Goal: Task Accomplishment & Management: Complete application form

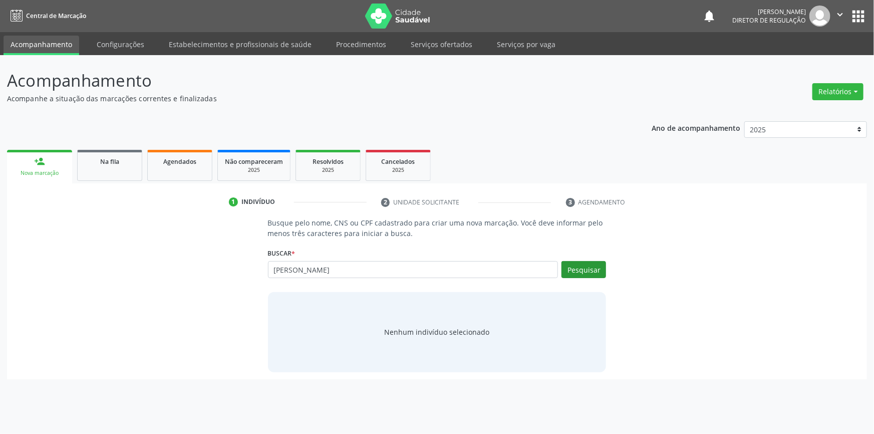
type input "irineu arruda"
click at [602, 269] on button "Pesquisar" at bounding box center [583, 269] width 45 height 17
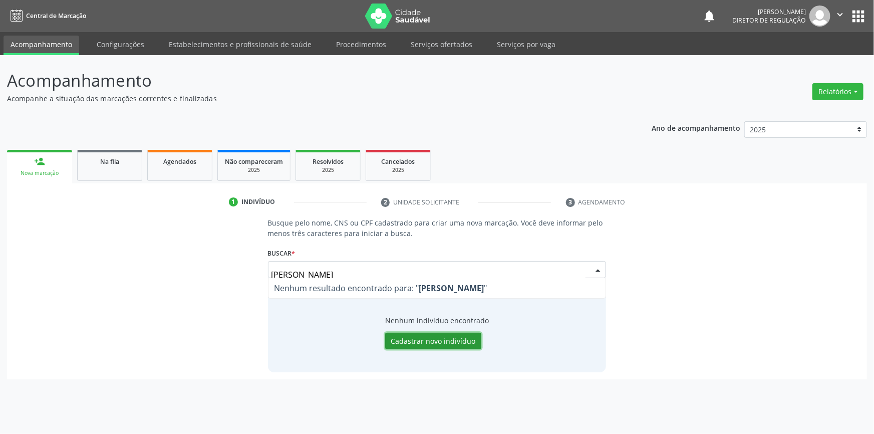
click at [426, 336] on button "Cadastrar novo indivíduo" at bounding box center [433, 340] width 96 height 17
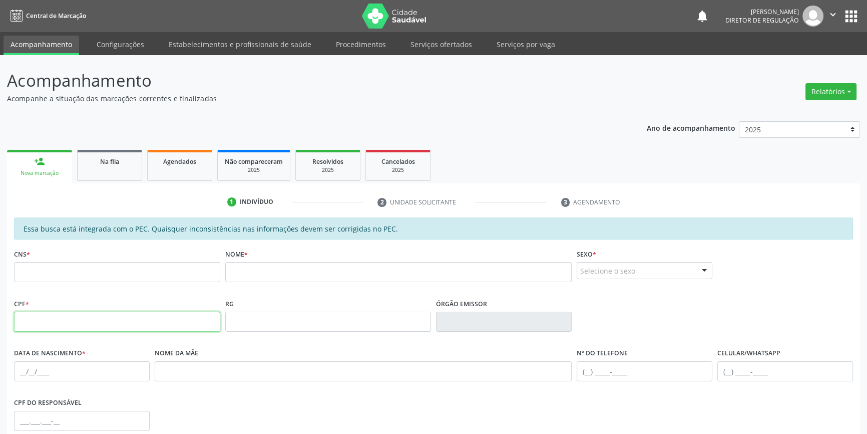
click at [67, 329] on input "text" at bounding box center [117, 321] width 206 height 20
type input "845.221.194-53"
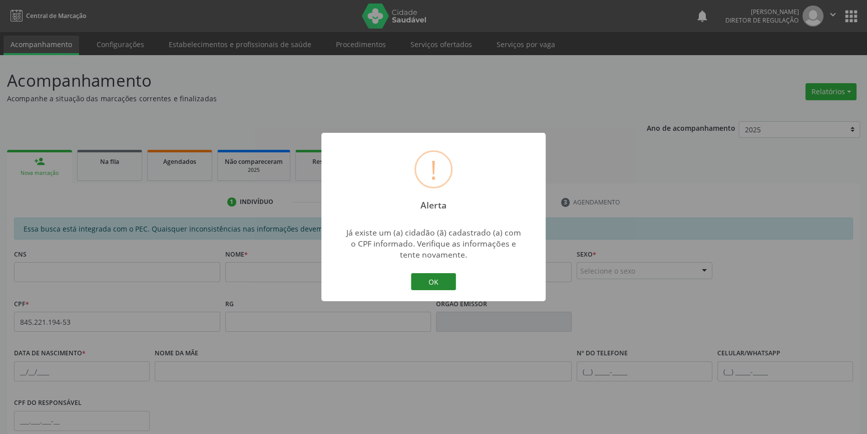
click at [436, 286] on button "OK" at bounding box center [433, 281] width 45 height 17
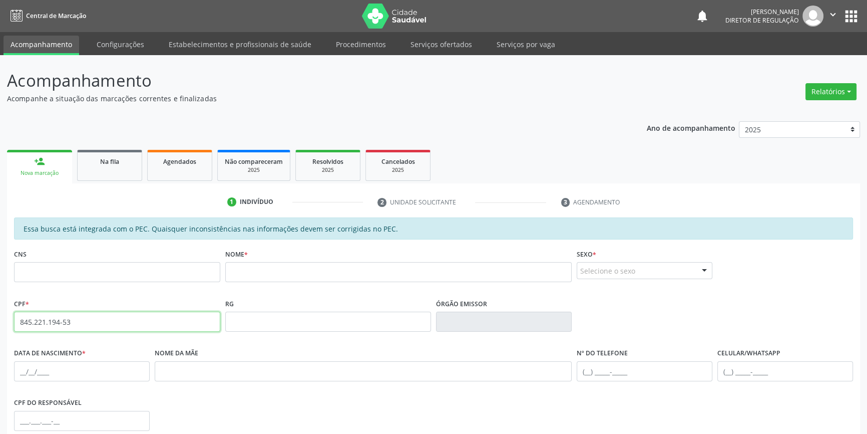
drag, startPoint x: 134, startPoint y: 326, endPoint x: 0, endPoint y: 312, distance: 134.5
click at [0, 312] on div "Acompanhamento Acompanhe a situação das marcações correntes e finalizadas Relat…" at bounding box center [433, 313] width 867 height 517
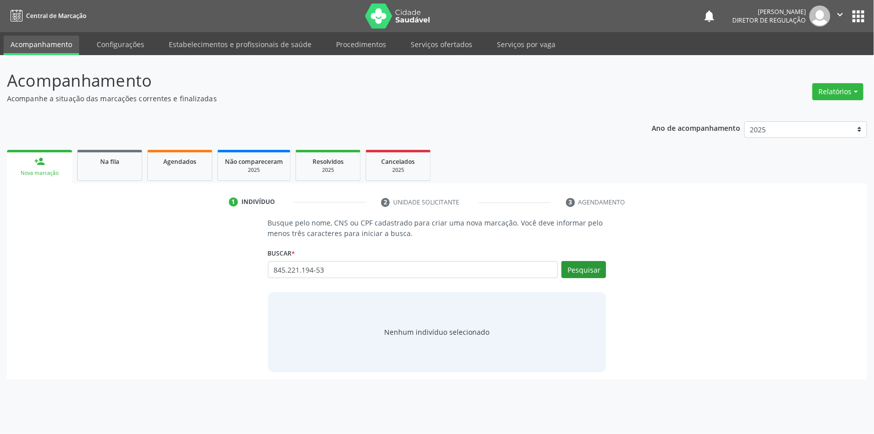
type input "845.221.194-53"
click at [606, 272] on button "Pesquisar" at bounding box center [583, 269] width 45 height 17
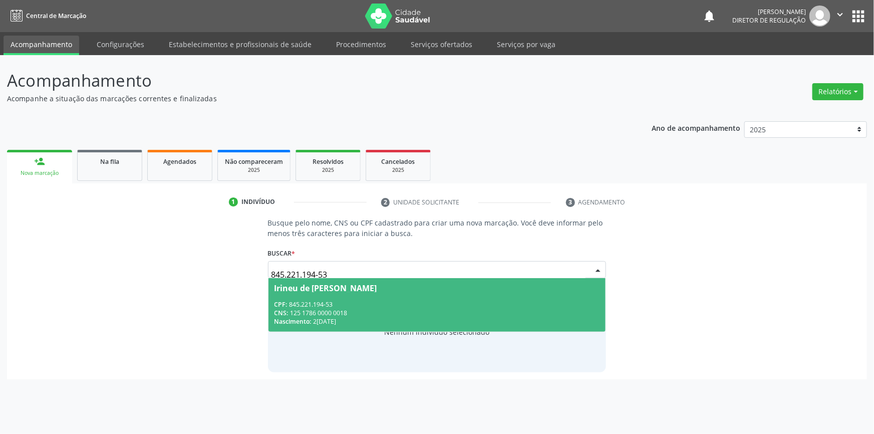
click at [405, 297] on span "Irineu de Arruda Souza CPF: 845.221.194-53 CNS: 125 1786 0000 0018 Nascimento: …" at bounding box center [437, 305] width 338 height 54
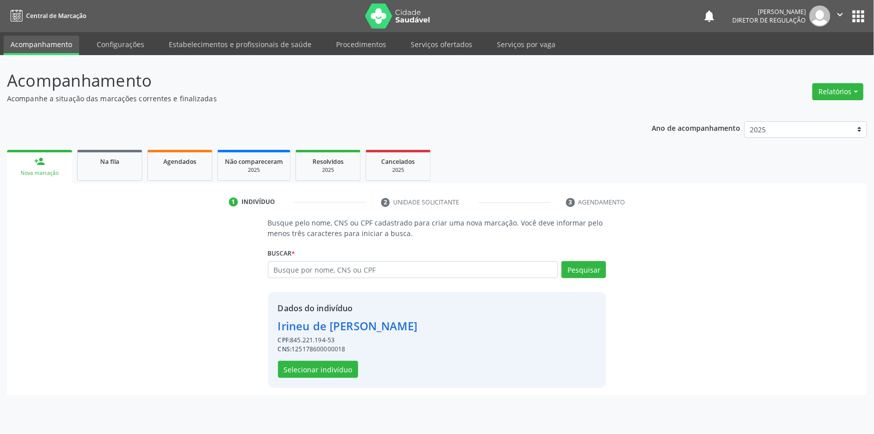
click at [344, 356] on div "Dados do indivíduo Irineu de Arruda Souza CPF: 845.221.194-53 CNS: 125178600000…" at bounding box center [347, 340] width 139 height 76
click at [339, 361] on button "Selecionar indivíduo" at bounding box center [318, 369] width 80 height 17
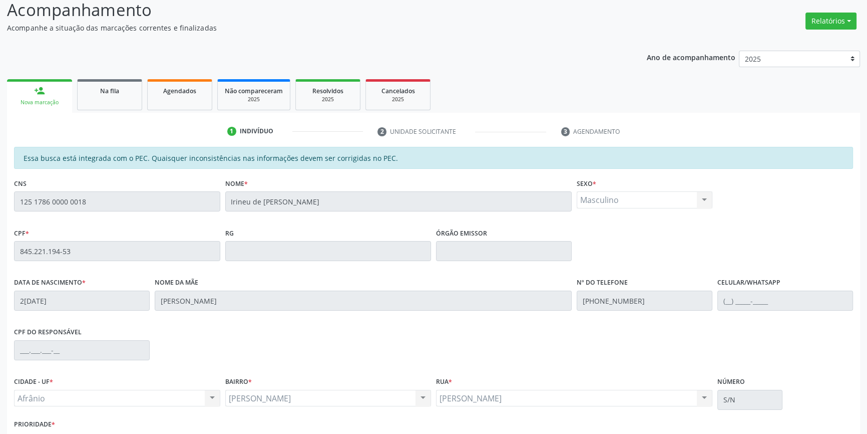
scroll to position [137, 0]
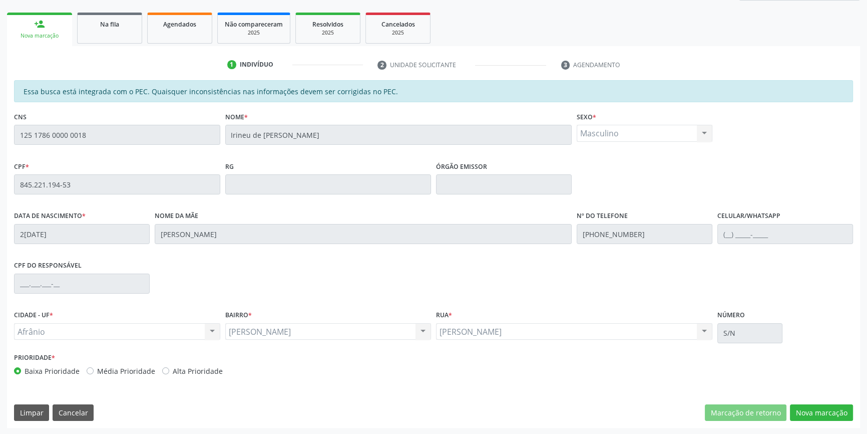
click at [821, 424] on div "Essa busca está integrada com o PEC. Quaisquer inconsistências nas informações …" at bounding box center [433, 254] width 853 height 348
click at [821, 412] on button "Nova marcação" at bounding box center [821, 412] width 63 height 17
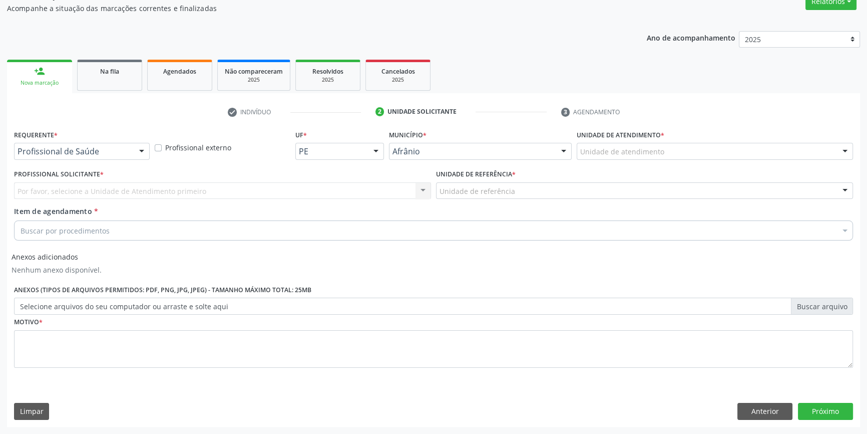
scroll to position [89, 0]
click at [701, 156] on div at bounding box center [715, 152] width 276 height 17
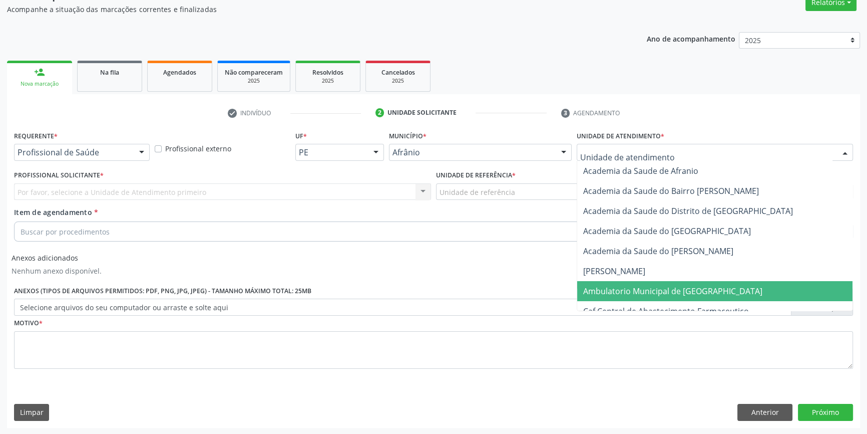
click at [617, 287] on span "Ambulatorio Municipal de [GEOGRAPHIC_DATA]" at bounding box center [672, 290] width 179 height 11
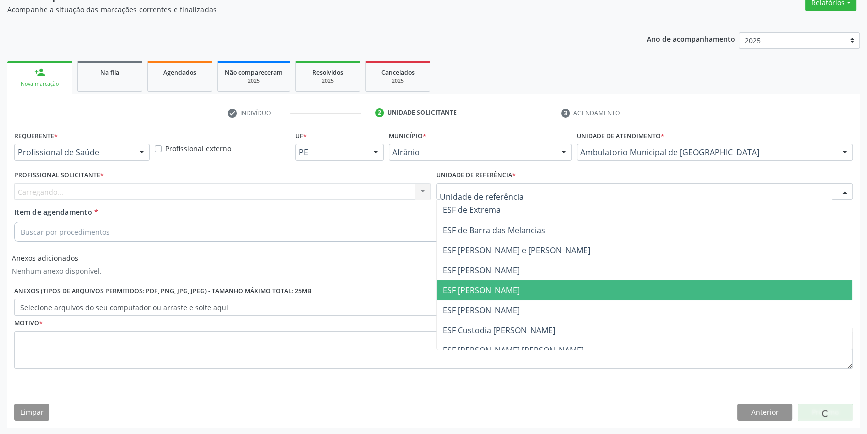
drag, startPoint x: 474, startPoint y: 289, endPoint x: 385, endPoint y: 242, distance: 101.5
click at [473, 290] on span "ESF [PERSON_NAME]" at bounding box center [481, 289] width 77 height 11
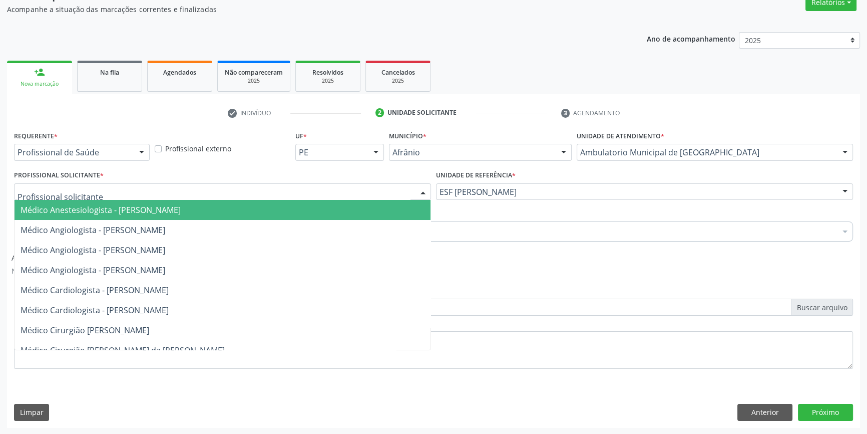
click at [307, 185] on div at bounding box center [222, 191] width 417 height 17
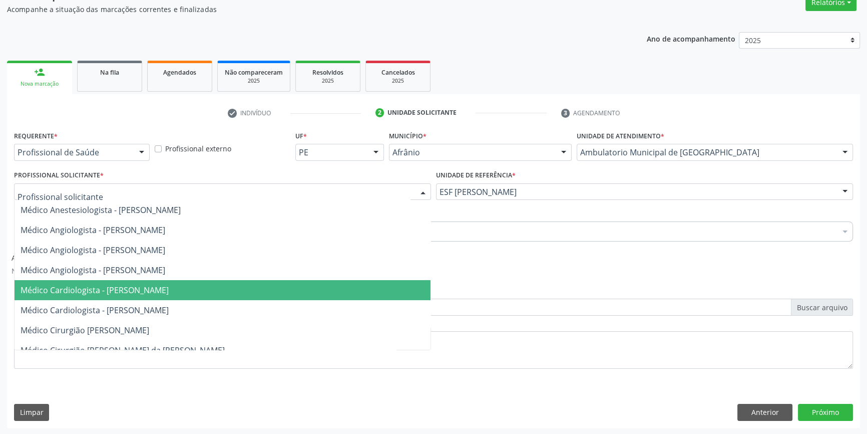
click at [165, 287] on span "Médico Cardiologista - [PERSON_NAME]" at bounding box center [95, 289] width 148 height 11
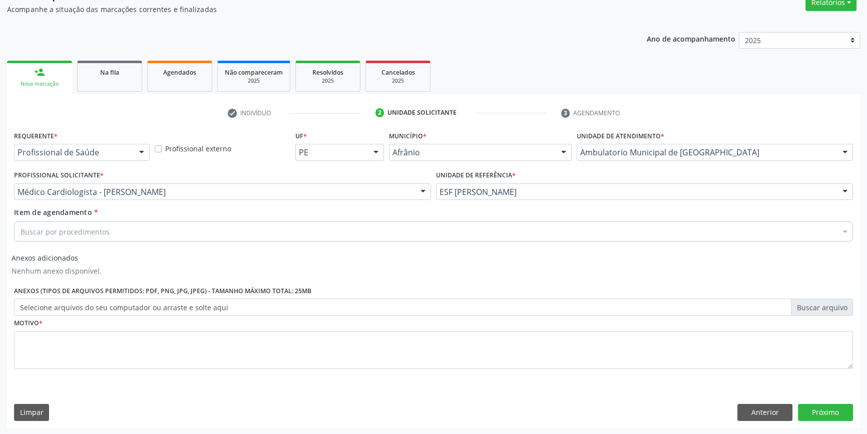
click at [130, 230] on div "Buscar por procedimentos" at bounding box center [433, 231] width 839 height 20
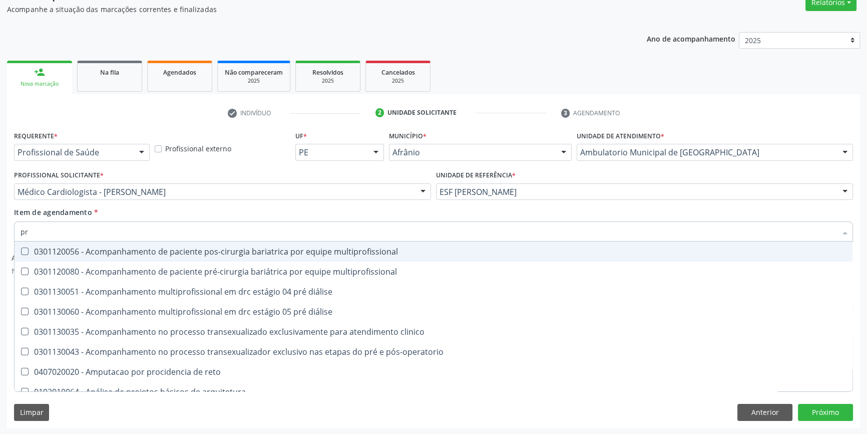
type input "p"
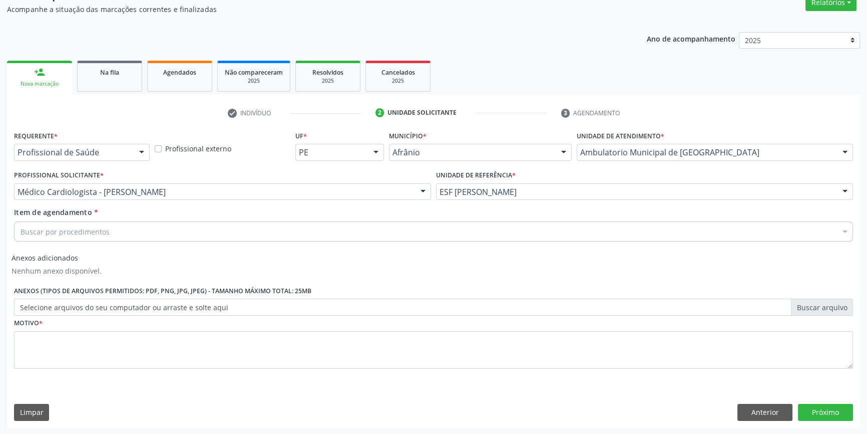
click at [145, 230] on div "Buscar por procedimentos" at bounding box center [433, 231] width 839 height 20
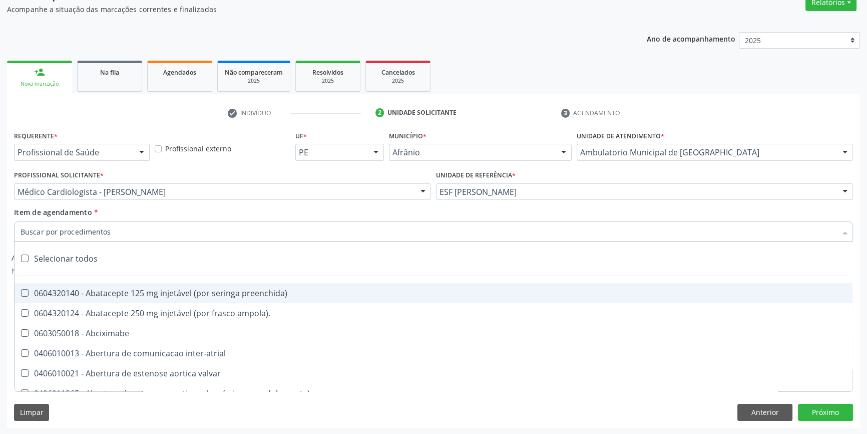
paste input "reumato"
type input "reumato"
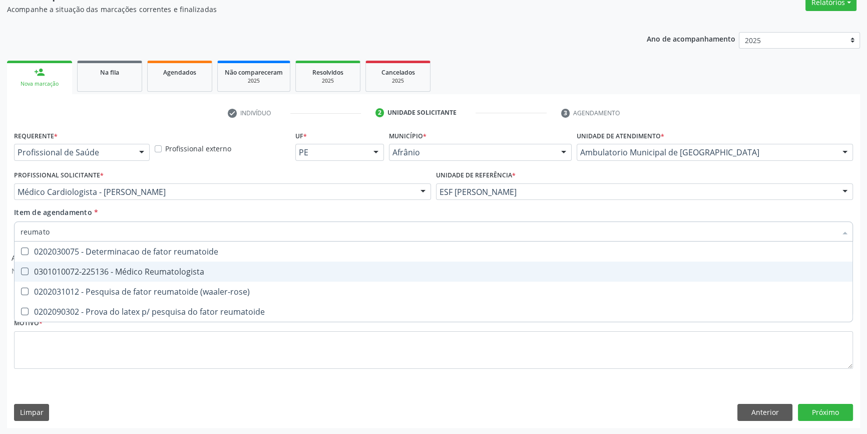
click at [131, 264] on span "0301010072-225136 - Médico Reumatologista" at bounding box center [434, 271] width 838 height 20
checkbox Reumatologista "true"
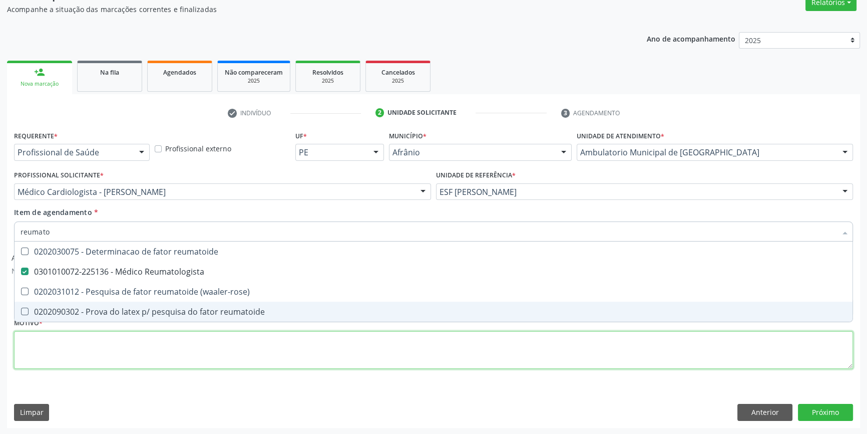
click at [121, 353] on div "Requerente * Profissional de Saúde Profissional de Saúde Paciente Nenhum result…" at bounding box center [433, 255] width 839 height 254
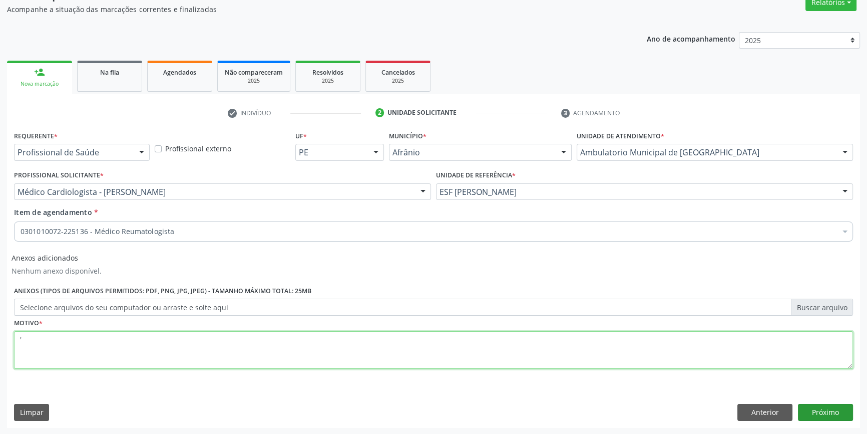
type textarea "'"
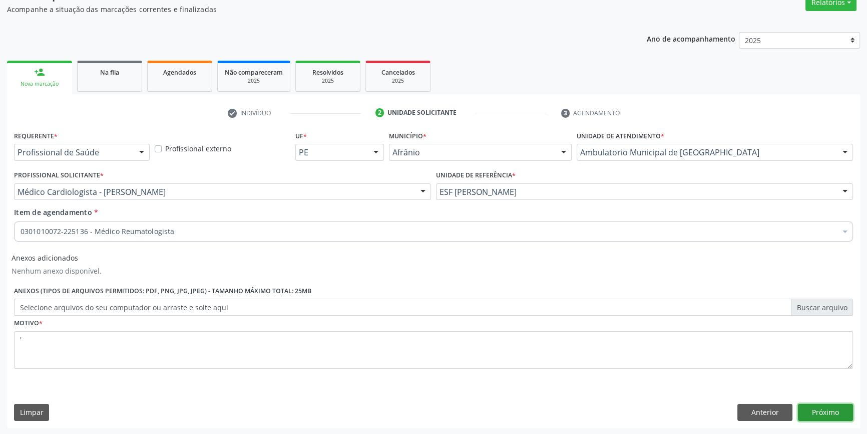
click at [801, 404] on button "Próximo" at bounding box center [825, 412] width 55 height 17
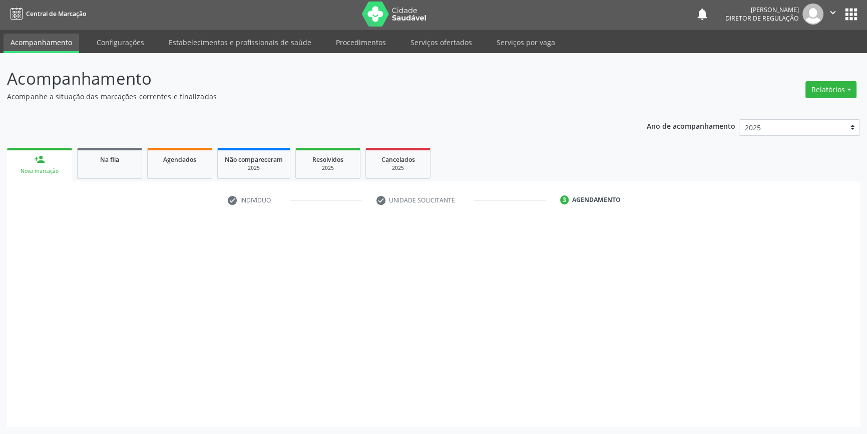
scroll to position [1, 0]
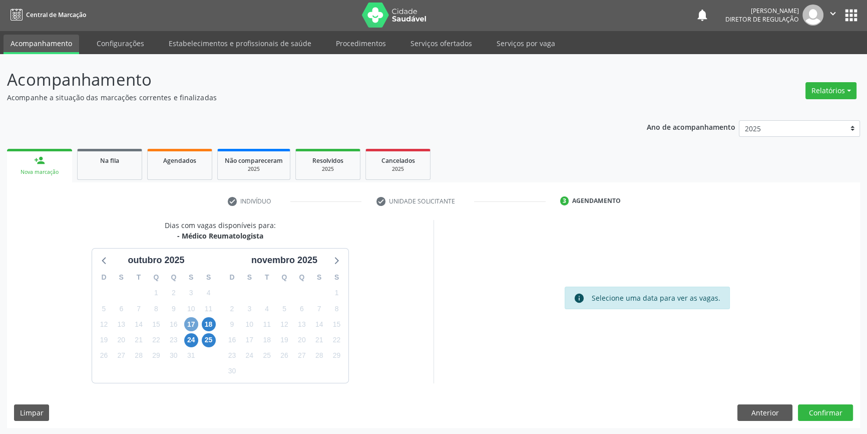
click at [191, 325] on span "17" at bounding box center [191, 324] width 14 height 14
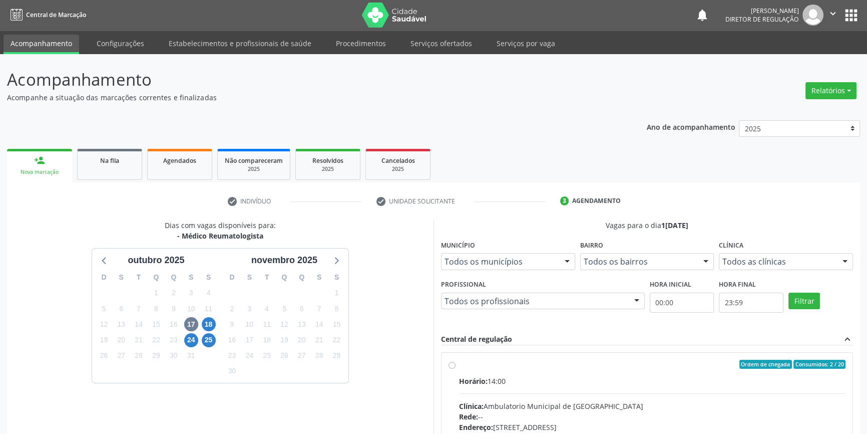
click at [464, 364] on div "Ordem de chegada Consumidos: 2 / 20" at bounding box center [652, 364] width 387 height 9
click at [456, 364] on input "Ordem de chegada Consumidos: 2 / 20 Horário: 14:00 Clínica: Ambulatorio Municip…" at bounding box center [452, 364] width 7 height 9
radio input "true"
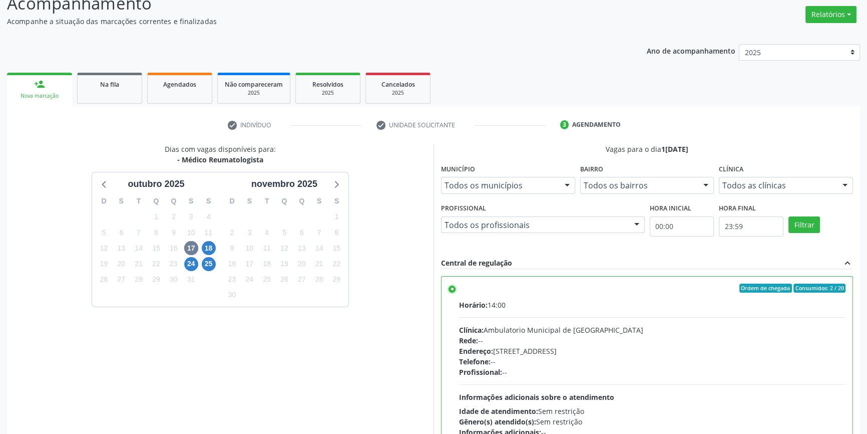
scroll to position [164, 0]
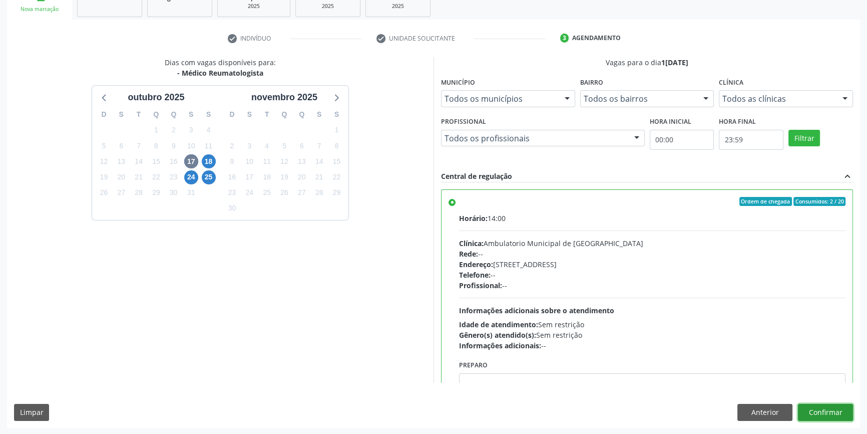
click at [829, 404] on button "Confirmar" at bounding box center [825, 412] width 55 height 17
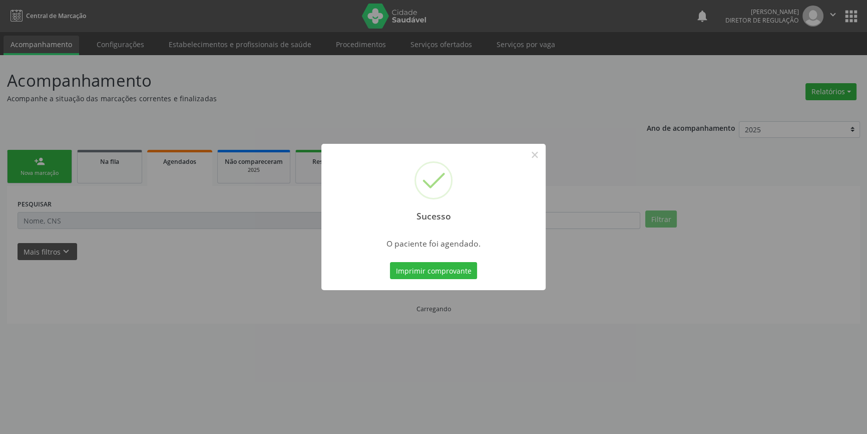
scroll to position [0, 0]
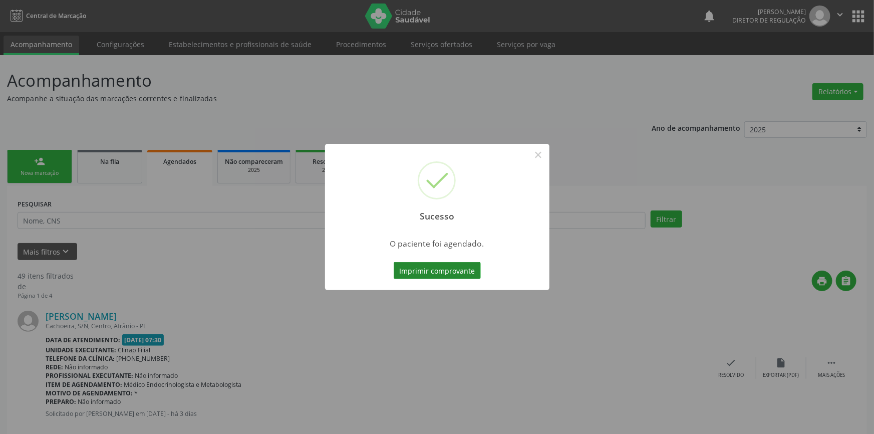
click at [432, 263] on button "Imprimir comprovante" at bounding box center [437, 270] width 87 height 17
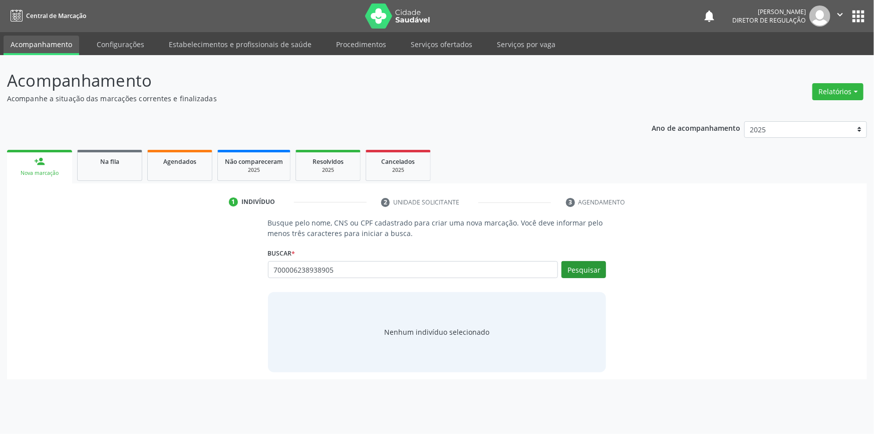
type input "700006238938905"
click at [591, 274] on button "Pesquisar" at bounding box center [583, 269] width 45 height 17
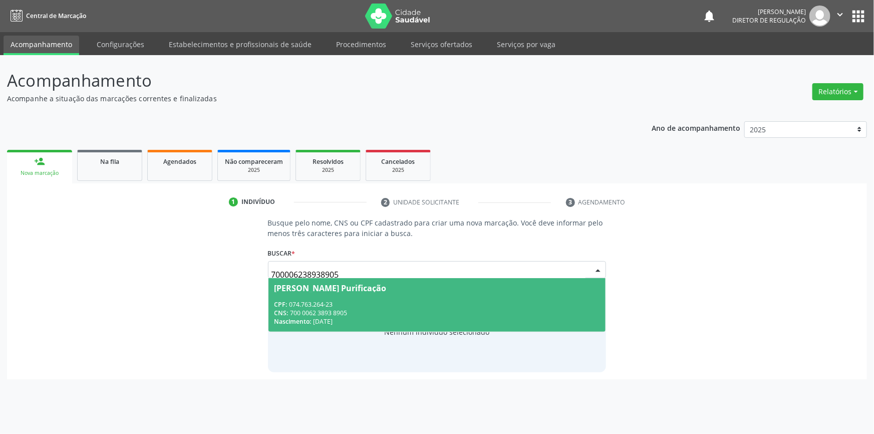
click at [377, 303] on div "CPF: 074.763.264-23" at bounding box center [436, 304] width 325 height 9
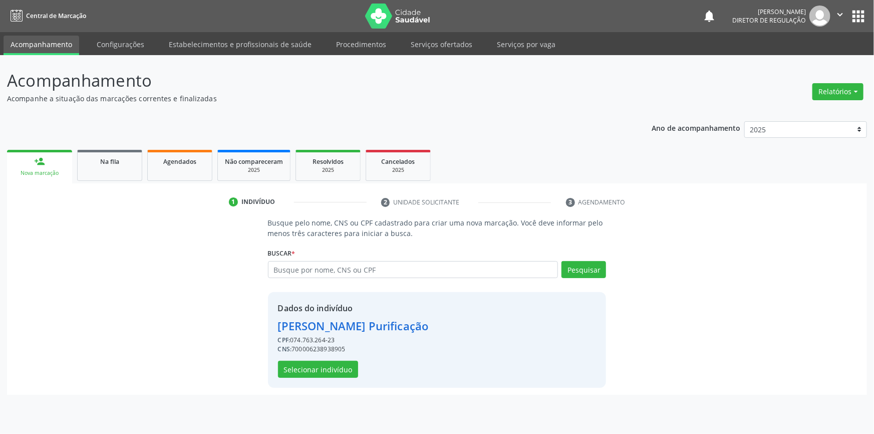
click at [343, 359] on div "Dados do indivíduo Maria Claudia de Brito Purificação CPF: 074.763.264-23 CNS: …" at bounding box center [353, 340] width 151 height 76
click at [340, 361] on button "Selecionar indivíduo" at bounding box center [318, 369] width 80 height 17
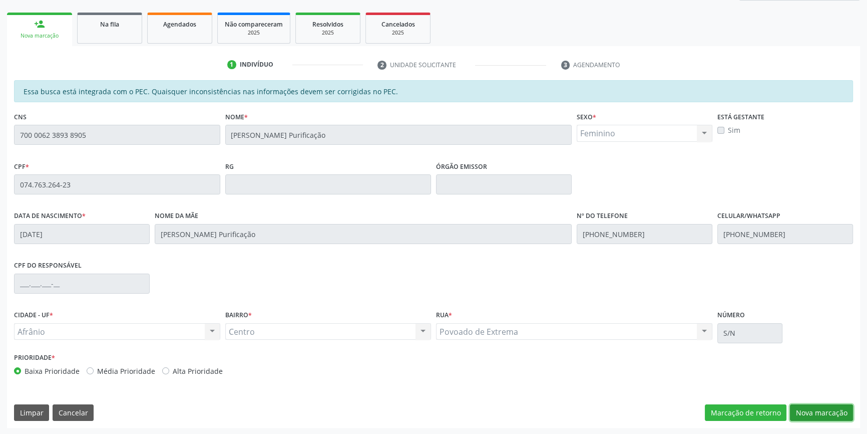
click at [811, 410] on button "Nova marcação" at bounding box center [821, 412] width 63 height 17
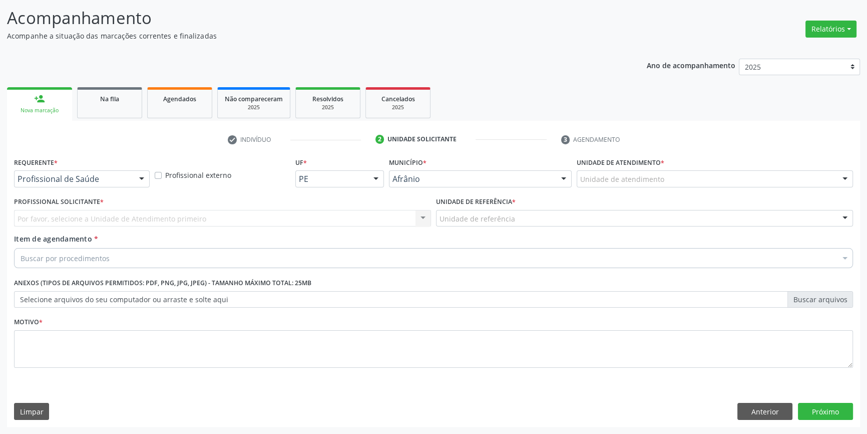
scroll to position [62, 0]
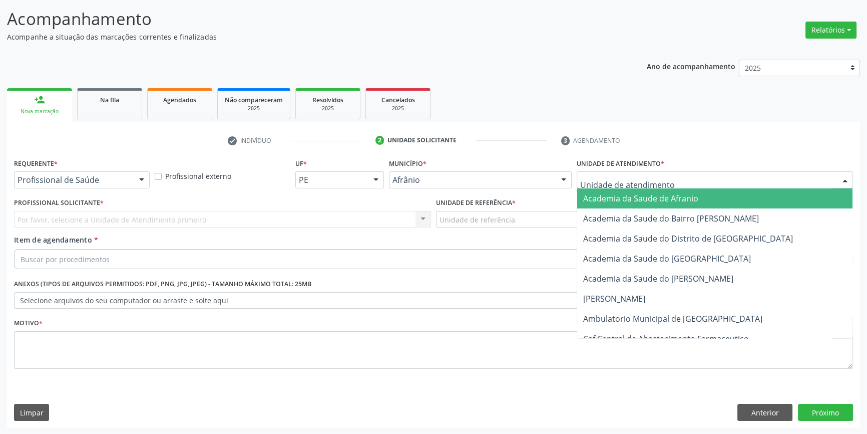
drag, startPoint x: 630, startPoint y: 175, endPoint x: 629, endPoint y: 188, distance: 12.5
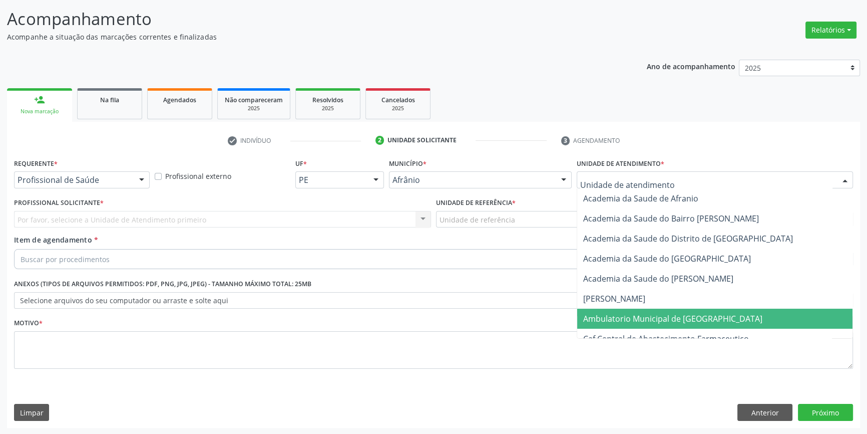
click at [646, 309] on span "Ambulatorio Municipal de [GEOGRAPHIC_DATA]" at bounding box center [714, 318] width 275 height 20
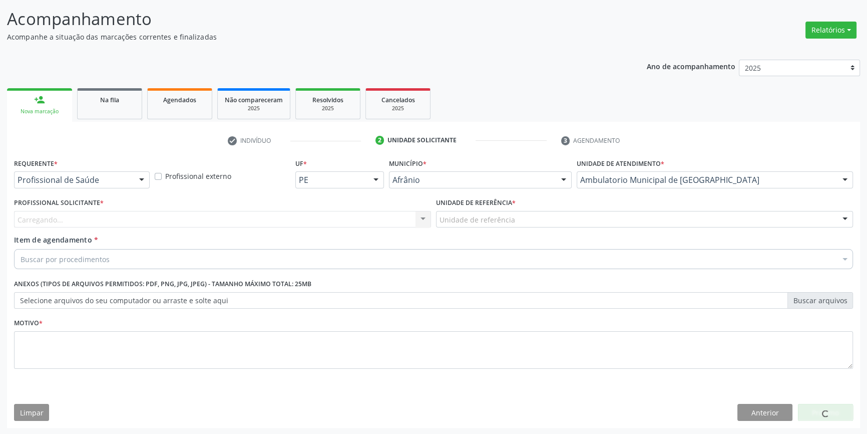
drag, startPoint x: 519, startPoint y: 224, endPoint x: 514, endPoint y: 214, distance: 11.4
click at [516, 219] on div "Unidade de referência" at bounding box center [644, 219] width 417 height 17
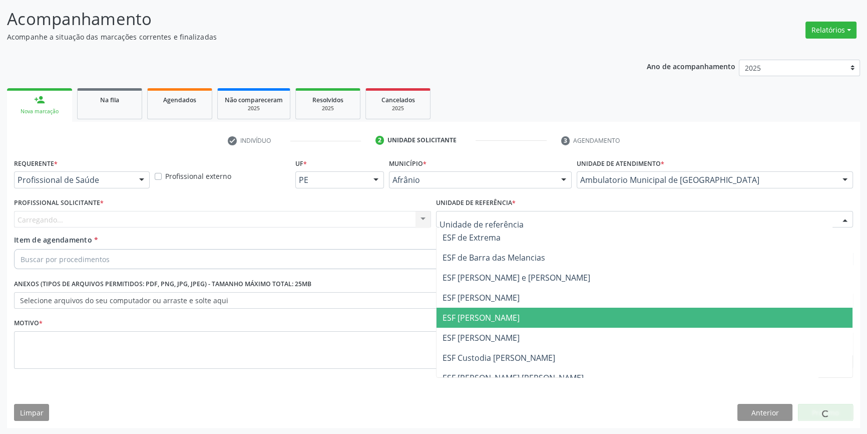
click at [484, 320] on span "ESF [PERSON_NAME]" at bounding box center [481, 317] width 77 height 11
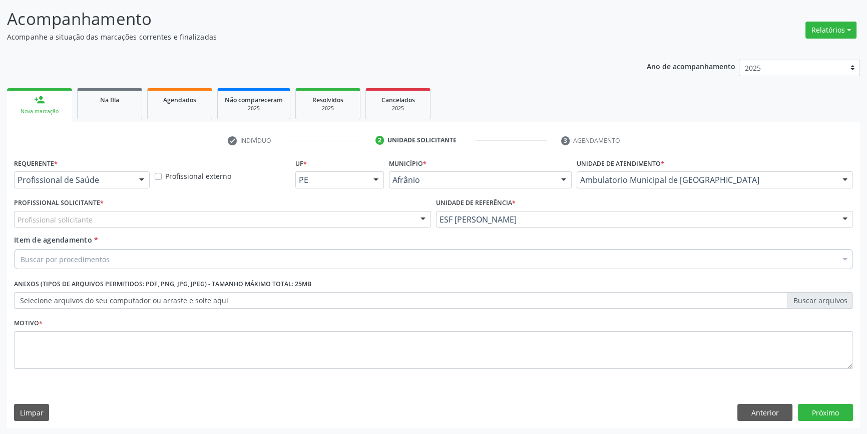
click at [341, 218] on div "Profissional solicitante" at bounding box center [222, 219] width 417 height 17
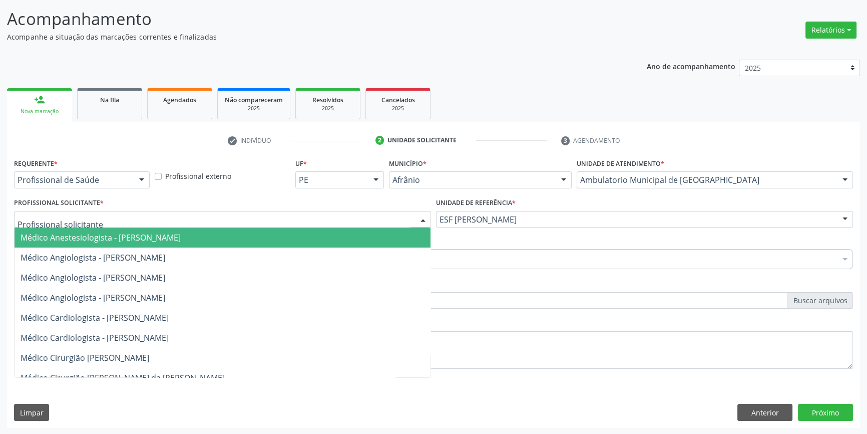
paste input "reumat"
type input "reumat"
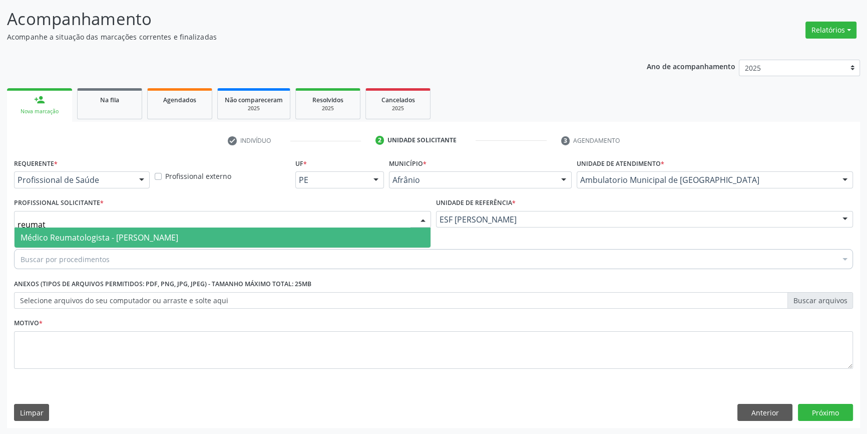
click at [178, 236] on span "Médico Reumatologista - Ramon Carvalho Rodrigues Cavalcanti" at bounding box center [100, 237] width 158 height 11
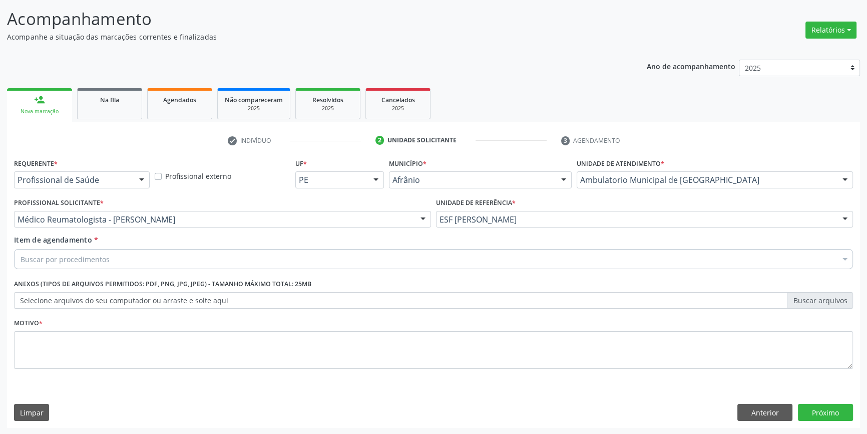
click at [195, 257] on div "Buscar por procedimentos" at bounding box center [433, 259] width 839 height 20
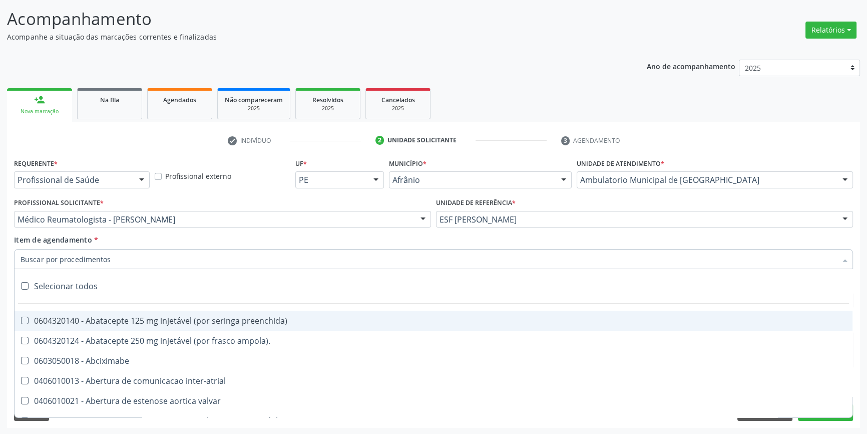
paste input "reumat"
type input "reumat"
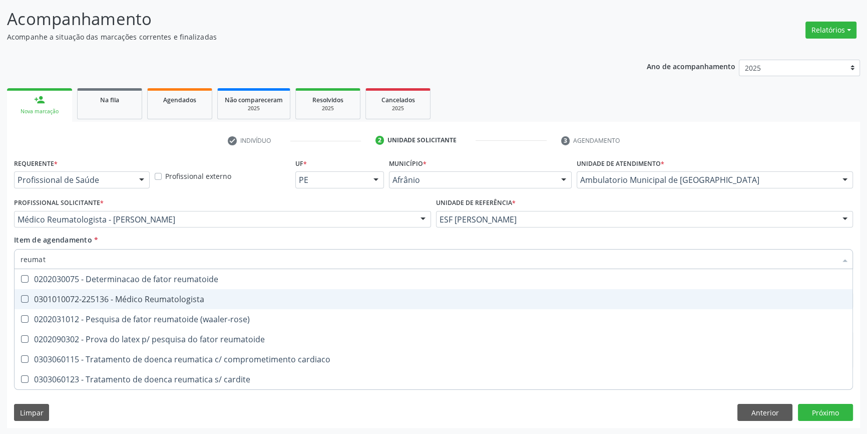
click at [176, 295] on div "0301010072-225136 - Médico Reumatologista" at bounding box center [434, 299] width 826 height 8
checkbox Reumatologista "true"
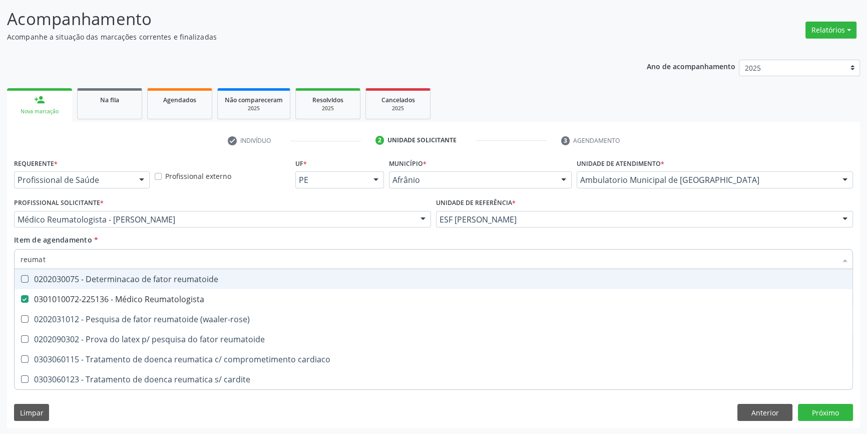
click at [215, 230] on div "Profissional Solicitante * Médico Reumatologista - Ramon Carvalho Rodrigues Cav…" at bounding box center [223, 214] width 422 height 39
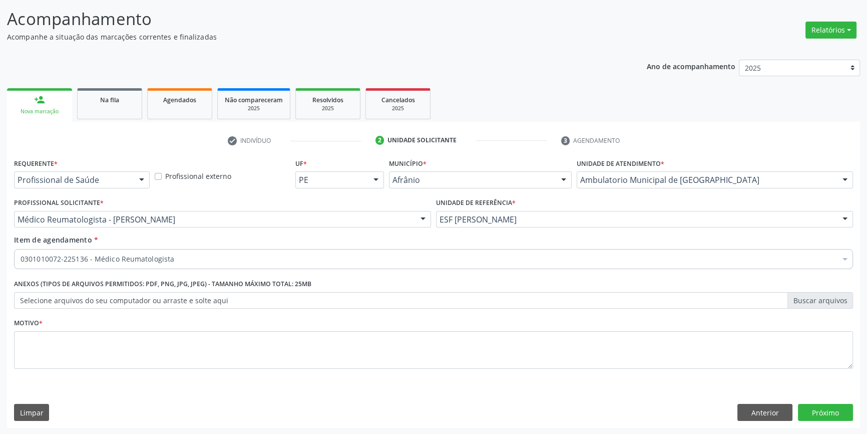
click at [164, 316] on div "Motivo *" at bounding box center [433, 341] width 839 height 53
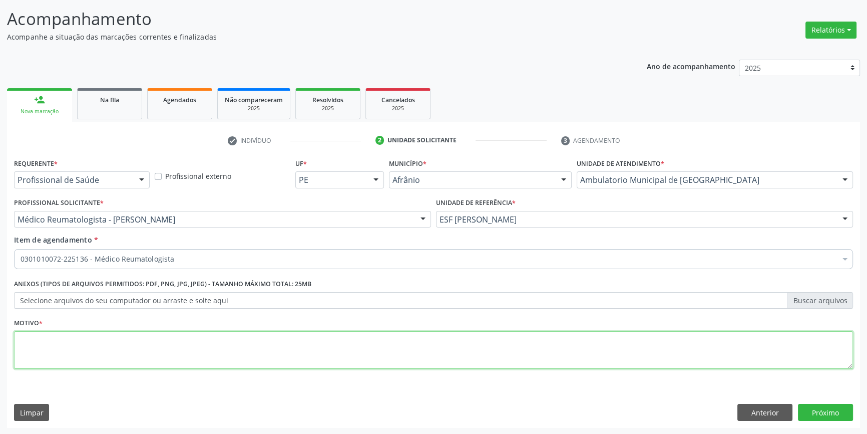
click at [156, 331] on textarea at bounding box center [433, 350] width 839 height 38
type textarea "'"
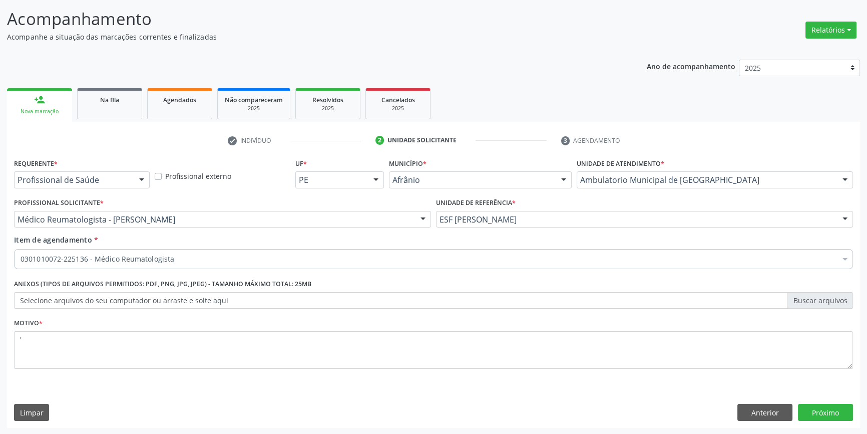
click at [830, 401] on div "Requerente * Profissional de Saúde Profissional de Saúde Paciente Nenhum result…" at bounding box center [433, 292] width 853 height 272
click at [829, 406] on button "Próximo" at bounding box center [825, 412] width 55 height 17
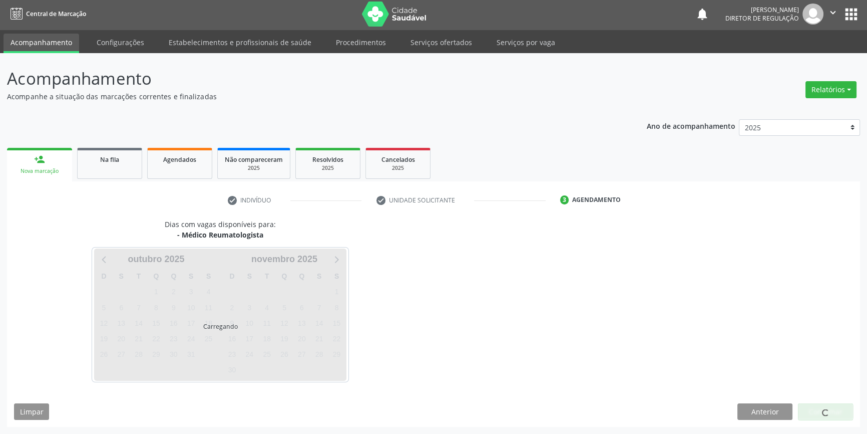
scroll to position [1, 0]
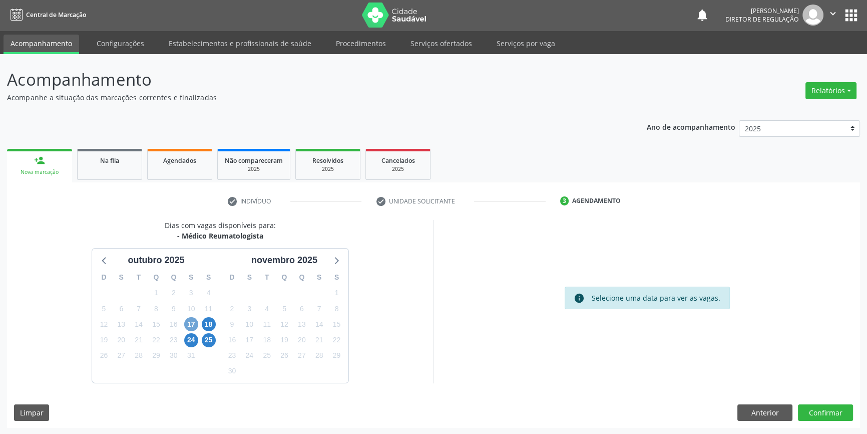
click at [192, 322] on span "17" at bounding box center [191, 324] width 14 height 14
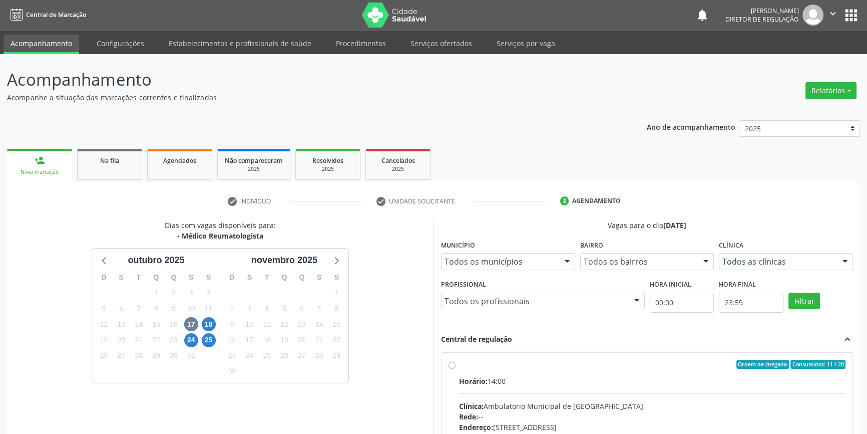
click at [501, 368] on label "Ordem de chegada Consumidos: 11 / 20 Horário: 14:00 Clínica: Ambulatorio Munici…" at bounding box center [652, 437] width 387 height 154
click at [456, 368] on input "Ordem de chegada Consumidos: 11 / 20 Horário: 14:00 Clínica: Ambulatorio Munici…" at bounding box center [452, 364] width 7 height 9
radio input "true"
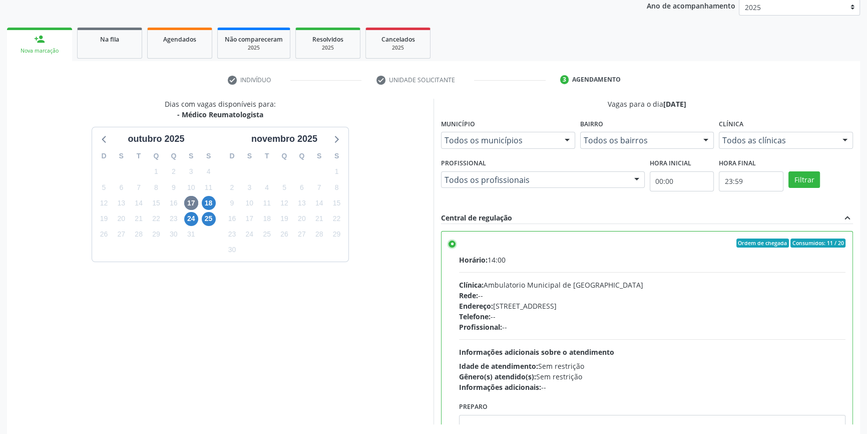
scroll to position [164, 0]
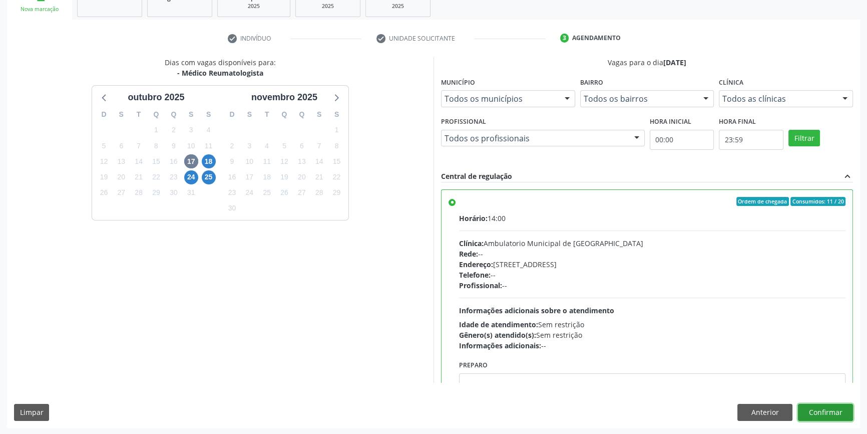
click at [833, 411] on button "Confirmar" at bounding box center [825, 412] width 55 height 17
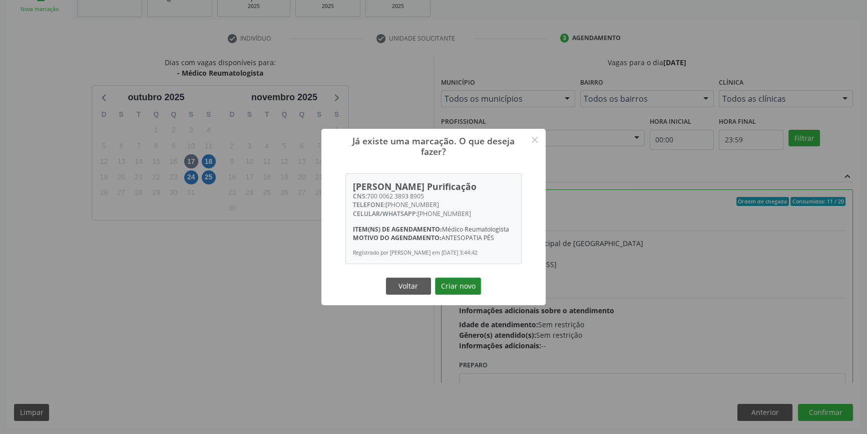
click at [467, 290] on button "Criar novo" at bounding box center [458, 285] width 46 height 17
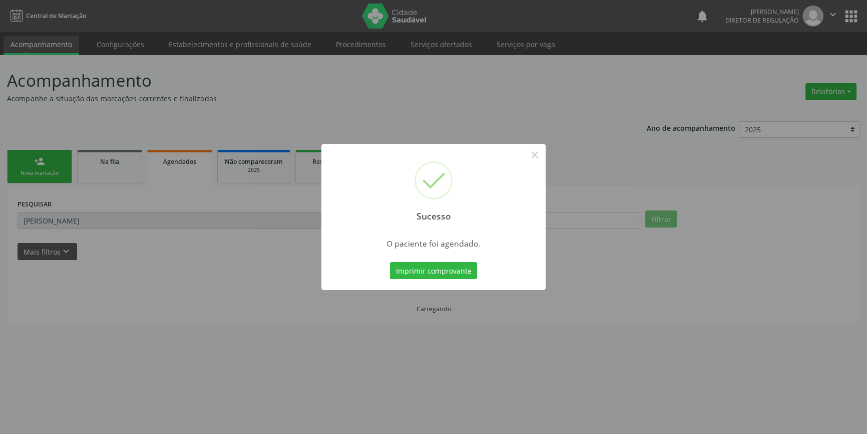
scroll to position [0, 0]
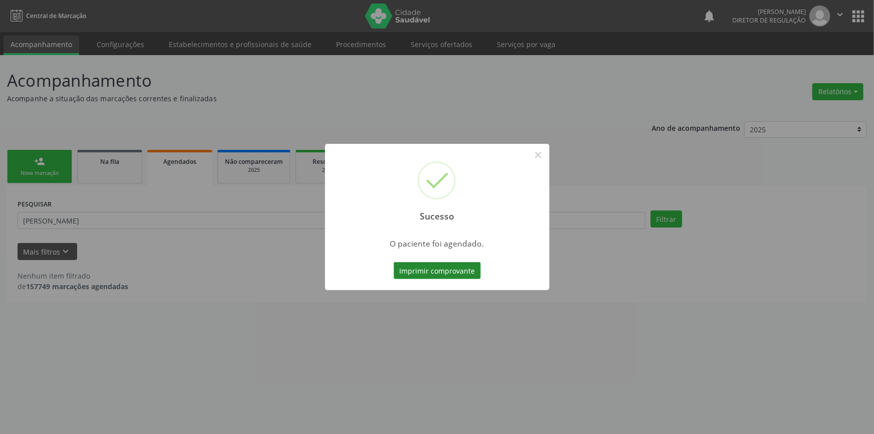
click at [424, 264] on button "Imprimir comprovante" at bounding box center [437, 270] width 87 height 17
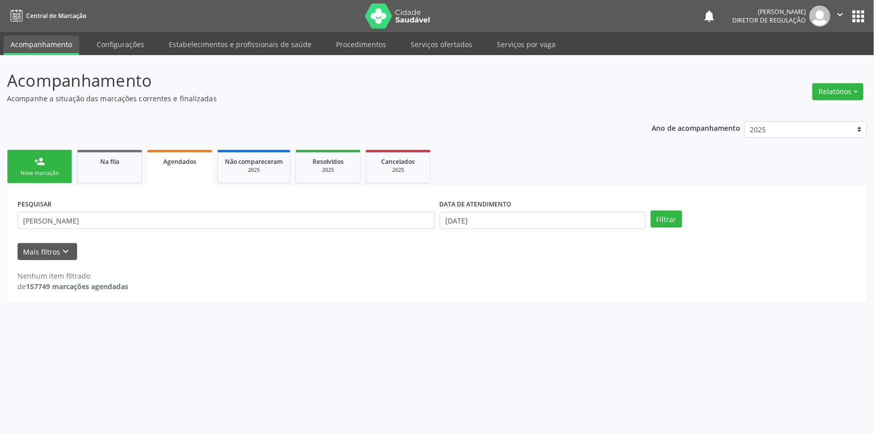
click at [134, 184] on ul "person_add Nova marcação Na fila Agendados Não compareceram 2025 Resolvidos 202…" at bounding box center [437, 166] width 860 height 39
click at [126, 158] on div "Na fila" at bounding box center [110, 161] width 50 height 11
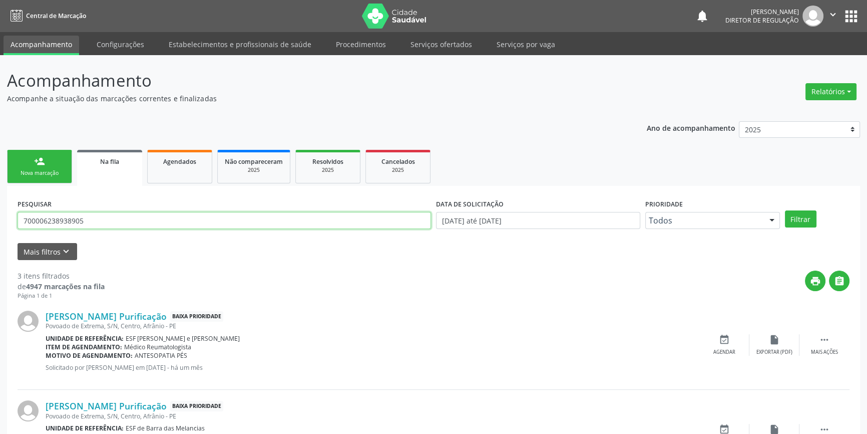
click at [0, 217] on div "Acompanhamento Acompanhe a situação das marcações correntes e finalizadas Relat…" at bounding box center [433, 320] width 867 height 531
click at [99, 216] on input "700006238938905" at bounding box center [225, 220] width 414 height 17
drag, startPoint x: 94, startPoint y: 218, endPoint x: 329, endPoint y: 194, distance: 236.6
click at [0, 198] on div "Acompanhamento Acompanhe a situação das marcações correntes e finalizadas Relat…" at bounding box center [433, 320] width 867 height 531
type input "704209711849289"
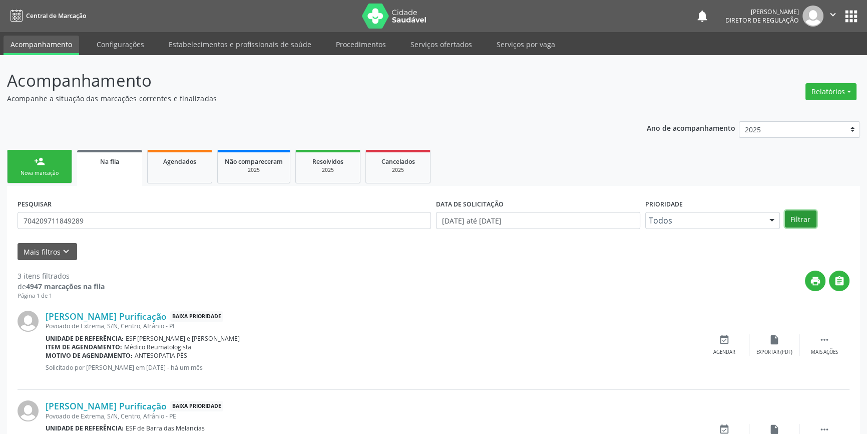
click at [798, 211] on button "Filtrar" at bounding box center [801, 218] width 32 height 17
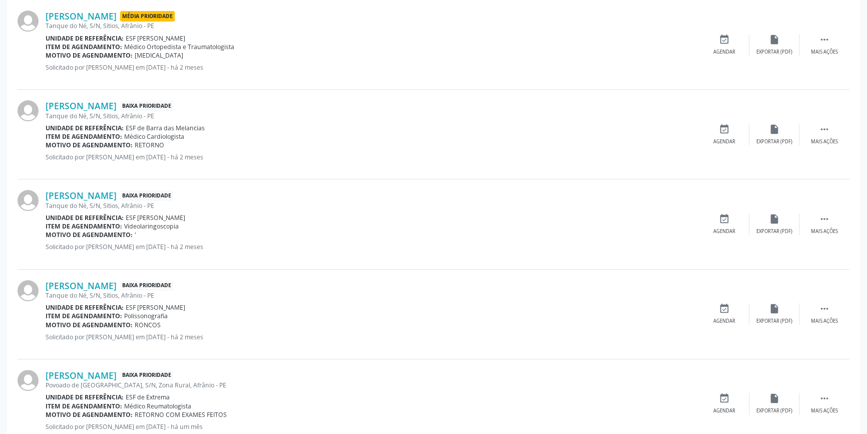
scroll to position [330, 0]
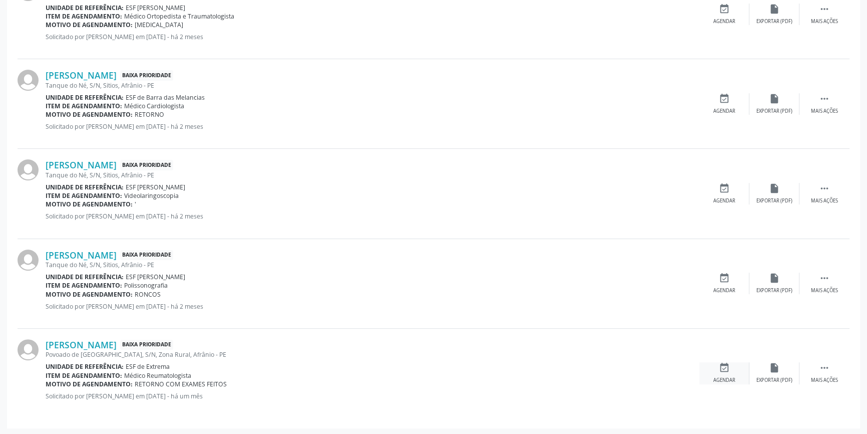
click at [726, 370] on icon "event_available" at bounding box center [724, 367] width 11 height 11
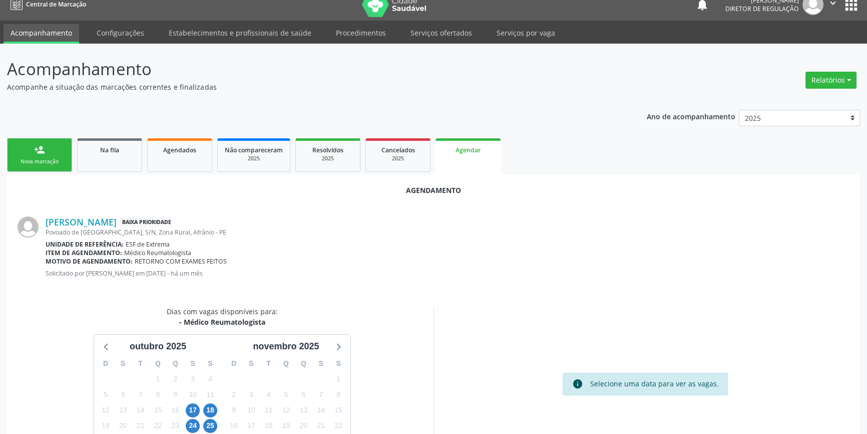
scroll to position [87, 0]
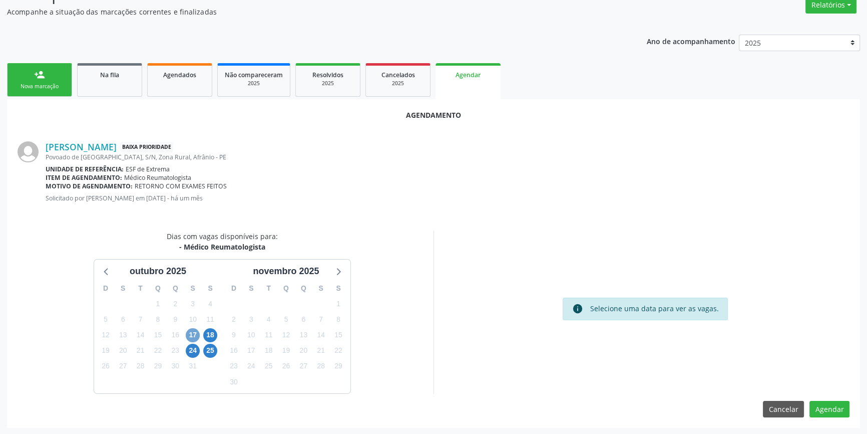
click at [190, 330] on span "17" at bounding box center [193, 335] width 14 height 14
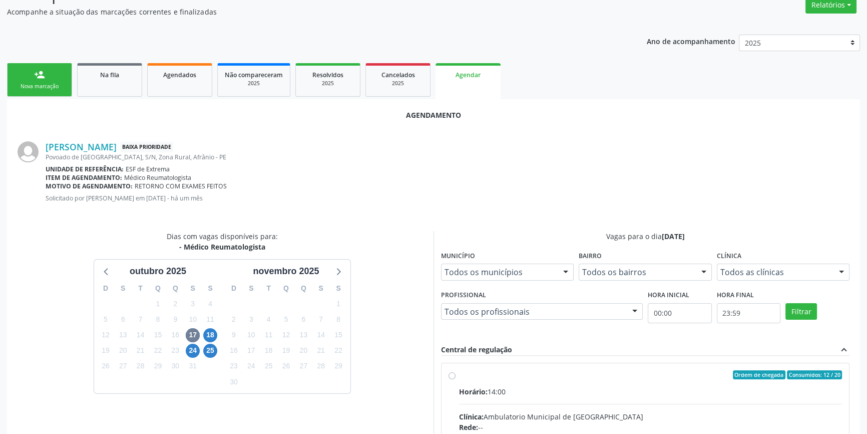
radio input "true"
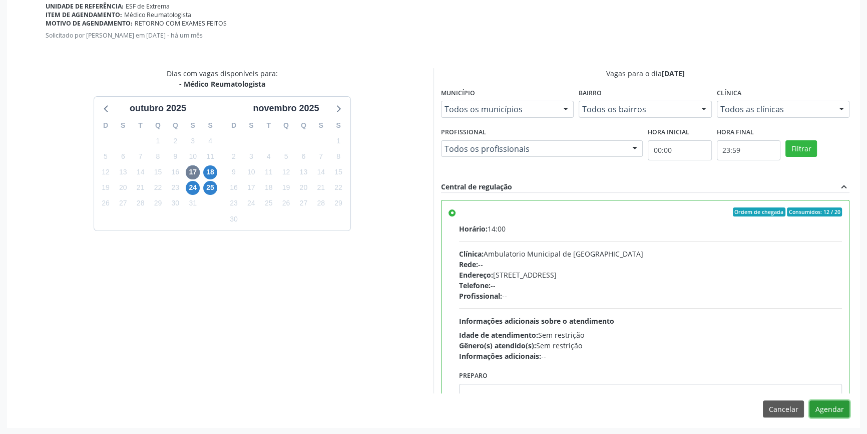
click at [832, 414] on button "Agendar" at bounding box center [830, 408] width 40 height 17
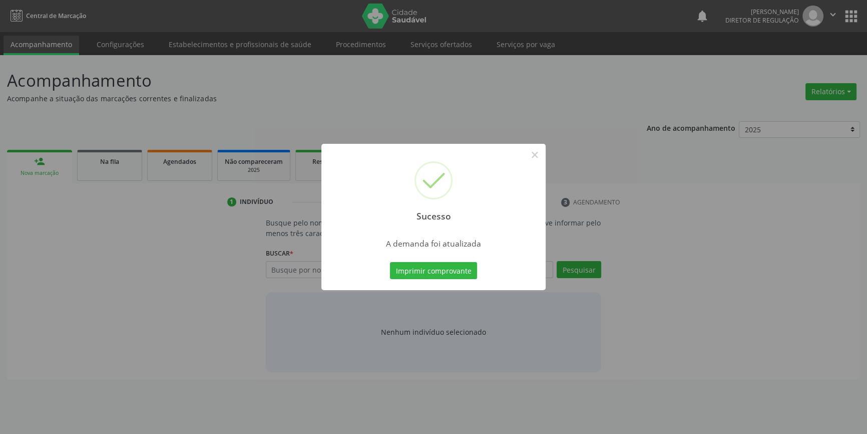
scroll to position [0, 0]
click at [455, 270] on button "Imprimir comprovante" at bounding box center [437, 270] width 87 height 17
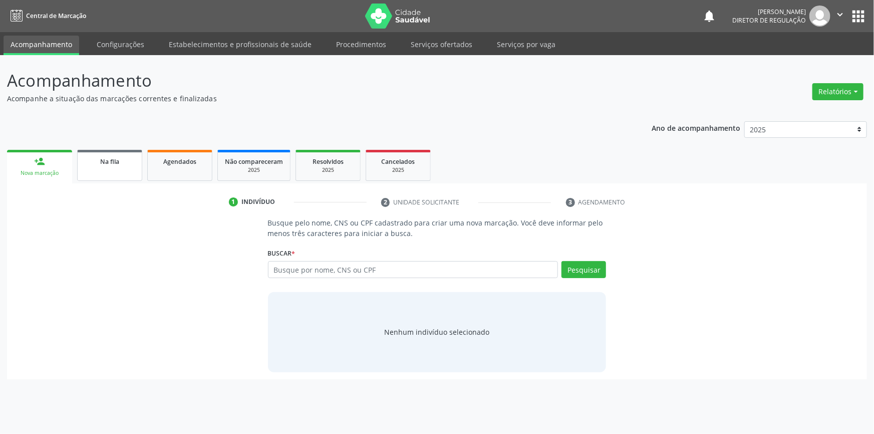
click at [115, 168] on link "Na fila" at bounding box center [109, 165] width 65 height 31
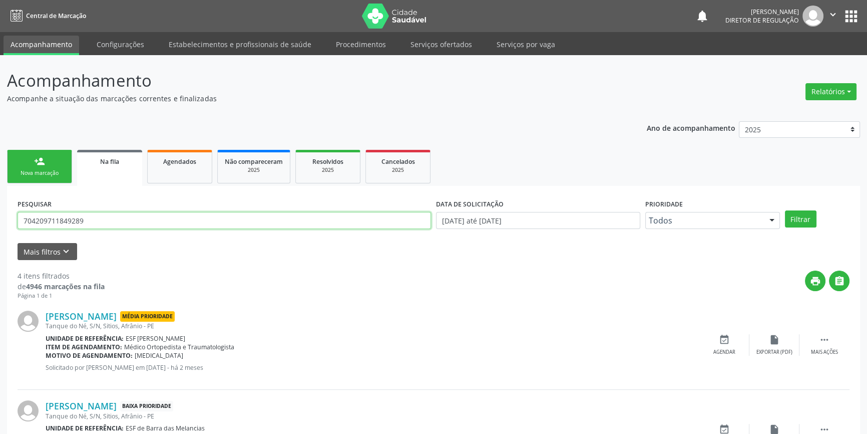
drag, startPoint x: 195, startPoint y: 223, endPoint x: 494, endPoint y: 210, distance: 299.7
click at [0, 221] on div "Acompanhamento Acompanhe a situação das marcações correntes e finalizadas Relat…" at bounding box center [433, 365] width 867 height 621
type input "700000730084900"
click at [803, 225] on button "Filtrar" at bounding box center [801, 218] width 32 height 17
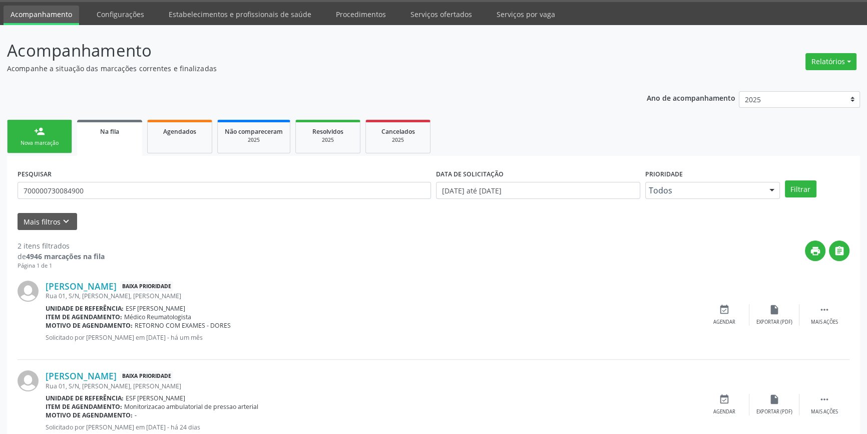
scroll to position [62, 0]
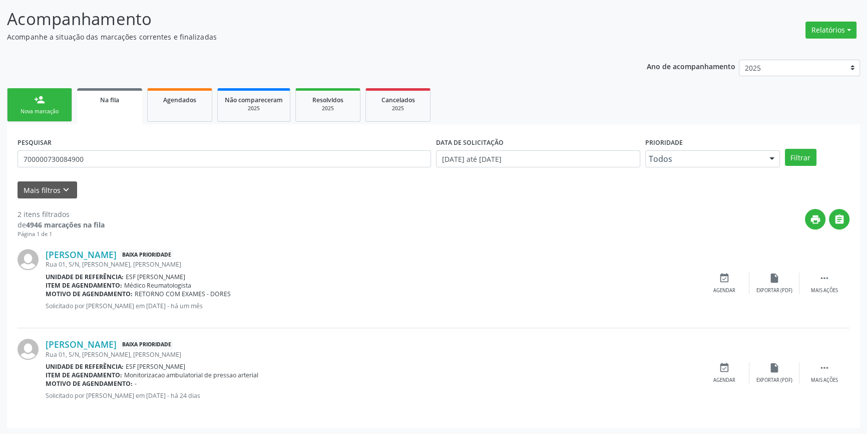
click at [728, 270] on div "Luciana Lima Celestino Baixa Prioridade Rua 01, S/N, Jose Ramos, Afrânio - PE U…" at bounding box center [434, 283] width 832 height 90
click at [726, 274] on icon "event_available" at bounding box center [724, 277] width 11 height 11
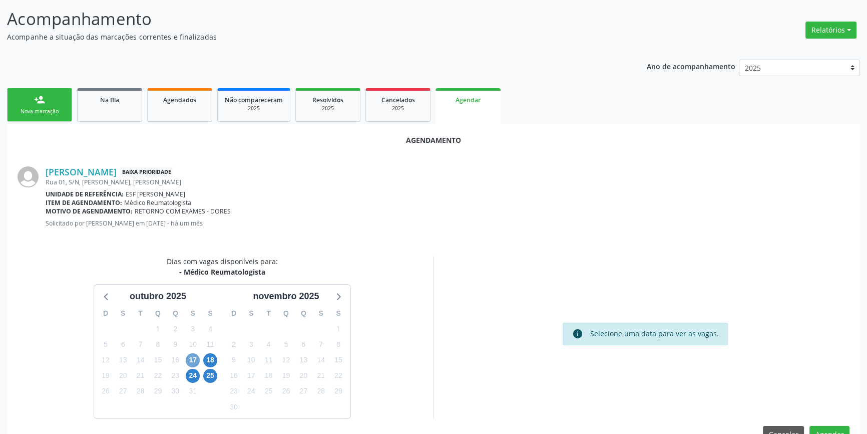
click at [195, 357] on span "17" at bounding box center [193, 360] width 14 height 14
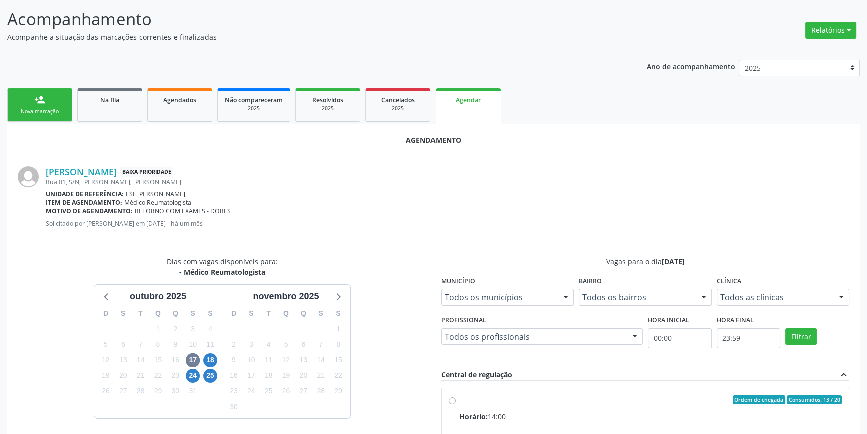
radio input "true"
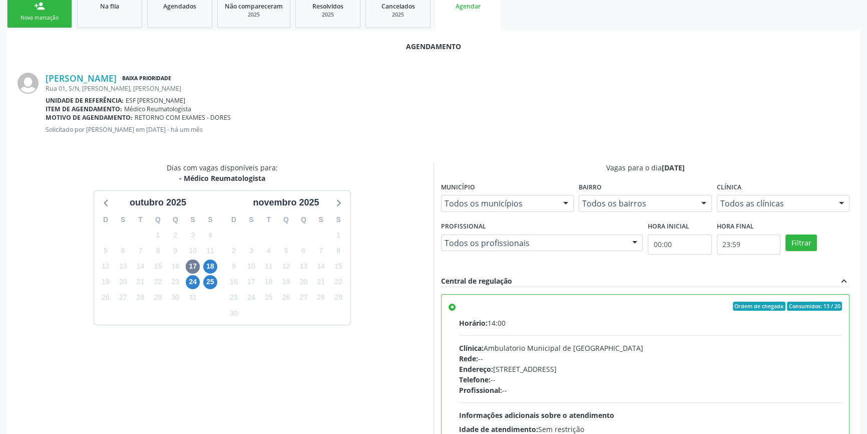
scroll to position [249, 0]
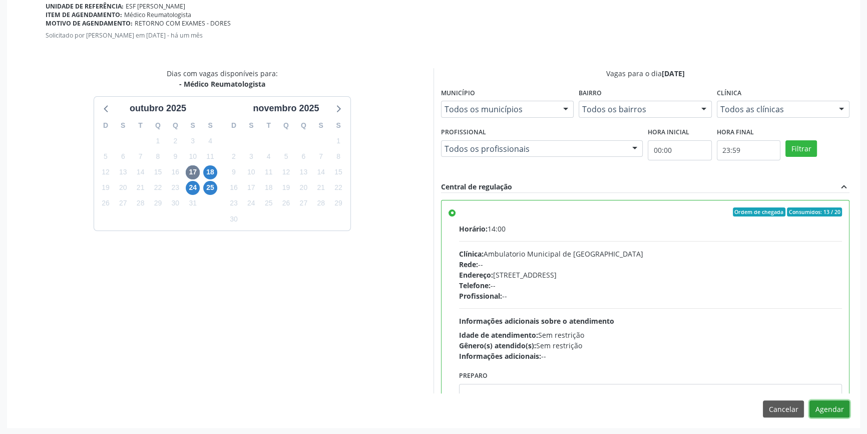
click at [831, 404] on button "Agendar" at bounding box center [830, 408] width 40 height 17
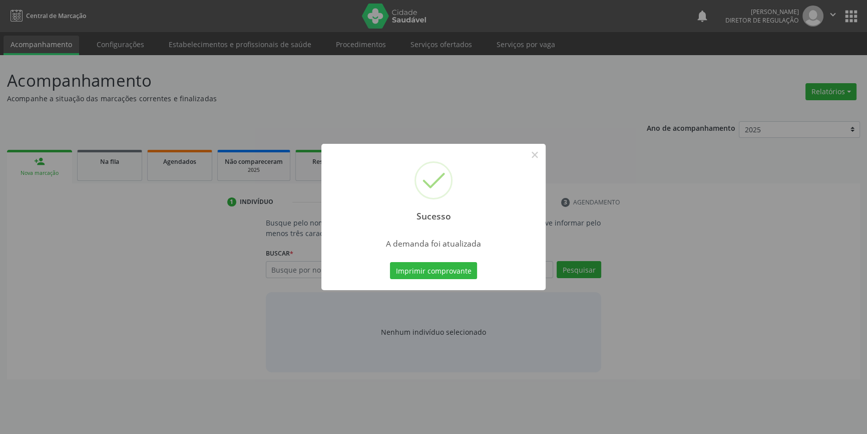
scroll to position [0, 0]
click at [461, 266] on button "Imprimir comprovante" at bounding box center [437, 270] width 87 height 17
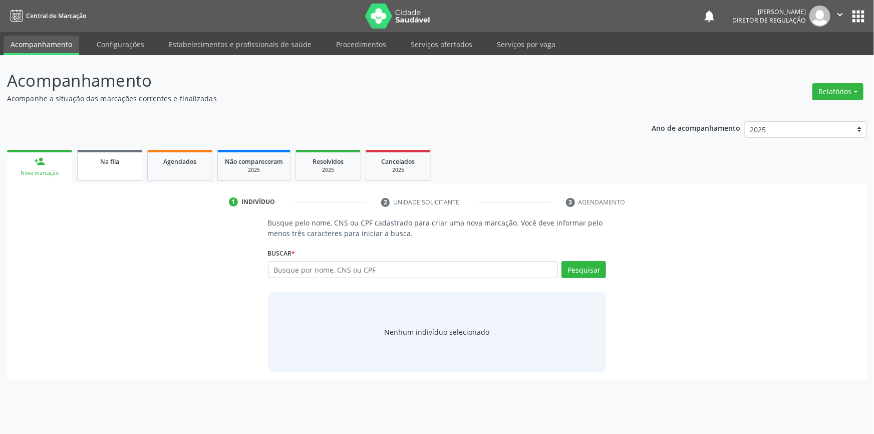
click at [111, 165] on div "Na fila" at bounding box center [110, 161] width 50 height 11
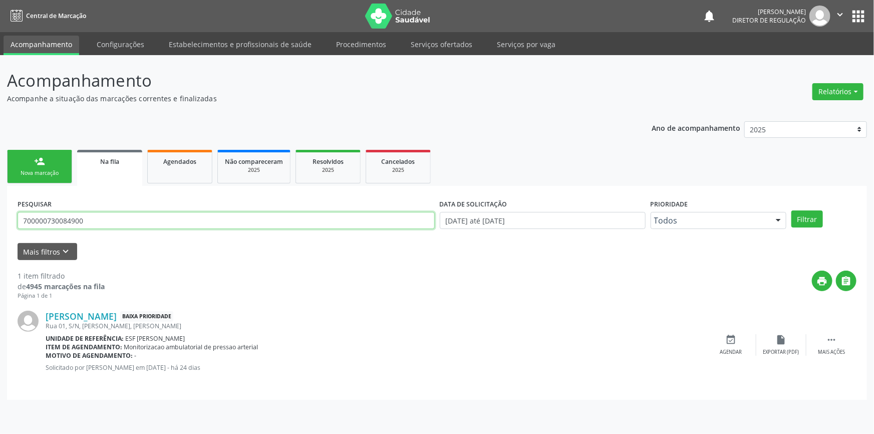
drag, startPoint x: 134, startPoint y: 214, endPoint x: 153, endPoint y: 190, distance: 30.3
click at [0, 214] on div "Acompanhamento Acompanhe a situação das marcações correntes e finalizadas Relat…" at bounding box center [437, 244] width 874 height 379
type input "52603121472"
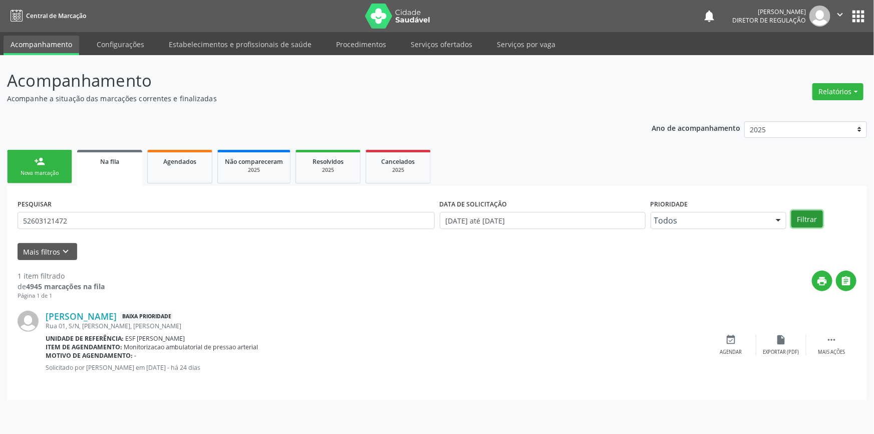
click at [811, 220] on button "Filtrar" at bounding box center [807, 218] width 32 height 17
click at [726, 343] on icon "event_available" at bounding box center [731, 339] width 11 height 11
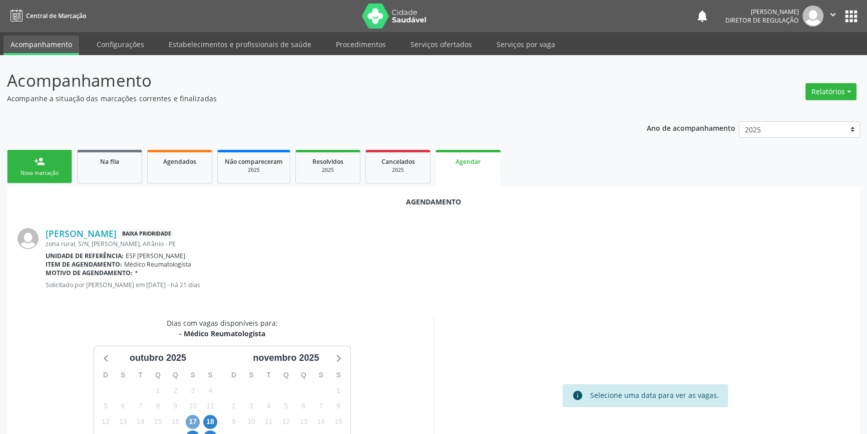
click at [192, 421] on span "17" at bounding box center [193, 422] width 14 height 14
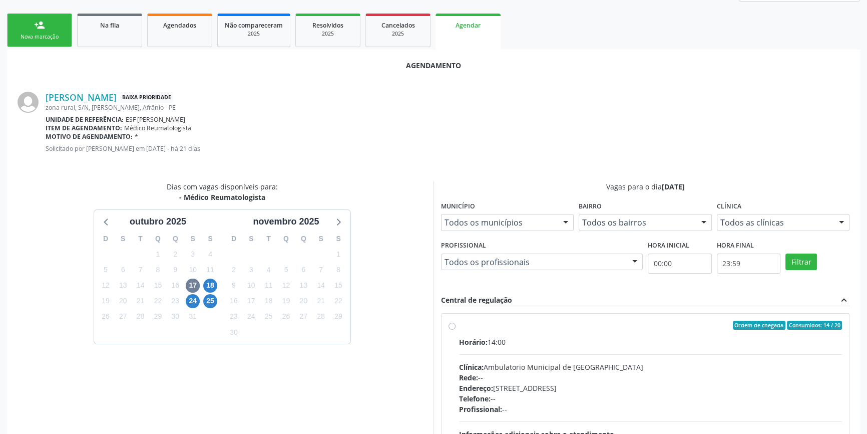
click at [463, 337] on span "Horário:" at bounding box center [473, 342] width 29 height 10
click at [456, 329] on input "Ordem de chegada Consumidos: 14 / 20 Horário: 14:00 Clínica: Ambulatorio Munici…" at bounding box center [452, 324] width 7 height 9
radio input "true"
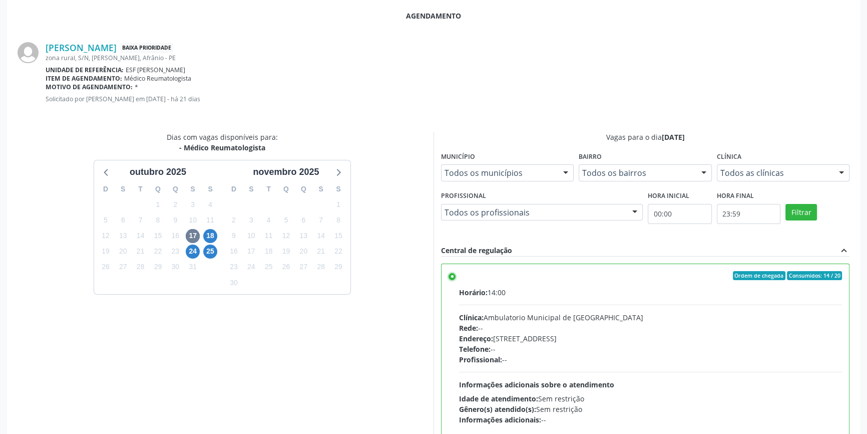
scroll to position [249, 0]
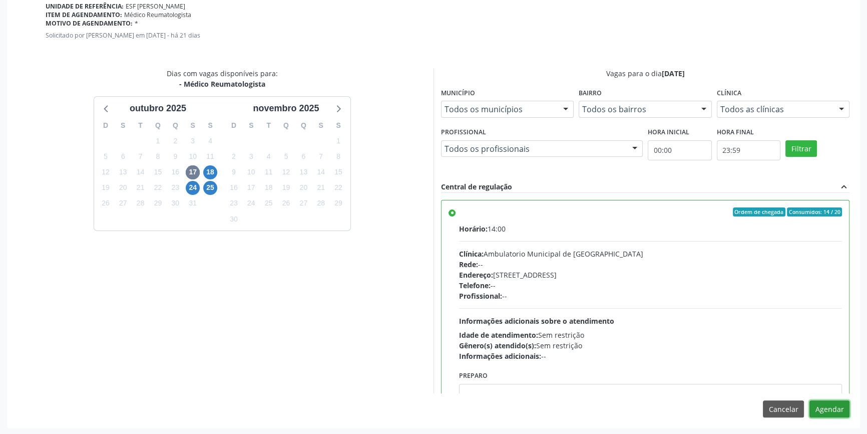
click at [824, 408] on button "Agendar" at bounding box center [830, 408] width 40 height 17
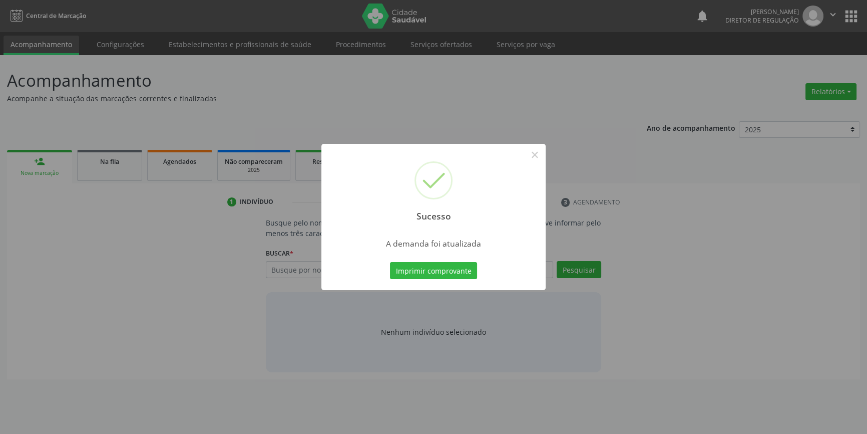
scroll to position [0, 0]
click at [471, 274] on button "Imprimir comprovante" at bounding box center [437, 270] width 87 height 17
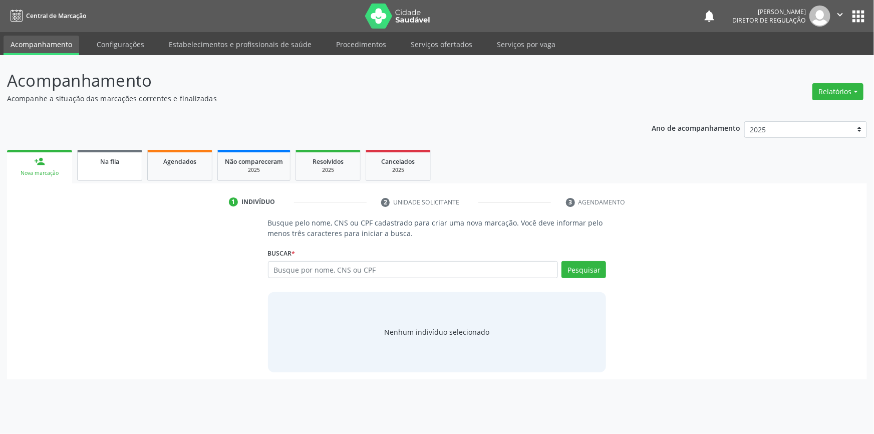
click at [116, 163] on span "Na fila" at bounding box center [109, 161] width 19 height 9
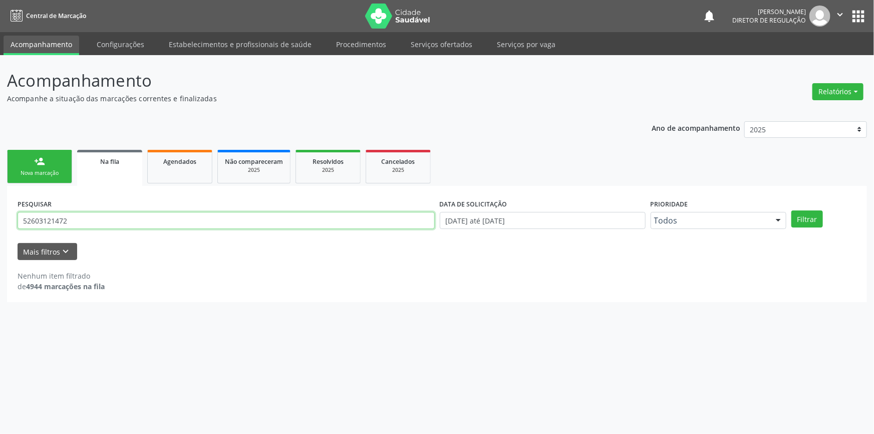
drag, startPoint x: 18, startPoint y: 225, endPoint x: 0, endPoint y: 216, distance: 20.2
click at [0, 216] on div "Acompanhamento Acompanhe a situação das marcações correntes e finalizadas Relat…" at bounding box center [437, 244] width 874 height 379
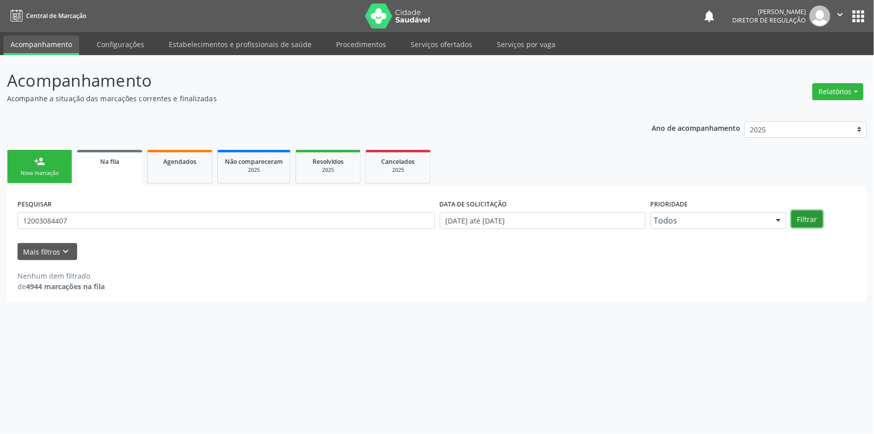
click at [792, 217] on button "Filtrar" at bounding box center [807, 218] width 32 height 17
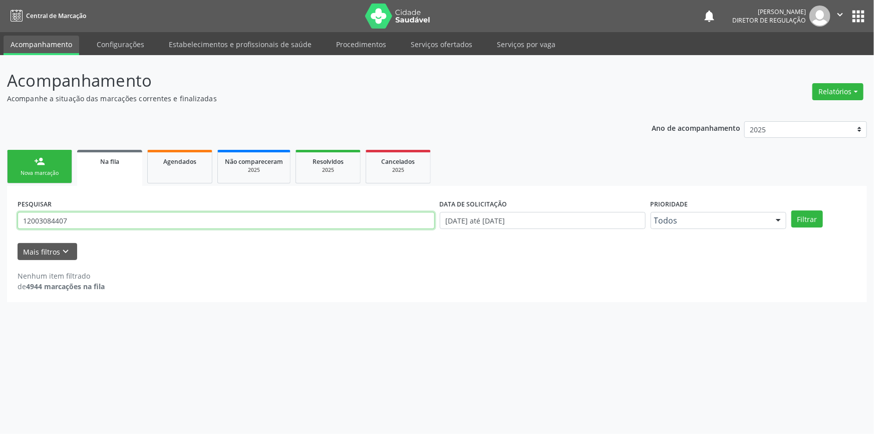
drag, startPoint x: 149, startPoint y: 219, endPoint x: 0, endPoint y: 213, distance: 149.3
click at [0, 218] on div "Acompanhamento Acompanhe a situação das marcações correntes e finalizadas Relat…" at bounding box center [437, 244] width 874 height 379
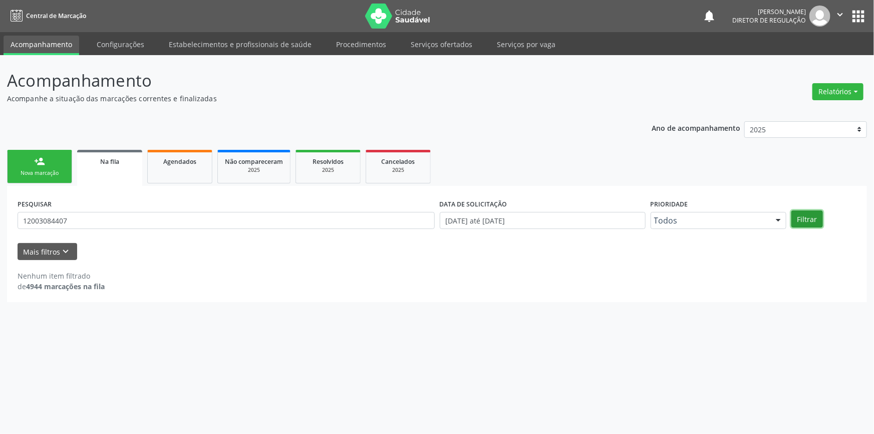
click at [813, 223] on button "Filtrar" at bounding box center [807, 218] width 32 height 17
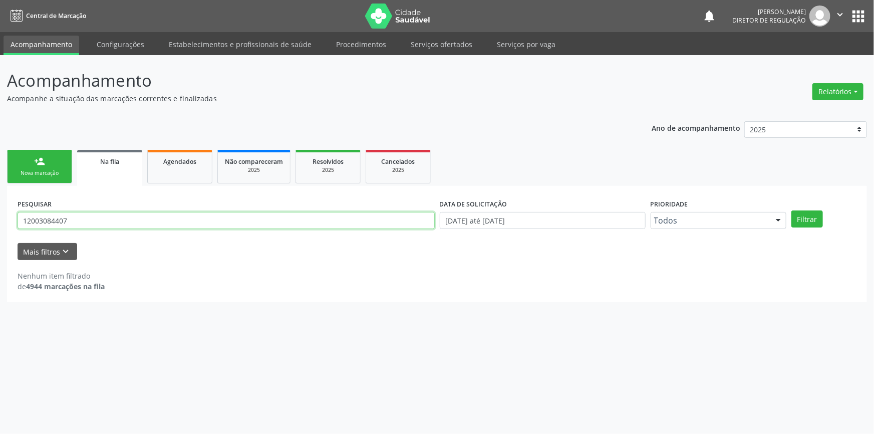
drag, startPoint x: 102, startPoint y: 215, endPoint x: 0, endPoint y: 212, distance: 101.7
click at [0, 211] on div "Acompanhamento Acompanhe a situação das marcações correntes e finalizadas Relat…" at bounding box center [437, 244] width 874 height 379
type input "regina maria rodrigues"
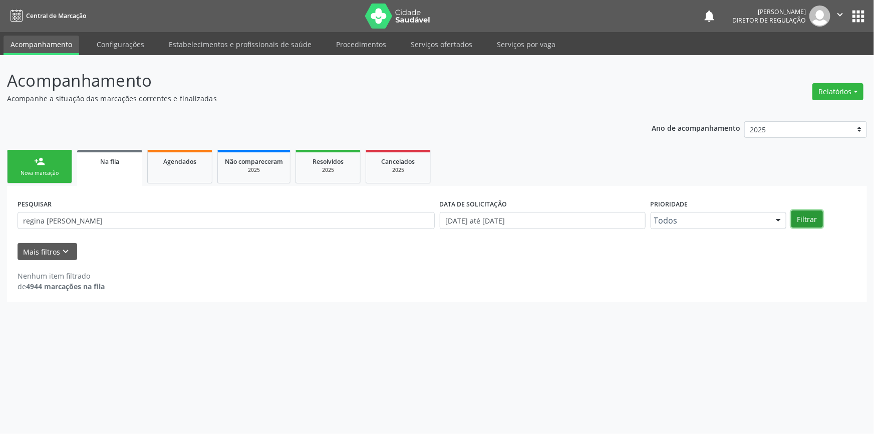
click at [819, 217] on button "Filtrar" at bounding box center [807, 218] width 32 height 17
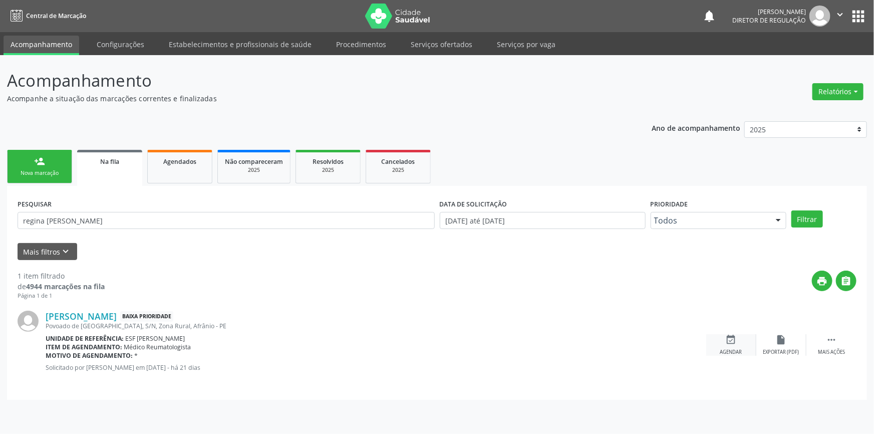
click at [722, 343] on div "event_available Agendar" at bounding box center [731, 345] width 50 height 22
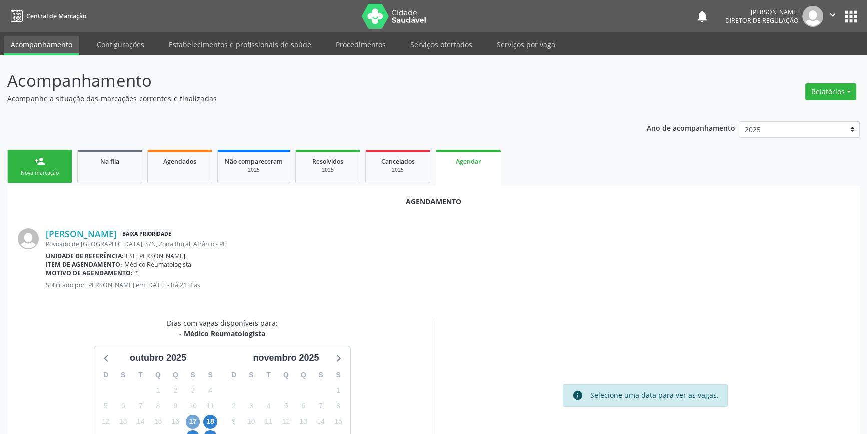
click at [193, 421] on span "17" at bounding box center [193, 422] width 14 height 14
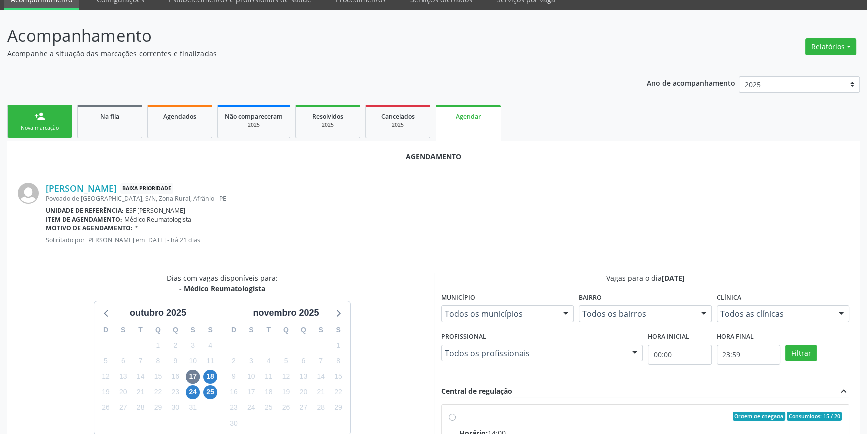
click at [466, 412] on div "Ordem de chegada Consumidos: 15 / 20" at bounding box center [650, 416] width 383 height 9
click at [456, 412] on input "Ordem de chegada Consumidos: 15 / 20 Horário: 14:00 Clínica: Ambulatorio Munici…" at bounding box center [452, 416] width 7 height 9
radio input "true"
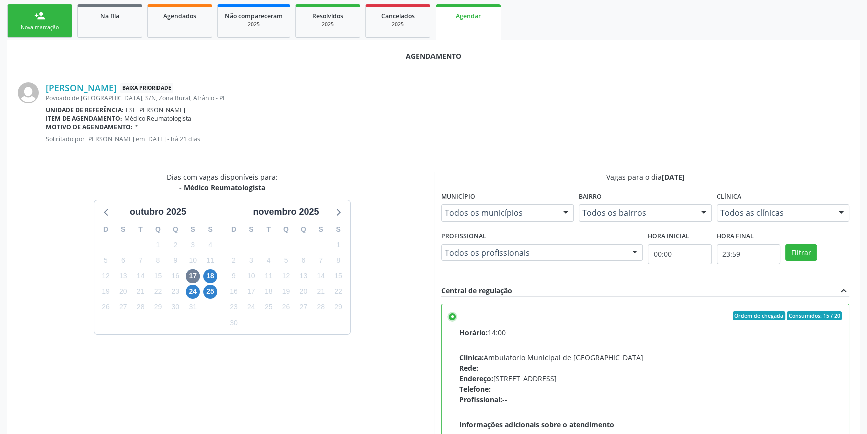
scroll to position [249, 0]
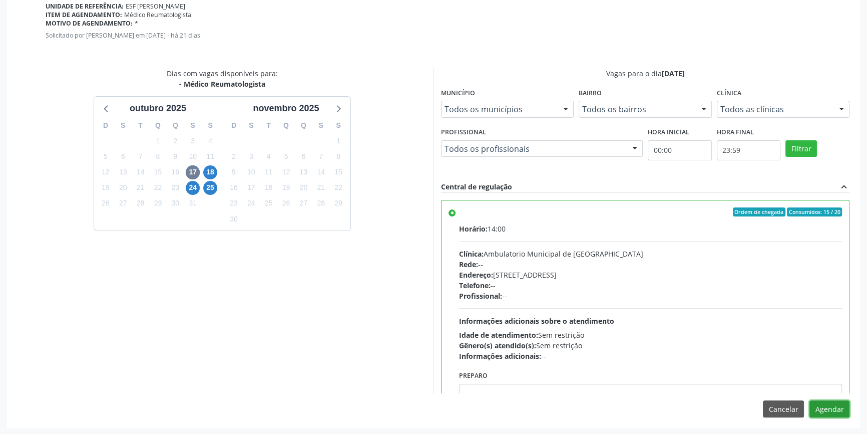
click at [836, 410] on button "Agendar" at bounding box center [830, 408] width 40 height 17
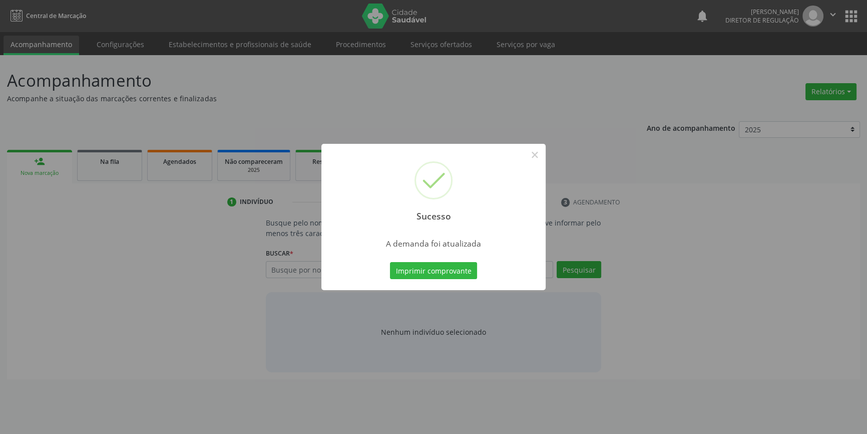
scroll to position [0, 0]
click at [438, 266] on button "Imprimir comprovante" at bounding box center [437, 270] width 87 height 17
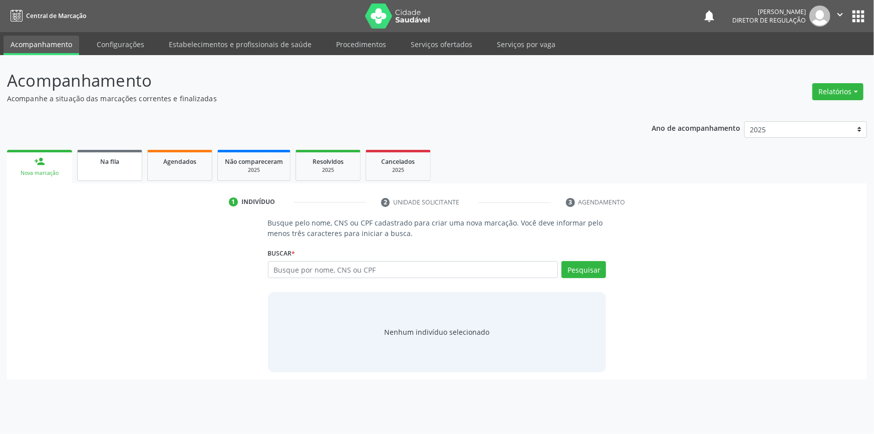
click at [111, 165] on span "Na fila" at bounding box center [109, 161] width 19 height 9
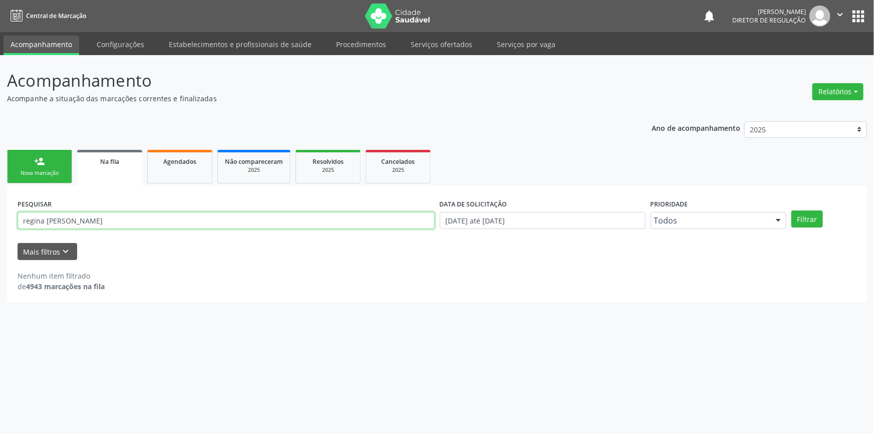
drag, startPoint x: 125, startPoint y: 218, endPoint x: 0, endPoint y: 213, distance: 125.3
click at [0, 213] on div "Acompanhamento Acompanhe a situação das marcações correntes e finalizadas Relat…" at bounding box center [437, 244] width 874 height 379
type input "700403433513644"
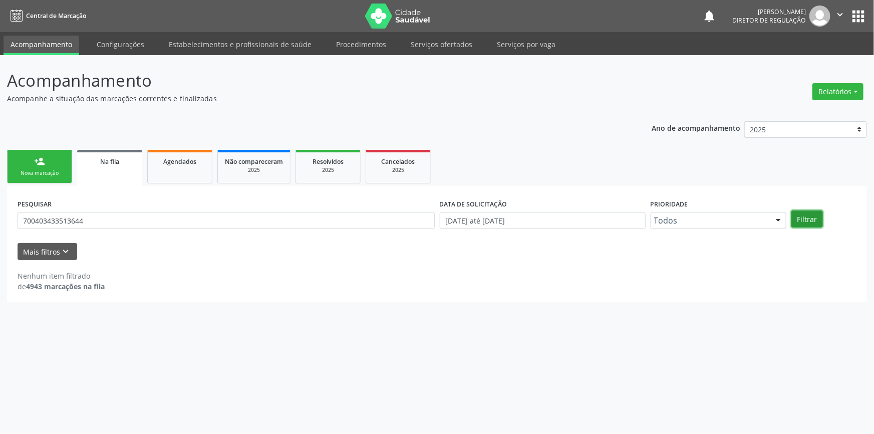
click at [813, 214] on button "Filtrar" at bounding box center [807, 218] width 32 height 17
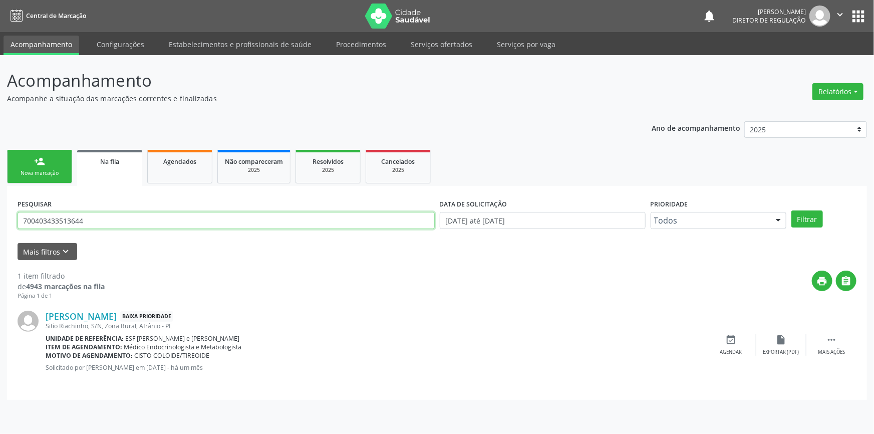
drag, startPoint x: 100, startPoint y: 217, endPoint x: 0, endPoint y: 195, distance: 102.1
click at [0, 195] on div "Acompanhamento Acompanhe a situação das marcações correntes e finalizadas Relat…" at bounding box center [437, 244] width 874 height 379
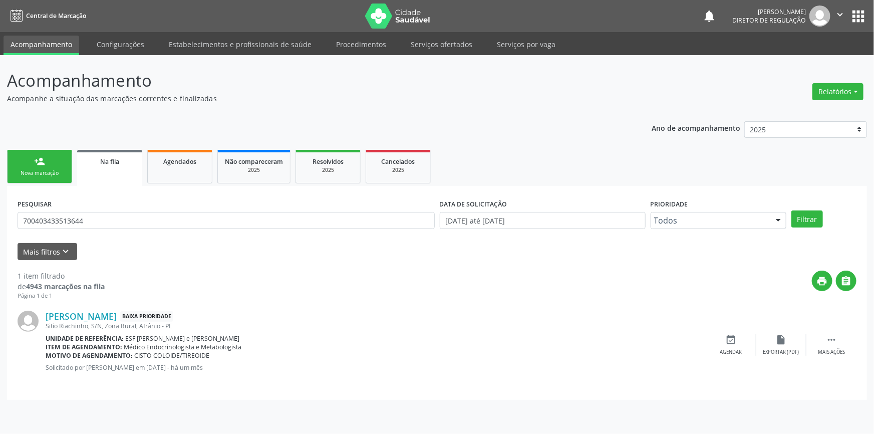
click at [55, 158] on link "person_add Nova marcação" at bounding box center [39, 167] width 65 height 34
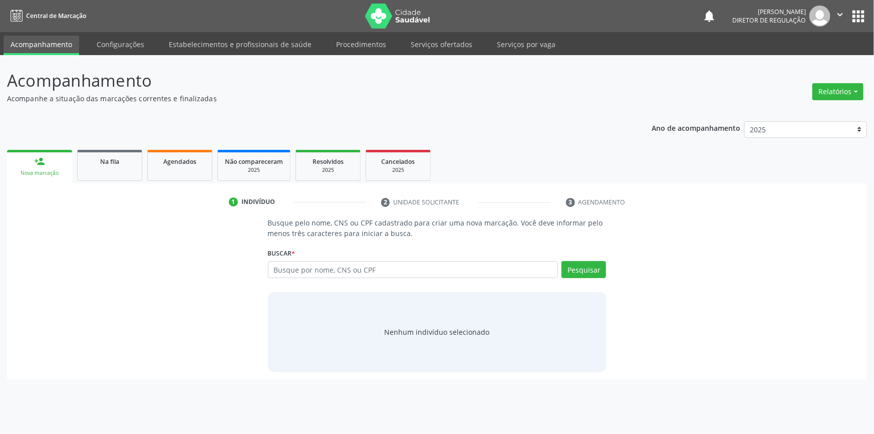
click at [380, 285] on div "Busque pelo nome, CNS ou CPF cadastrado para criar uma nova marcação. Você deve…" at bounding box center [437, 294] width 353 height 154
click at [387, 274] on input "text" at bounding box center [413, 269] width 290 height 17
paste input "700403433513644"
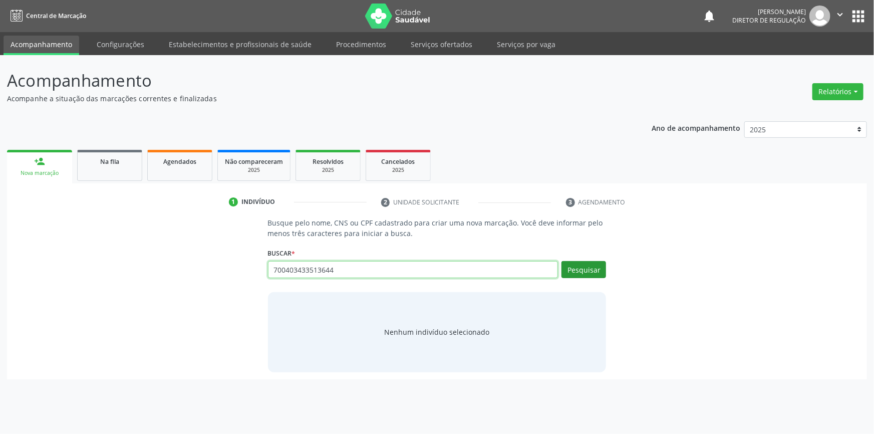
type input "700403433513644"
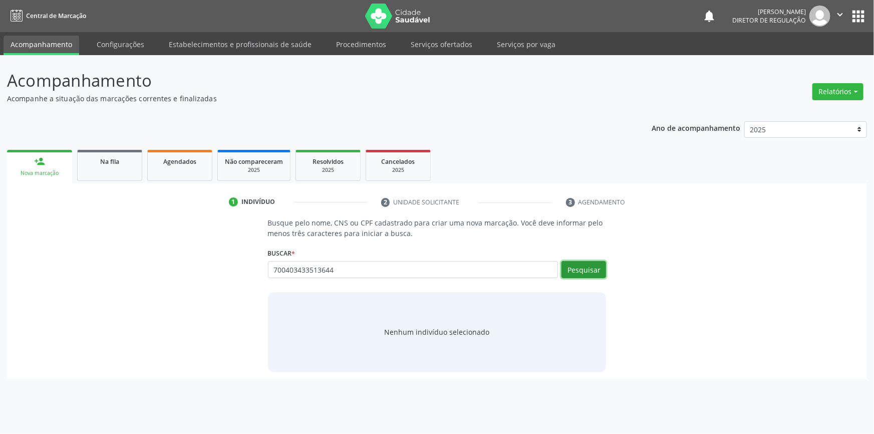
click at [572, 277] on button "Pesquisar" at bounding box center [583, 269] width 45 height 17
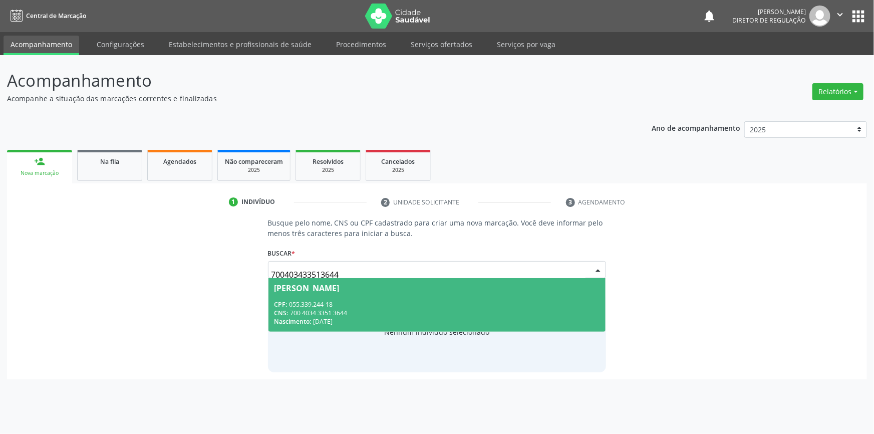
click at [298, 304] on div "CPF: 055.339.244-18" at bounding box center [436, 304] width 325 height 9
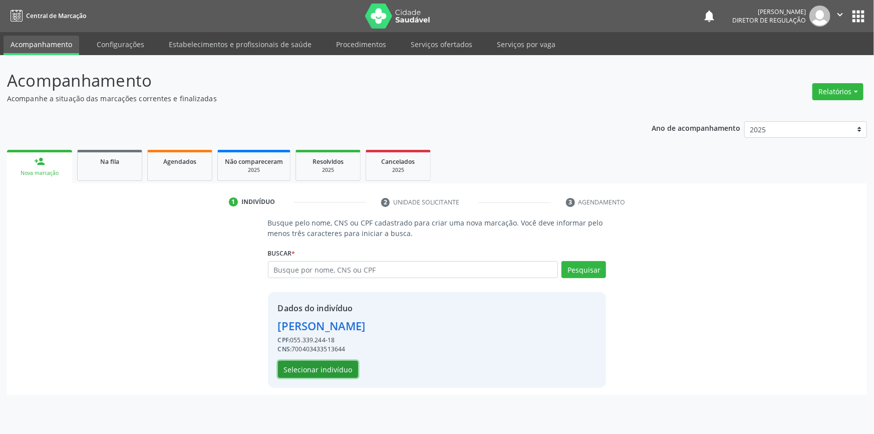
click at [307, 363] on button "Selecionar indivíduo" at bounding box center [318, 369] width 80 height 17
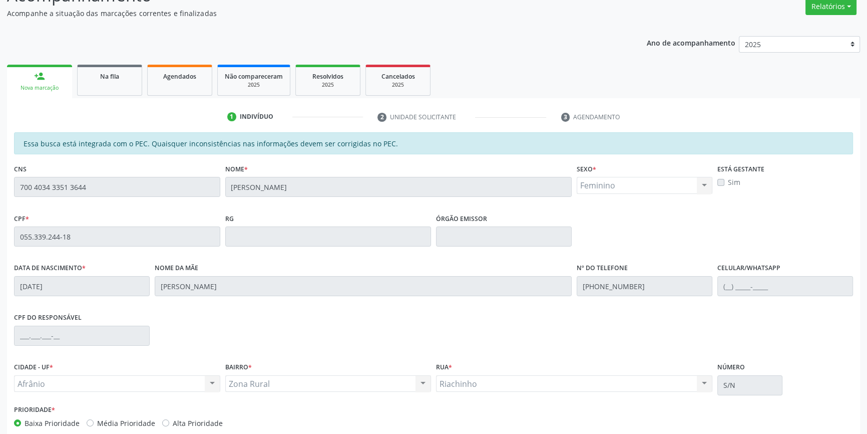
scroll to position [137, 0]
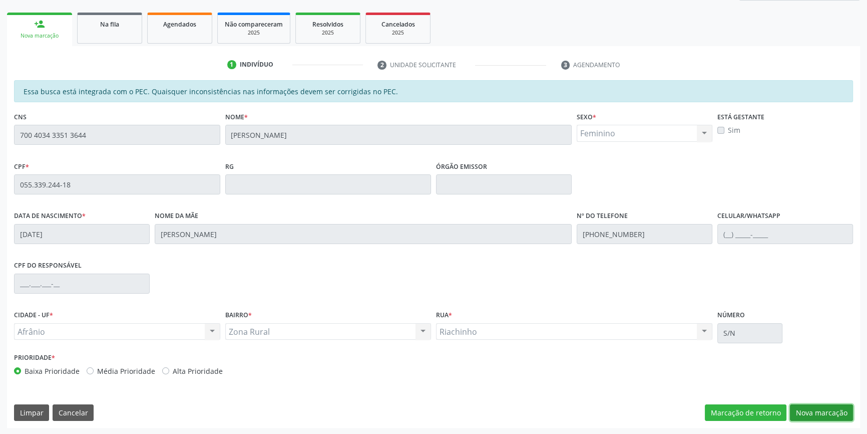
click at [814, 409] on button "Nova marcação" at bounding box center [821, 412] width 63 height 17
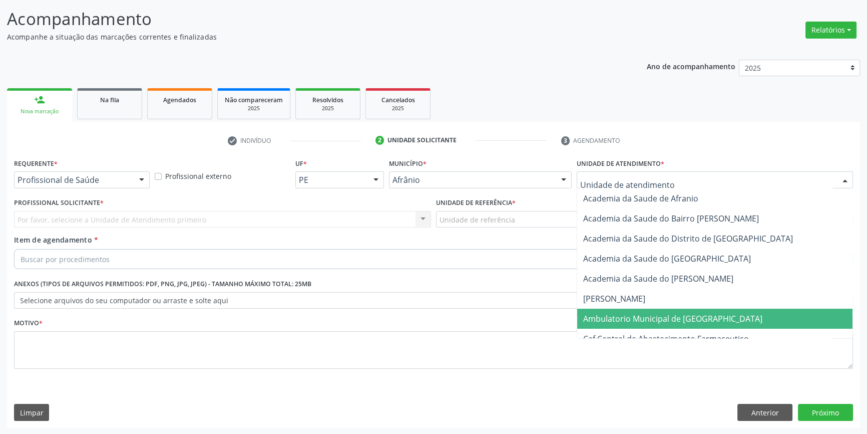
click at [624, 309] on span "Ambulatorio Municipal de [GEOGRAPHIC_DATA]" at bounding box center [714, 318] width 275 height 20
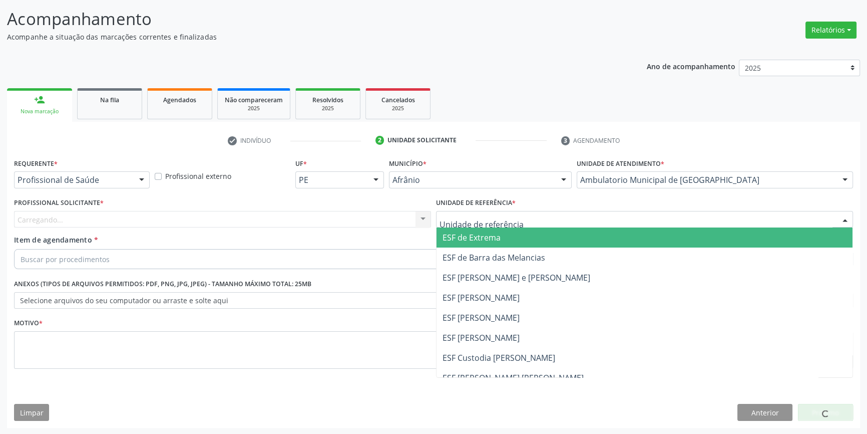
click at [516, 212] on div at bounding box center [644, 219] width 417 height 17
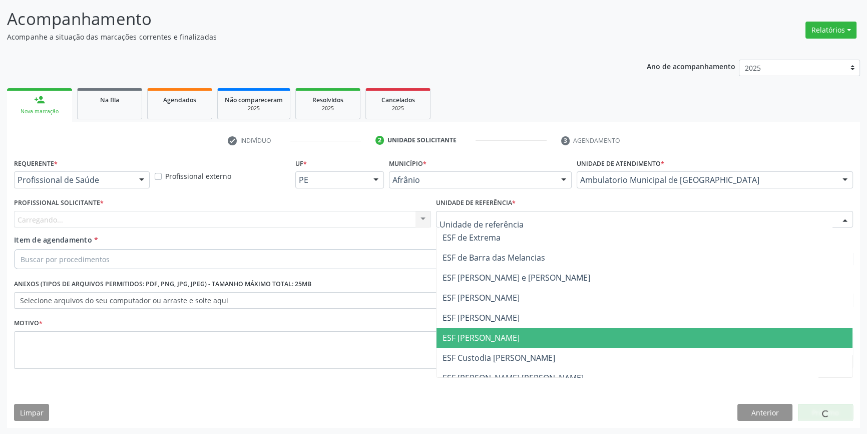
click at [480, 333] on span "ESF [PERSON_NAME]" at bounding box center [481, 337] width 77 height 11
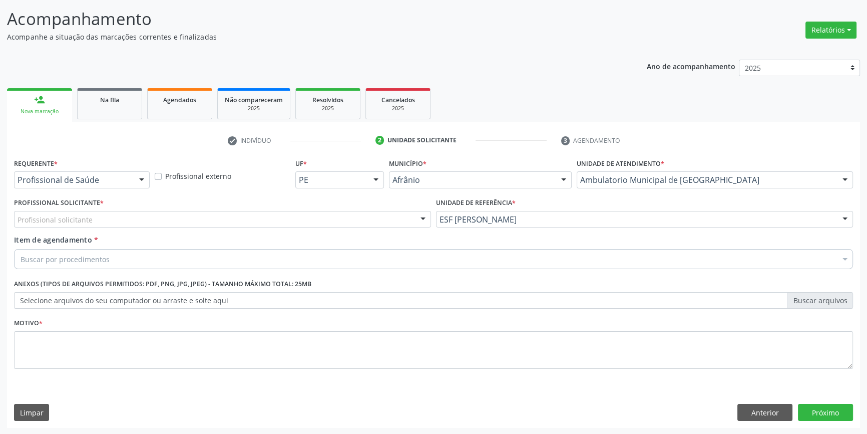
click at [289, 215] on div "Profissional solicitante" at bounding box center [222, 219] width 417 height 17
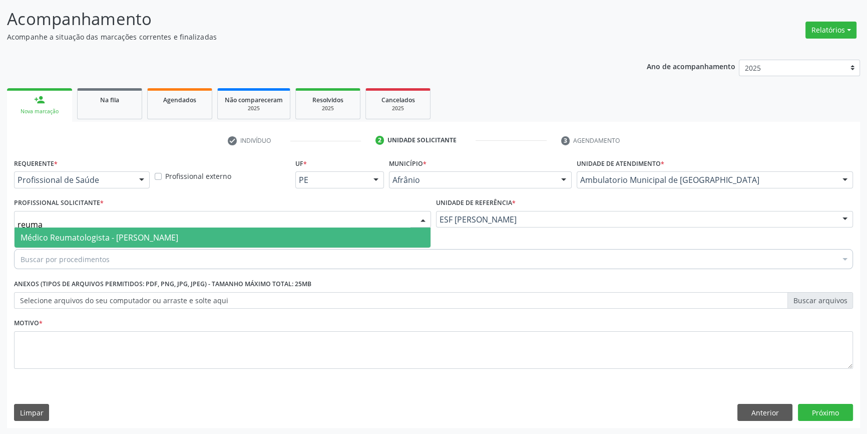
type input "reumat"
click at [178, 233] on span "Médico Reumatologista - Ramon Carvalho Rodrigues Cavalcanti" at bounding box center [100, 237] width 158 height 11
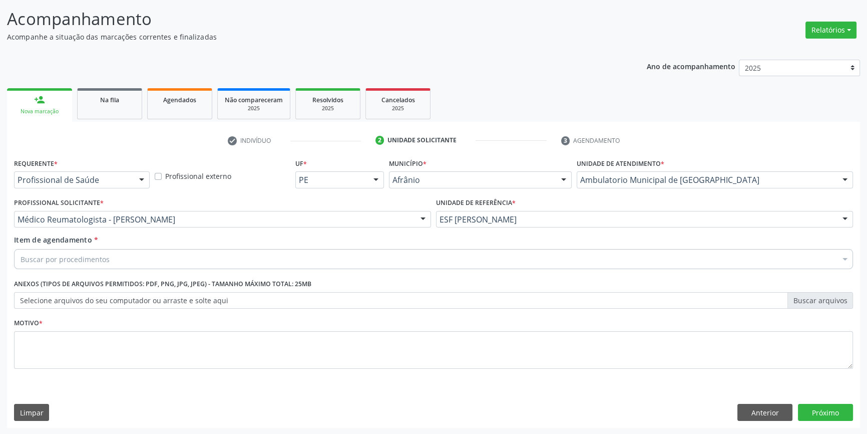
click at [160, 260] on div "Buscar por procedimentos" at bounding box center [433, 259] width 839 height 20
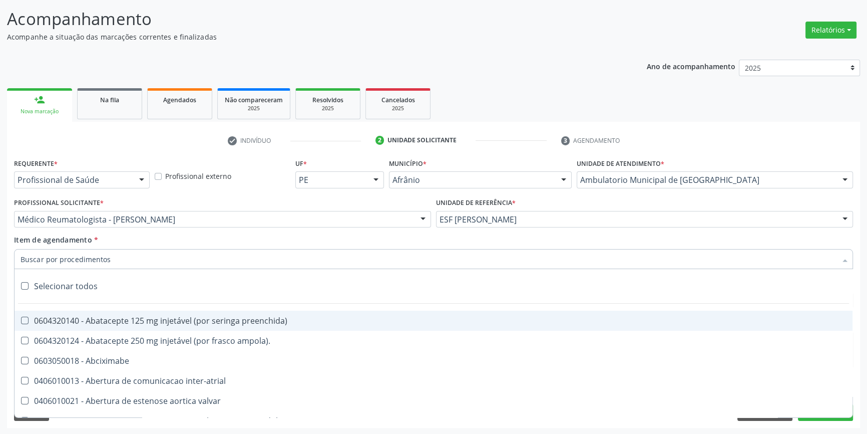
paste input "reumat"
type input "reumat"
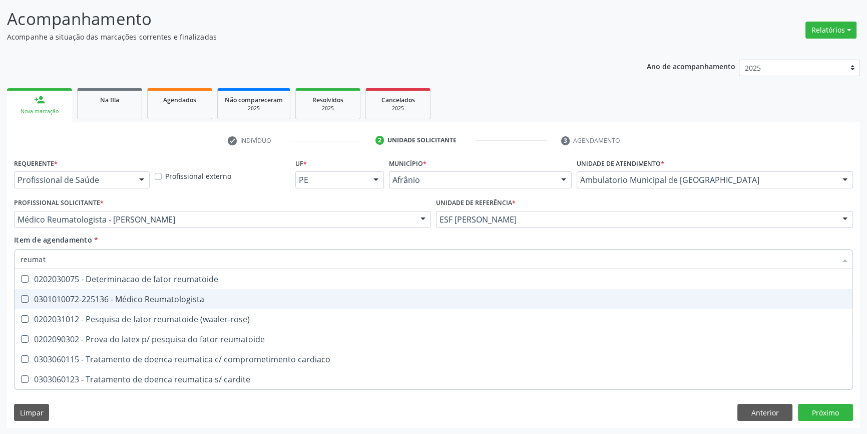
click at [143, 304] on span "0301010072-225136 - Médico Reumatologista" at bounding box center [434, 299] width 838 height 20
checkbox Reumatologista "true"
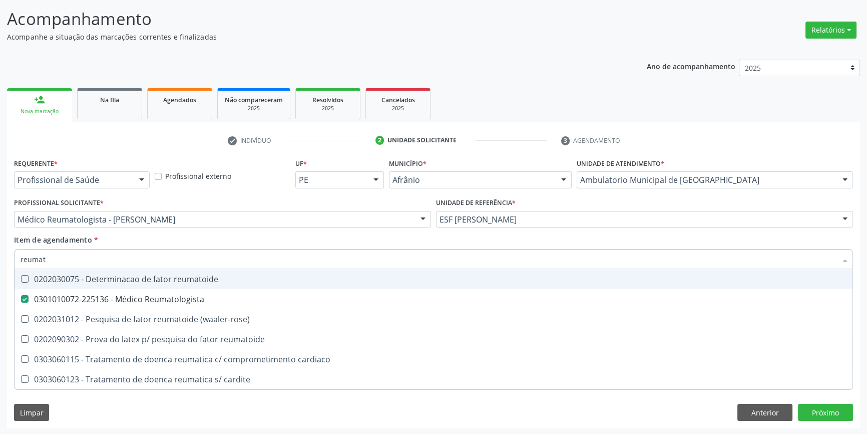
click at [133, 229] on div "Profissional Solicitante * Médico Reumatologista - Ramon Carvalho Rodrigues Cav…" at bounding box center [223, 214] width 422 height 39
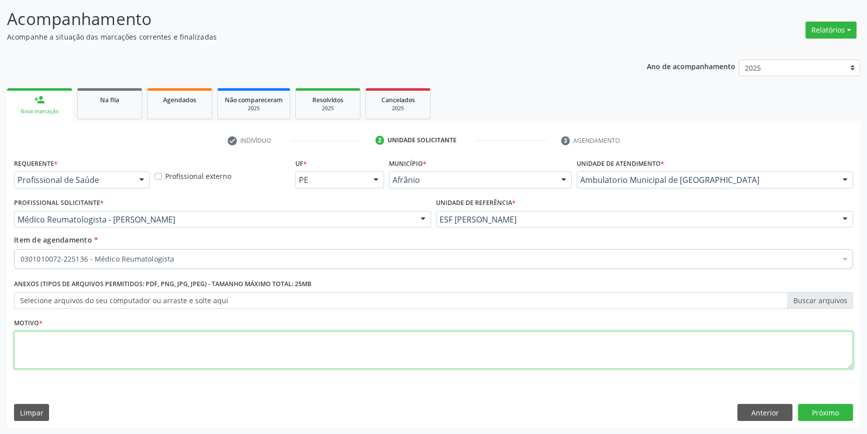
click at [149, 338] on textarea at bounding box center [433, 350] width 839 height 38
type textarea "'"
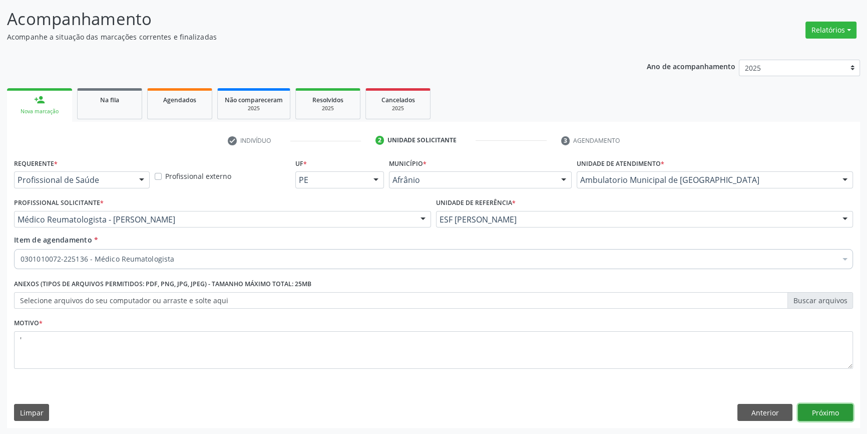
click at [841, 415] on button "Próximo" at bounding box center [825, 412] width 55 height 17
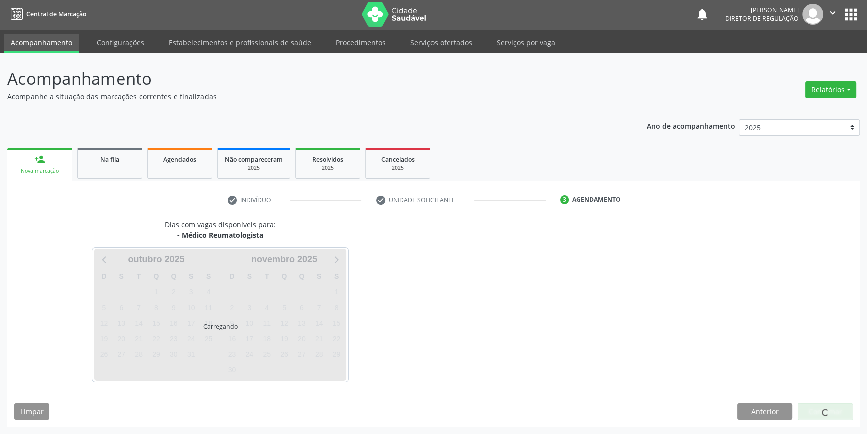
scroll to position [1, 0]
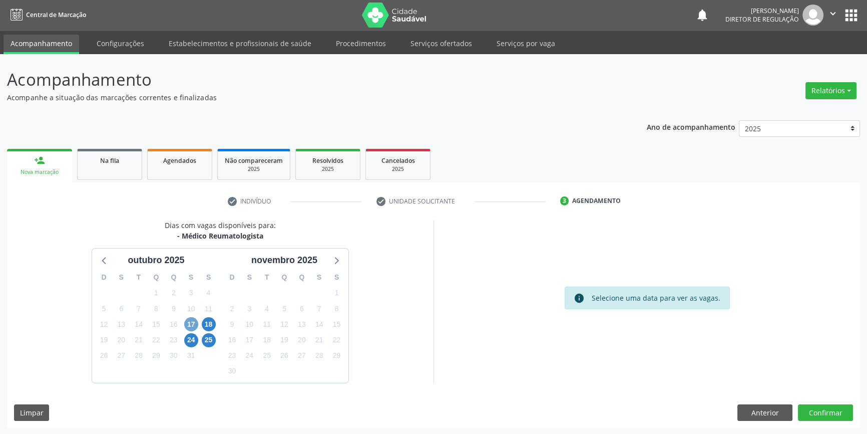
click at [195, 325] on span "17" at bounding box center [191, 324] width 14 height 14
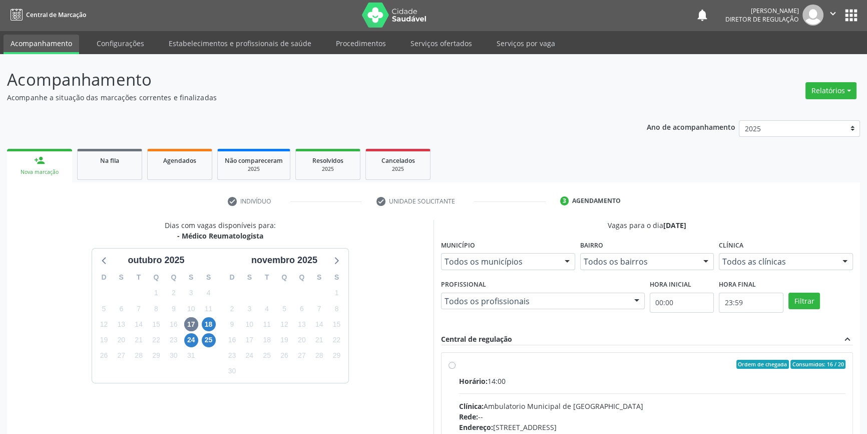
click at [504, 383] on div "Horário: 14:00" at bounding box center [652, 381] width 387 height 11
click at [456, 369] on input "Ordem de chegada Consumidos: 16 / 20 Horário: 14:00 Clínica: Ambulatorio Munici…" at bounding box center [452, 364] width 7 height 9
radio input "true"
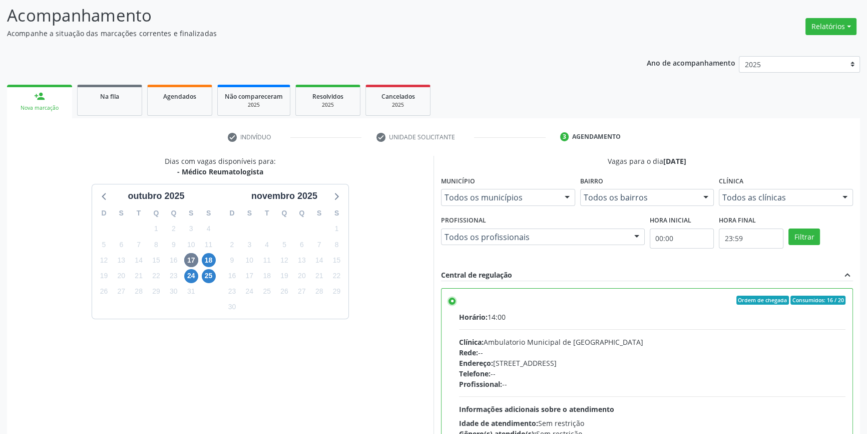
scroll to position [164, 0]
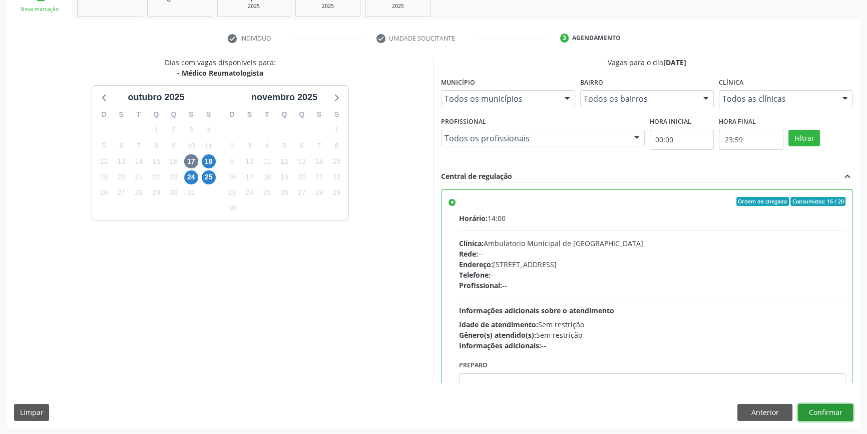
click at [836, 411] on button "Confirmar" at bounding box center [825, 412] width 55 height 17
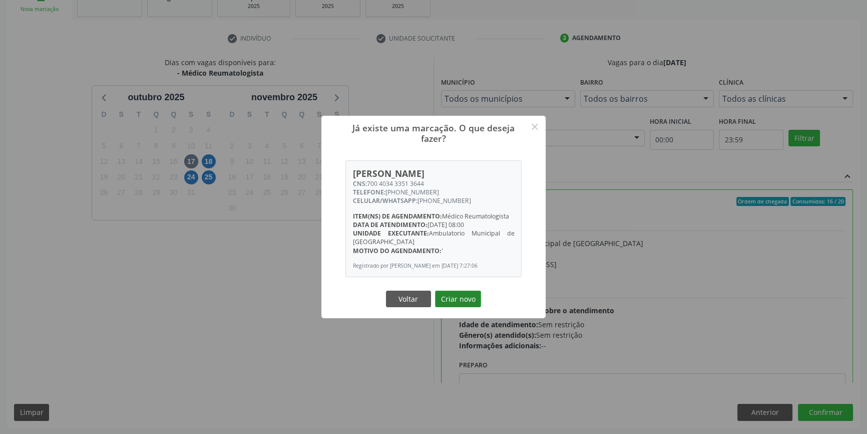
click at [460, 305] on button "Criar novo" at bounding box center [458, 298] width 46 height 17
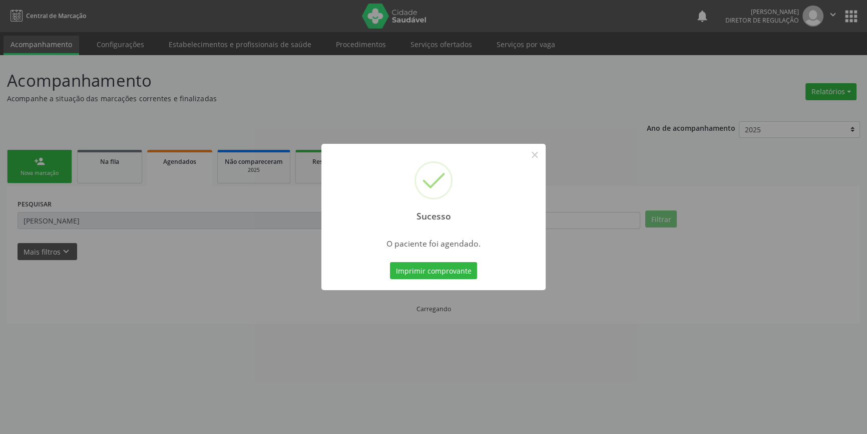
scroll to position [0, 0]
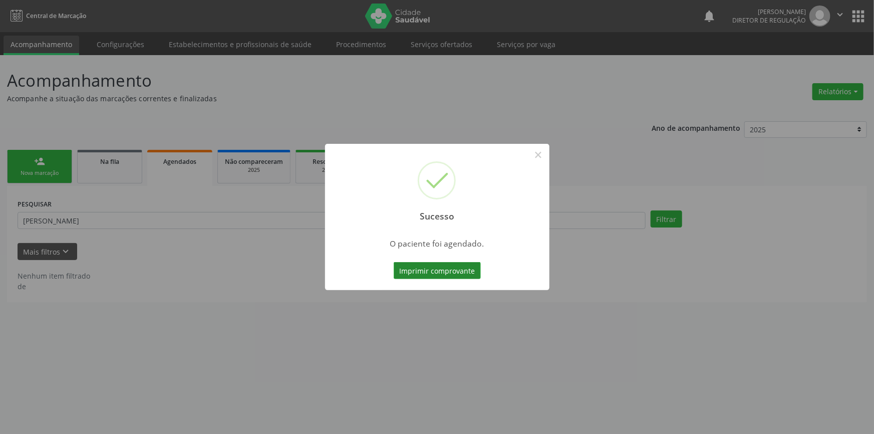
click at [450, 266] on button "Imprimir comprovante" at bounding box center [437, 270] width 87 height 17
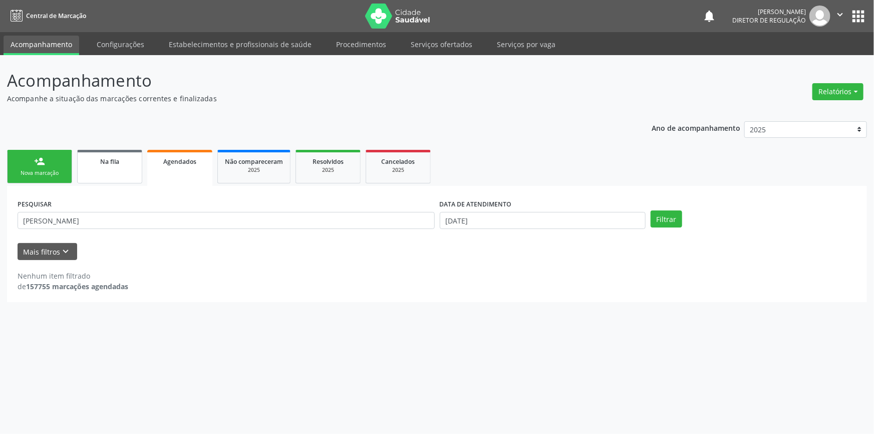
click at [119, 175] on link "Na fila" at bounding box center [109, 167] width 65 height 34
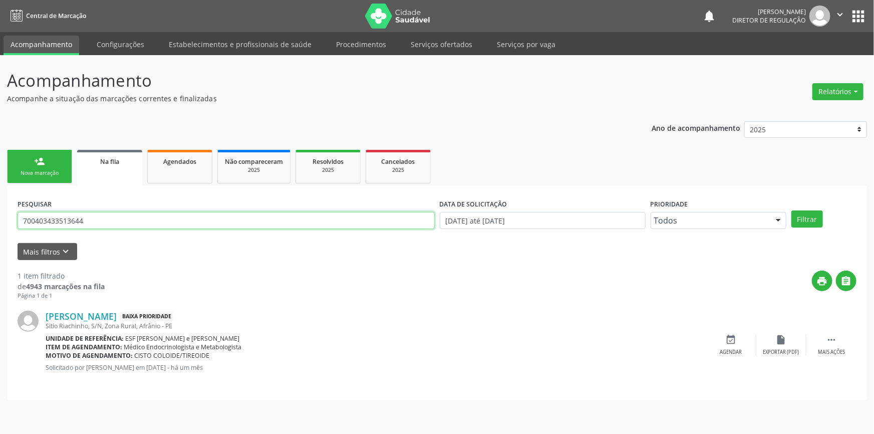
drag, startPoint x: 109, startPoint y: 212, endPoint x: 35, endPoint y: 215, distance: 73.7
click at [35, 215] on input "700403433513644" at bounding box center [226, 220] width 417 height 17
type input "700004646121004"
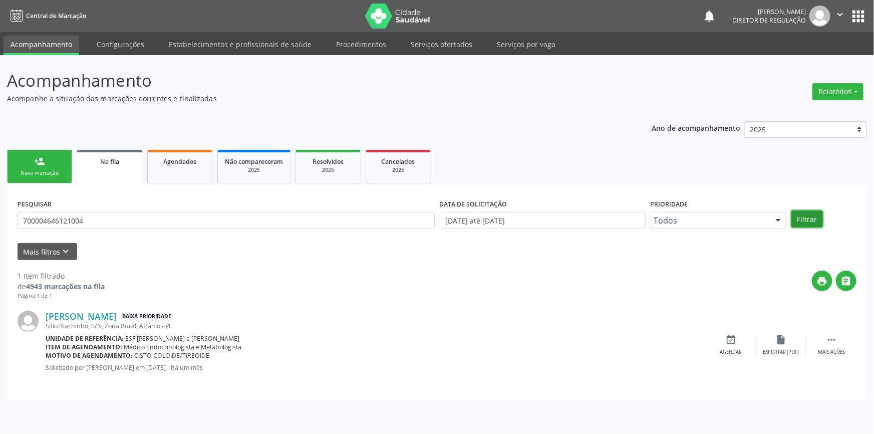
click at [802, 220] on button "Filtrar" at bounding box center [807, 218] width 32 height 17
click at [725, 338] on div "event_available Agendar" at bounding box center [731, 345] width 50 height 22
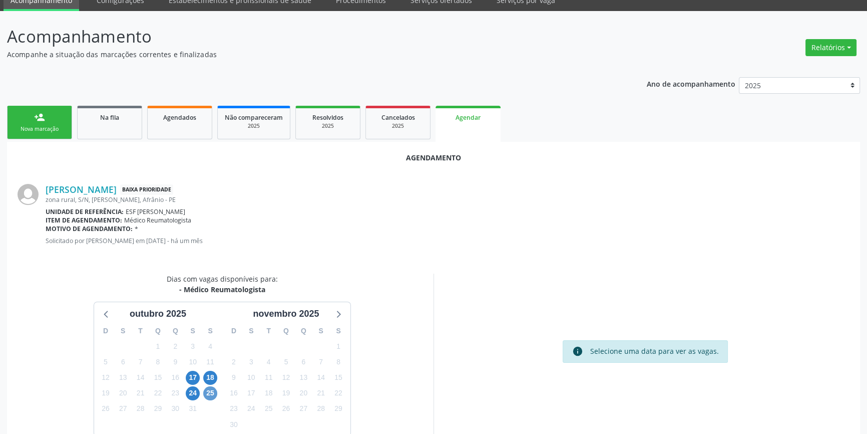
scroll to position [87, 0]
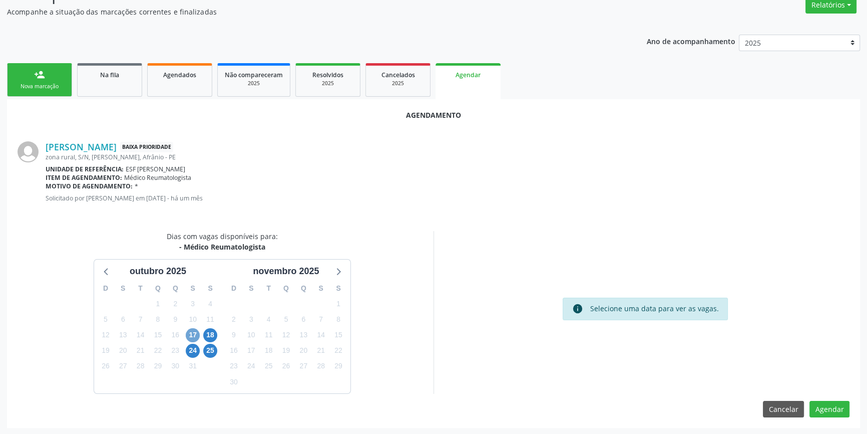
click at [194, 333] on span "17" at bounding box center [193, 335] width 14 height 14
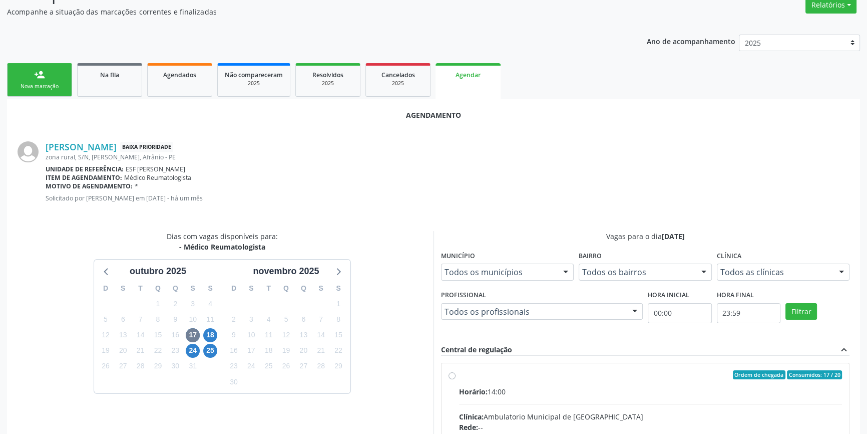
click at [460, 376] on div "Ordem de chegada Consumidos: 17 / 20" at bounding box center [650, 374] width 383 height 9
click at [456, 376] on input "Ordem de chegada Consumidos: 17 / 20 Horário: 14:00 Clínica: Ambulatorio Munici…" at bounding box center [452, 374] width 7 height 9
radio input "true"
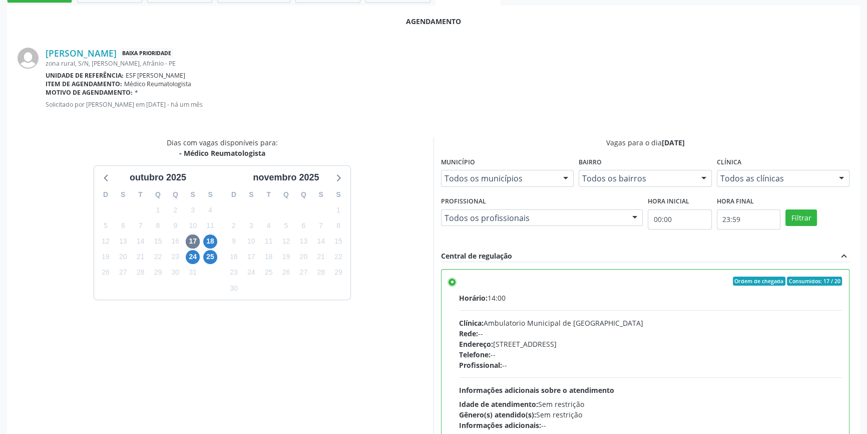
scroll to position [249, 0]
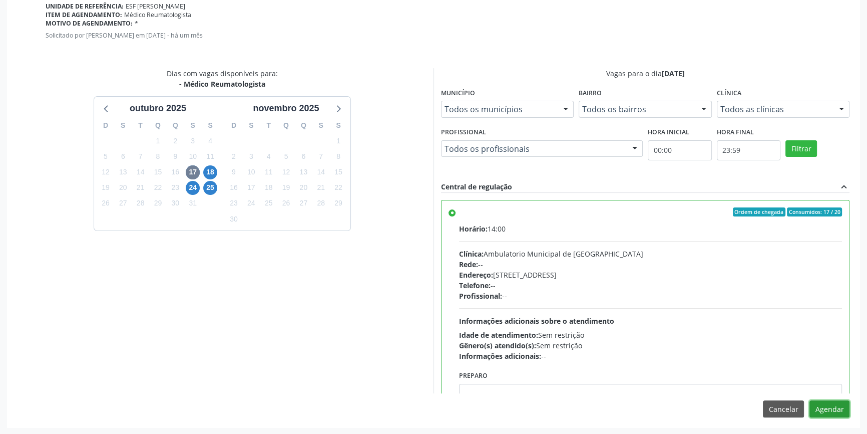
click at [828, 410] on button "Agendar" at bounding box center [830, 408] width 40 height 17
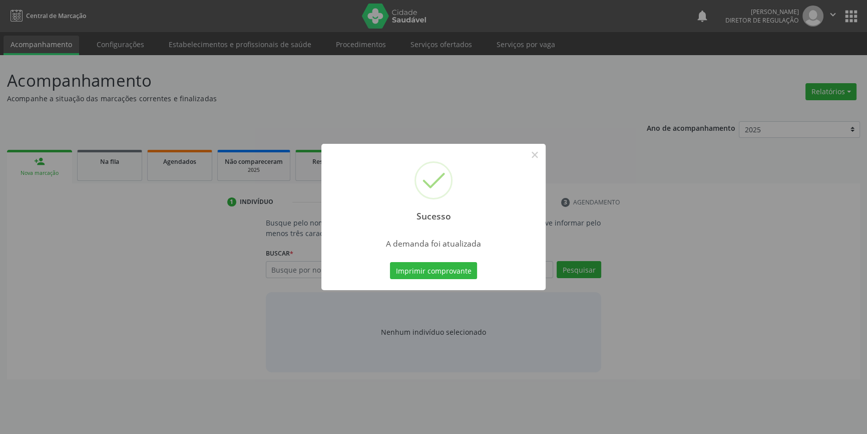
scroll to position [0, 0]
click at [453, 272] on button "Imprimir comprovante" at bounding box center [437, 270] width 87 height 17
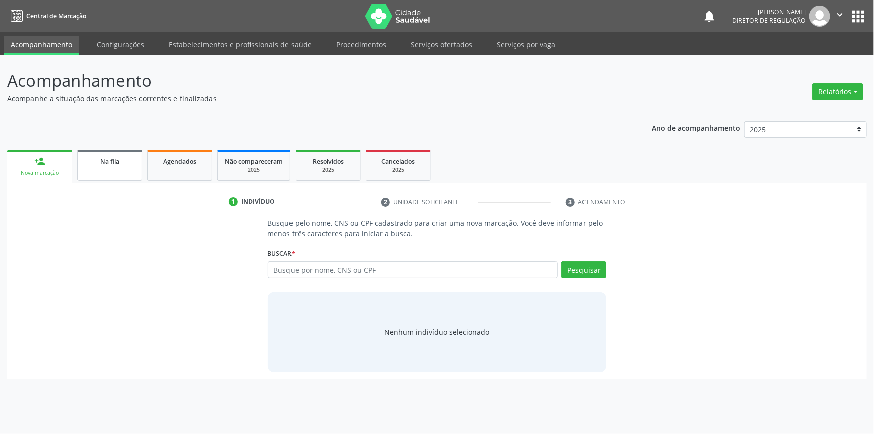
click at [122, 171] on link "Na fila" at bounding box center [109, 165] width 65 height 31
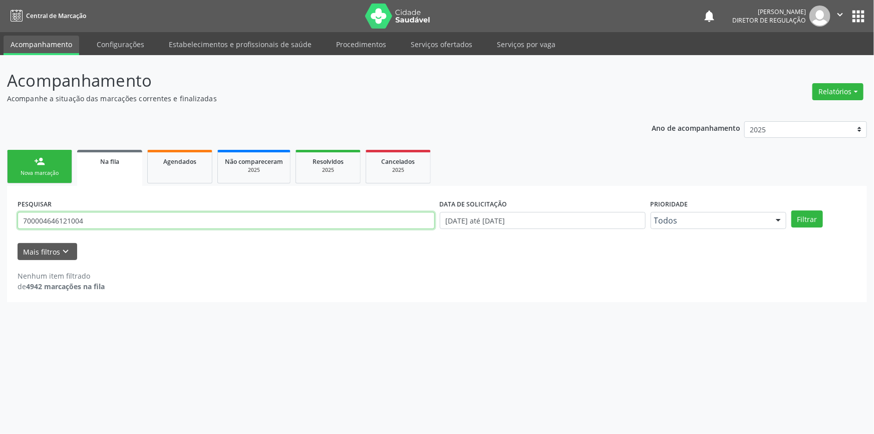
drag, startPoint x: 115, startPoint y: 221, endPoint x: 0, endPoint y: 206, distance: 115.7
click at [0, 206] on div "Acompanhamento Acompanhe a situação das marcações correntes e finalizadas Relat…" at bounding box center [437, 244] width 874 height 379
type input "07610946443"
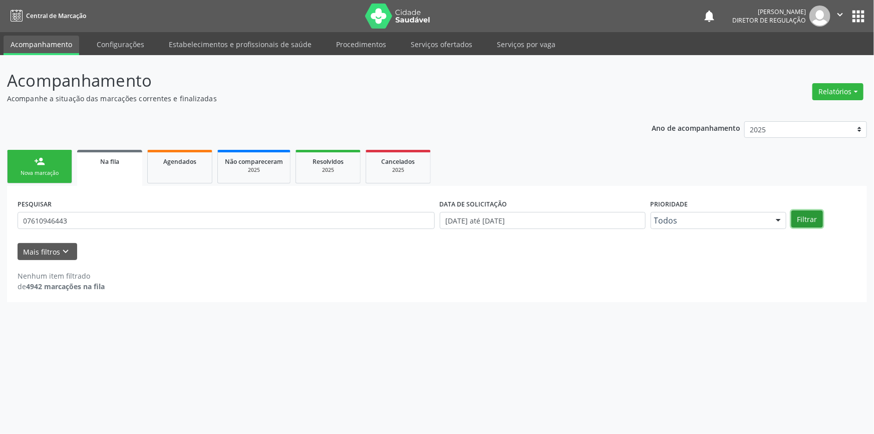
drag, startPoint x: 805, startPoint y: 211, endPoint x: 790, endPoint y: 182, distance: 32.9
click at [798, 204] on div "PESQUISAR 07610946443 DATA DE SOLICITAÇÃO 01/01/2018 até 10/10/2025 Prioridade …" at bounding box center [437, 215] width 844 height 39
click at [799, 219] on button "Filtrar" at bounding box center [807, 218] width 32 height 17
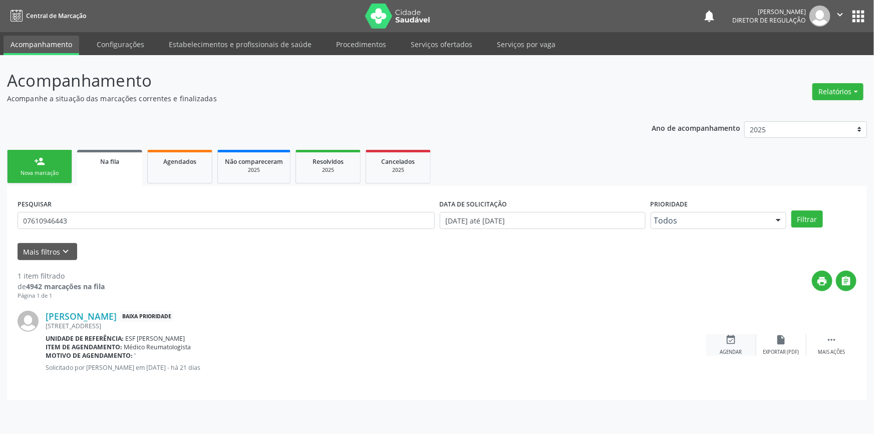
click at [741, 346] on div "event_available Agendar" at bounding box center [731, 345] width 50 height 22
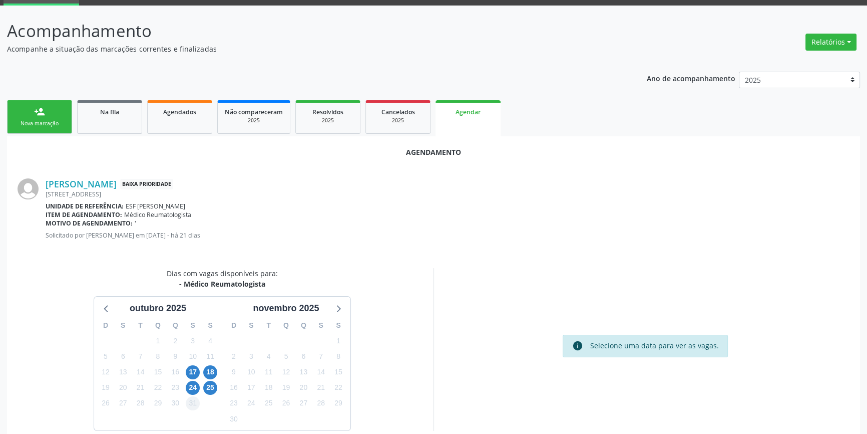
scroll to position [87, 0]
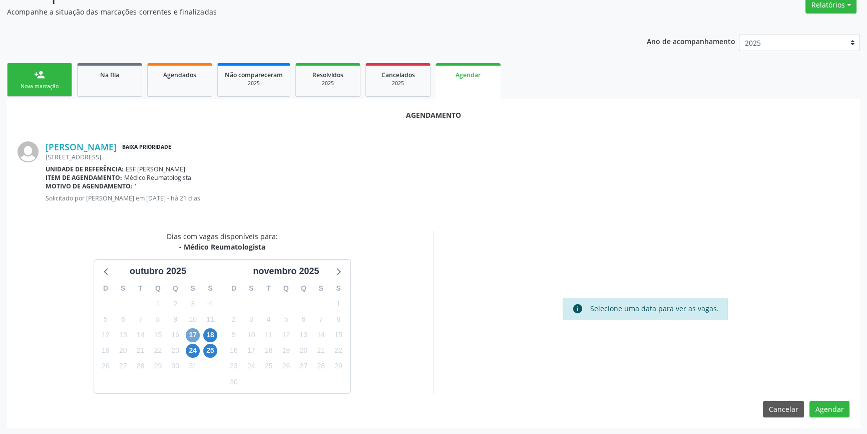
click at [196, 334] on span "17" at bounding box center [193, 335] width 14 height 14
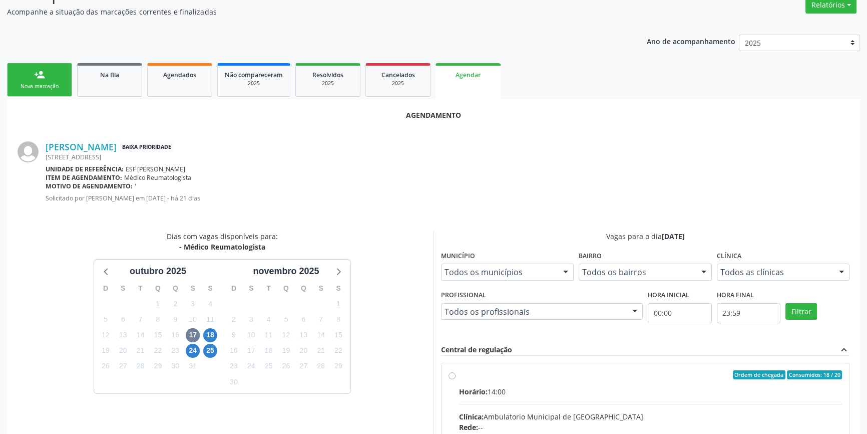
click at [470, 371] on div "Ordem de chegada Consumidos: 18 / 20" at bounding box center [650, 374] width 383 height 9
click at [456, 371] on input "Ordem de chegada Consumidos: 18 / 20 Horário: 14:00 Clínica: Ambulatorio Munici…" at bounding box center [452, 374] width 7 height 9
radio input "true"
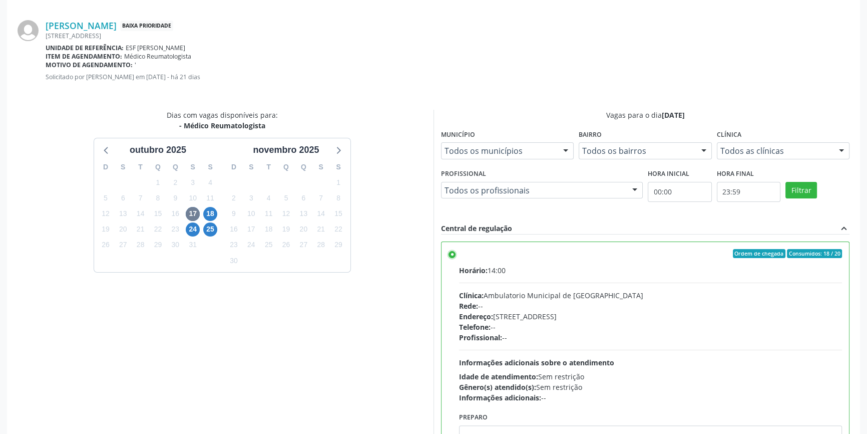
scroll to position [249, 0]
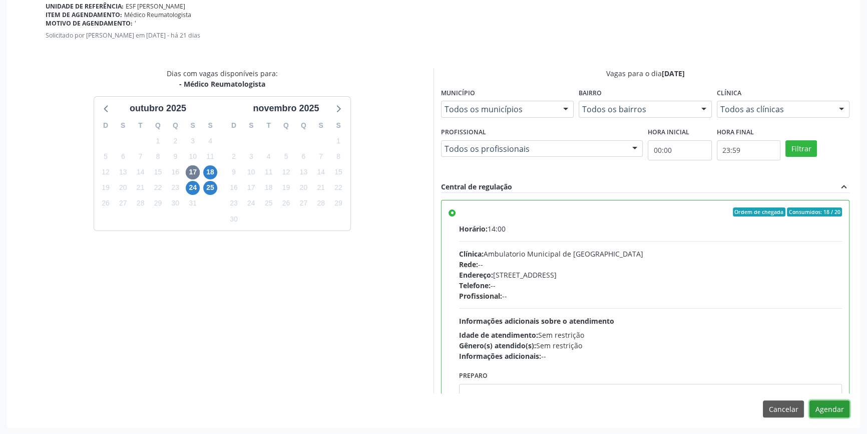
click at [823, 406] on button "Agendar" at bounding box center [830, 408] width 40 height 17
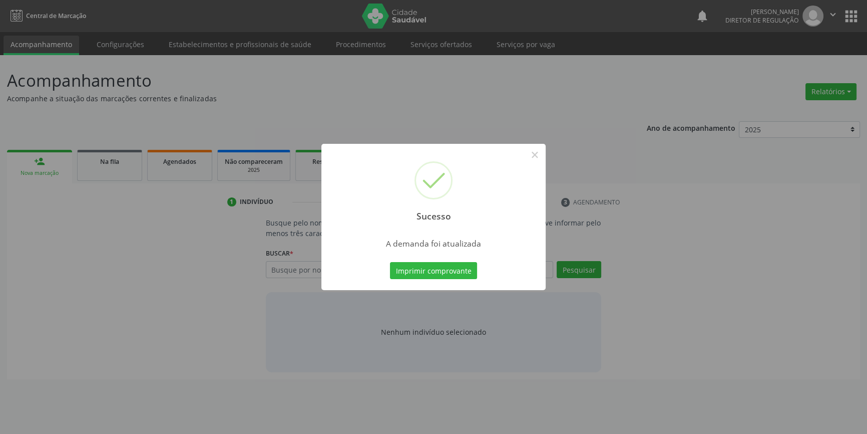
scroll to position [0, 0]
click at [474, 275] on button "Imprimir comprovante" at bounding box center [437, 270] width 87 height 17
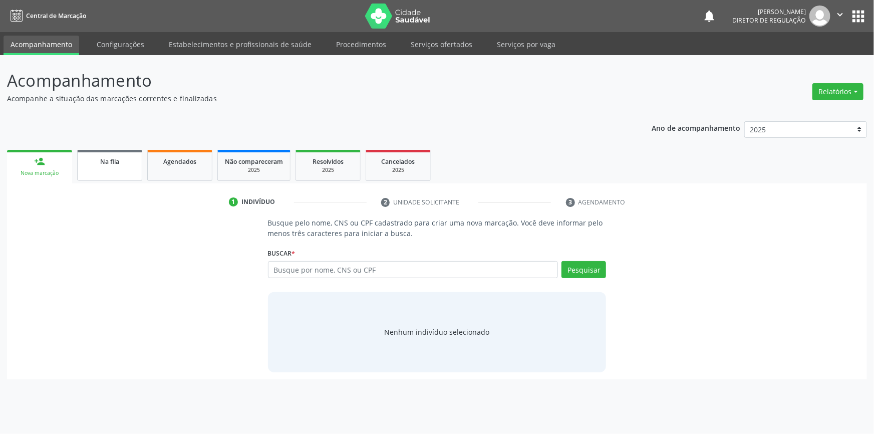
click at [122, 177] on link "Na fila" at bounding box center [109, 165] width 65 height 31
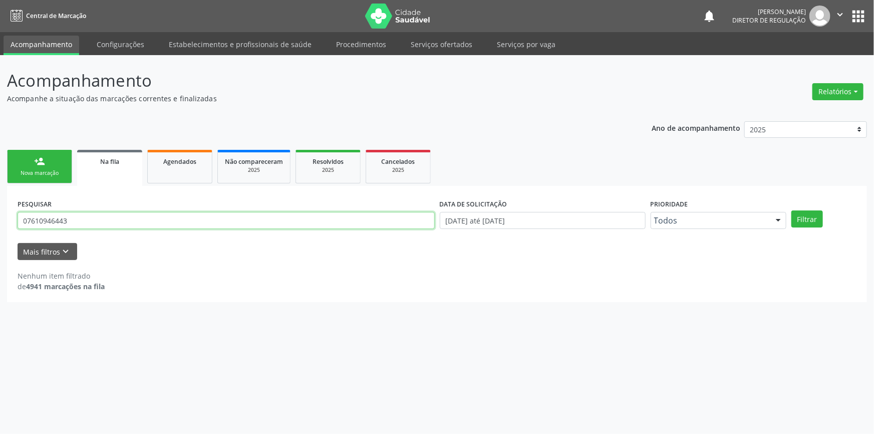
drag, startPoint x: 106, startPoint y: 218, endPoint x: 0, endPoint y: 210, distance: 106.0
click at [0, 210] on div "Acompanhamento Acompanhe a situação das marcações correntes e finalizadas Relat…" at bounding box center [437, 244] width 874 height 379
type input "709600634471476"
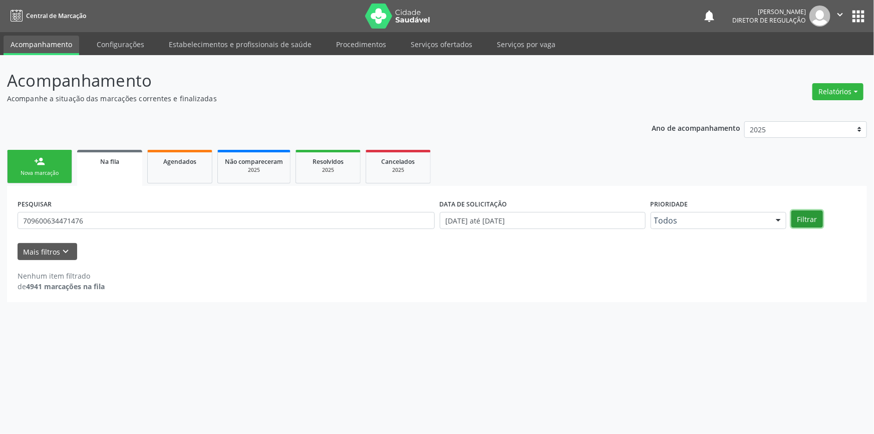
click at [809, 220] on button "Filtrar" at bounding box center [807, 218] width 32 height 17
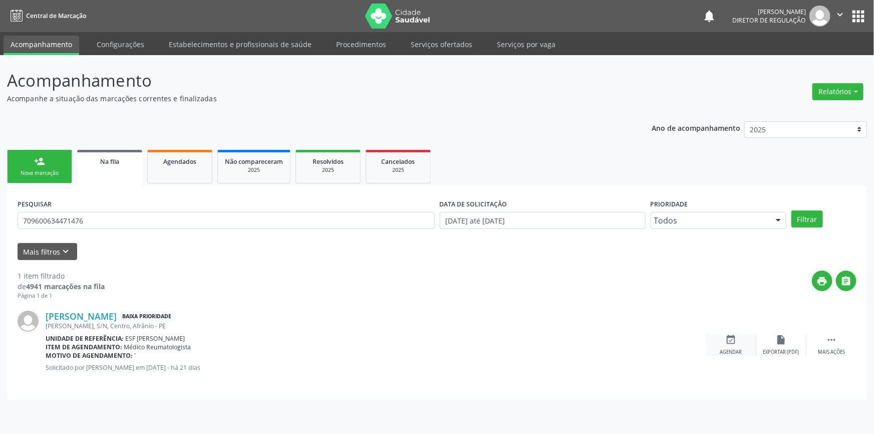
click at [750, 346] on div "event_available Agendar" at bounding box center [731, 345] width 50 height 22
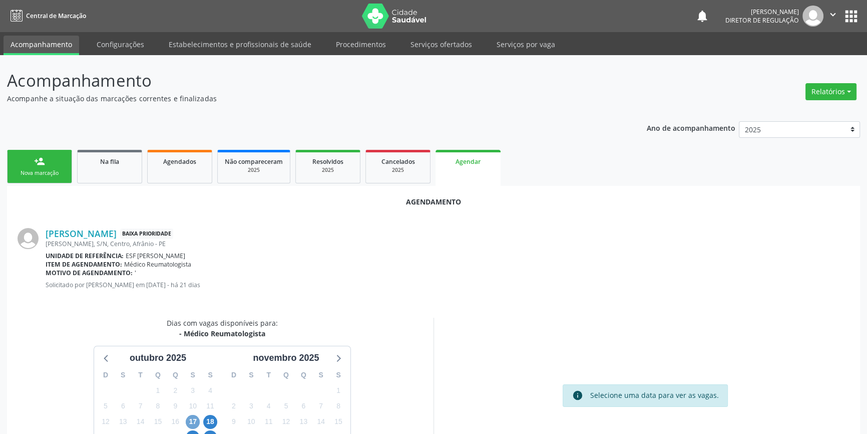
click at [192, 421] on span "17" at bounding box center [193, 422] width 14 height 14
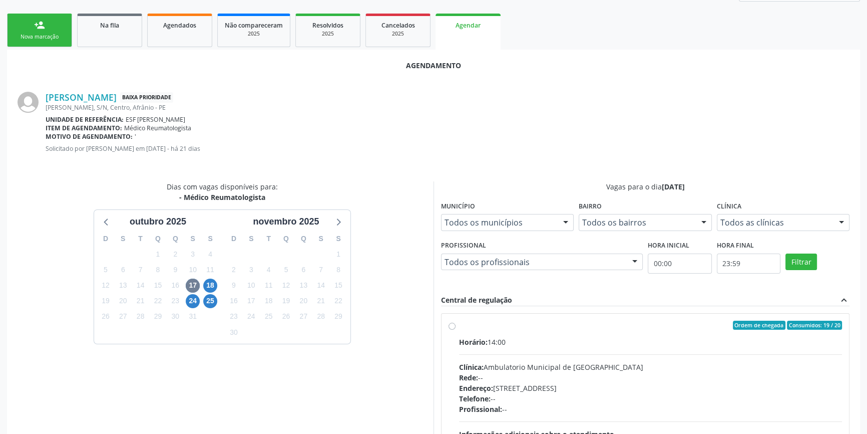
click at [471, 348] on div "Horário: 14:00 Clínica: Ambulatorio Municipal de Saude Rede: -- Endereço: [STRE…" at bounding box center [650, 406] width 383 height 138
click at [456, 329] on input "Ordem de chegada Consumidos: 19 / 20 Horário: 14:00 Clínica: Ambulatorio Munici…" at bounding box center [452, 324] width 7 height 9
radio input "true"
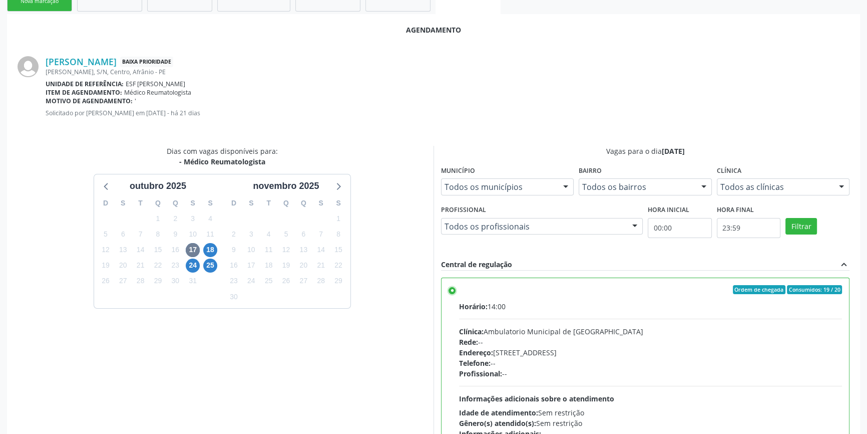
scroll to position [249, 0]
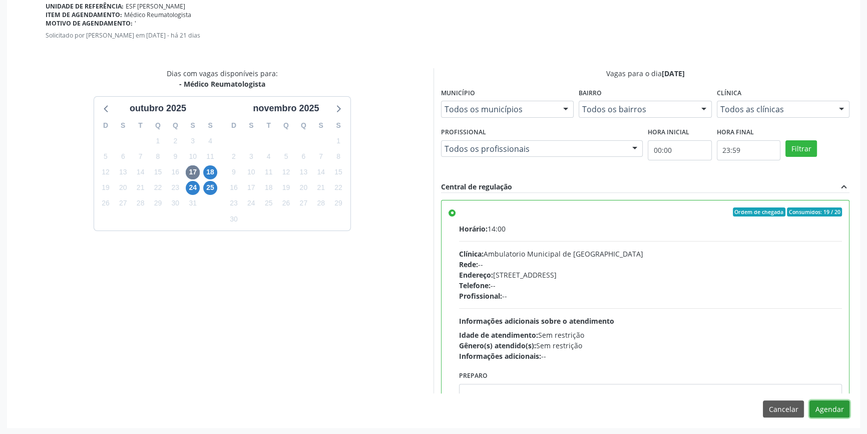
click at [828, 404] on button "Agendar" at bounding box center [830, 408] width 40 height 17
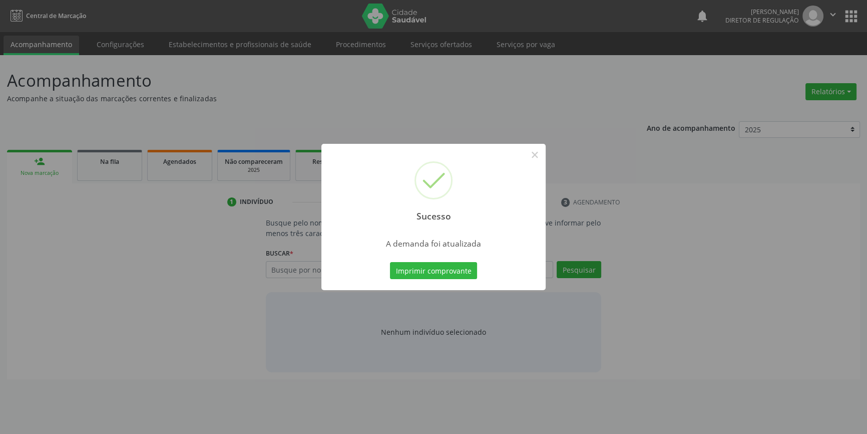
scroll to position [0, 0]
click at [461, 270] on button "Imprimir comprovante" at bounding box center [437, 270] width 87 height 17
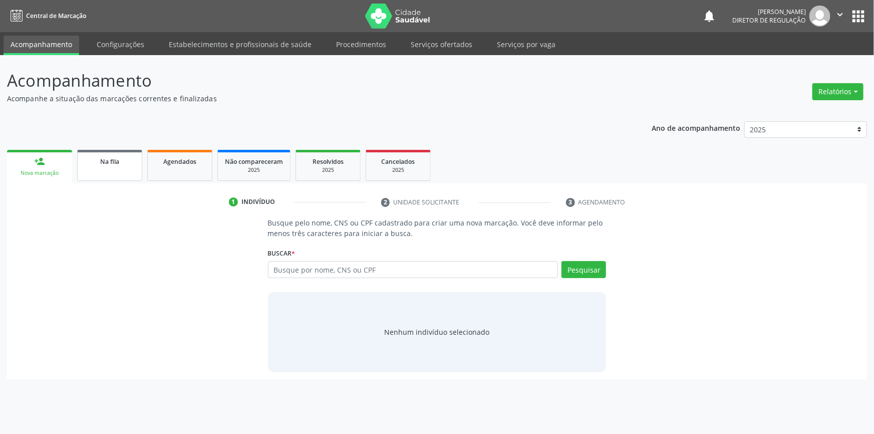
click at [120, 162] on div "Na fila" at bounding box center [110, 161] width 50 height 11
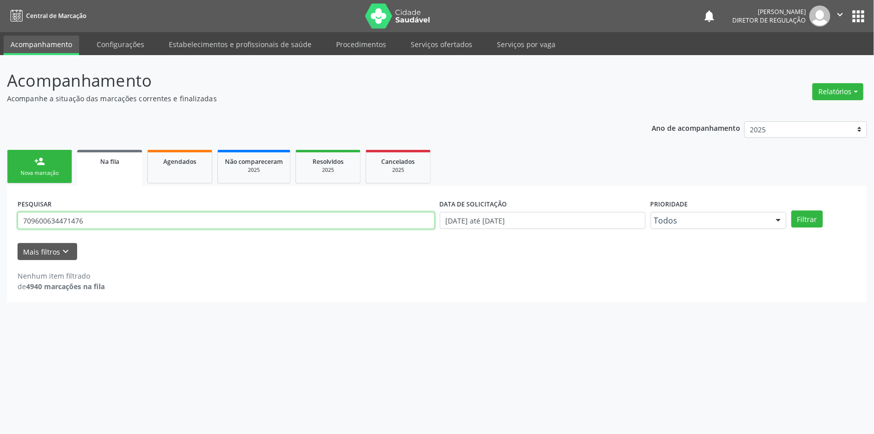
drag, startPoint x: 121, startPoint y: 214, endPoint x: 0, endPoint y: 213, distance: 120.7
click at [0, 213] on div "Acompanhamento Acompanhe a situação das marcações correntes e finalizadas Relat…" at bounding box center [437, 244] width 874 height 379
type input "71407108484"
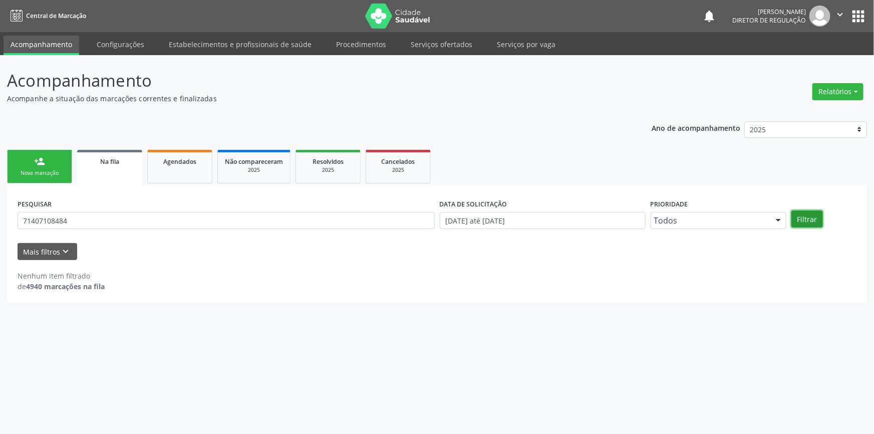
click at [806, 221] on button "Filtrar" at bounding box center [807, 218] width 32 height 17
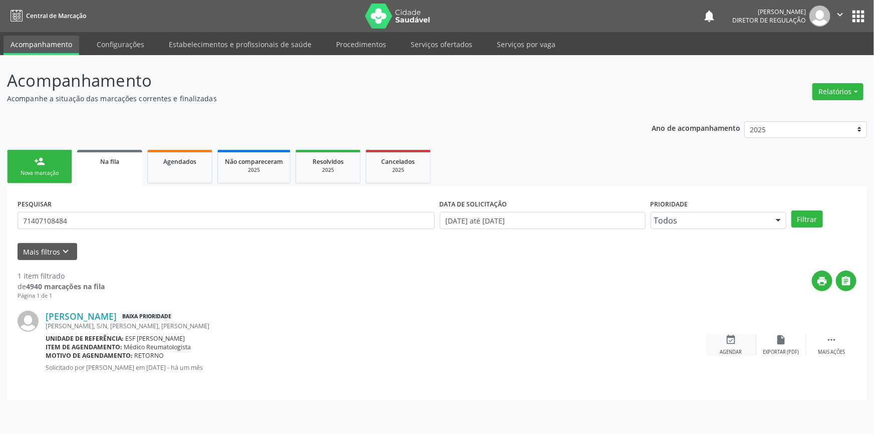
click at [738, 342] on div "event_available Agendar" at bounding box center [731, 345] width 50 height 22
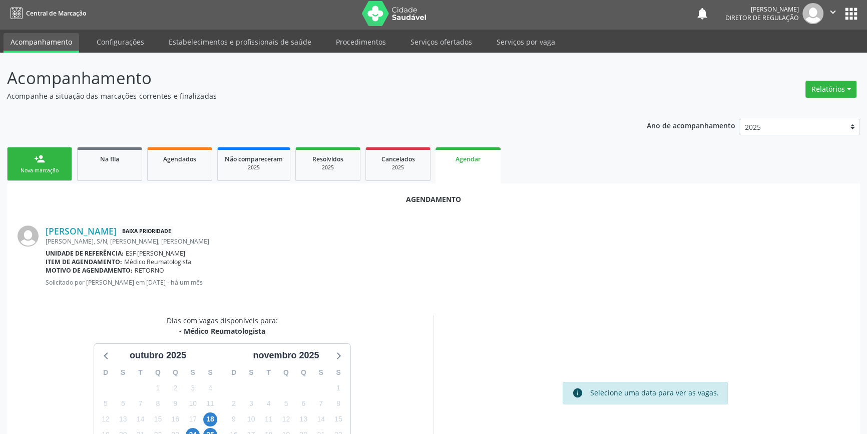
scroll to position [87, 0]
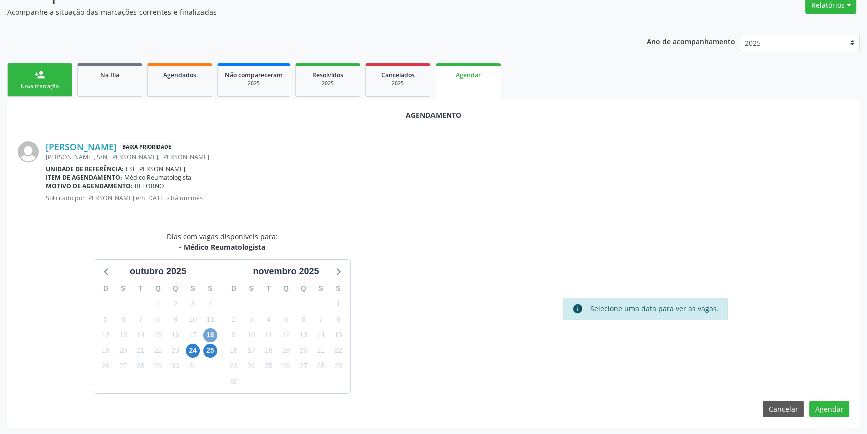
click at [204, 333] on span "18" at bounding box center [210, 335] width 14 height 14
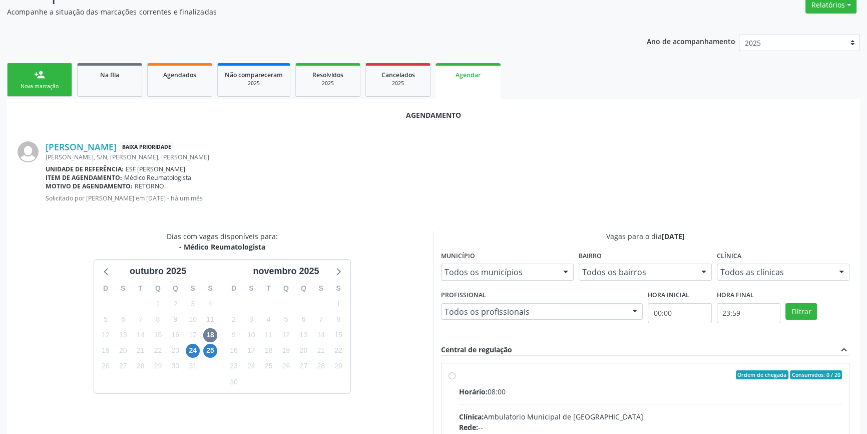
click at [459, 387] on span "Horário:" at bounding box center [473, 392] width 29 height 10
click at [456, 379] on input "Ordem de chegada Consumidos: 0 / 20 Horário: 08:00 Clínica: Ambulatorio Municip…" at bounding box center [452, 374] width 7 height 9
radio input "true"
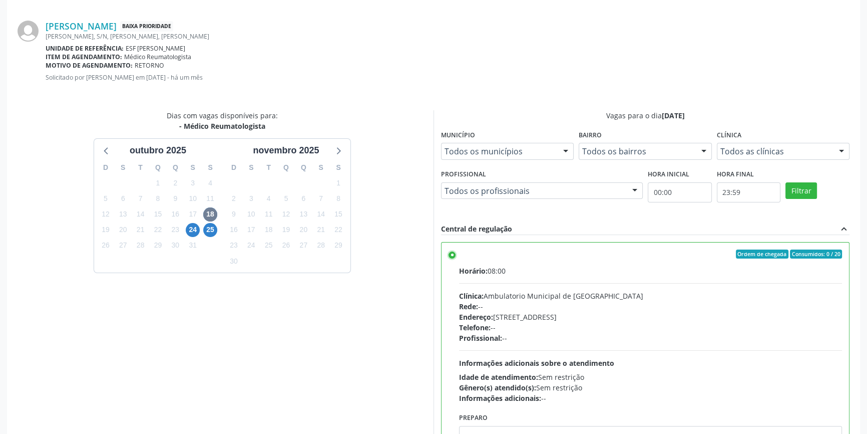
scroll to position [249, 0]
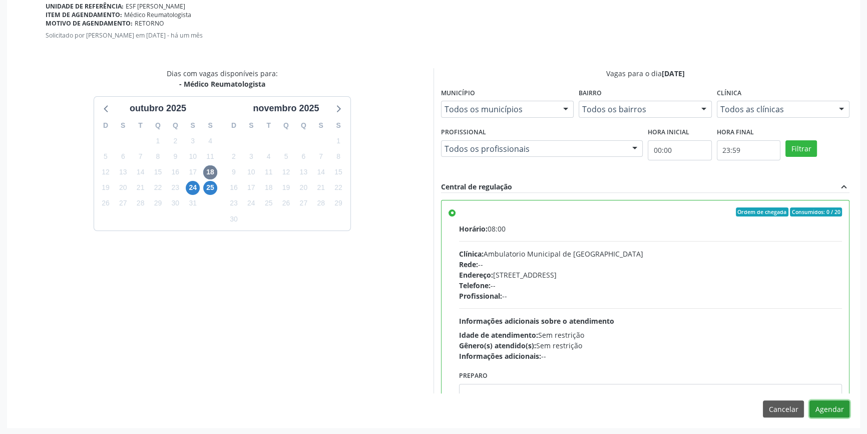
click at [811, 401] on button "Agendar" at bounding box center [830, 408] width 40 height 17
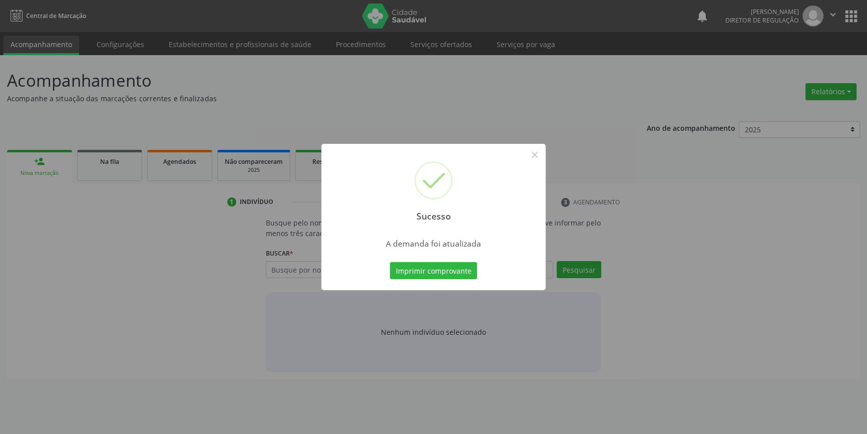
scroll to position [0, 0]
click at [435, 264] on button "Imprimir comprovante" at bounding box center [437, 270] width 87 height 17
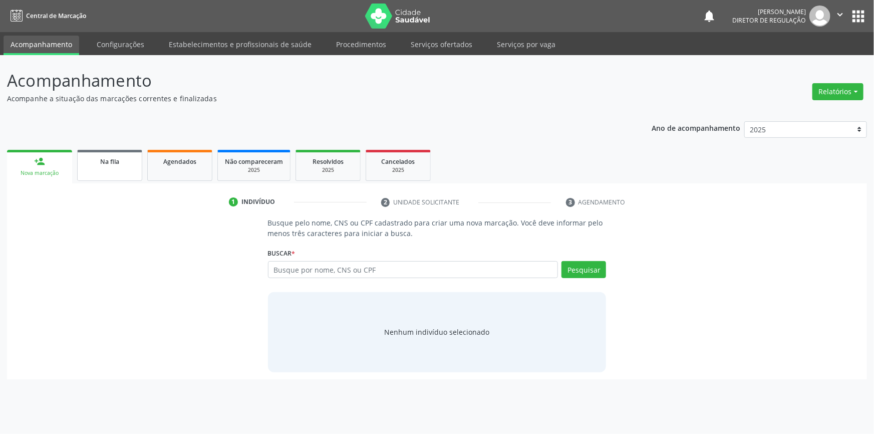
click at [121, 168] on link "Na fila" at bounding box center [109, 165] width 65 height 31
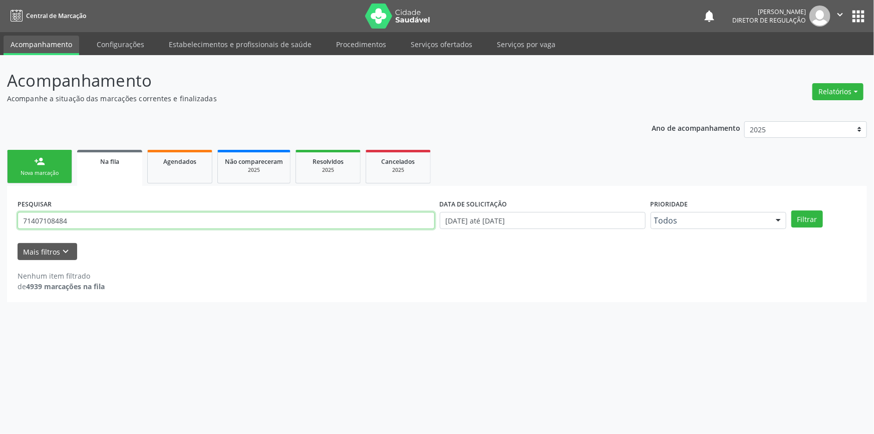
drag, startPoint x: 164, startPoint y: 218, endPoint x: 18, endPoint y: 223, distance: 146.3
click at [18, 223] on input "71407108484" at bounding box center [226, 220] width 417 height 17
type input "707507226602390"
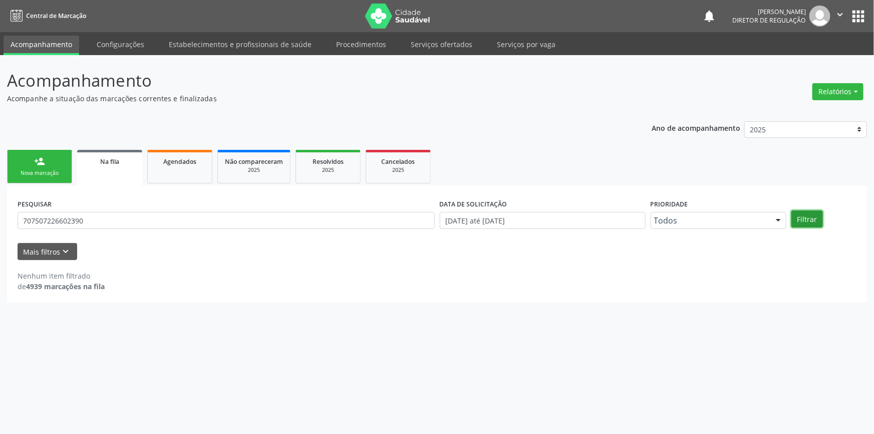
click at [801, 226] on button "Filtrar" at bounding box center [807, 218] width 32 height 17
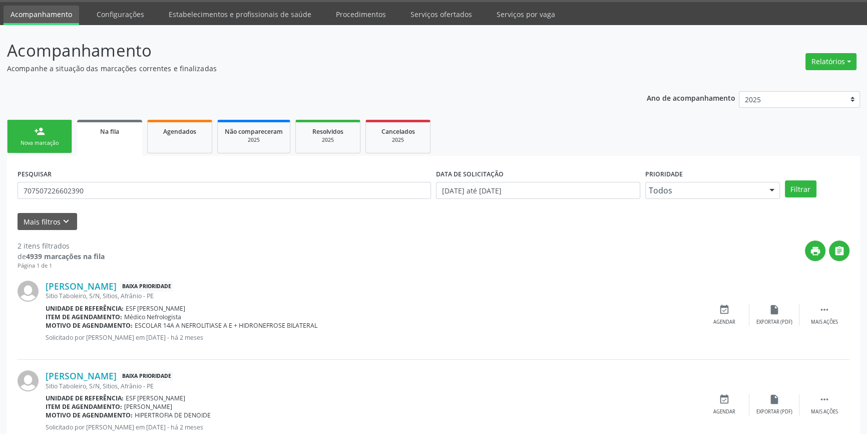
scroll to position [62, 0]
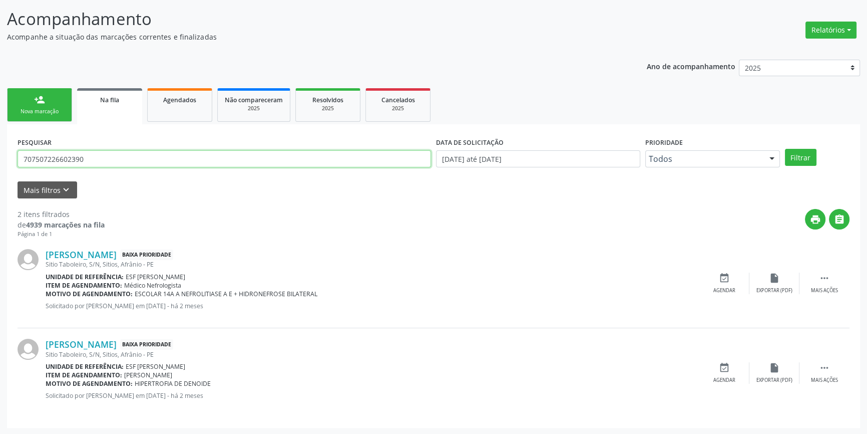
drag, startPoint x: 120, startPoint y: 162, endPoint x: 0, endPoint y: 161, distance: 120.2
click at [0, 161] on div "Acompanhamento Acompanhe a situação das marcações correntes e finalizadas Relat…" at bounding box center [433, 213] width 867 height 441
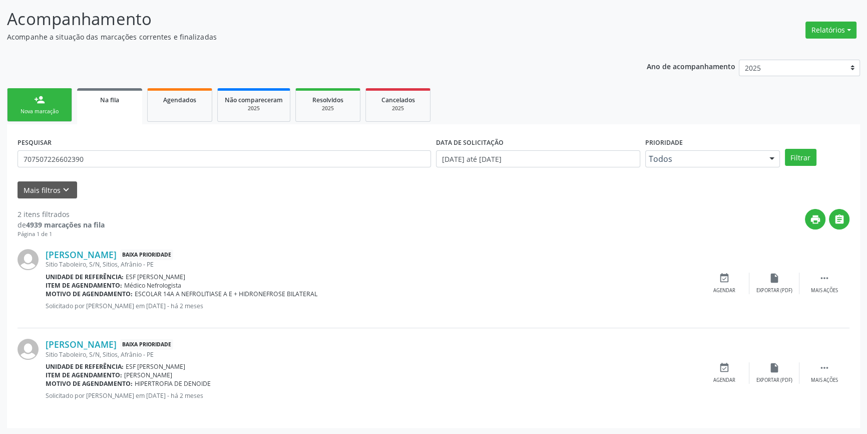
click at [42, 105] on link "person_add Nova marcação" at bounding box center [39, 105] width 65 height 34
click at [46, 110] on div "Acompanhamento Acompanhe a situação das marcações correntes e finalizadas Relat…" at bounding box center [433, 217] width 853 height 421
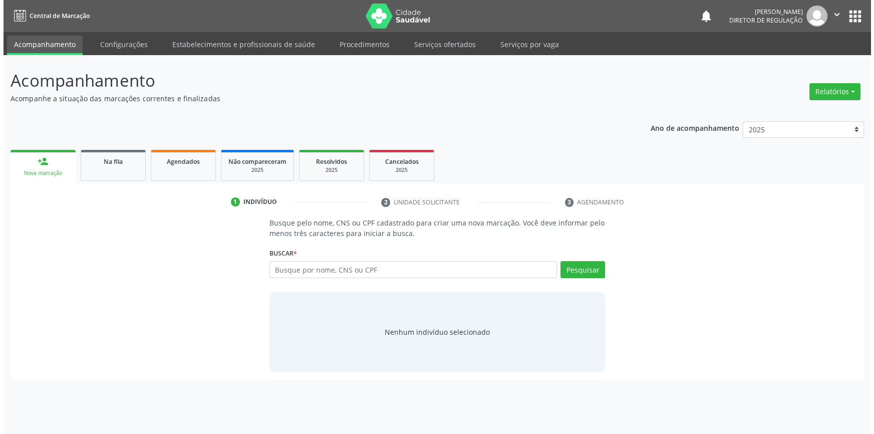
scroll to position [0, 0]
click at [117, 163] on span "Na fila" at bounding box center [109, 161] width 19 height 9
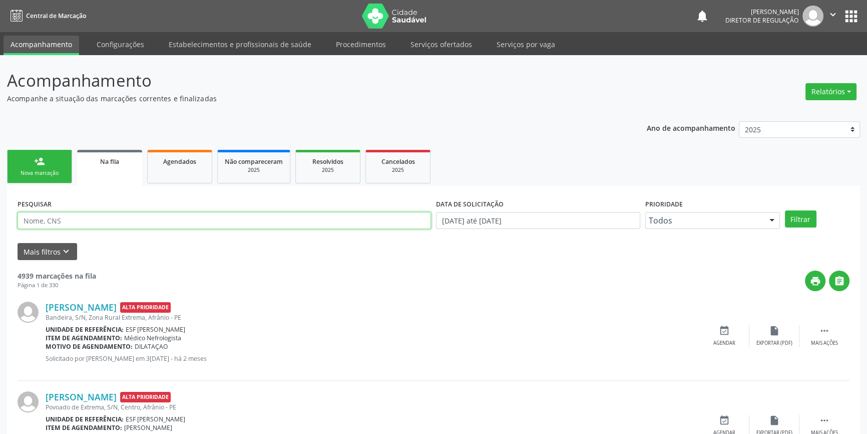
click at [122, 214] on input "text" at bounding box center [225, 220] width 414 height 17
paste input "707507226602390"
type input "707507226602390"
drag, startPoint x: 111, startPoint y: 223, endPoint x: 0, endPoint y: 216, distance: 110.9
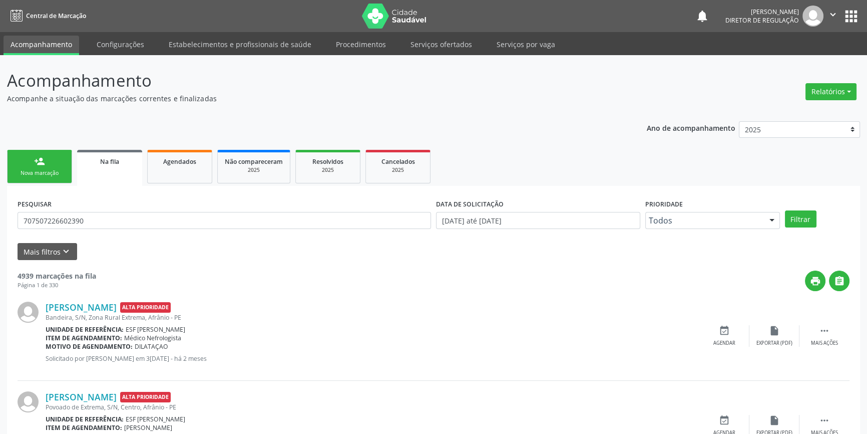
click at [52, 163] on link "person_add Nova marcação" at bounding box center [39, 167] width 65 height 34
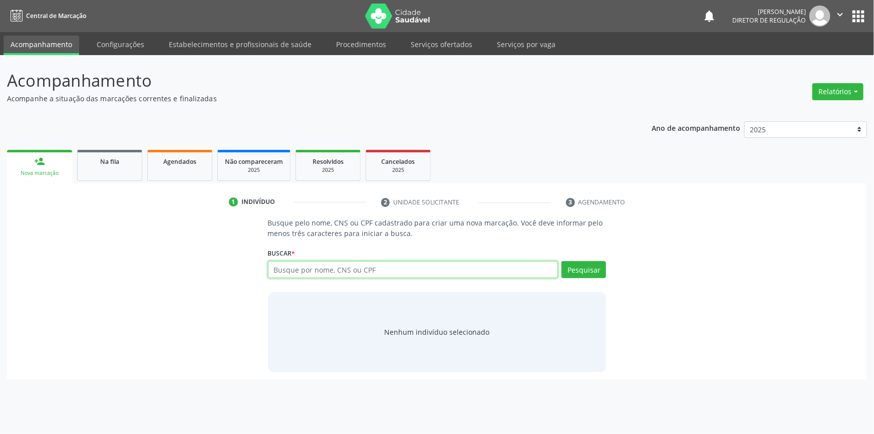
click at [354, 267] on input "text" at bounding box center [413, 269] width 290 height 17
paste input "707507226602390"
type input "707507226602390"
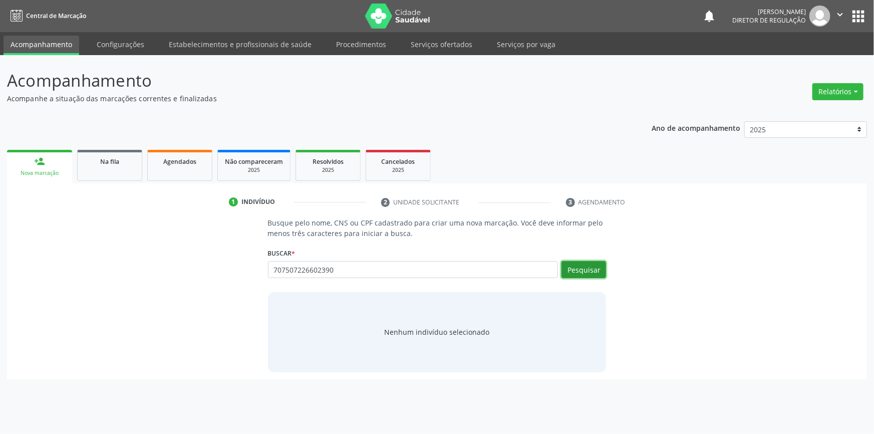
click at [571, 270] on button "Pesquisar" at bounding box center [583, 269] width 45 height 17
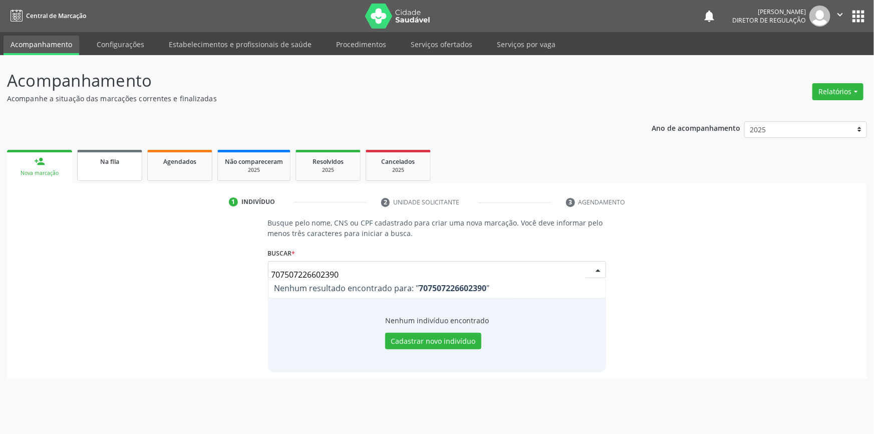
click at [116, 170] on link "Na fila" at bounding box center [109, 165] width 65 height 31
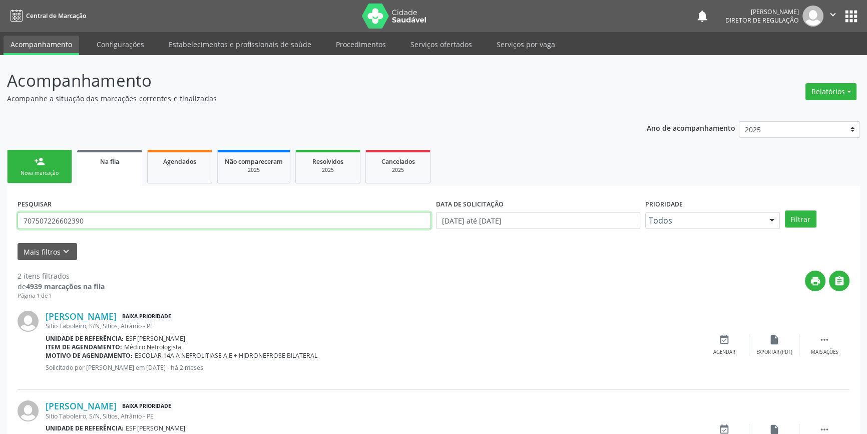
drag, startPoint x: 126, startPoint y: 220, endPoint x: 873, endPoint y: 105, distance: 756.4
click at [0, 212] on div "Acompanhamento Acompanhe a situação das marcações correntes e finalizadas Relat…" at bounding box center [433, 275] width 867 height 441
type input "7062045"
click at [160, 163] on div "Agendados" at bounding box center [180, 161] width 50 height 11
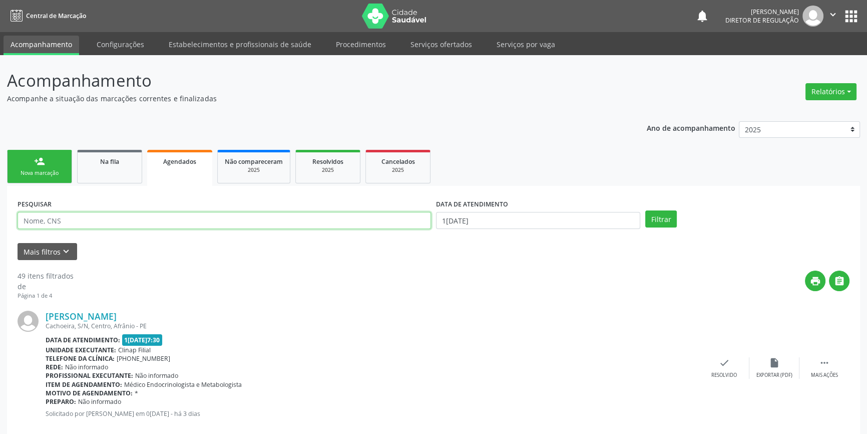
click at [129, 221] on input "text" at bounding box center [225, 220] width 414 height 17
type input "707507226602390"
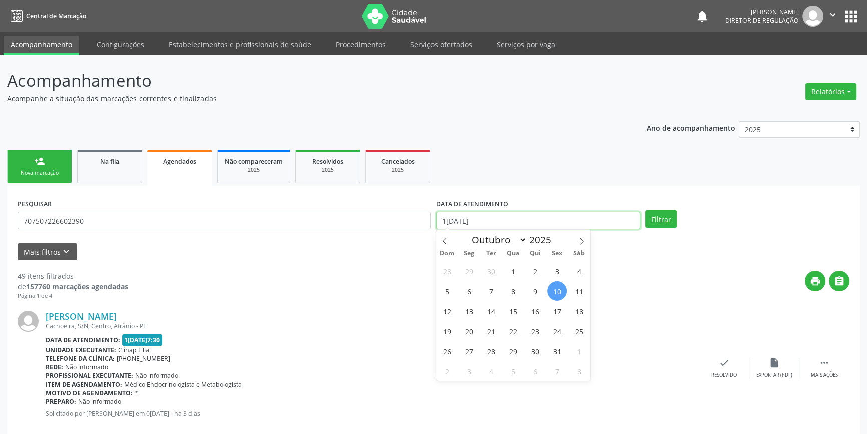
click at [502, 215] on input "[DATE]" at bounding box center [538, 220] width 204 height 17
click at [556, 297] on span "10" at bounding box center [557, 291] width 20 height 20
type input "10/10/2025"
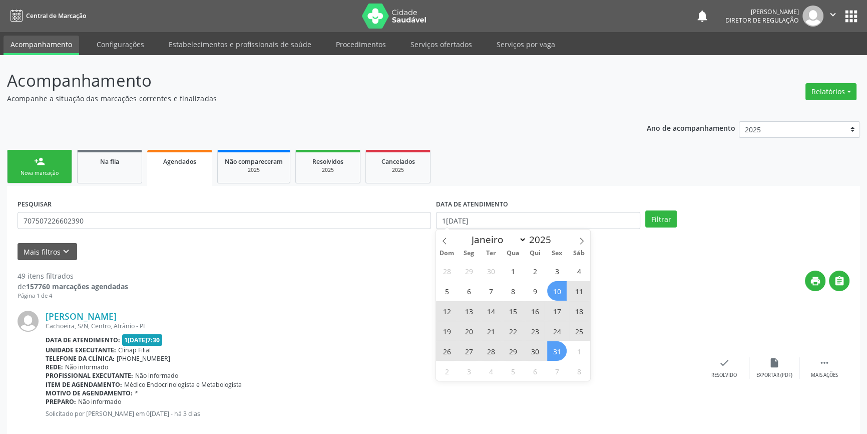
click at [554, 355] on span "31" at bounding box center [557, 351] width 20 height 20
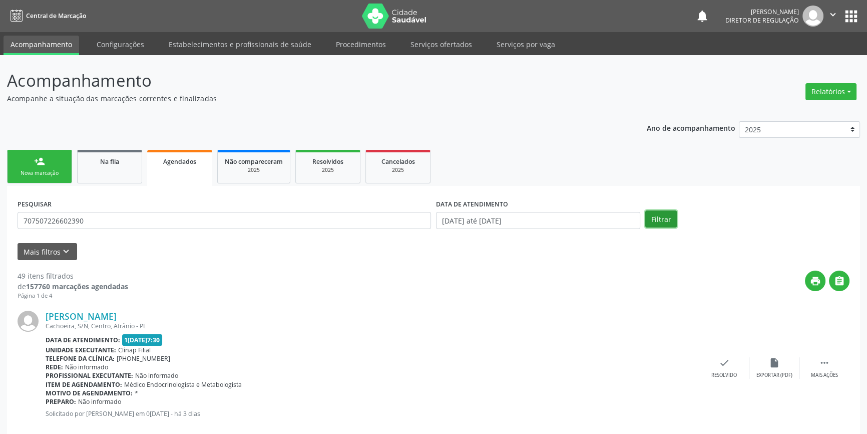
click at [660, 218] on button "Filtrar" at bounding box center [661, 218] width 32 height 17
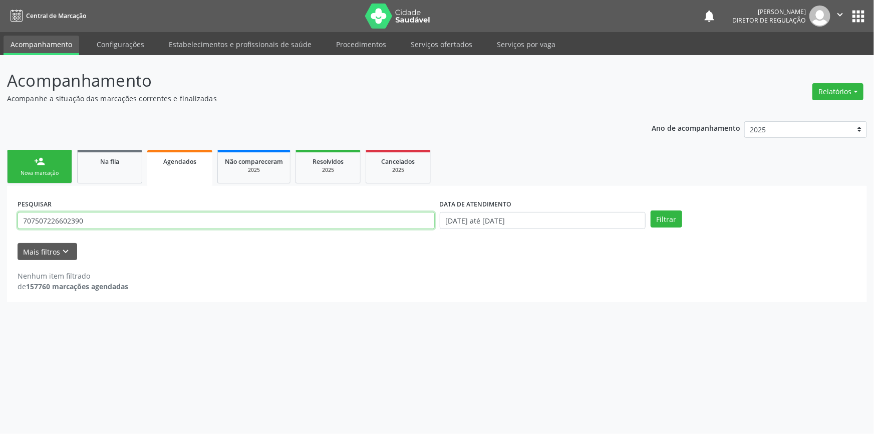
drag, startPoint x: 116, startPoint y: 220, endPoint x: 0, endPoint y: 224, distance: 116.2
click at [0, 224] on div "Acompanhamento Acompanhe a situação das marcações correntes e finalizadas Relat…" at bounding box center [437, 244] width 874 height 379
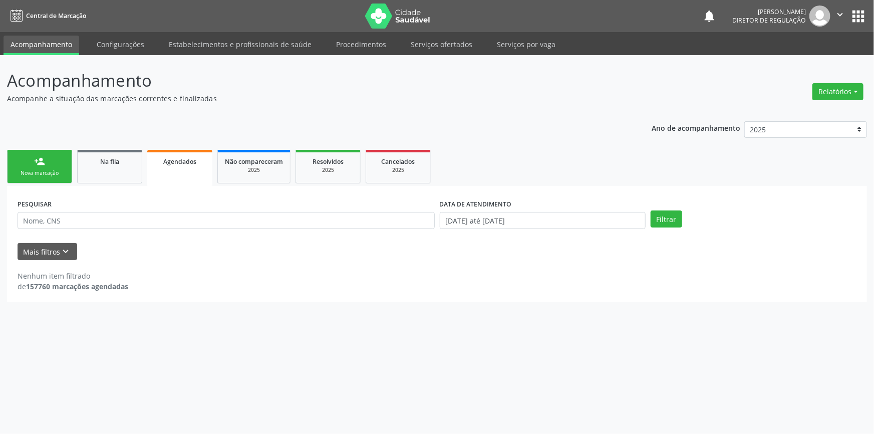
click at [20, 173] on div "Nova marcação" at bounding box center [40, 173] width 50 height 8
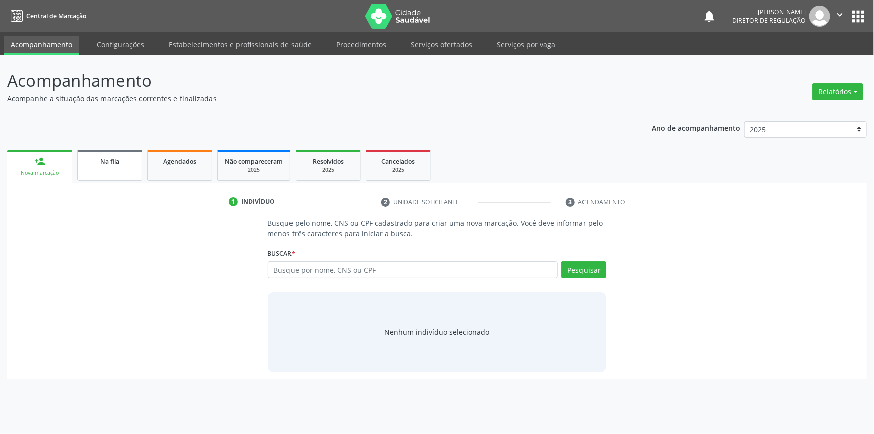
click at [95, 170] on link "Na fila" at bounding box center [109, 165] width 65 height 31
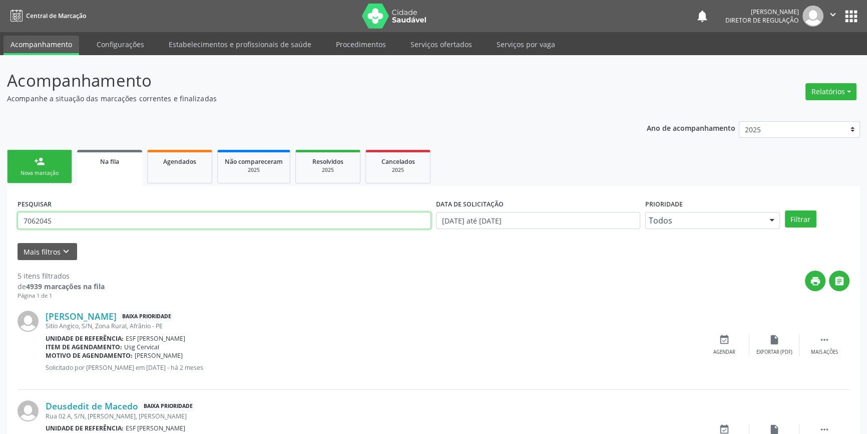
click at [227, 220] on input "7062045" at bounding box center [225, 220] width 414 height 17
type input "707507226602390"
click at [808, 217] on button "Filtrar" at bounding box center [801, 218] width 32 height 17
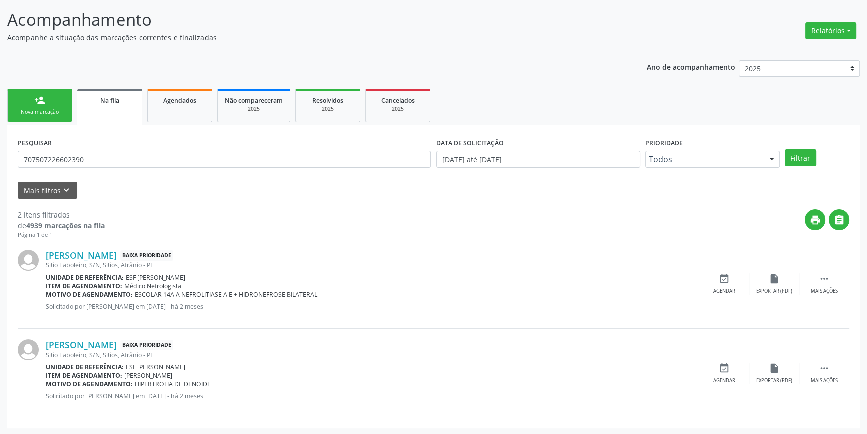
scroll to position [62, 0]
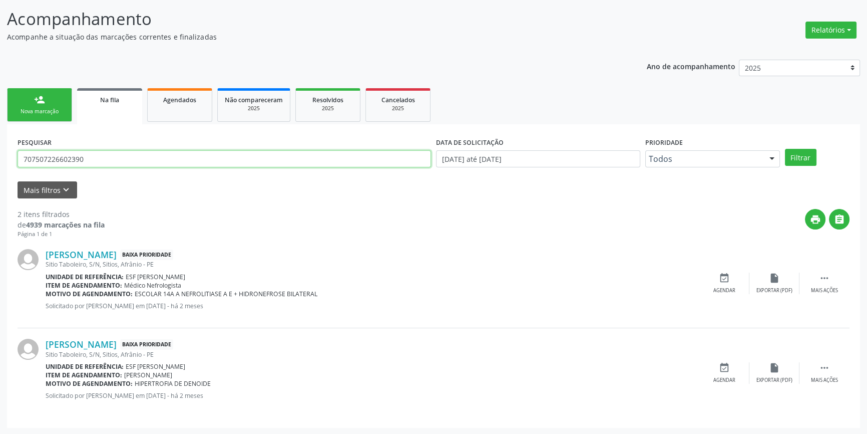
drag, startPoint x: 120, startPoint y: 165, endPoint x: 0, endPoint y: 156, distance: 120.1
click at [0, 156] on div "Acompanhamento Acompanhe a situação das marcações correntes e finalizadas Relat…" at bounding box center [433, 213] width 867 height 441
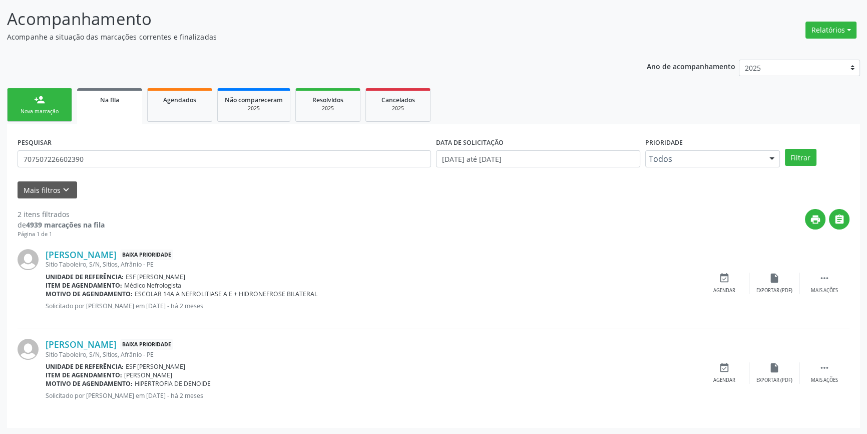
click at [36, 98] on div "person_add" at bounding box center [39, 99] width 11 height 11
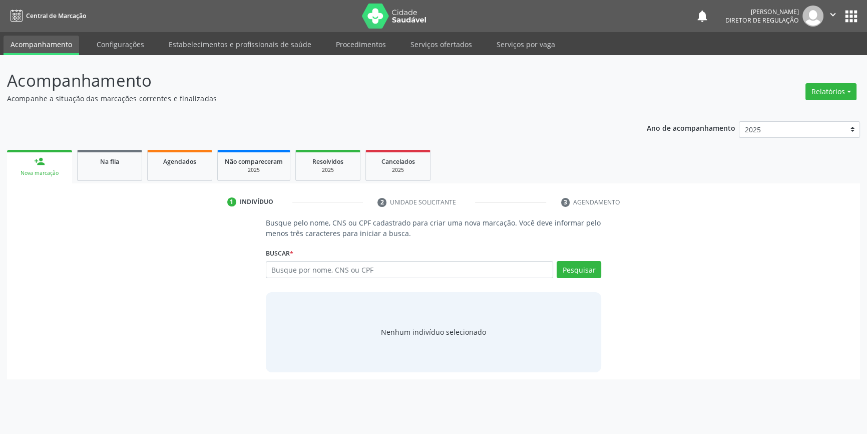
scroll to position [0, 0]
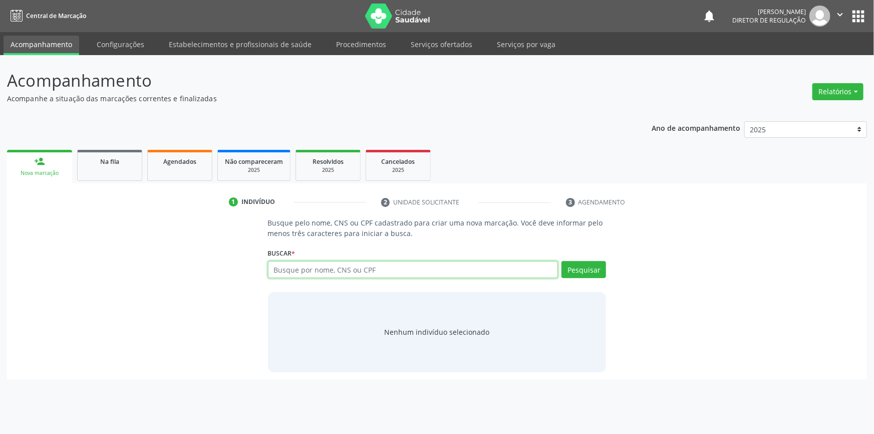
click at [296, 268] on input "text" at bounding box center [413, 269] width 290 height 17
paste input "707507226602390"
type input "707507226602390"
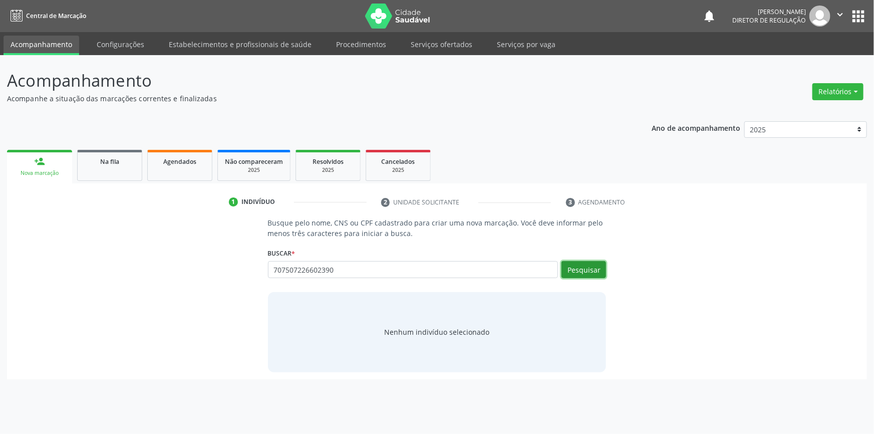
click at [584, 270] on button "Pesquisar" at bounding box center [583, 269] width 45 height 17
type input "707507226602390"
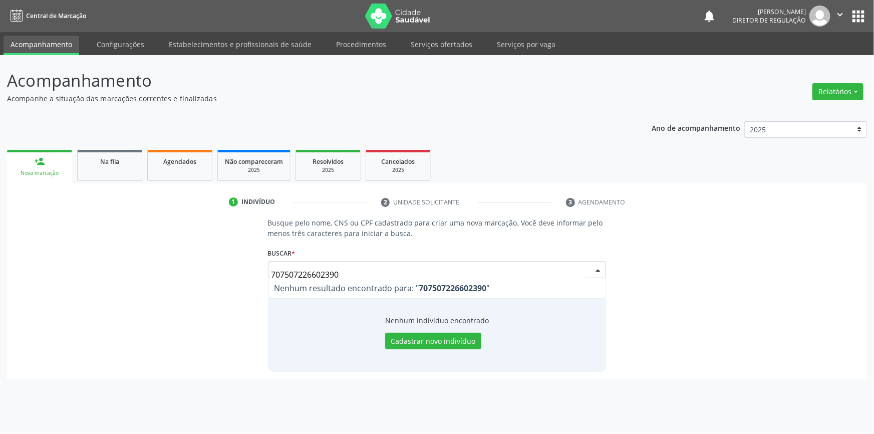
click at [63, 169] on div "Nova marcação" at bounding box center [39, 173] width 51 height 8
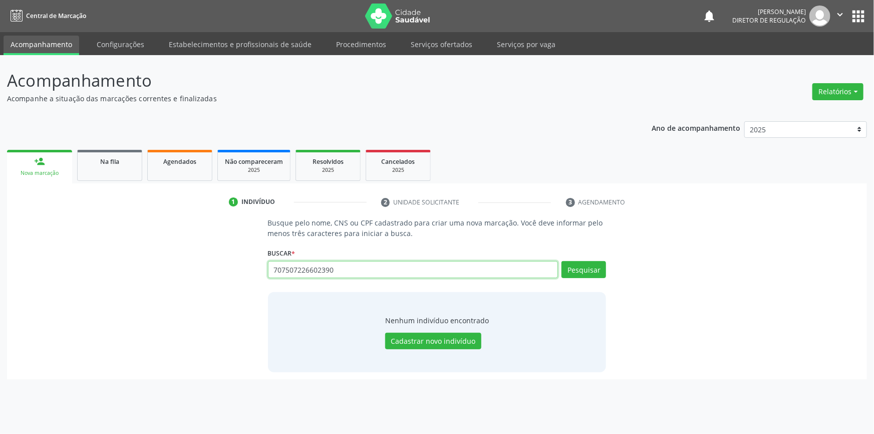
drag, startPoint x: 353, startPoint y: 274, endPoint x: 55, endPoint y: 279, distance: 298.0
click at [55, 279] on div "Busque pelo nome, CNS ou CPF cadastrado para criar uma nova marcação. Você deve…" at bounding box center [437, 294] width 846 height 154
type input "706204595666766"
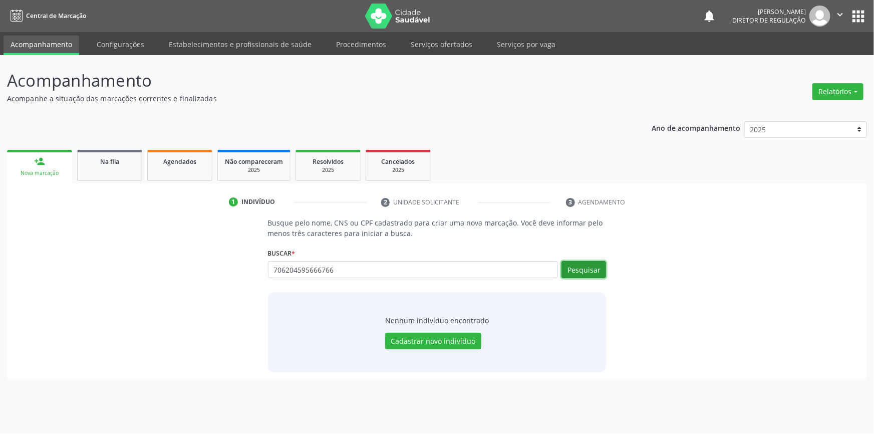
click at [581, 270] on button "Pesquisar" at bounding box center [583, 269] width 45 height 17
type input "706204595666766"
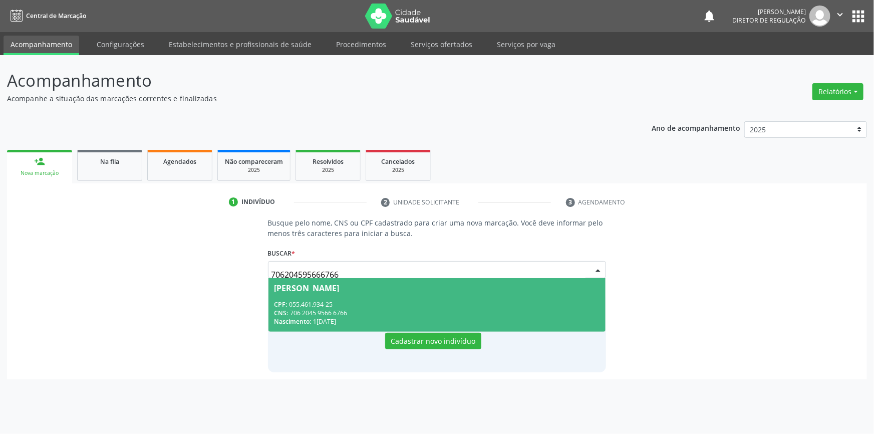
drag, startPoint x: 362, startPoint y: 275, endPoint x: 193, endPoint y: 273, distance: 168.3
click at [193, 273] on div "Busque pelo nome, CNS ou CPF cadastrado para criar uma nova marcação. Você deve…" at bounding box center [437, 294] width 846 height 154
click at [112, 166] on link "Na fila" at bounding box center [109, 165] width 65 height 31
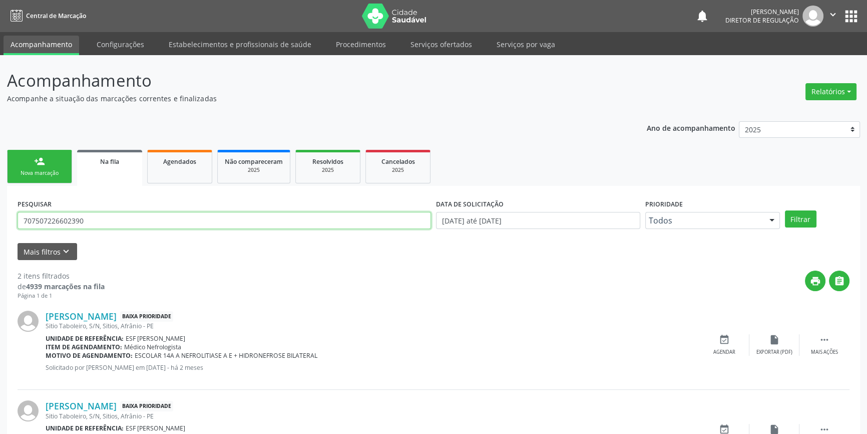
drag, startPoint x: 155, startPoint y: 224, endPoint x: 2, endPoint y: 211, distance: 153.8
click at [0, 209] on div "Acompanhamento Acompanhe a situação das marcações correntes e finalizadas Relat…" at bounding box center [433, 275] width 867 height 441
paste input "6204595666766"
type input "706204595666766"
click at [792, 220] on button "Filtrar" at bounding box center [801, 218] width 32 height 17
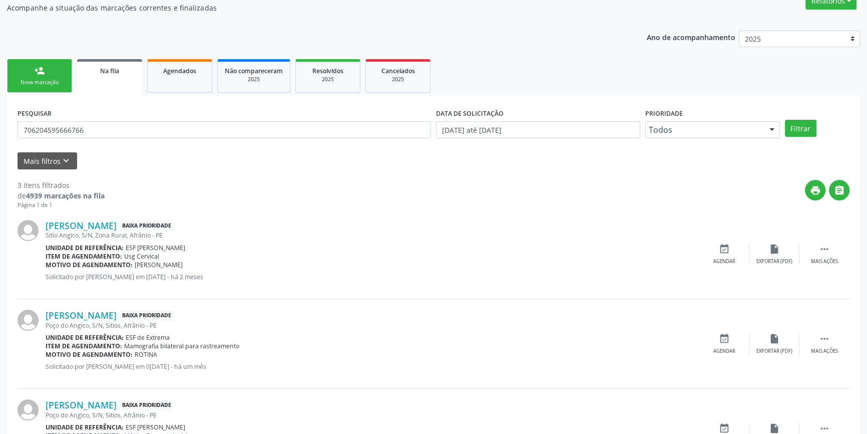
scroll to position [151, 0]
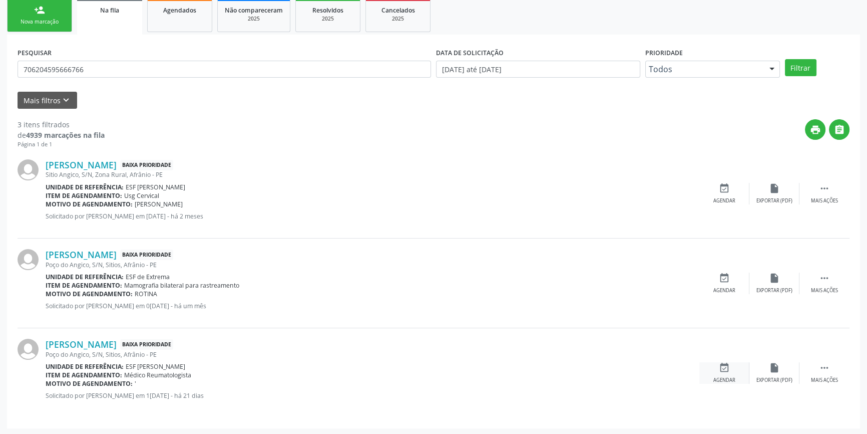
click at [727, 373] on div "event_available Agendar" at bounding box center [725, 373] width 50 height 22
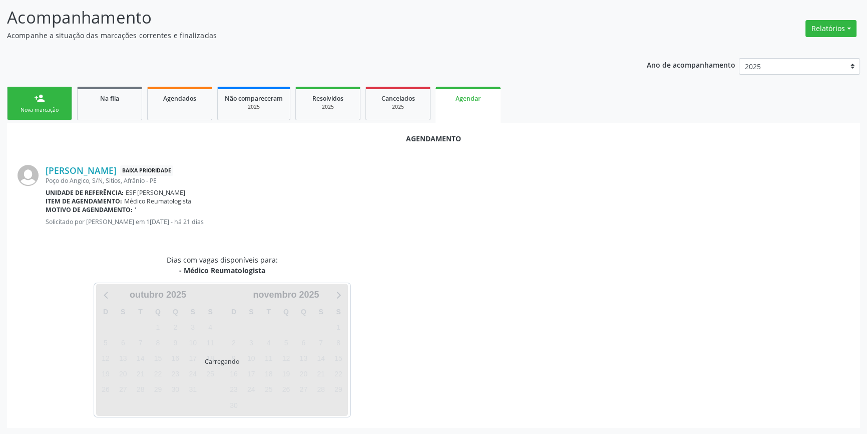
scroll to position [87, 0]
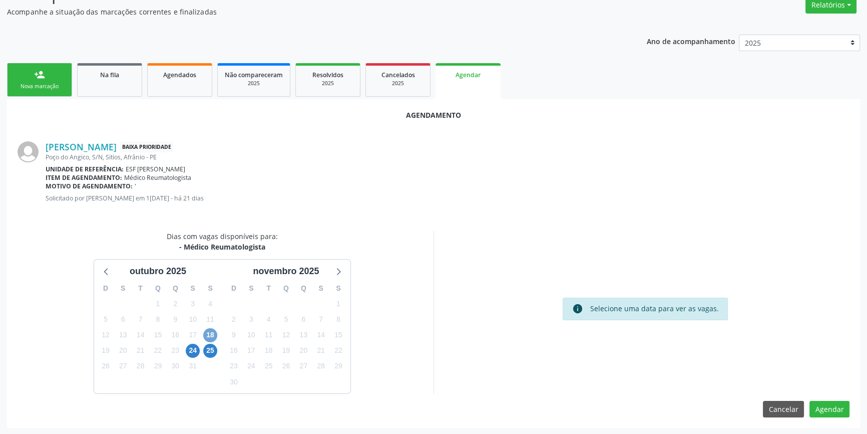
click at [206, 331] on span "18" at bounding box center [210, 335] width 14 height 14
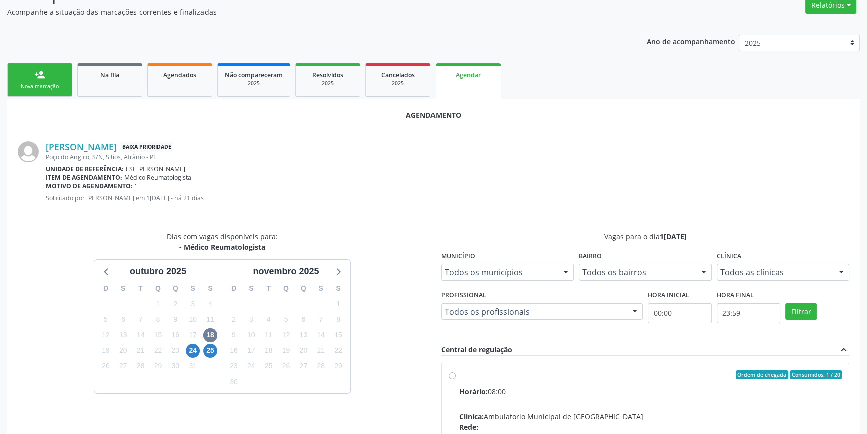
click at [456, 379] on input "Ordem de chegada Consumidos: 1 / 20 Horário: 08:00 Clínica: Ambulatorio Municip…" at bounding box center [452, 374] width 7 height 9
radio input "true"
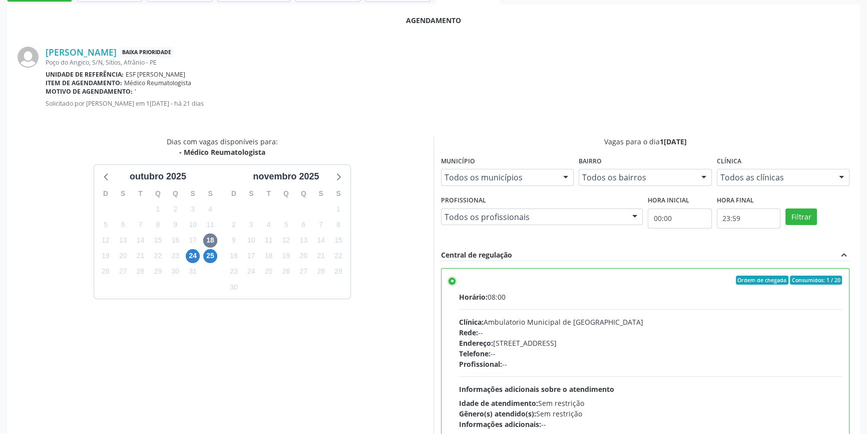
scroll to position [249, 0]
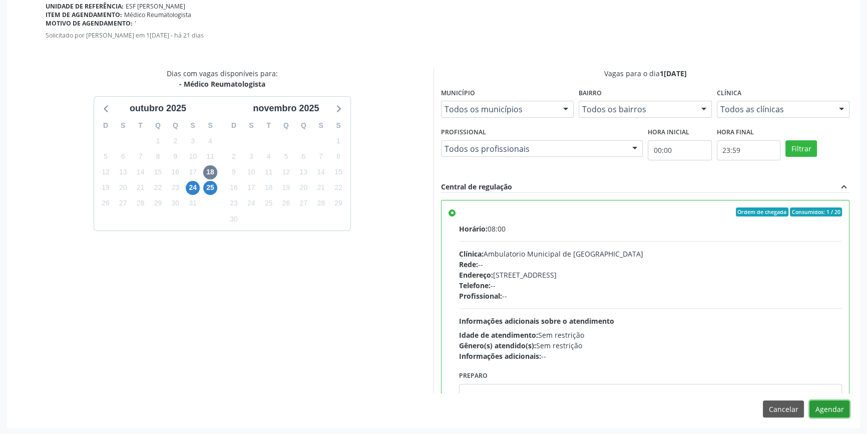
click at [833, 404] on button "Agendar" at bounding box center [830, 408] width 40 height 17
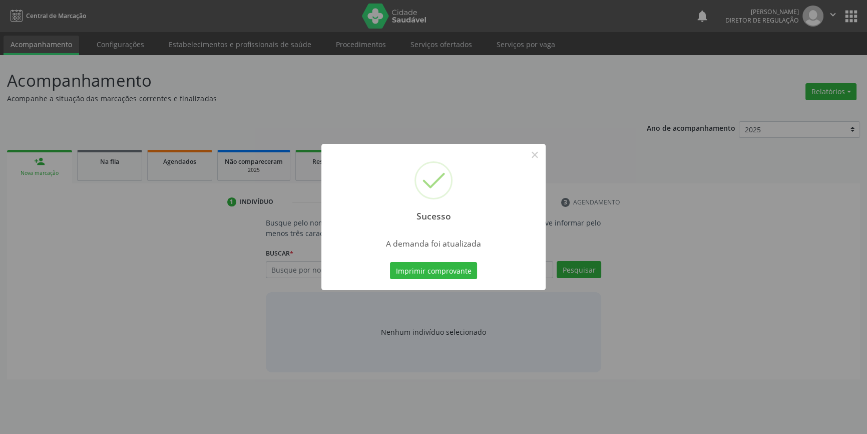
scroll to position [0, 0]
click at [465, 269] on button "Imprimir comprovante" at bounding box center [437, 270] width 87 height 17
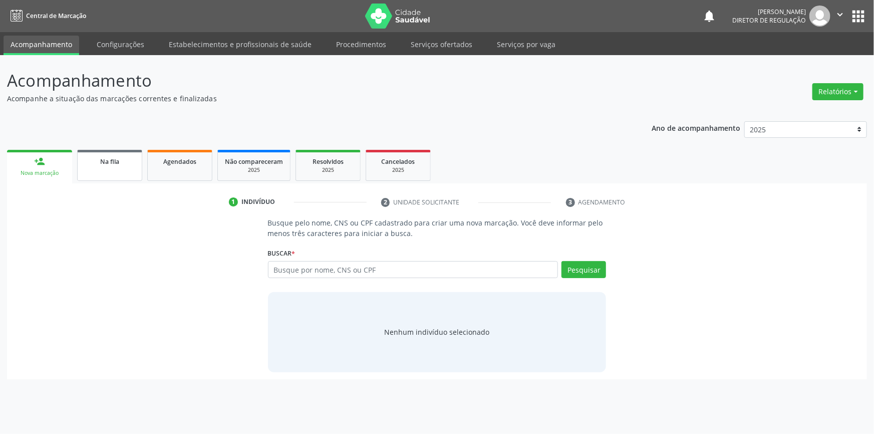
click at [109, 177] on link "Na fila" at bounding box center [109, 165] width 65 height 31
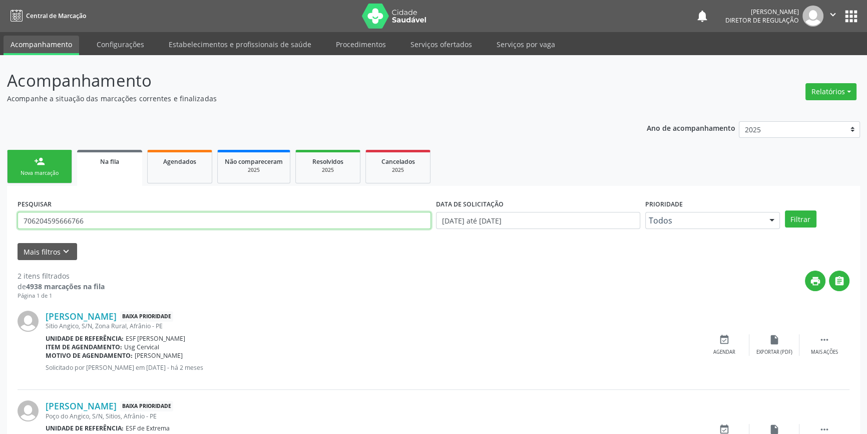
drag, startPoint x: 178, startPoint y: 221, endPoint x: 6, endPoint y: 177, distance: 177.2
click at [0, 193] on div "Acompanhamento Acompanhe a situação das marcações correntes e finalizadas Relat…" at bounding box center [433, 275] width 867 height 441
type input "702005312392988"
click at [800, 215] on button "Filtrar" at bounding box center [801, 218] width 32 height 17
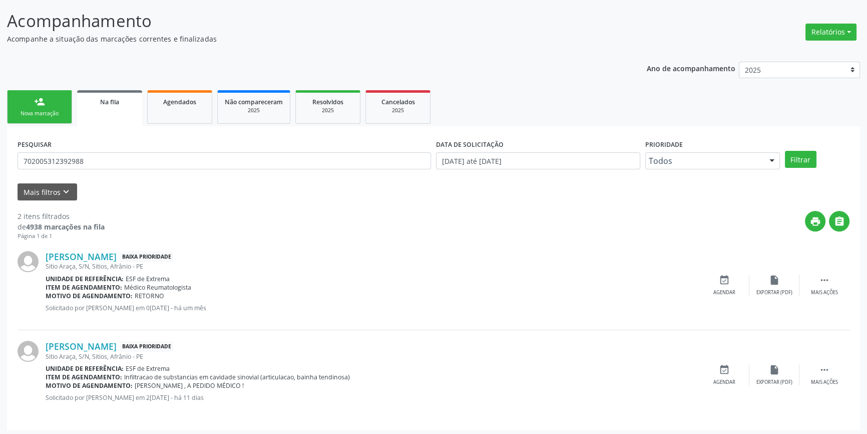
scroll to position [62, 0]
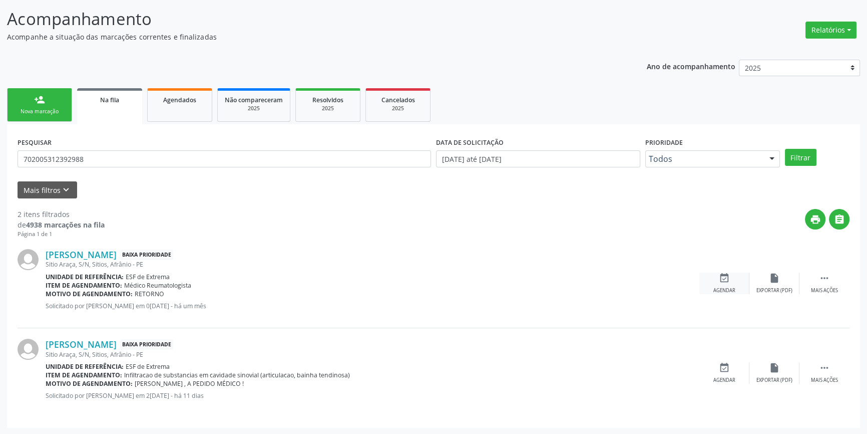
click at [733, 281] on div "event_available Agendar" at bounding box center [725, 283] width 50 height 22
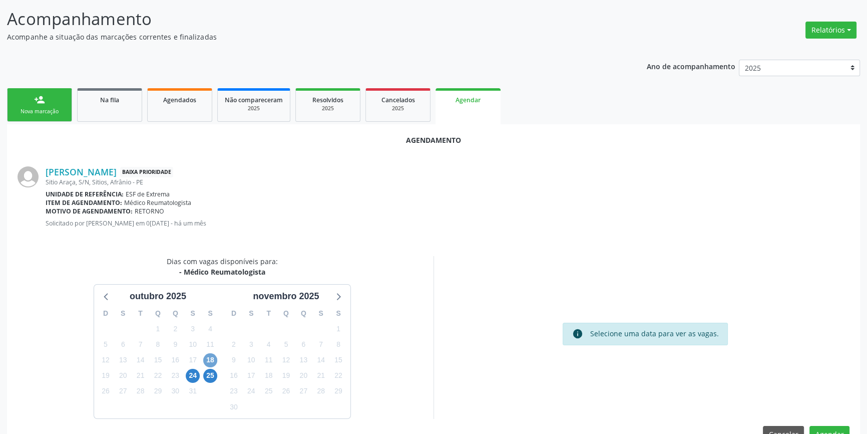
click at [210, 356] on span "18" at bounding box center [210, 360] width 14 height 14
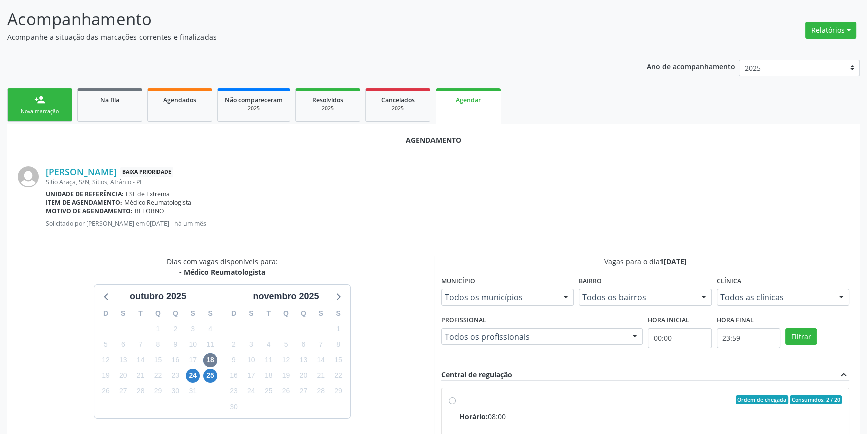
click at [491, 397] on div "Ordem de chegada Consumidos: 2 / 20" at bounding box center [650, 399] width 383 height 9
click at [456, 397] on input "Ordem de chegada Consumidos: 2 / 20 Horário: 08:00 Clínica: Ambulatorio Municip…" at bounding box center [452, 399] width 7 height 9
radio input "true"
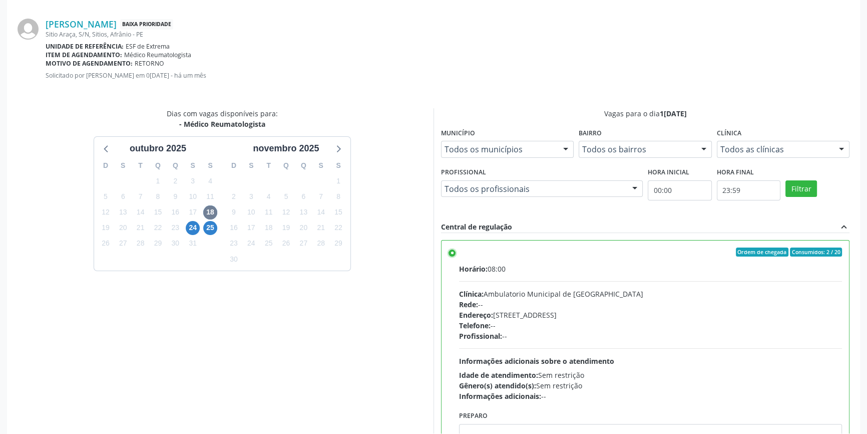
scroll to position [244, 0]
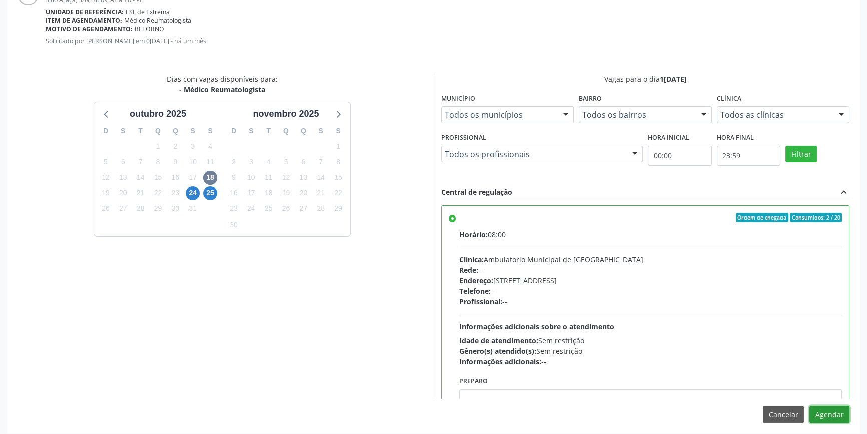
click at [827, 417] on button "Agendar" at bounding box center [830, 414] width 40 height 17
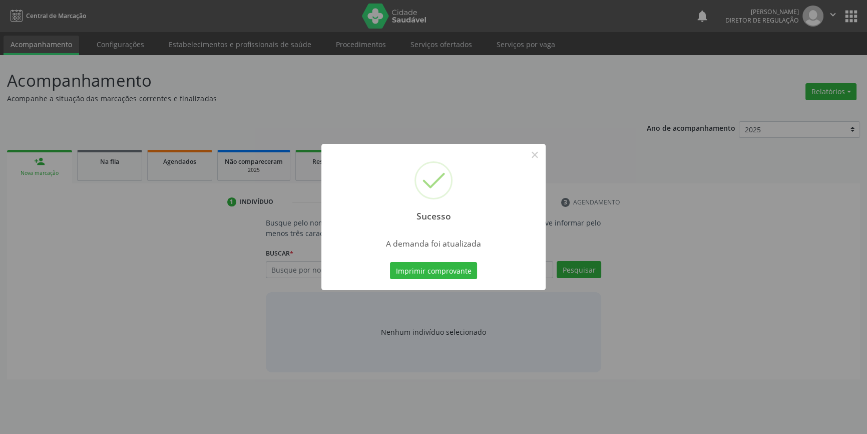
scroll to position [0, 0]
click at [450, 266] on button "Imprimir comprovante" at bounding box center [437, 270] width 87 height 17
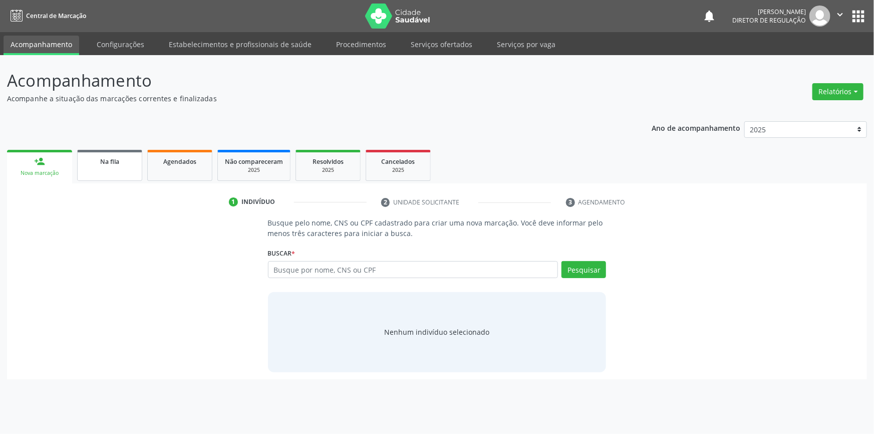
click at [115, 160] on span "Na fila" at bounding box center [109, 161] width 19 height 9
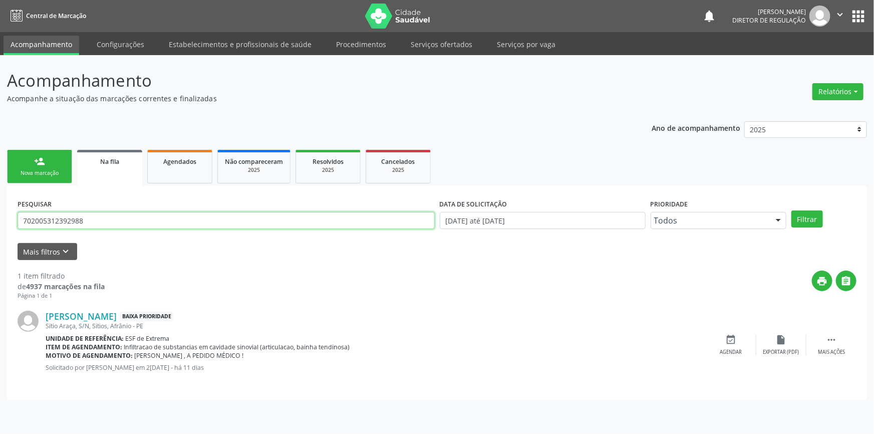
drag, startPoint x: 108, startPoint y: 217, endPoint x: 0, endPoint y: 211, distance: 107.8
click at [0, 211] on div "Acompanhamento Acompanhe a situação das marcações correntes e finalizadas Relat…" at bounding box center [437, 244] width 874 height 379
drag, startPoint x: 0, startPoint y: 221, endPoint x: 0, endPoint y: 210, distance: 10.5
click at [0, 210] on div "Acompanhamento Acompanhe a situação das marcações correntes e finalizadas Relat…" at bounding box center [437, 244] width 874 height 379
type input "700806487773082"
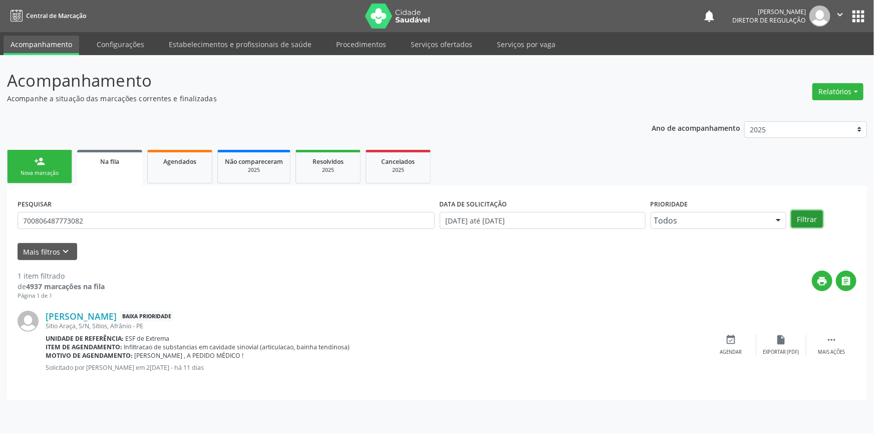
click at [811, 218] on button "Filtrar" at bounding box center [807, 218] width 32 height 17
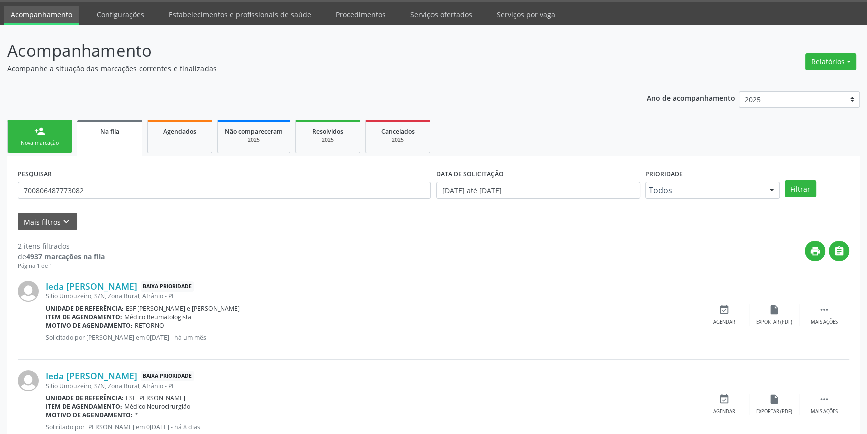
scroll to position [62, 0]
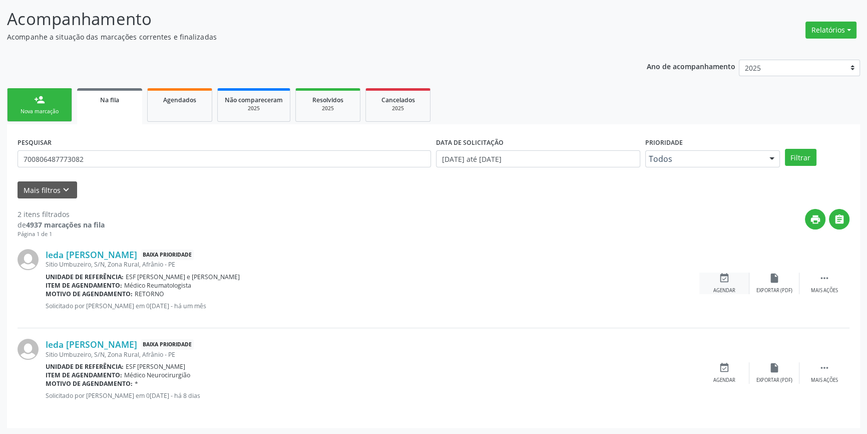
click at [724, 288] on div "Agendar" at bounding box center [725, 290] width 22 height 7
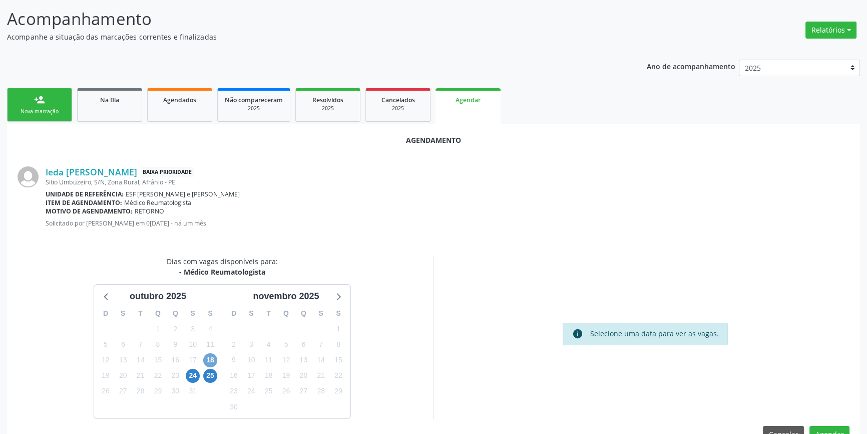
click at [214, 355] on span "18" at bounding box center [210, 360] width 14 height 14
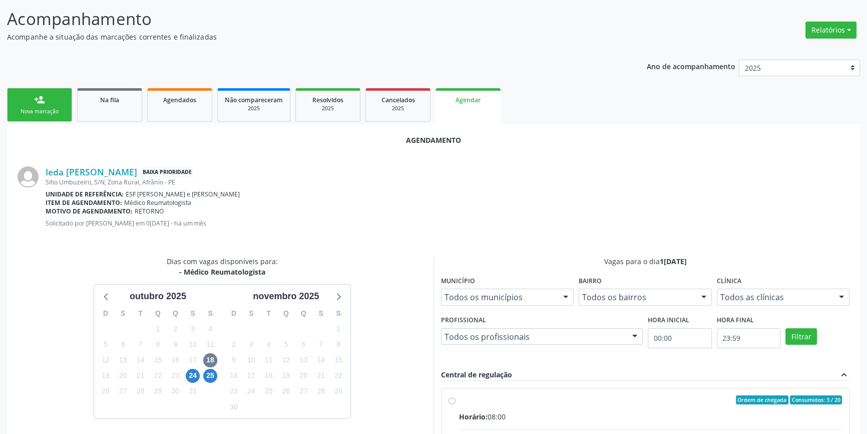
click at [456, 404] on input "Ordem de chegada Consumidos: 3 / 20 Horário: 08:00 Clínica: Ambulatorio Municip…" at bounding box center [452, 399] width 7 height 9
radio input "true"
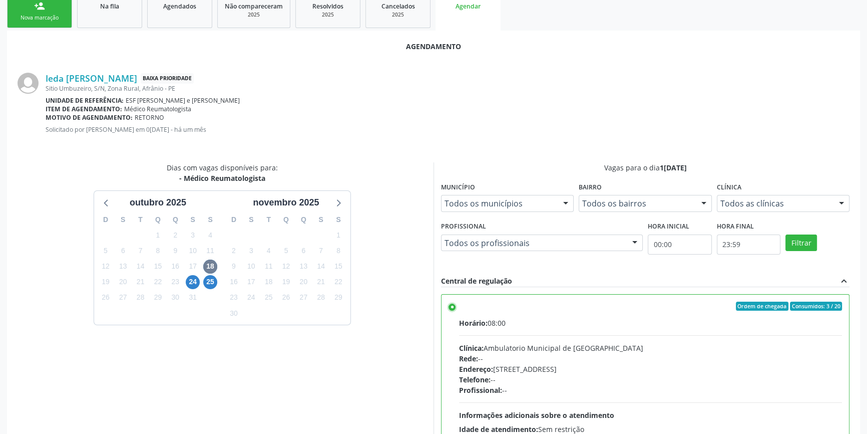
scroll to position [249, 0]
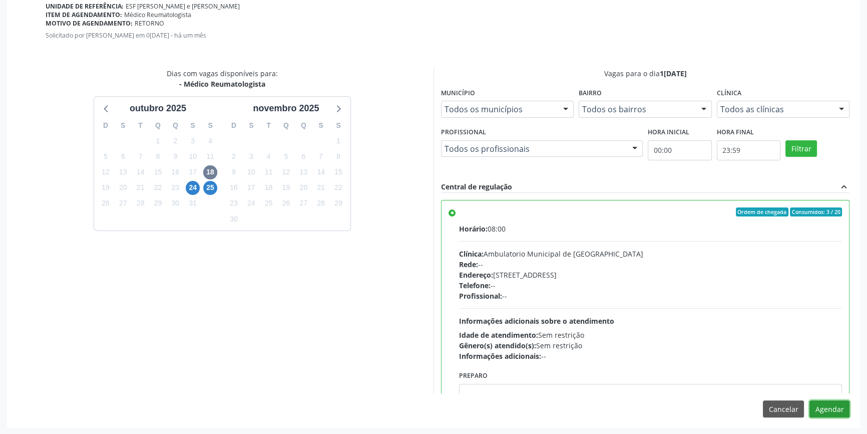
click at [828, 403] on button "Agendar" at bounding box center [830, 408] width 40 height 17
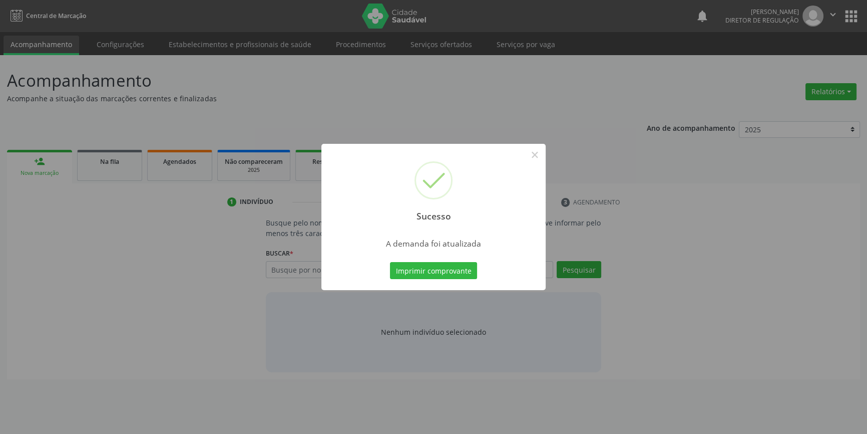
scroll to position [0, 0]
click at [461, 268] on button "Imprimir comprovante" at bounding box center [437, 270] width 87 height 17
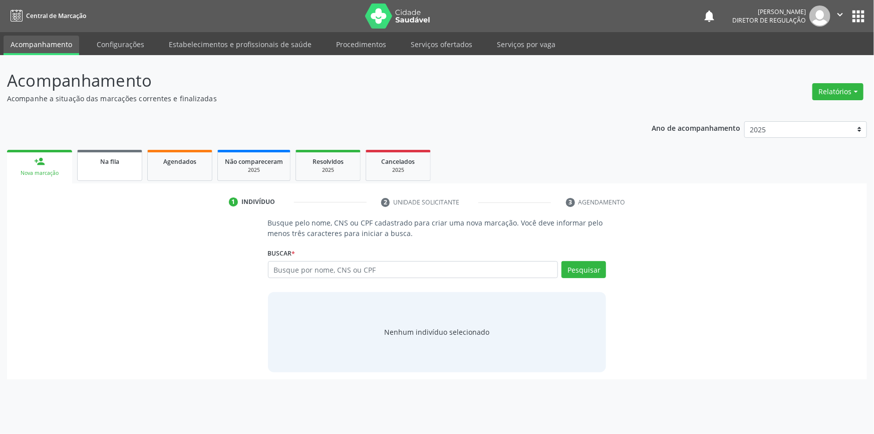
click at [107, 166] on link "Na fila" at bounding box center [109, 165] width 65 height 31
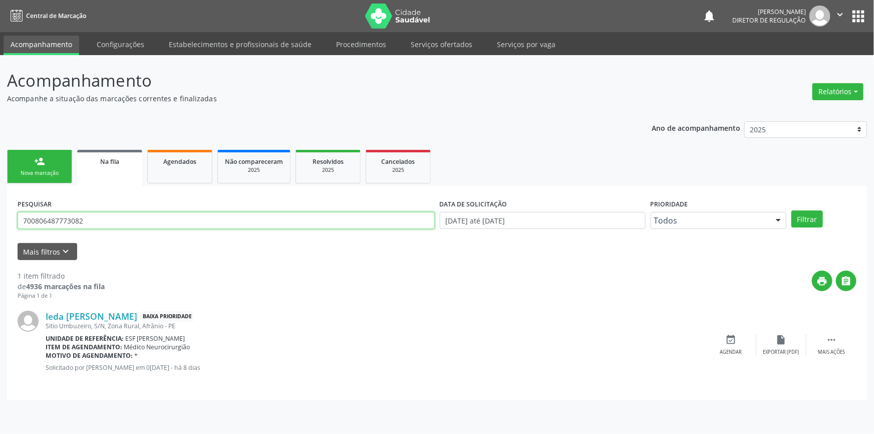
drag, startPoint x: 106, startPoint y: 220, endPoint x: 40, endPoint y: 221, distance: 66.6
click at [40, 221] on input "700806487773082" at bounding box center [226, 220] width 417 height 17
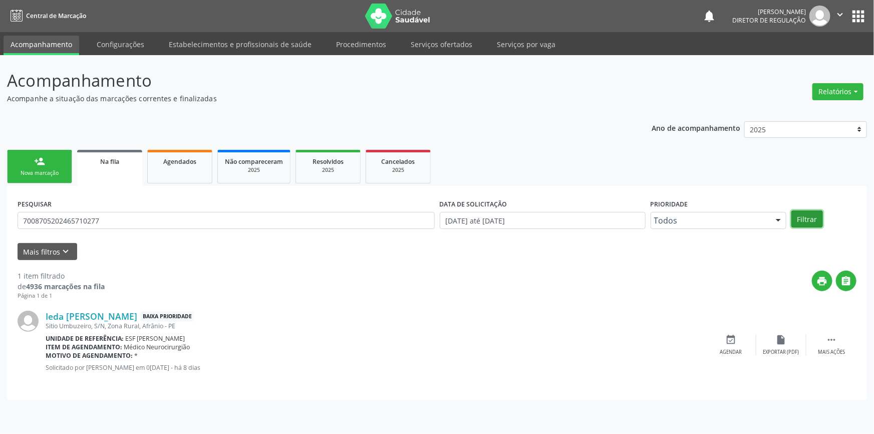
click at [795, 220] on button "Filtrar" at bounding box center [807, 218] width 32 height 17
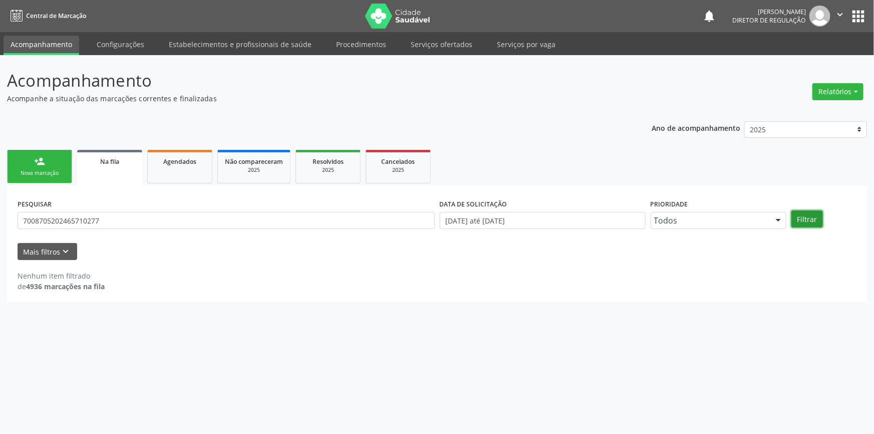
drag, startPoint x: 811, startPoint y: 212, endPoint x: 751, endPoint y: 211, distance: 59.6
click at [811, 212] on button "Filtrar" at bounding box center [807, 218] width 32 height 17
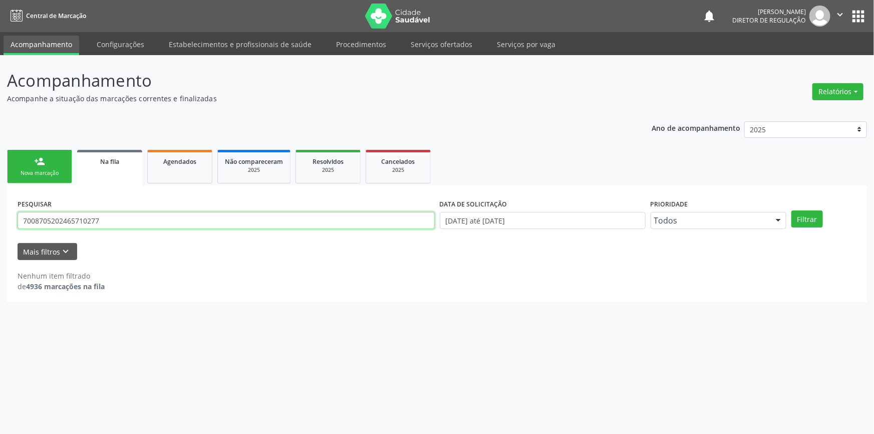
drag, startPoint x: 163, startPoint y: 215, endPoint x: 0, endPoint y: 197, distance: 164.3
click at [0, 197] on div "Acompanhamento Acompanhe a situação das marcações correntes e finalizadas Relat…" at bounding box center [437, 244] width 874 height 379
type input "705202465710277"
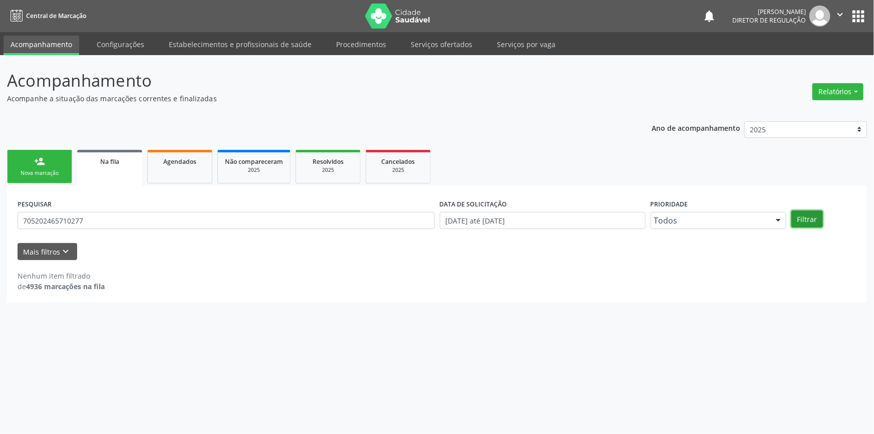
click at [802, 216] on button "Filtrar" at bounding box center [807, 218] width 32 height 17
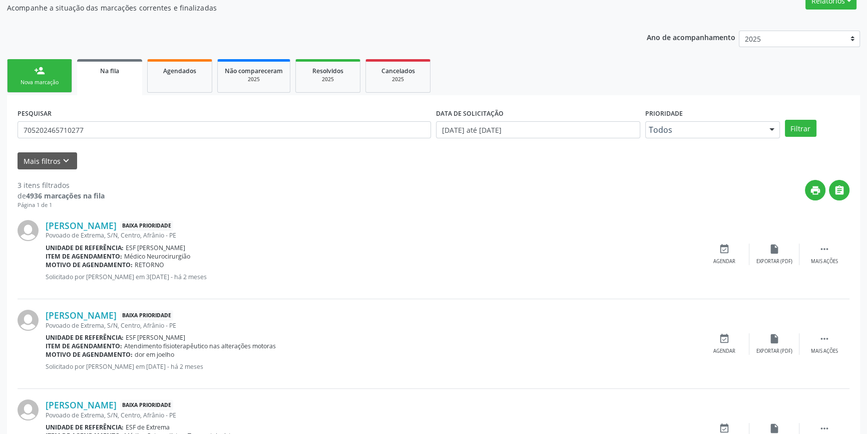
scroll to position [151, 0]
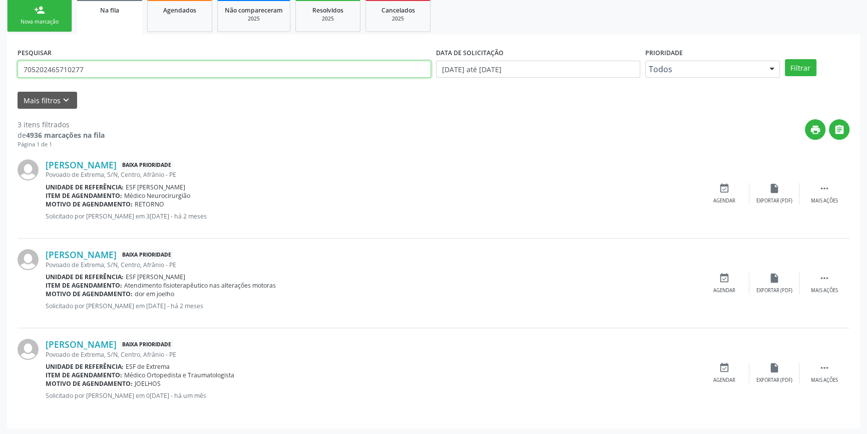
drag, startPoint x: 109, startPoint y: 66, endPoint x: 0, endPoint y: 55, distance: 109.7
click at [0, 55] on div "Acompanhamento Acompanhe a situação das marcações correntes e finalizadas Relat…" at bounding box center [433, 169] width 867 height 531
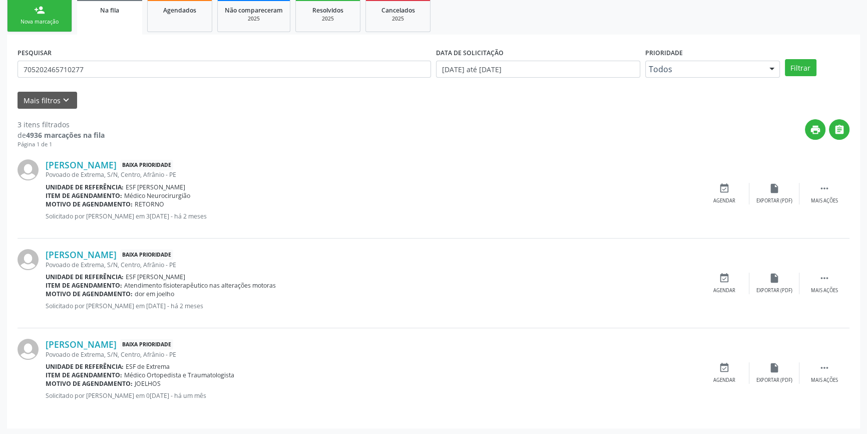
click at [28, 13] on link "person_add Nova marcação" at bounding box center [39, 15] width 65 height 34
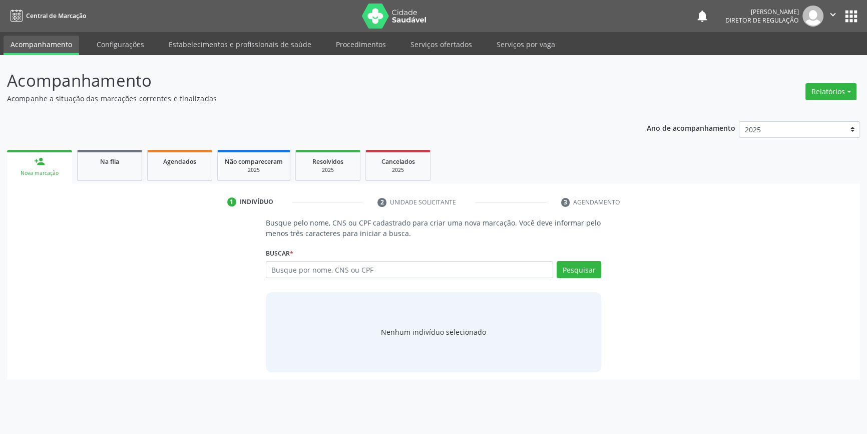
scroll to position [0, 0]
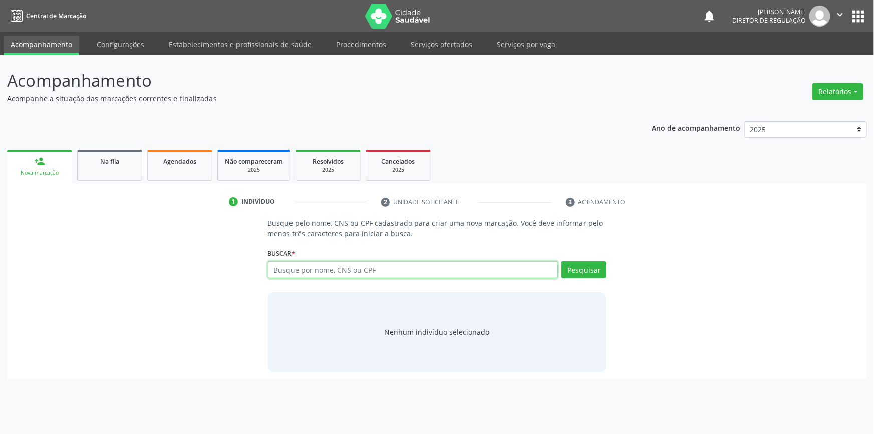
click at [299, 267] on input "text" at bounding box center [413, 269] width 290 height 17
paste input "705202465710277"
type input "705202465710277"
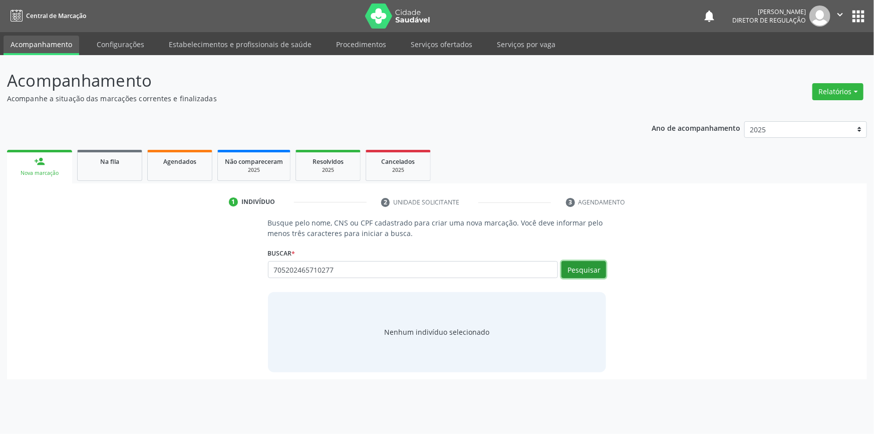
click at [581, 269] on button "Pesquisar" at bounding box center [583, 269] width 45 height 17
type input "705202465710277"
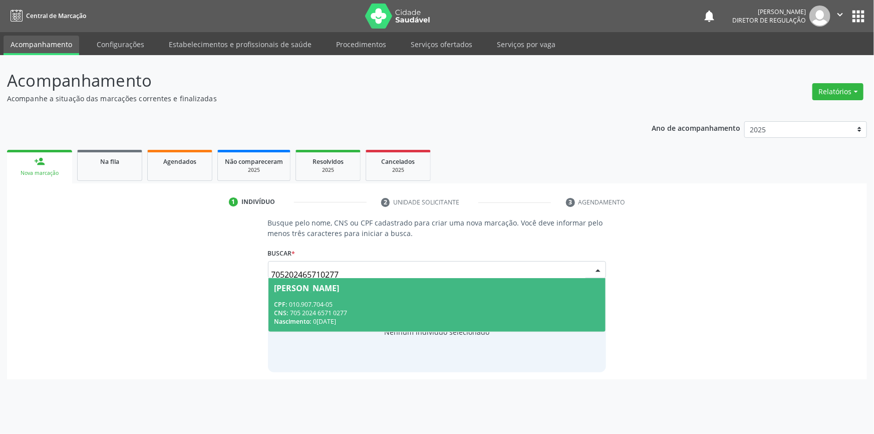
click at [411, 301] on div "CPF: 010.907.704-05" at bounding box center [436, 304] width 325 height 9
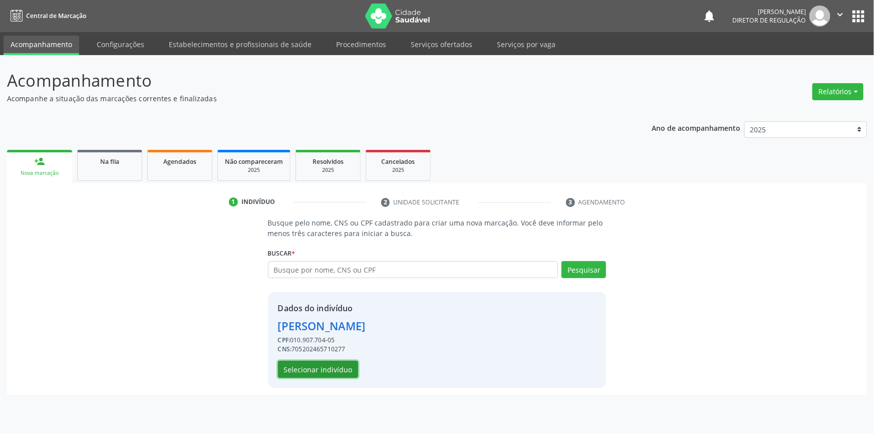
click at [319, 373] on button "Selecionar indivíduo" at bounding box center [318, 369] width 80 height 17
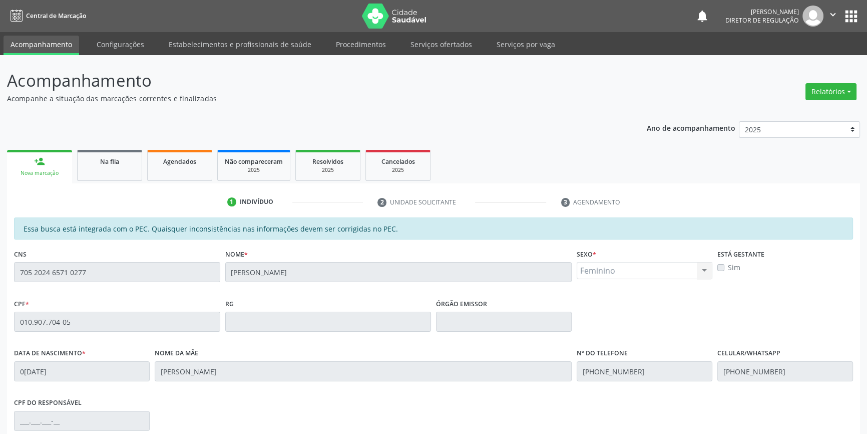
scroll to position [137, 0]
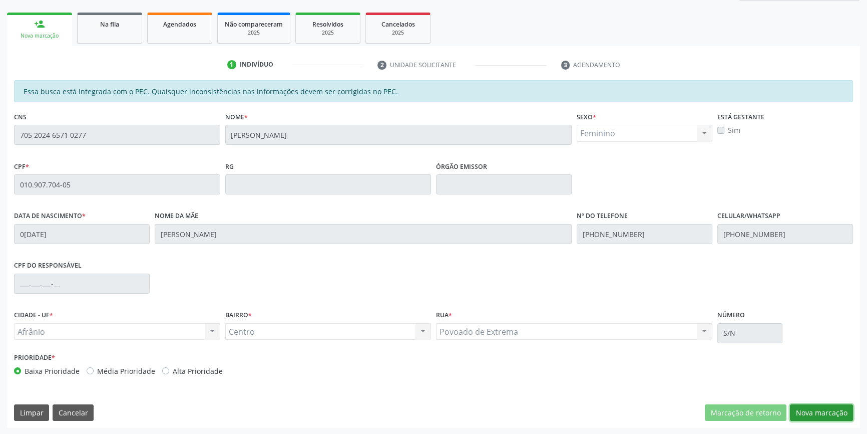
click at [830, 414] on button "Nova marcação" at bounding box center [821, 412] width 63 height 17
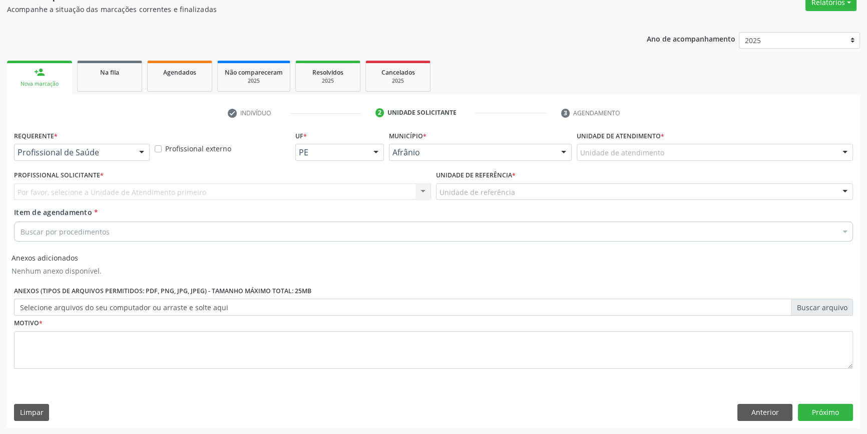
click at [676, 160] on div "Unidade de atendimento * Unidade de atendimento Academia da Saude de Afranio Ac…" at bounding box center [714, 147] width 281 height 39
click at [672, 155] on div "Unidade de atendimento" at bounding box center [715, 152] width 276 height 17
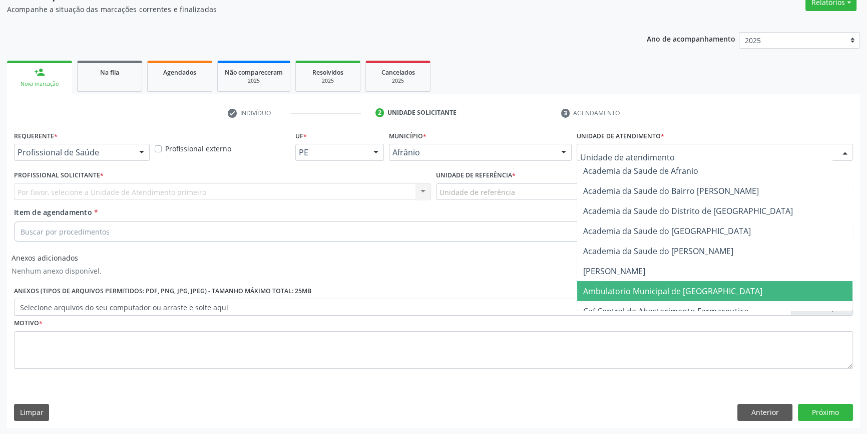
click at [628, 292] on span "Ambulatorio Municipal de [GEOGRAPHIC_DATA]" at bounding box center [672, 290] width 179 height 11
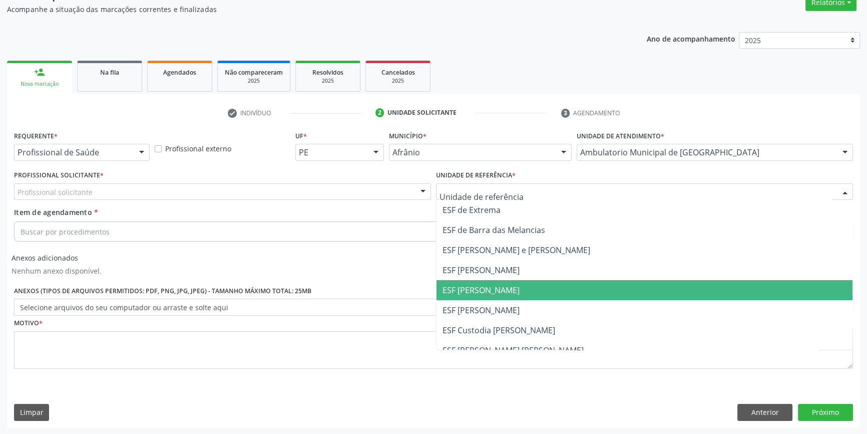
click at [485, 290] on span "ESF [PERSON_NAME]" at bounding box center [481, 289] width 77 height 11
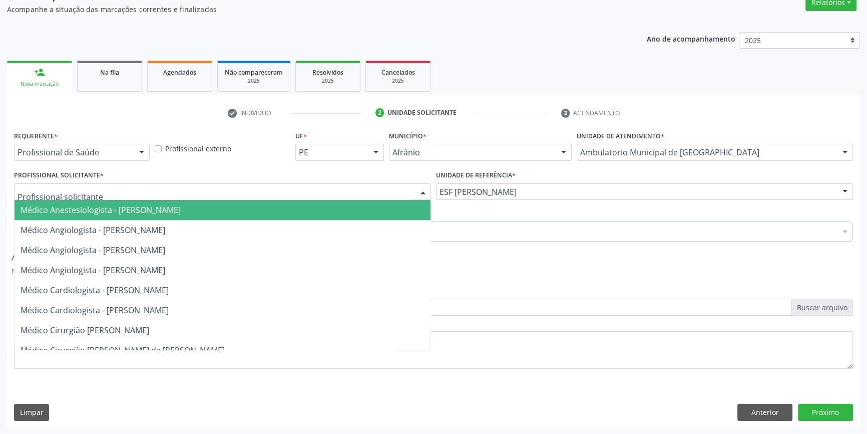
click at [350, 197] on div at bounding box center [222, 191] width 417 height 17
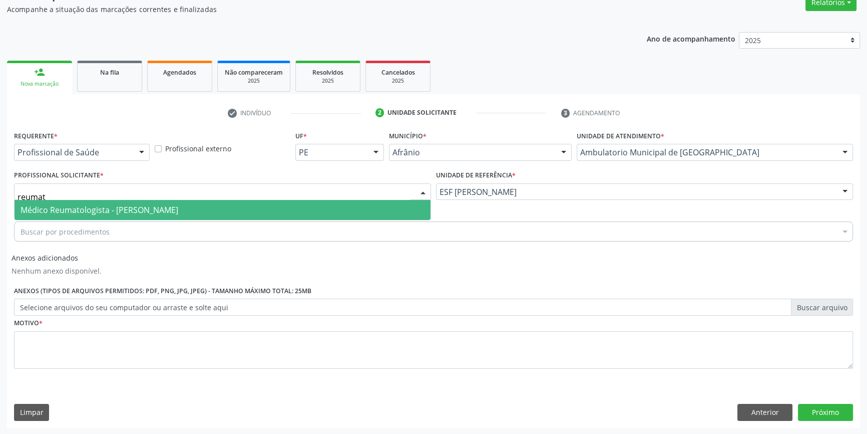
type input "reumato"
click at [89, 208] on span "Médico Reumatologista - Ramon Carvalho Rodrigues Cavalcanti" at bounding box center [100, 209] width 158 height 11
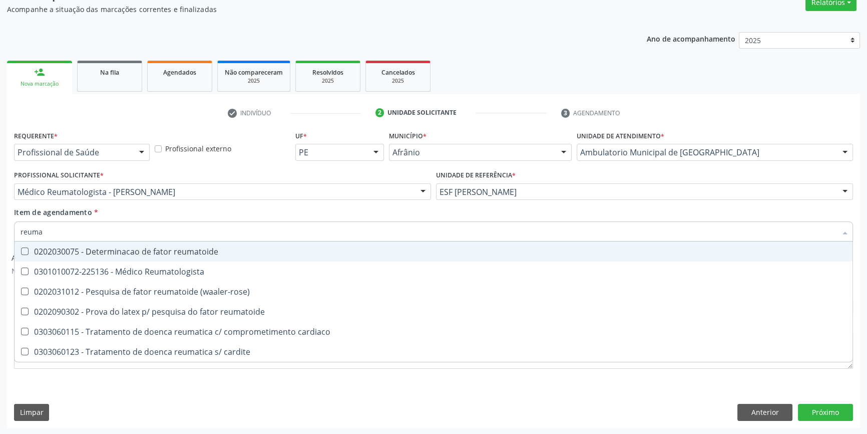
type input "reumat"
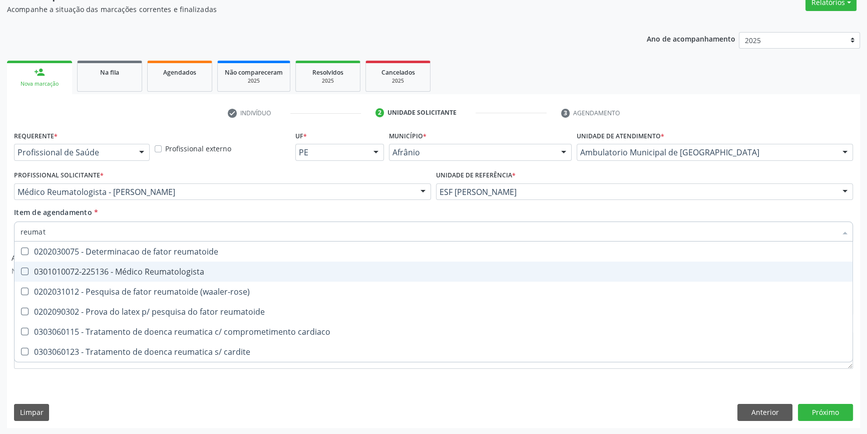
click at [177, 276] on span "0301010072-225136 - Médico Reumatologista" at bounding box center [434, 271] width 838 height 20
checkbox Reumatologista "true"
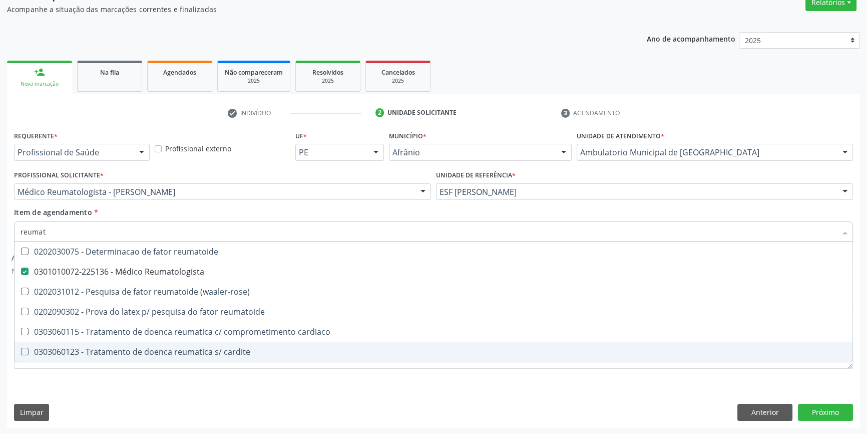
click at [190, 388] on div "Requerente * Profissional de Saúde Profissional de Saúde Paciente Nenhum result…" at bounding box center [433, 277] width 853 height 299
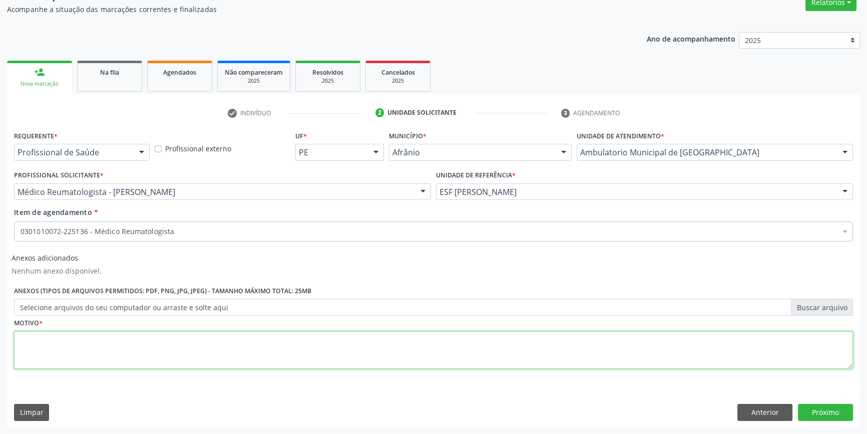
click at [107, 344] on textarea at bounding box center [433, 350] width 839 height 38
type textarea "'"
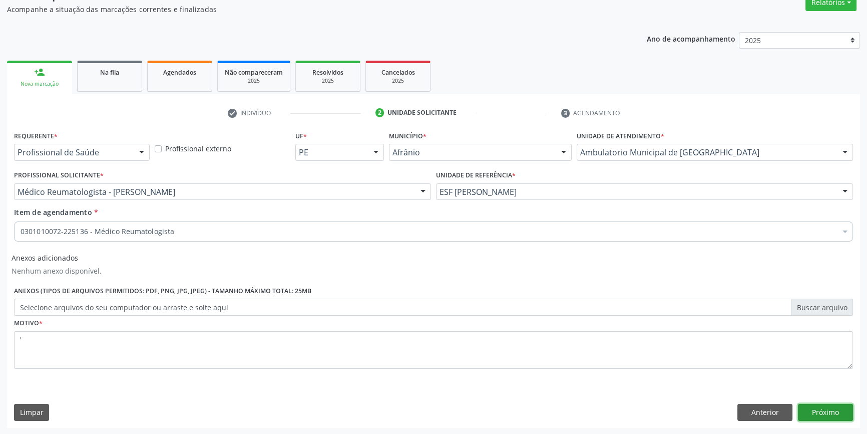
click at [821, 414] on button "Próximo" at bounding box center [825, 412] width 55 height 17
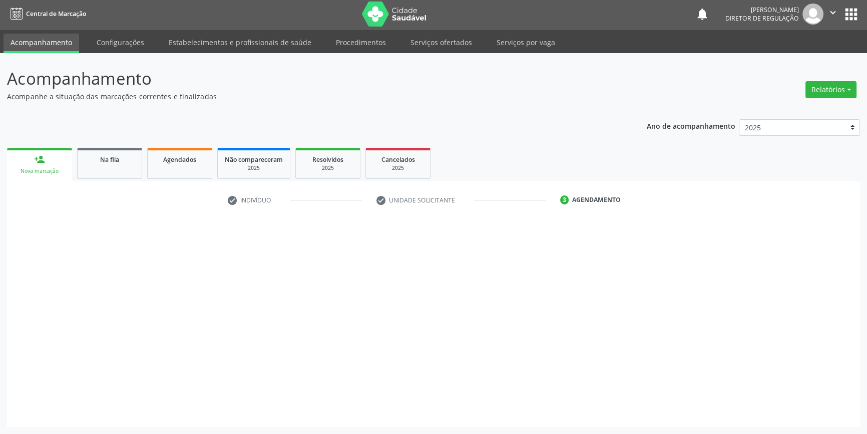
scroll to position [1, 0]
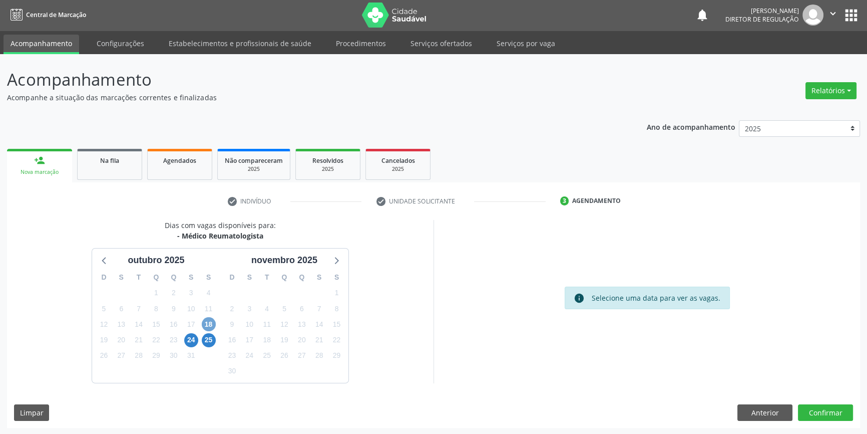
click at [211, 322] on span "18" at bounding box center [209, 324] width 14 height 14
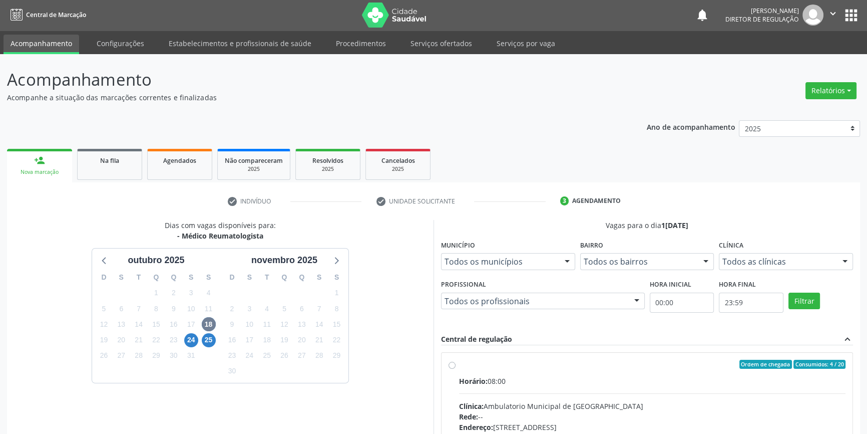
click at [485, 379] on span "Horário:" at bounding box center [473, 381] width 29 height 10
click at [456, 369] on input "Ordem de chegada Consumidos: 4 / 20 Horário: 08:00 Clínica: Ambulatorio Municip…" at bounding box center [452, 364] width 7 height 9
radio input "true"
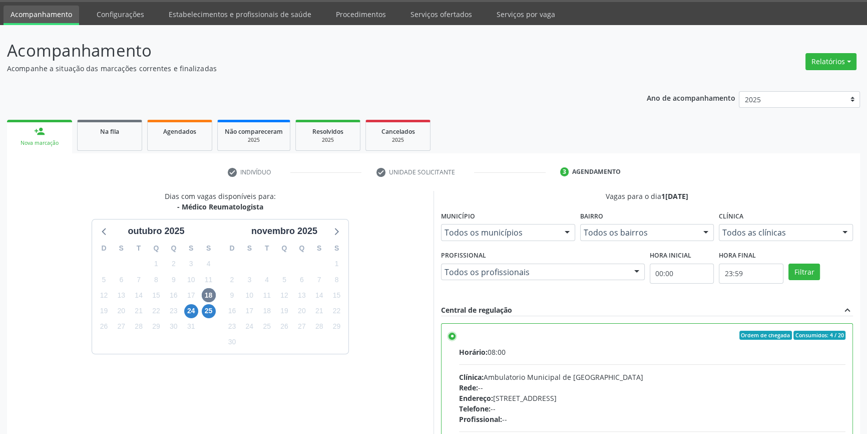
scroll to position [164, 0]
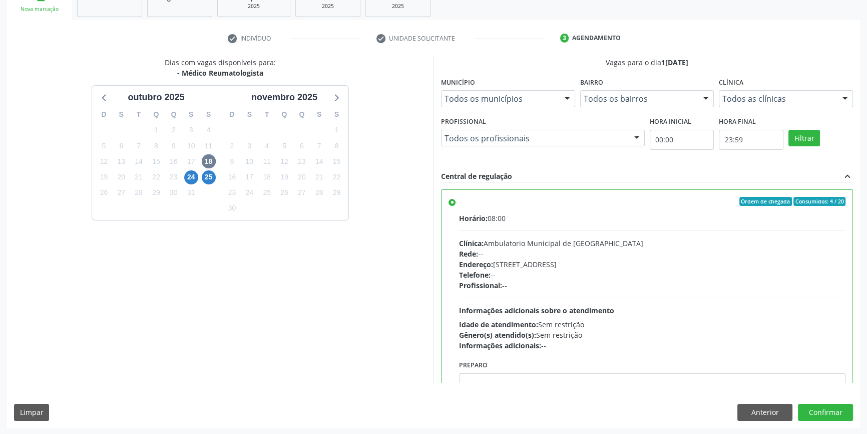
click at [820, 420] on div "Dias com vagas disponíveis para: - Médico Reumatologista outubro 2025 D S T Q Q…" at bounding box center [433, 242] width 853 height 370
click at [820, 416] on button "Confirmar" at bounding box center [825, 412] width 55 height 17
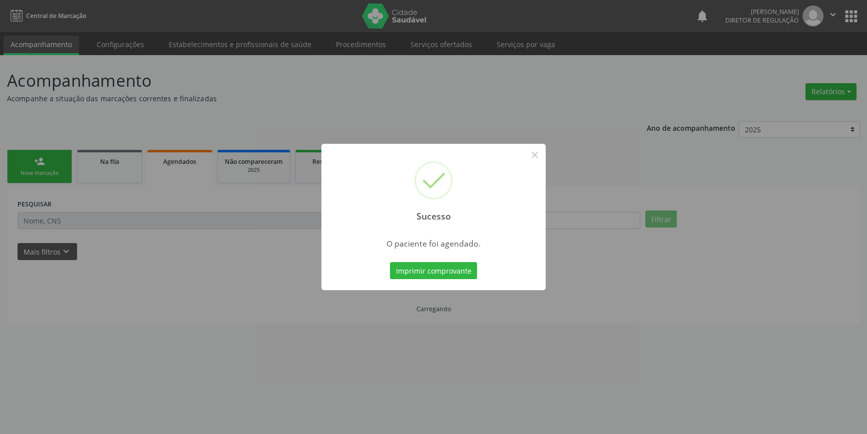
scroll to position [0, 0]
click at [425, 269] on button "Imprimir comprovante" at bounding box center [437, 270] width 87 height 17
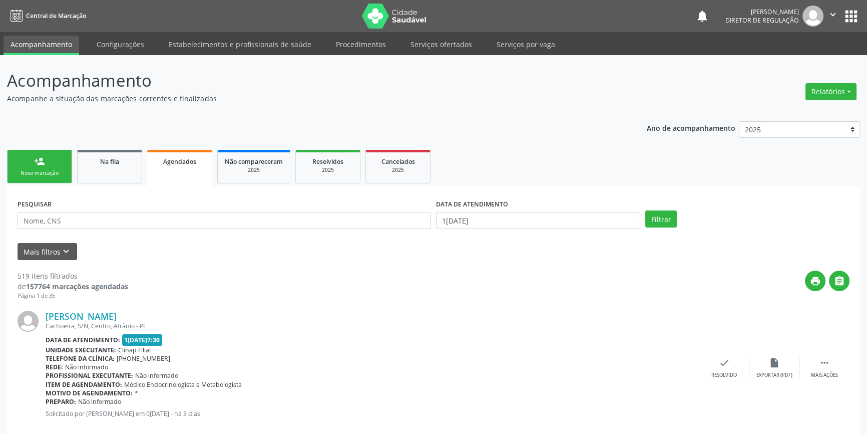
click at [100, 160] on div "Sucesso × O paciente foi agendado. Imprimir comprovante Cancel" at bounding box center [433, 217] width 867 height 434
click at [103, 167] on div "Sucesso × O paciente foi agendado. Imprimir comprovante Cancel" at bounding box center [433, 217] width 867 height 434
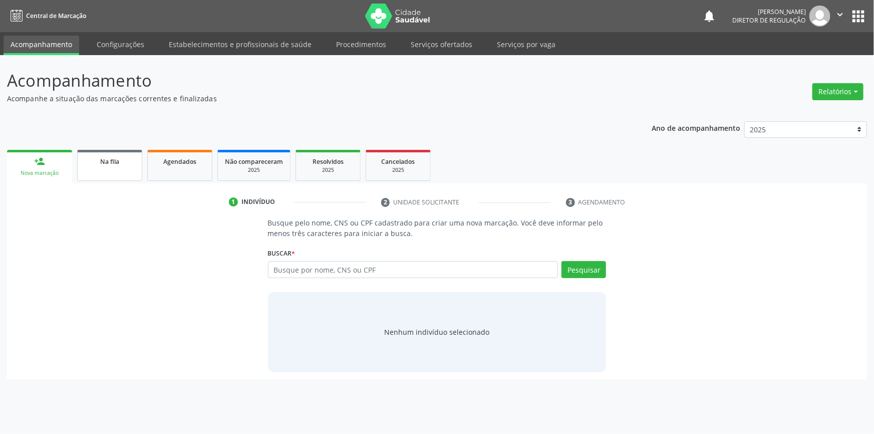
drag, startPoint x: 94, startPoint y: 167, endPoint x: 96, endPoint y: 175, distance: 7.7
click at [95, 167] on link "Na fila" at bounding box center [109, 165] width 65 height 31
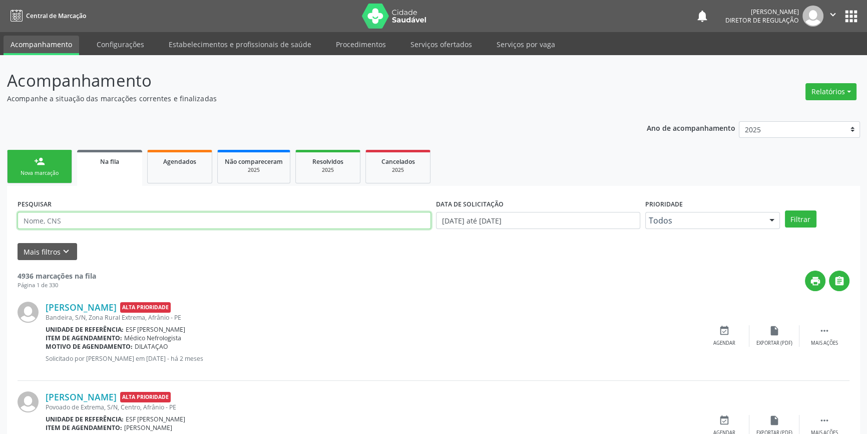
click at [126, 217] on input "text" at bounding box center [225, 220] width 414 height 17
type input "708406705512969"
click at [801, 218] on button "Filtrar" at bounding box center [801, 218] width 32 height 17
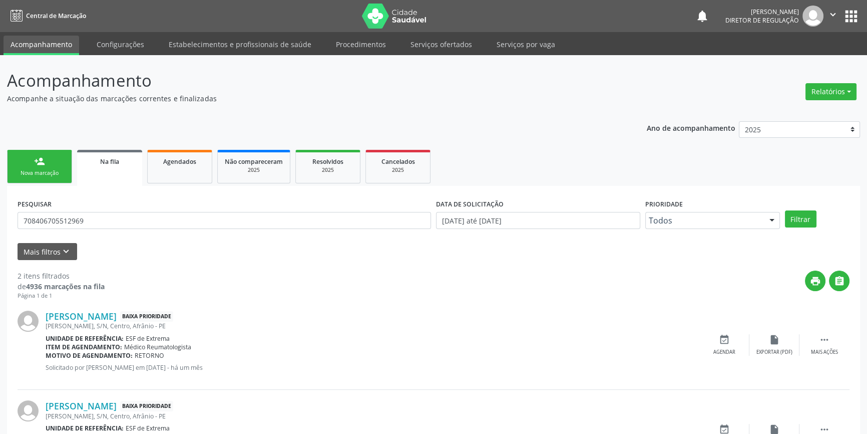
scroll to position [62, 0]
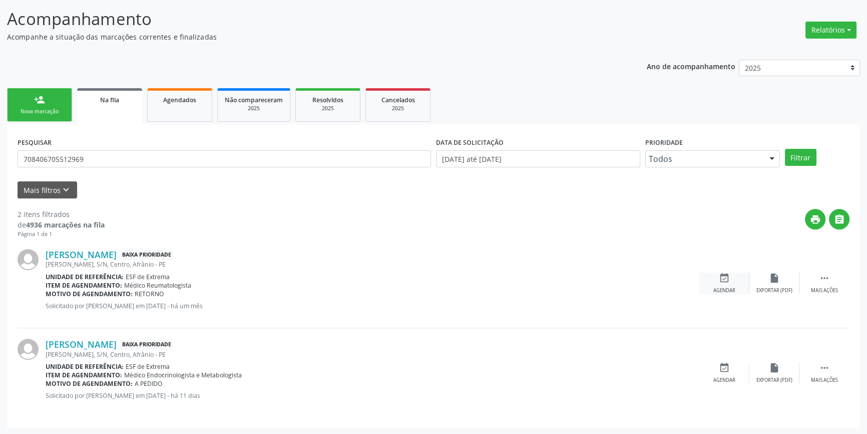
click at [710, 276] on div "event_available Agendar" at bounding box center [725, 283] width 50 height 22
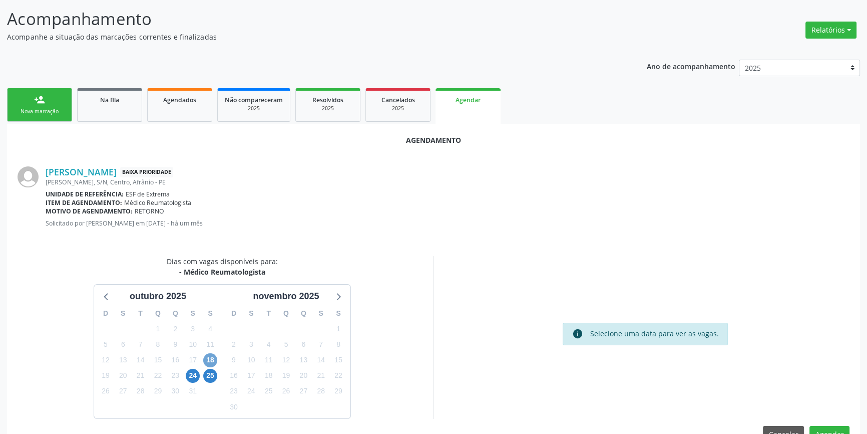
click at [209, 357] on span "18" at bounding box center [210, 360] width 14 height 14
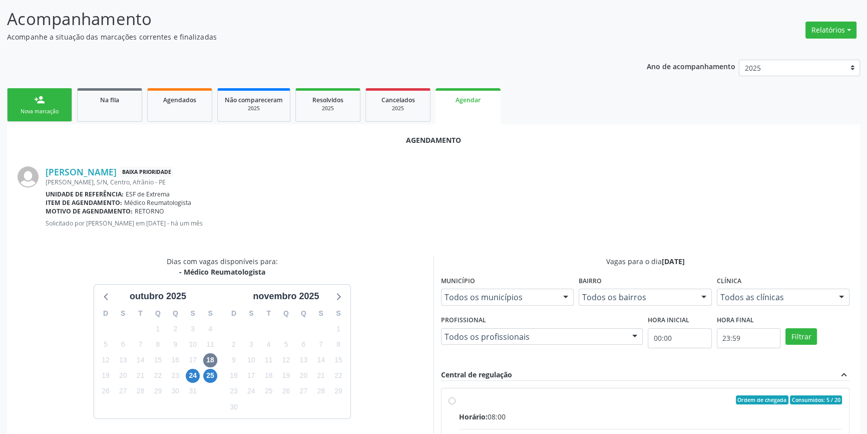
click at [467, 401] on div "Ordem de chegada Consumidos: 5 / 20" at bounding box center [650, 399] width 383 height 9
click at [456, 401] on input "Ordem de chegada Consumidos: 5 / 20 Horário: 08:00 Clínica: Ambulatorio Municip…" at bounding box center [452, 399] width 7 height 9
radio input "true"
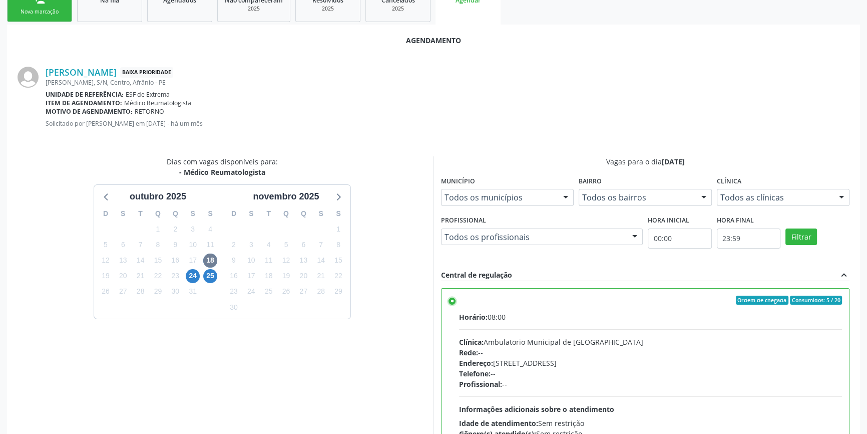
scroll to position [249, 0]
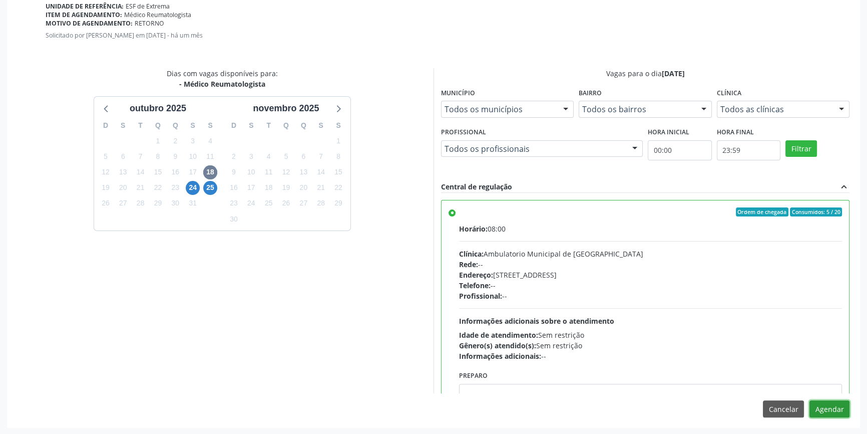
click at [839, 408] on button "Agendar" at bounding box center [830, 408] width 40 height 17
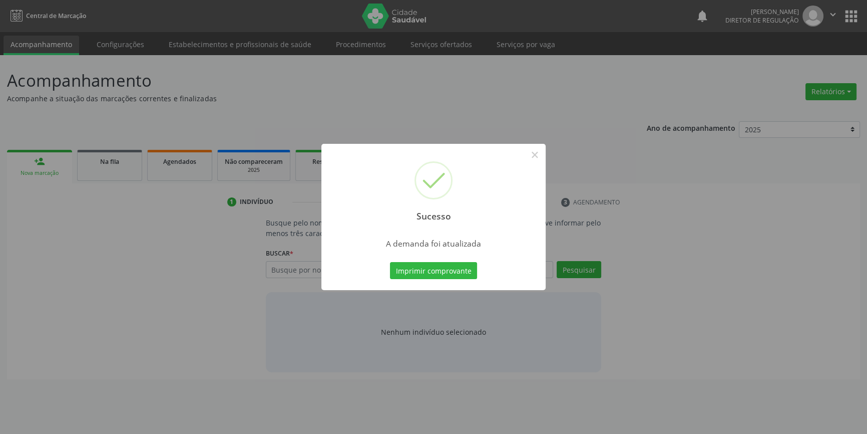
scroll to position [0, 0]
click at [420, 266] on button "Imprimir comprovante" at bounding box center [437, 270] width 87 height 17
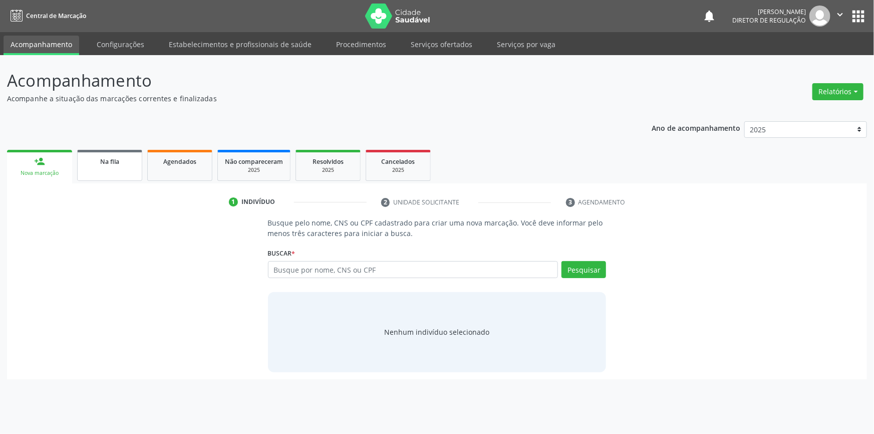
click at [120, 175] on link "Na fila" at bounding box center [109, 165] width 65 height 31
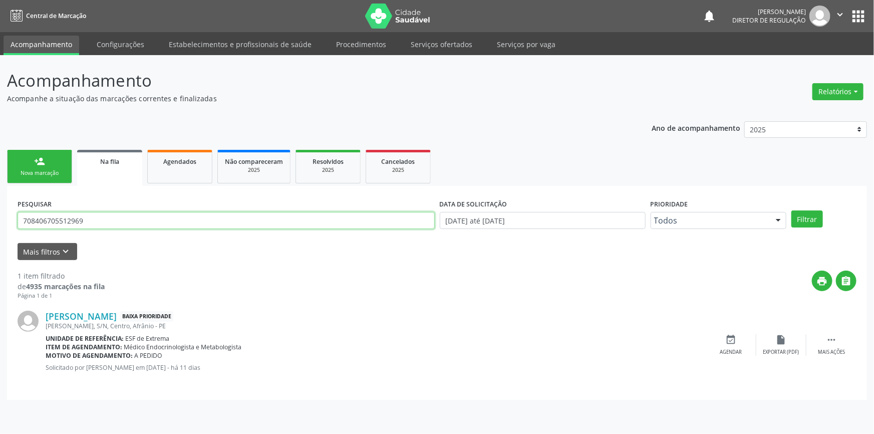
drag, startPoint x: 147, startPoint y: 223, endPoint x: 0, endPoint y: 210, distance: 147.3
click at [0, 210] on div "Acompanhamento Acompanhe a situação das marcações correntes e finalizadas Relat…" at bounding box center [437, 244] width 874 height 379
type input "7"
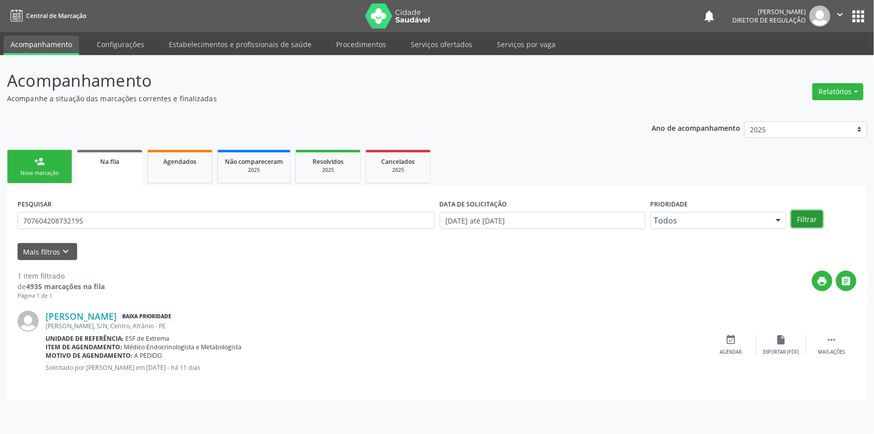
click at [812, 218] on button "Filtrar" at bounding box center [807, 218] width 32 height 17
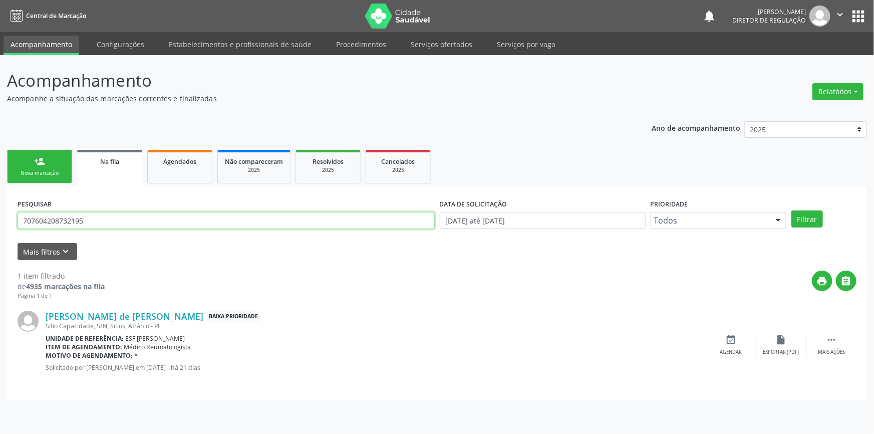
click at [18, 217] on input "707604208732195" at bounding box center [226, 220] width 417 height 17
type input "7"
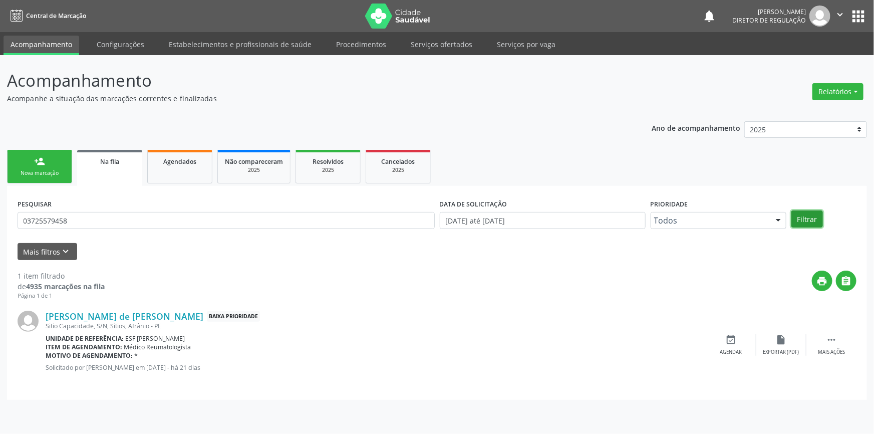
click at [806, 221] on button "Filtrar" at bounding box center [807, 218] width 32 height 17
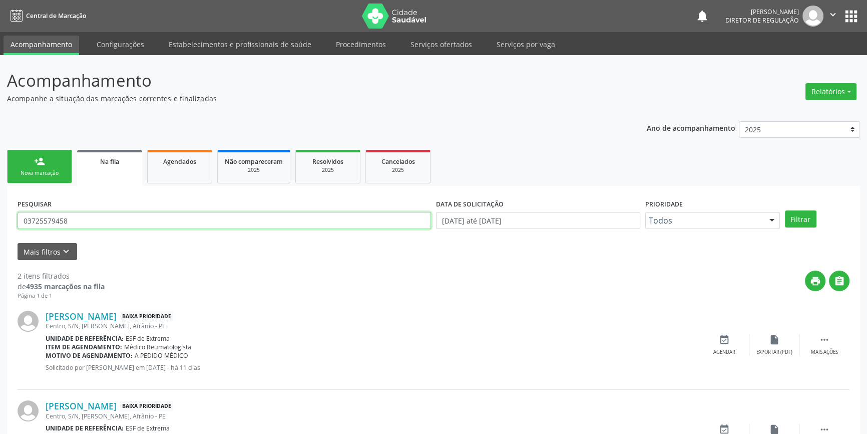
drag, startPoint x: 110, startPoint y: 220, endPoint x: 0, endPoint y: 220, distance: 109.7
click at [0, 220] on div "Acompanhamento Acompanhe a situação das marcações correntes e finalizadas Relat…" at bounding box center [433, 275] width 867 height 441
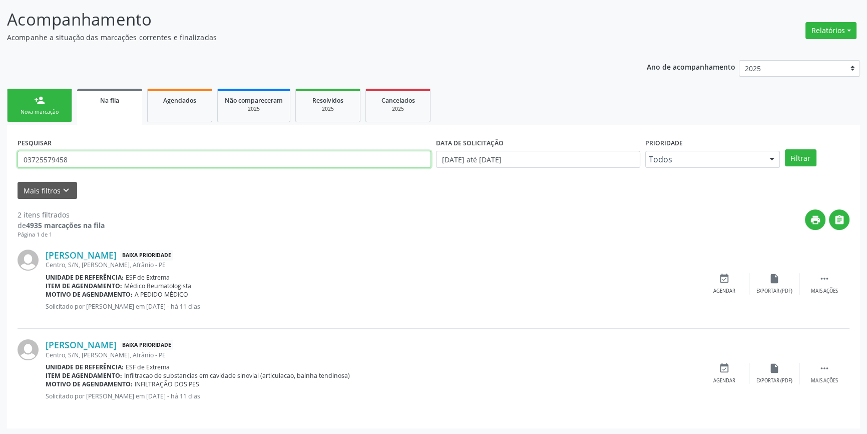
scroll to position [62, 0]
type input "707604208732195"
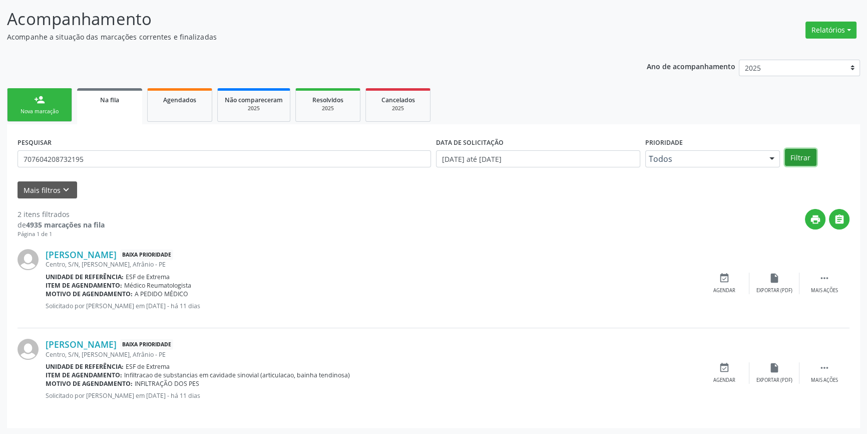
click at [798, 152] on button "Filtrar" at bounding box center [801, 157] width 32 height 17
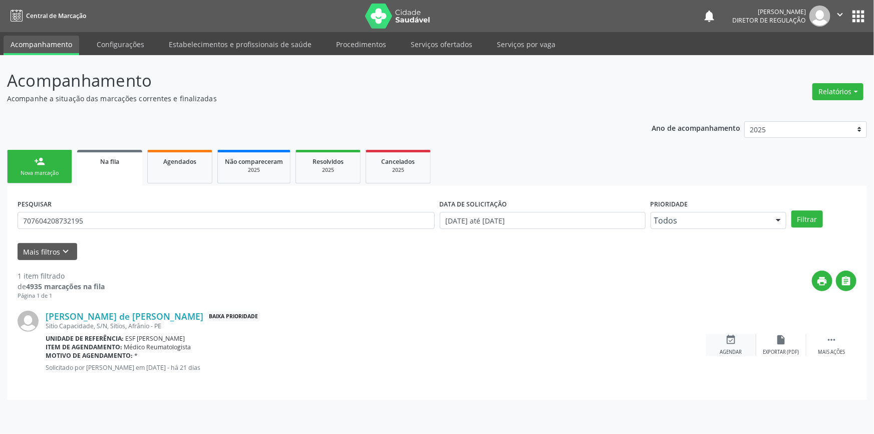
click at [734, 336] on icon "event_available" at bounding box center [731, 339] width 11 height 11
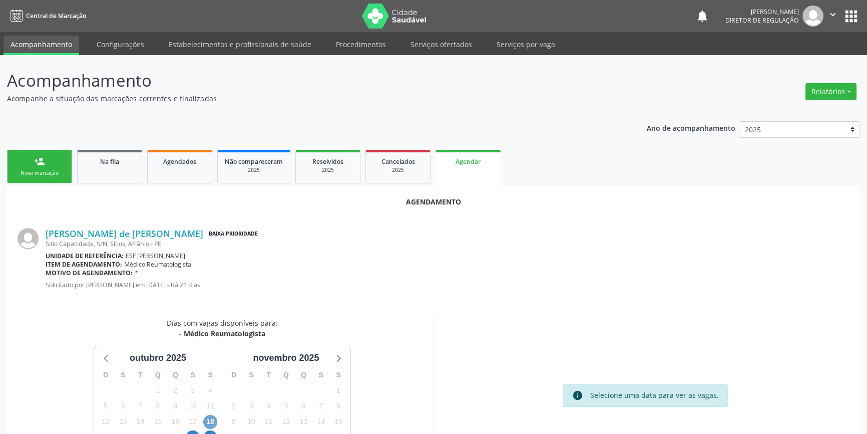
click at [206, 421] on span "18" at bounding box center [210, 422] width 14 height 14
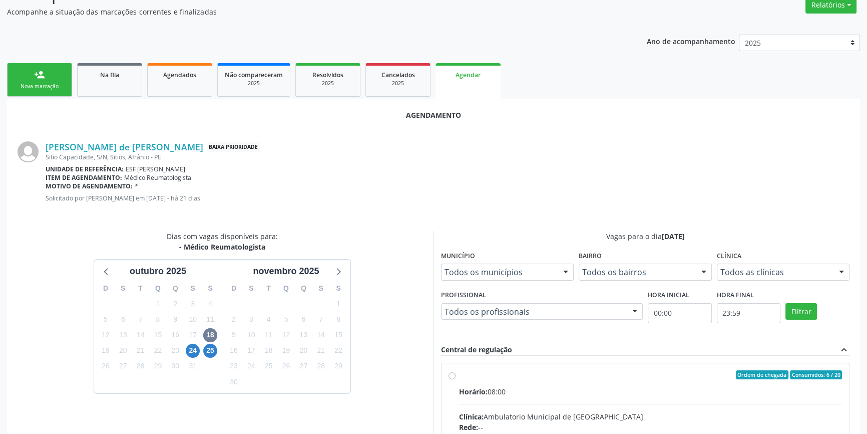
click at [456, 379] on input "Ordem de chegada Consumidos: 6 / 20 Horário: 08:00 Clínica: Ambulatorio Municip…" at bounding box center [452, 374] width 7 height 9
radio input "true"
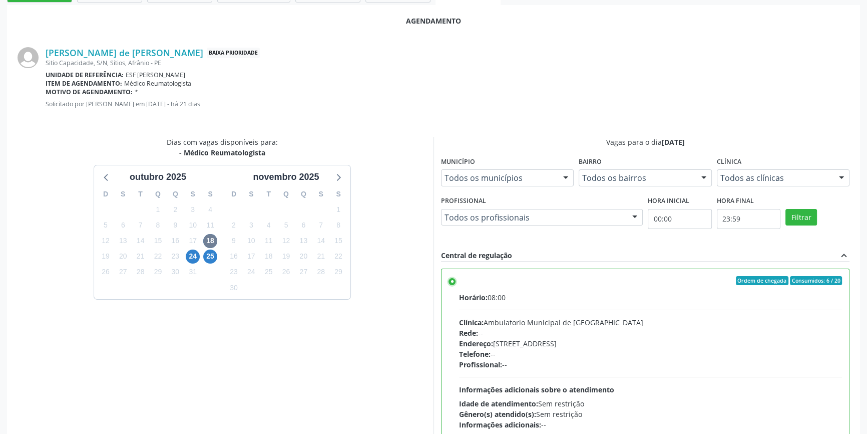
scroll to position [249, 0]
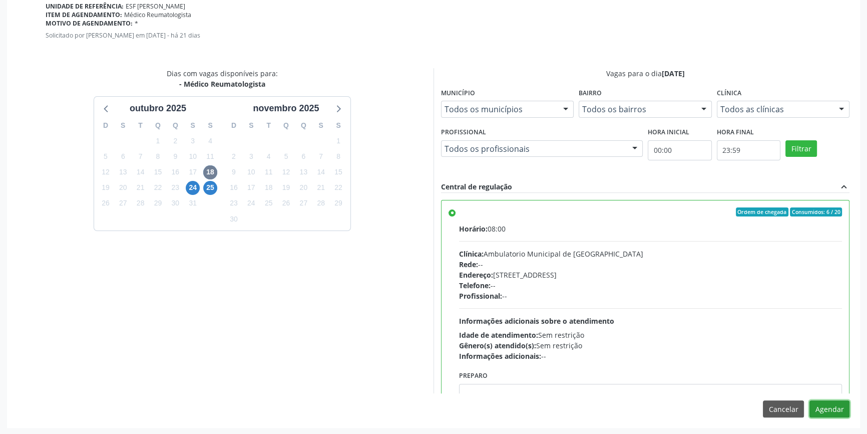
click at [827, 409] on button "Agendar" at bounding box center [830, 408] width 40 height 17
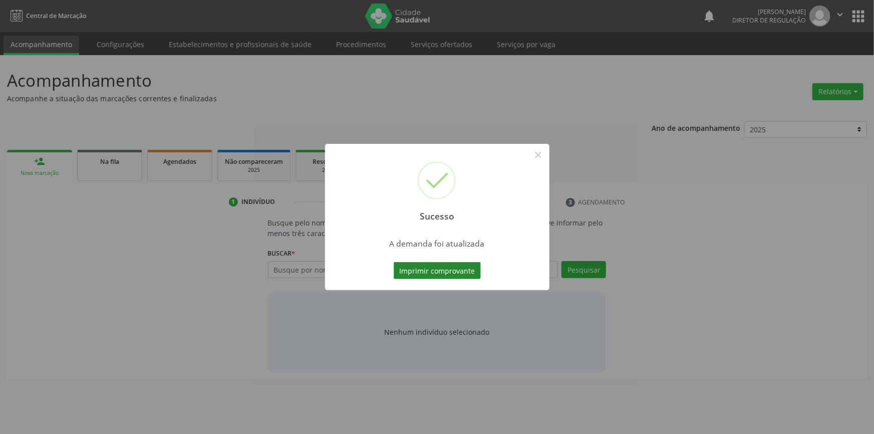
click at [455, 271] on button "Imprimir comprovante" at bounding box center [437, 270] width 87 height 17
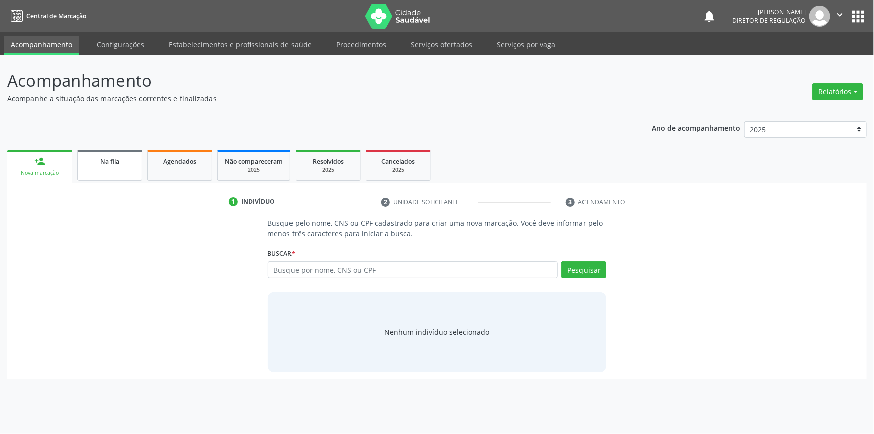
click at [128, 174] on link "Na fila" at bounding box center [109, 165] width 65 height 31
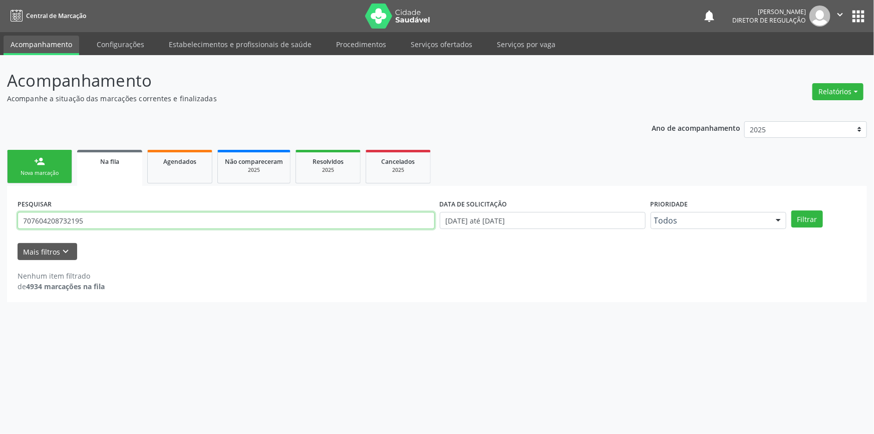
drag, startPoint x: 140, startPoint y: 216, endPoint x: 0, endPoint y: 215, distance: 139.7
click at [0, 215] on div "Acompanhamento Acompanhe a situação das marcações correntes e finalizadas Relat…" at bounding box center [437, 244] width 874 height 379
type input "701203027138317"
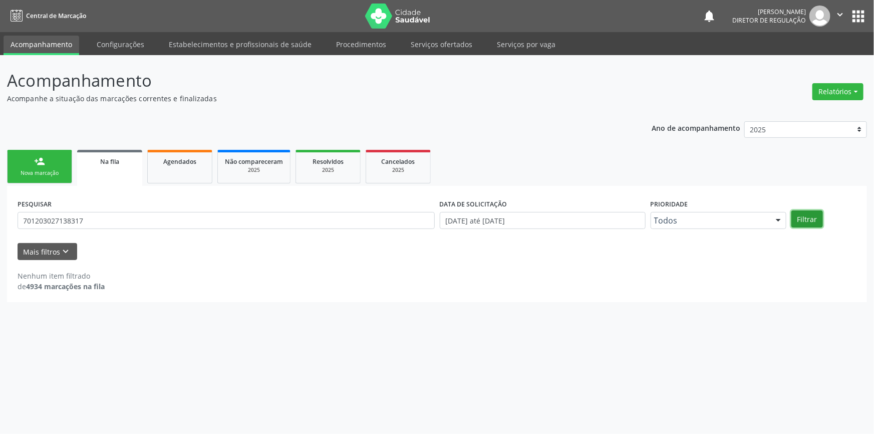
click at [807, 218] on button "Filtrar" at bounding box center [807, 218] width 32 height 17
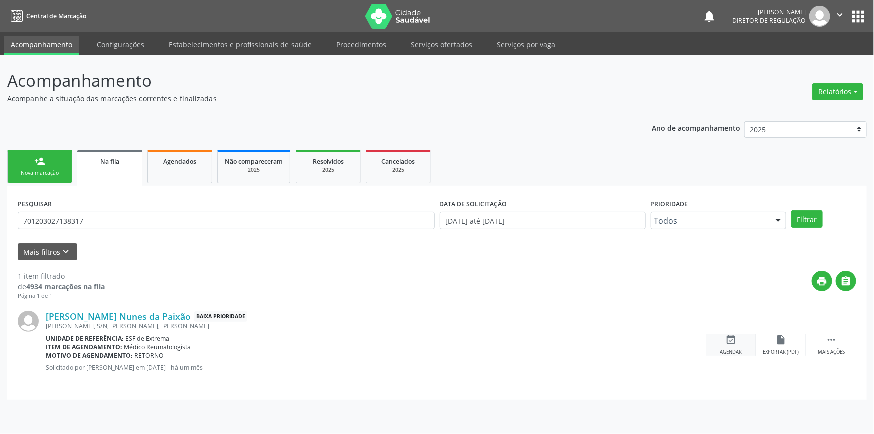
click at [714, 349] on div "event_available Agendar" at bounding box center [731, 345] width 50 height 22
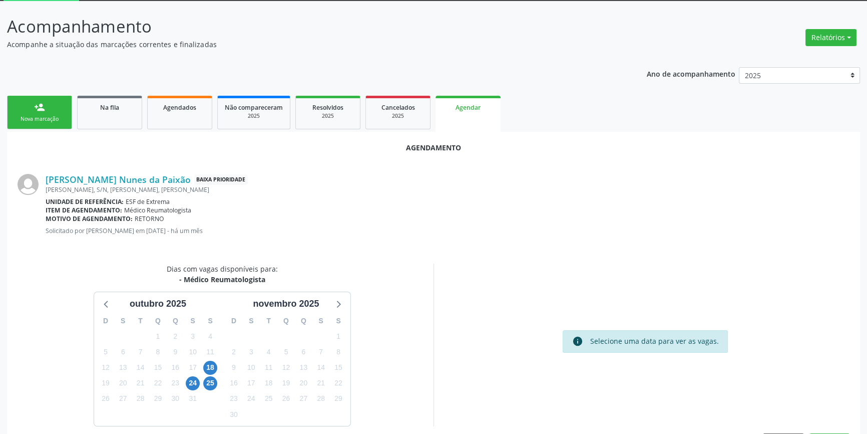
scroll to position [87, 0]
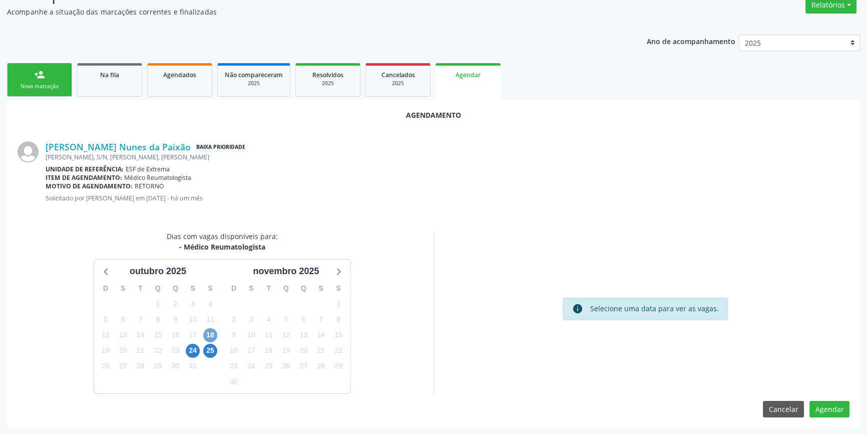
click at [208, 332] on span "18" at bounding box center [210, 335] width 14 height 14
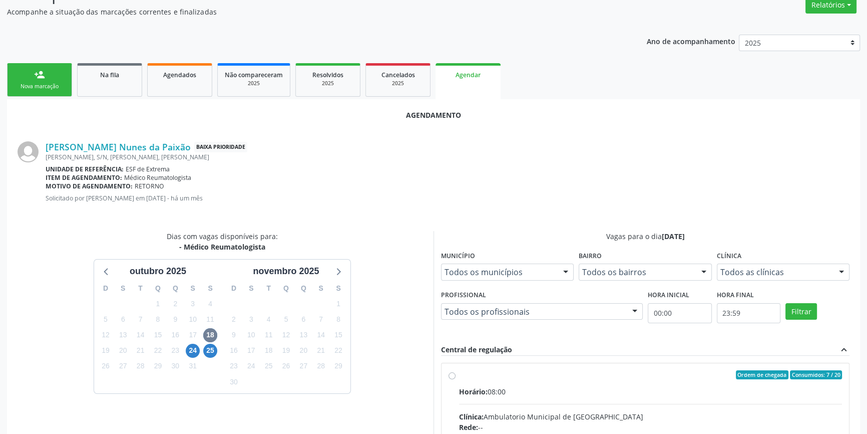
click at [501, 373] on div "Ordem de chegada Consumidos: 7 / 20" at bounding box center [650, 374] width 383 height 9
click at [456, 373] on input "Ordem de chegada Consumidos: 7 / 20 Horário: 08:00 Clínica: Ambulatorio Municip…" at bounding box center [452, 374] width 7 height 9
radio input "true"
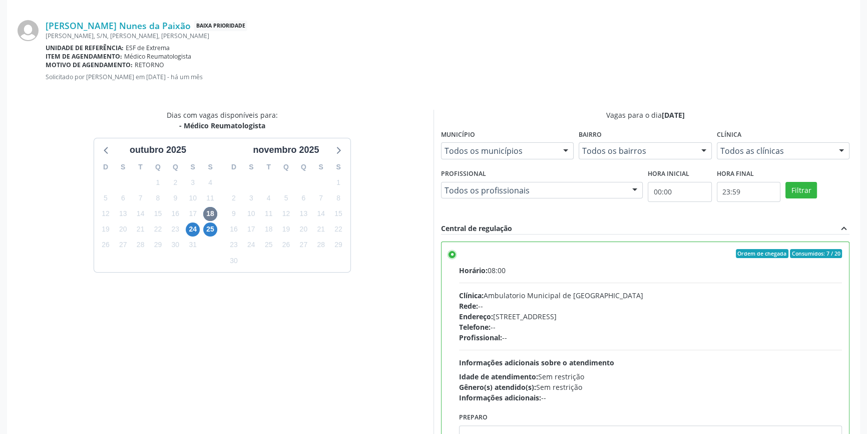
scroll to position [249, 0]
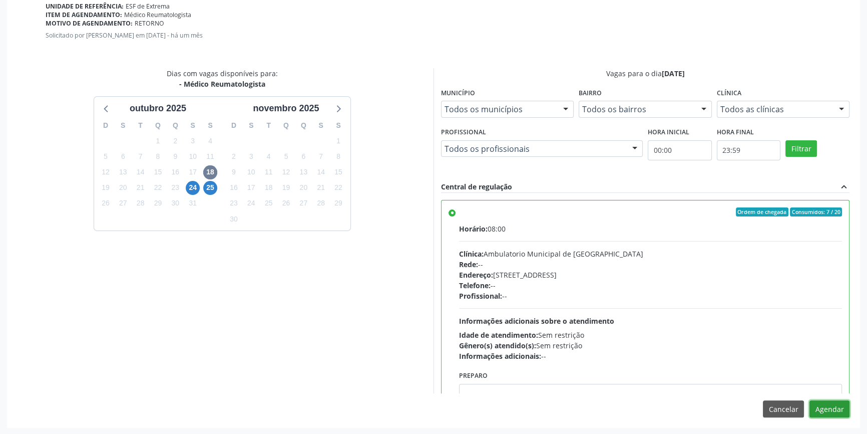
click at [845, 413] on button "Agendar" at bounding box center [830, 408] width 40 height 17
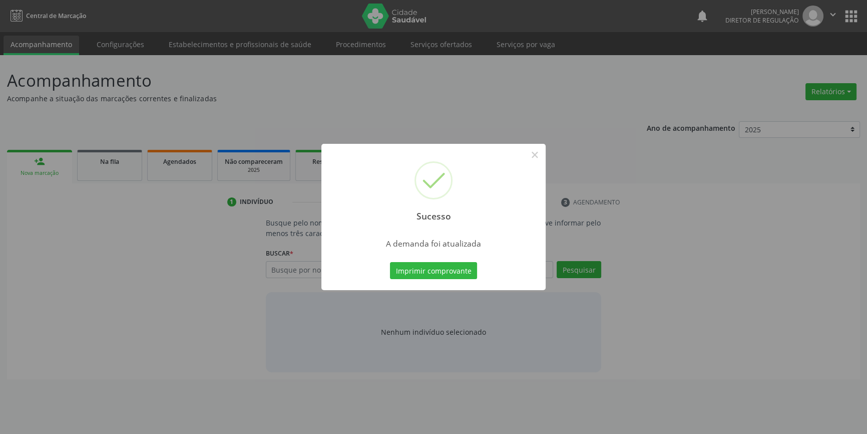
scroll to position [0, 0]
click at [452, 271] on button "Imprimir comprovante" at bounding box center [437, 270] width 87 height 17
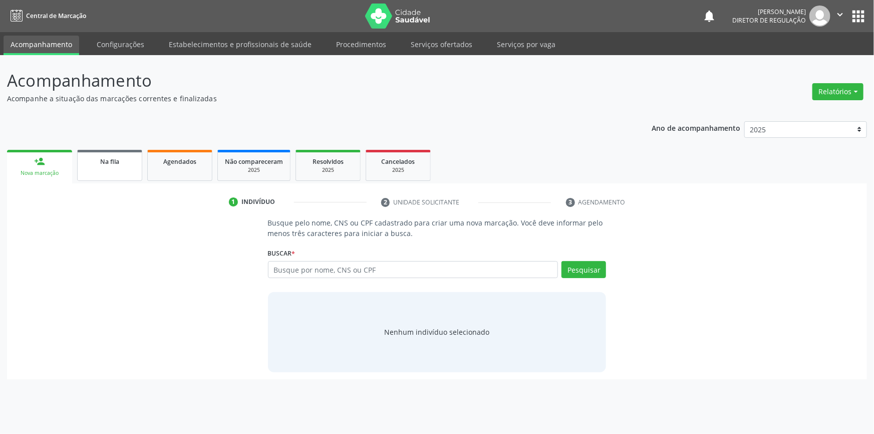
click at [124, 170] on link "Na fila" at bounding box center [109, 165] width 65 height 31
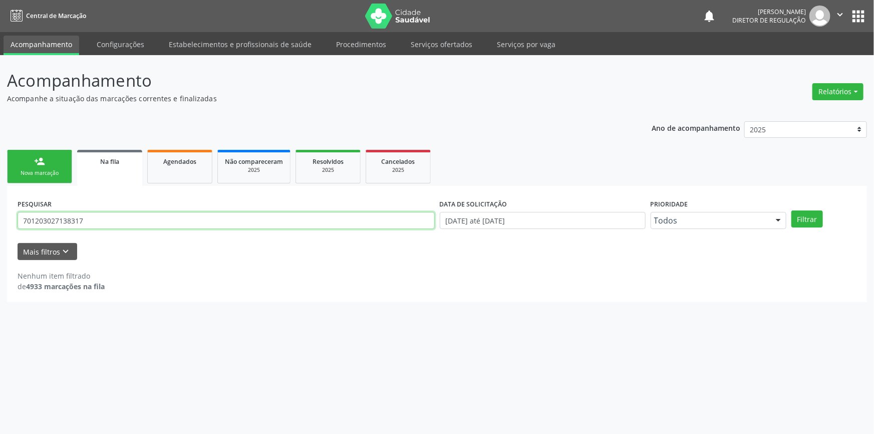
drag, startPoint x: 191, startPoint y: 219, endPoint x: 0, endPoint y: 222, distance: 191.3
click at [0, 222] on div "Acompanhamento Acompanhe a situação das marcações correntes e finalizadas Relat…" at bounding box center [437, 244] width 874 height 379
type input "700008777122105"
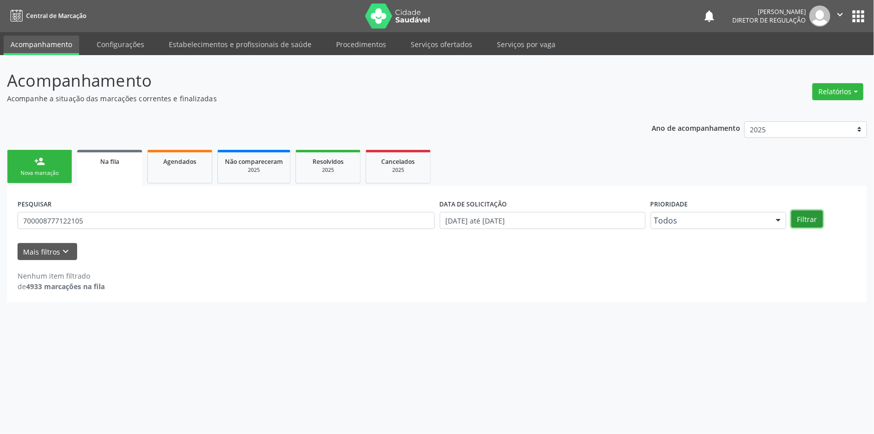
click at [799, 216] on button "Filtrar" at bounding box center [807, 218] width 32 height 17
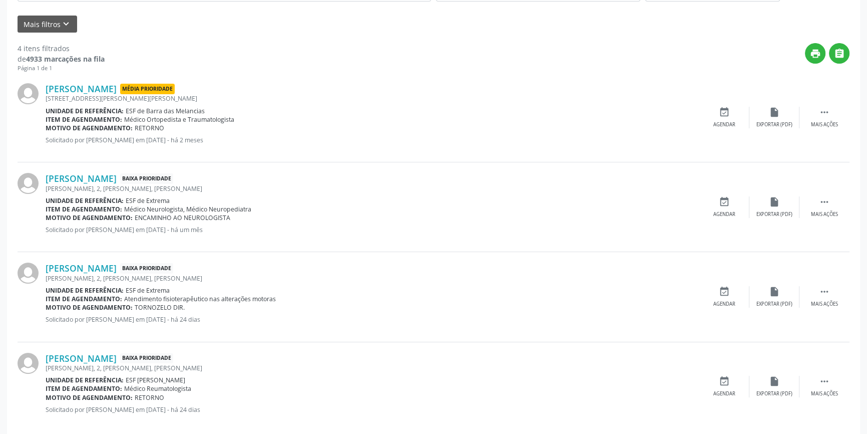
scroll to position [241, 0]
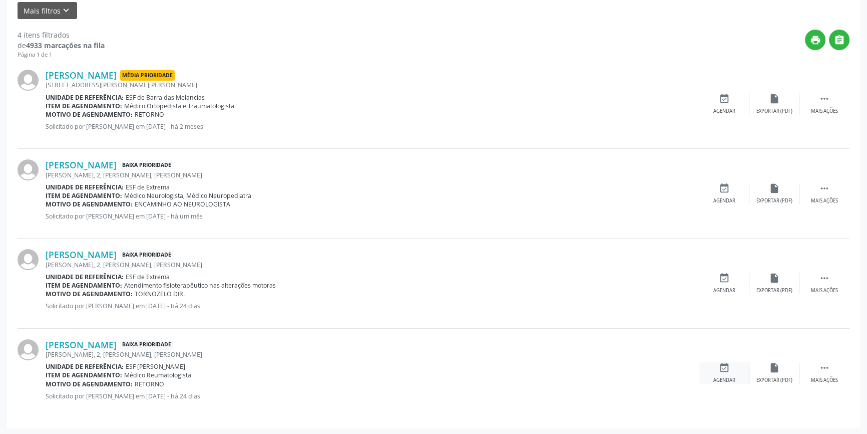
click at [733, 368] on div "event_available Agendar" at bounding box center [725, 373] width 50 height 22
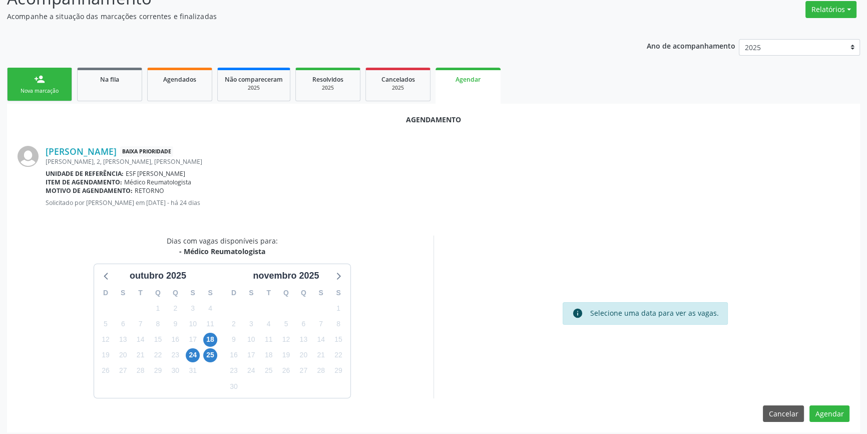
scroll to position [87, 0]
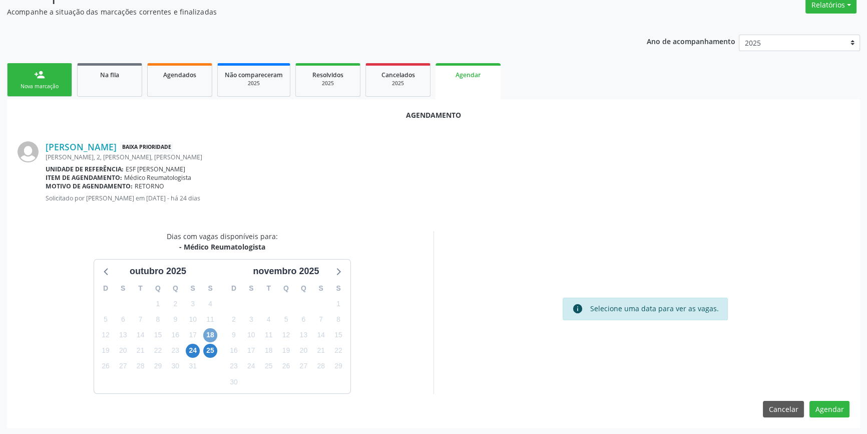
click at [213, 330] on span "18" at bounding box center [210, 335] width 14 height 14
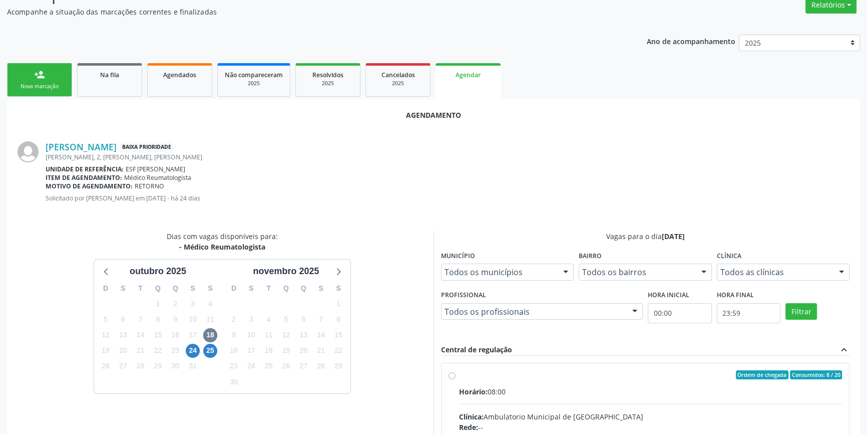
radio input "true"
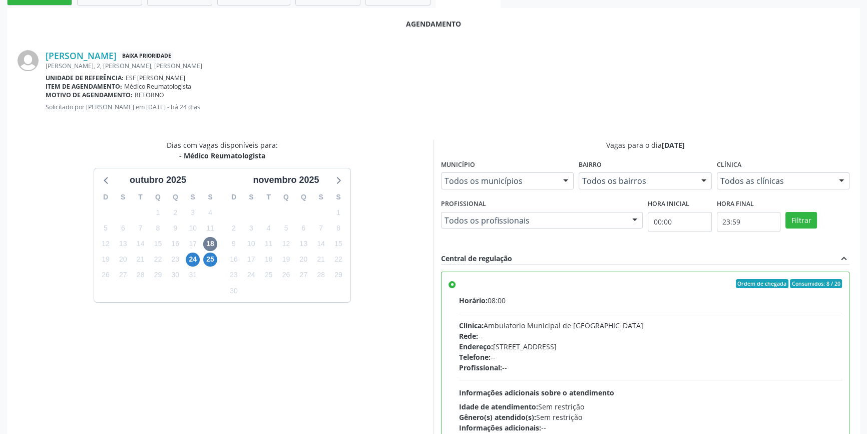
scroll to position [249, 0]
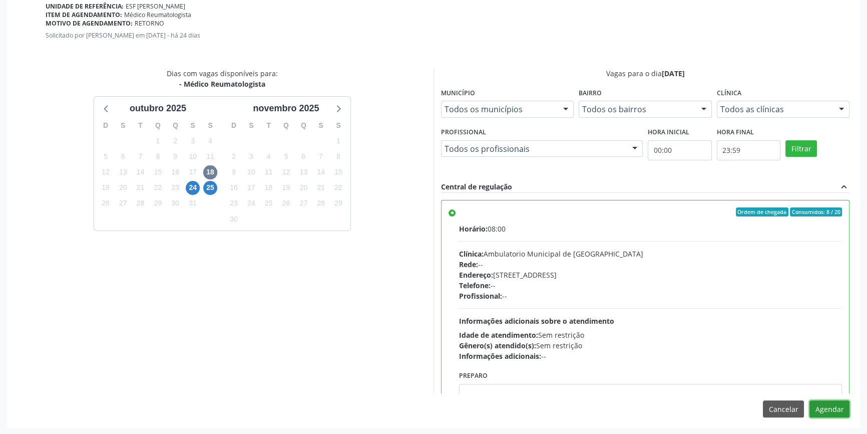
click at [837, 413] on button "Agendar" at bounding box center [830, 408] width 40 height 17
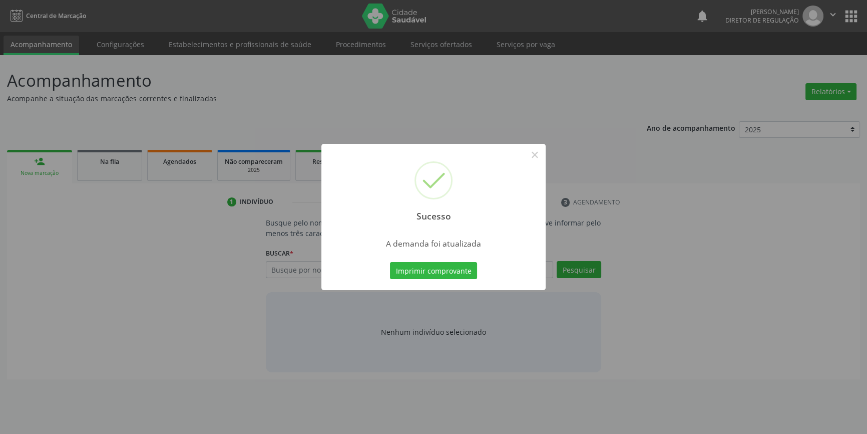
scroll to position [0, 0]
click at [453, 274] on button "Imprimir comprovante" at bounding box center [437, 270] width 87 height 17
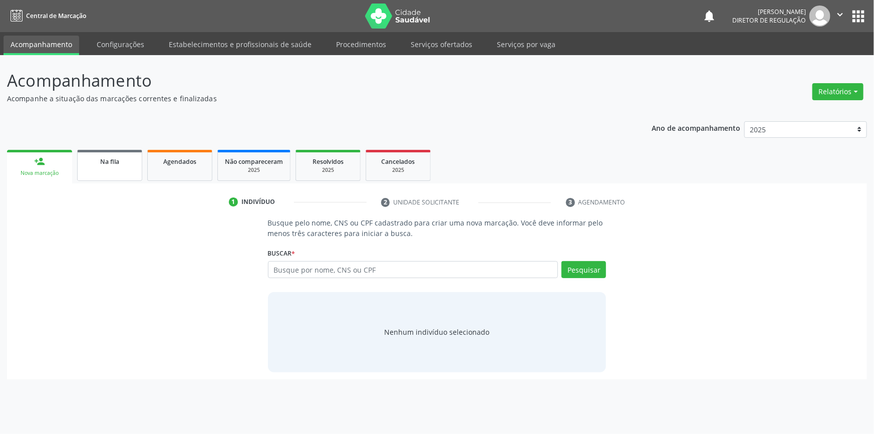
click at [117, 157] on span "Na fila" at bounding box center [109, 161] width 19 height 9
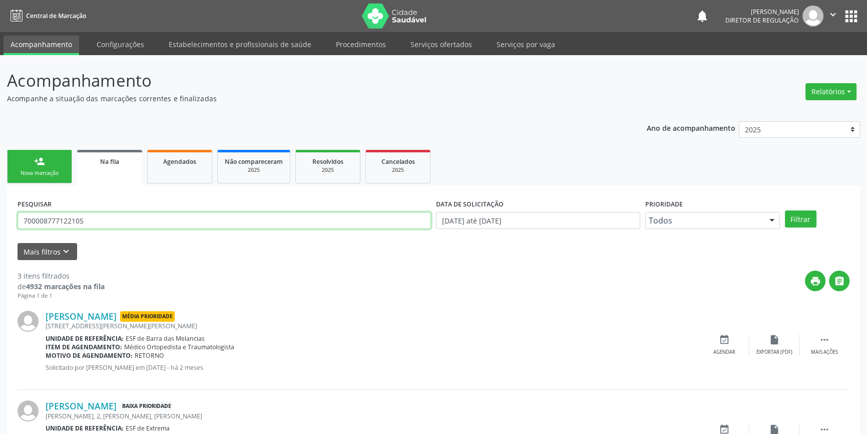
drag, startPoint x: 127, startPoint y: 215, endPoint x: 0, endPoint y: 171, distance: 134.1
click at [0, 171] on div "Acompanhamento Acompanhe a situação das marcações correntes e finalizadas Relat…" at bounding box center [433, 320] width 867 height 531
type input "702800113466661"
click at [812, 221] on button "Filtrar" at bounding box center [801, 218] width 32 height 17
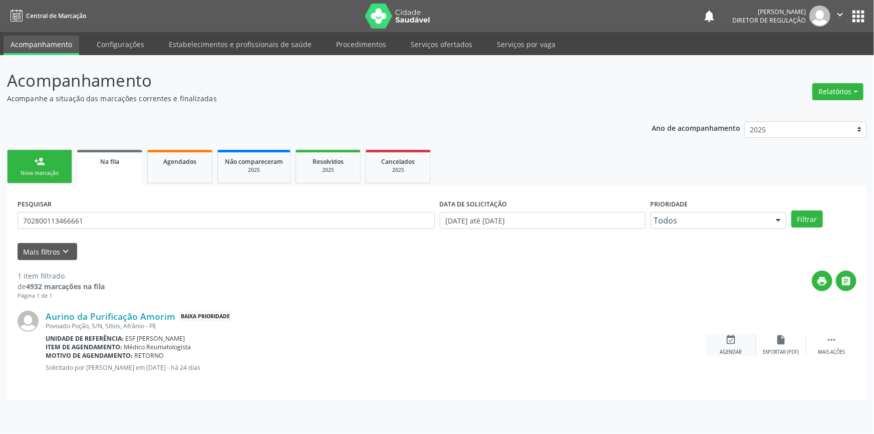
click at [735, 343] on icon "event_available" at bounding box center [731, 339] width 11 height 11
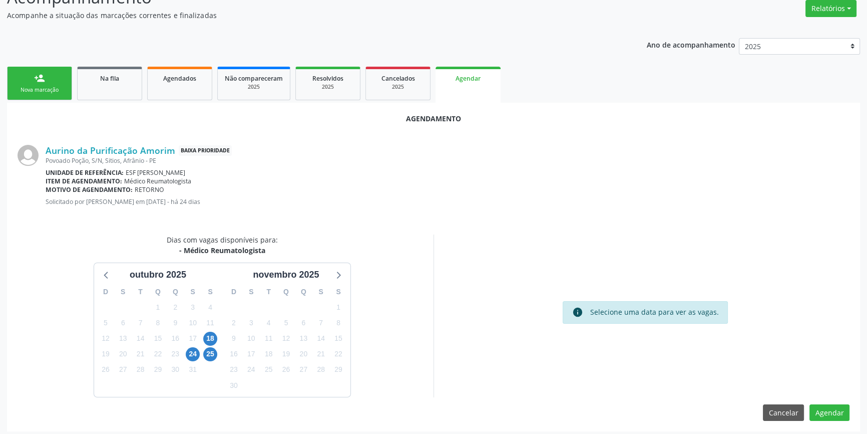
scroll to position [87, 0]
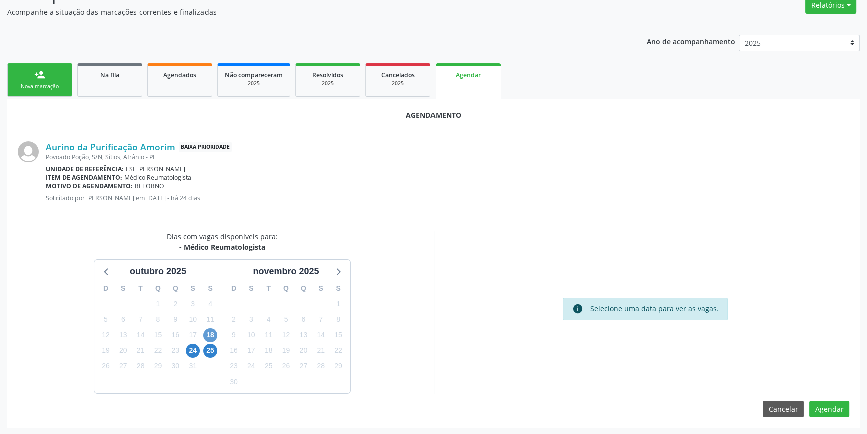
click at [217, 335] on div "18" at bounding box center [211, 335] width 18 height 16
click at [210, 334] on span "18" at bounding box center [210, 335] width 14 height 14
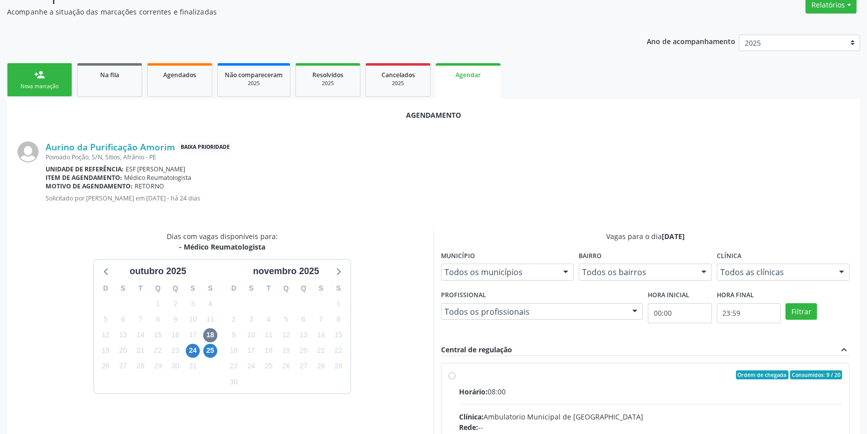
click at [456, 379] on input "Ordem de chegada Consumidos: 9 / 20 Horário: 08:00 Clínica: Ambulatorio Municip…" at bounding box center [452, 374] width 7 height 9
radio input "true"
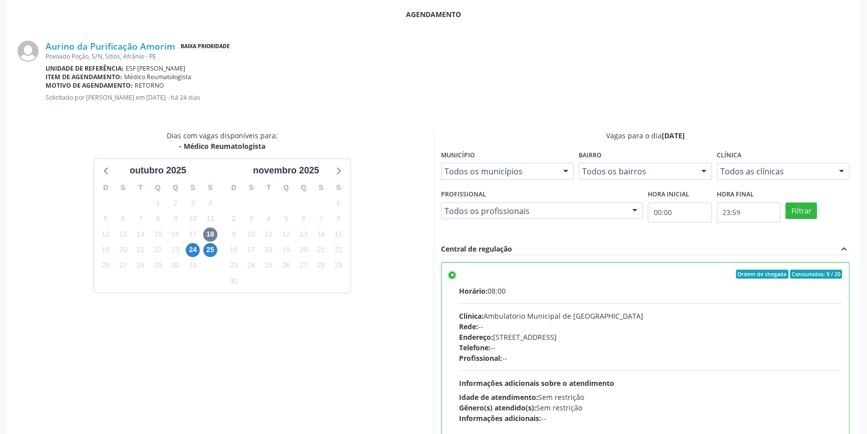
scroll to position [249, 0]
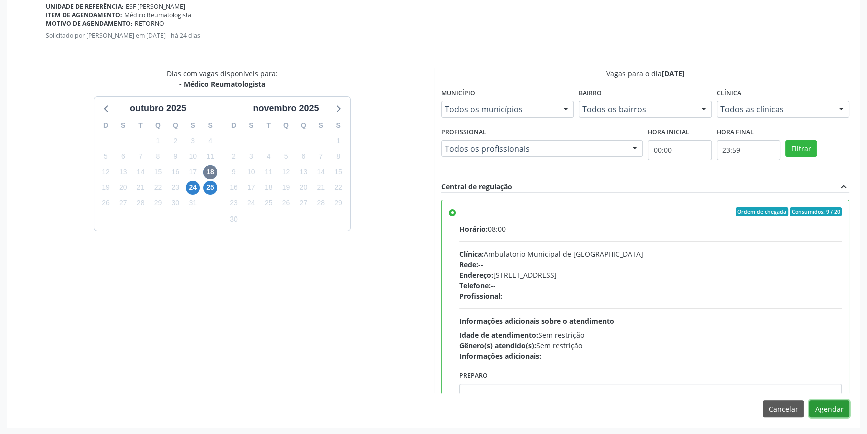
click at [838, 407] on button "Agendar" at bounding box center [830, 408] width 40 height 17
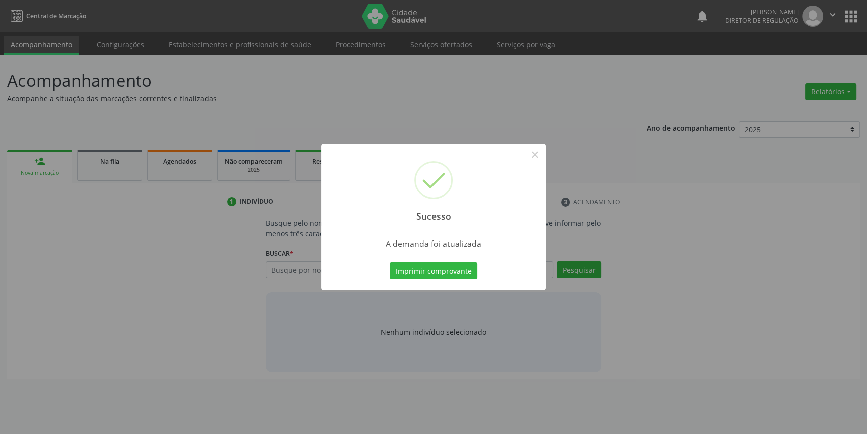
scroll to position [0, 0]
click at [472, 263] on button "Imprimir comprovante" at bounding box center [437, 270] width 87 height 17
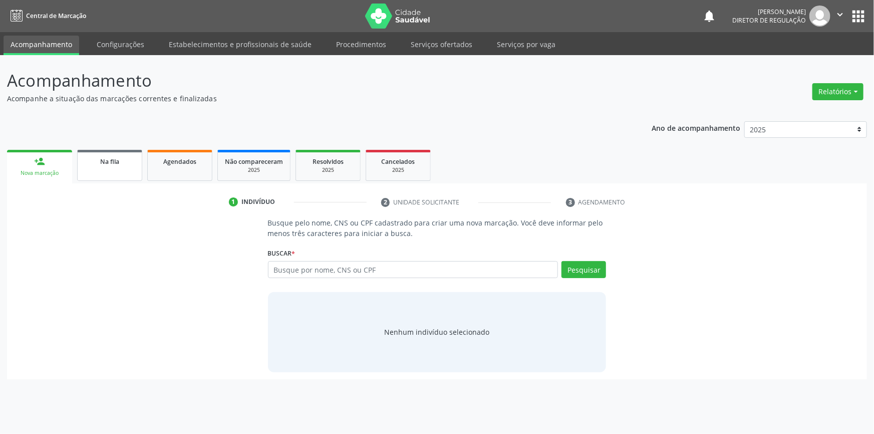
click at [112, 175] on link "Na fila" at bounding box center [109, 165] width 65 height 31
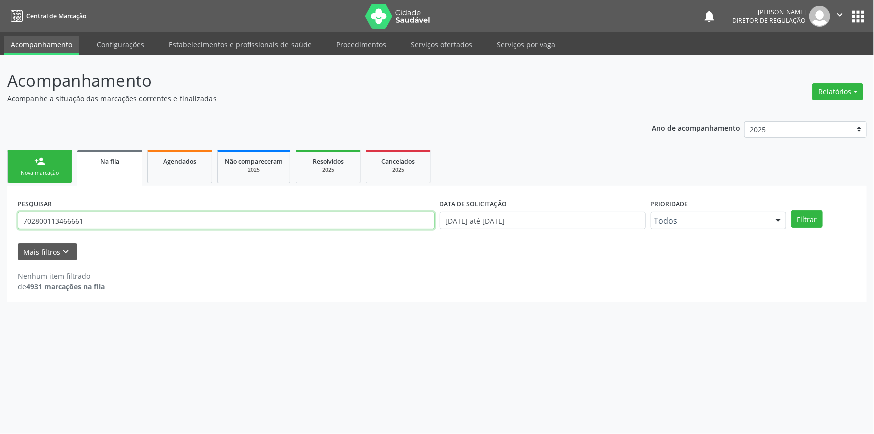
drag, startPoint x: 40, startPoint y: 215, endPoint x: 0, endPoint y: 213, distance: 39.6
click at [0, 213] on div "Acompanhamento Acompanhe a situação das marcações correntes e finalizadas Relat…" at bounding box center [437, 244] width 874 height 379
type input "708006370119121"
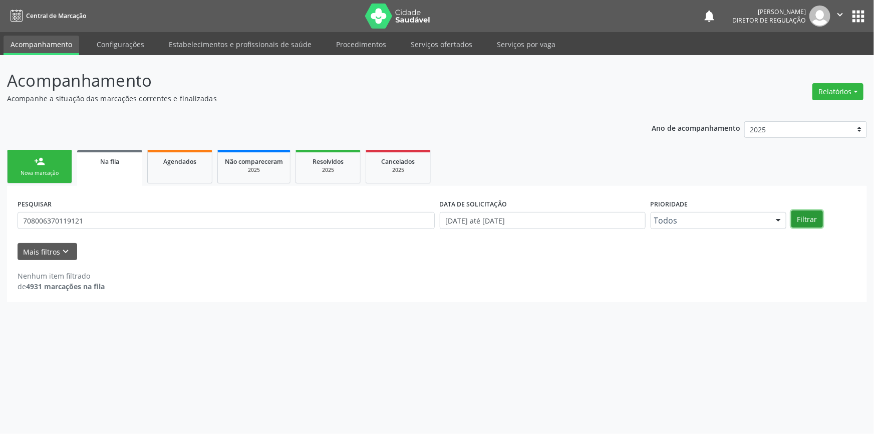
click at [796, 219] on button "Filtrar" at bounding box center [807, 218] width 32 height 17
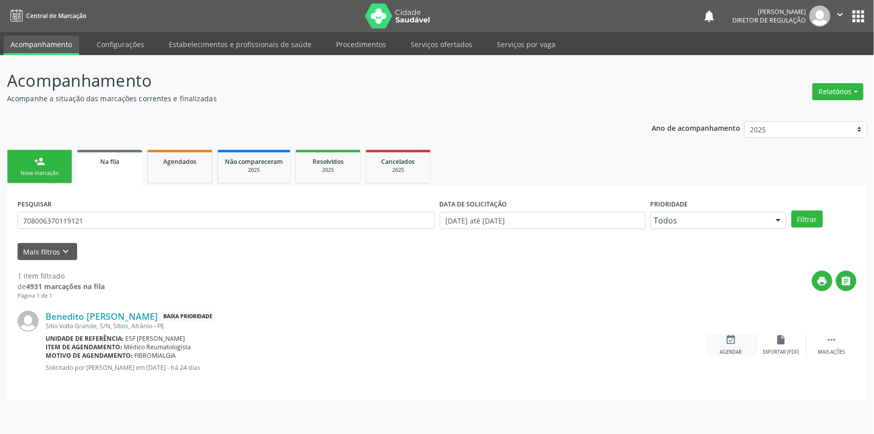
click at [733, 340] on icon "event_available" at bounding box center [731, 339] width 11 height 11
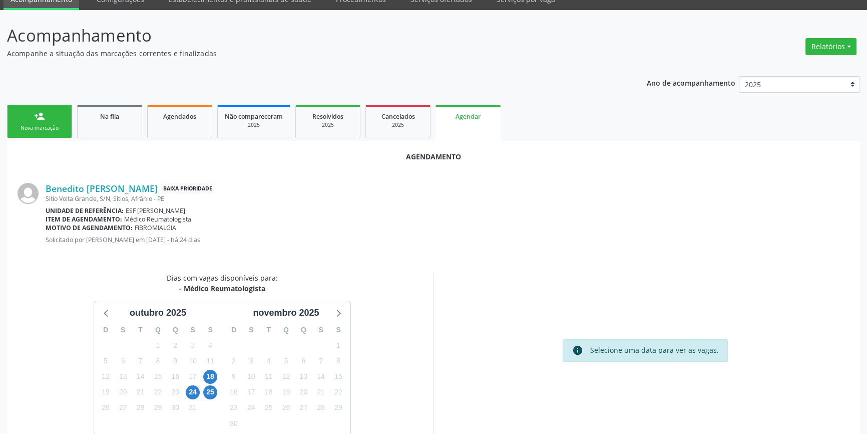
scroll to position [45, 0]
click at [209, 374] on span "18" at bounding box center [210, 377] width 14 height 14
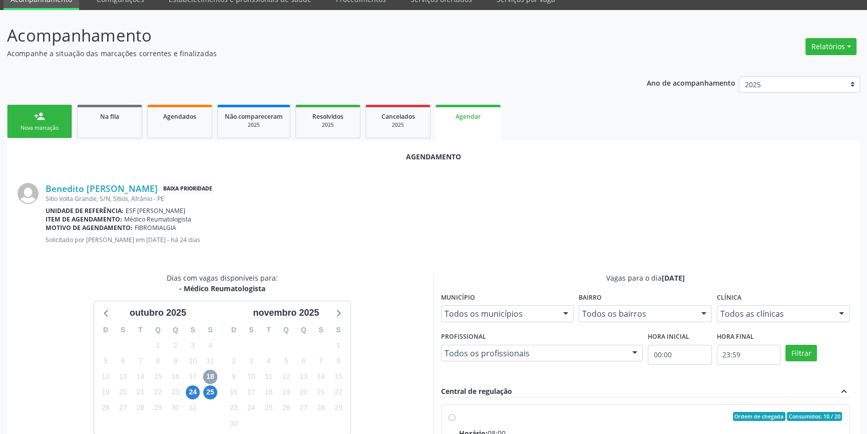
scroll to position [227, 0]
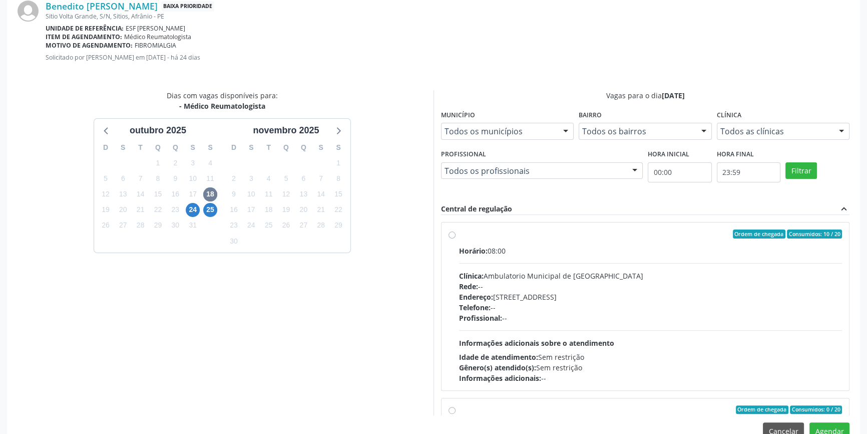
click at [506, 247] on div "Horário: 08:00" at bounding box center [650, 250] width 383 height 11
click at [456, 238] on input "Ordem de chegada Consumidos: 10 / 20 Horário: 08:00 Clínica: Ambulatorio Munici…" at bounding box center [452, 233] width 7 height 9
radio input "true"
click at [826, 429] on button "Agendar" at bounding box center [830, 430] width 40 height 17
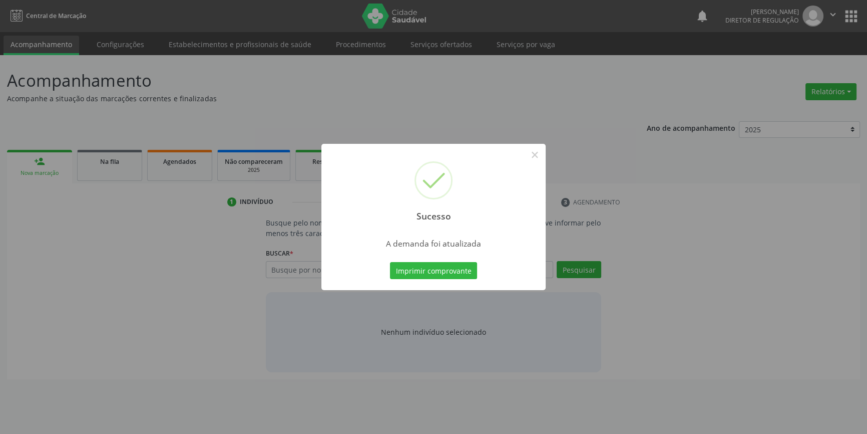
scroll to position [0, 0]
click at [429, 263] on button "Imprimir comprovante" at bounding box center [437, 270] width 87 height 17
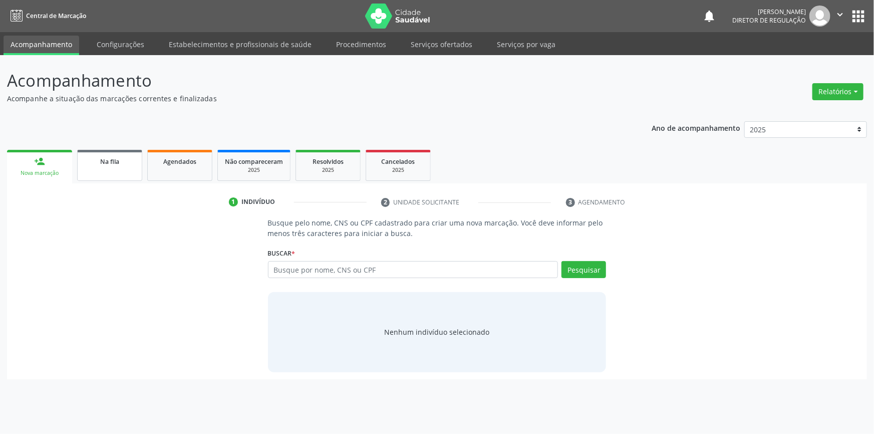
click at [92, 178] on link "Na fila" at bounding box center [109, 165] width 65 height 31
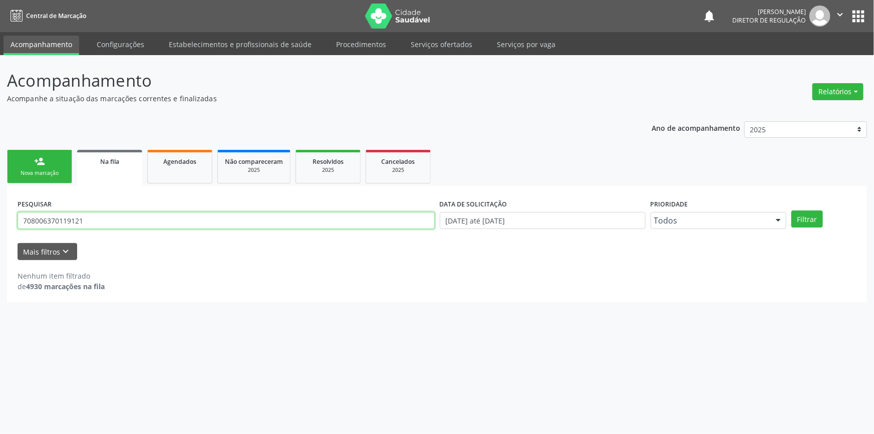
drag, startPoint x: 98, startPoint y: 217, endPoint x: 0, endPoint y: 202, distance: 98.7
click at [0, 202] on div "Acompanhamento Acompanhe a situação das marcações correntes e finalizadas Relat…" at bounding box center [437, 244] width 874 height 379
type input "700509408320360"
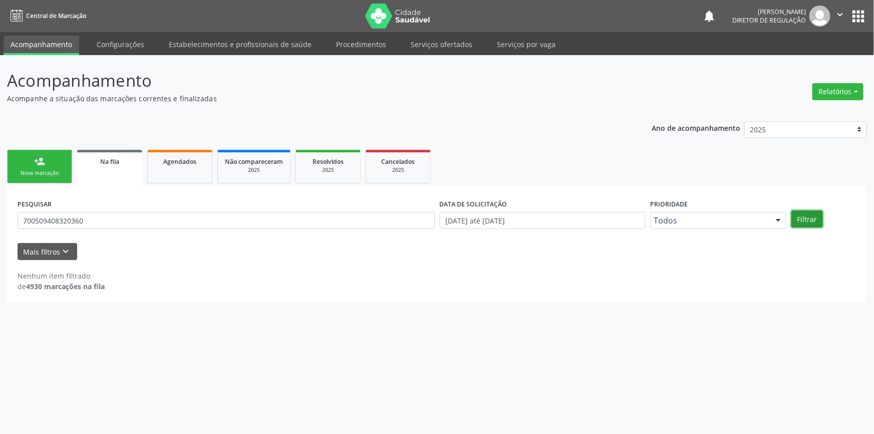
click at [810, 215] on button "Filtrar" at bounding box center [807, 218] width 32 height 17
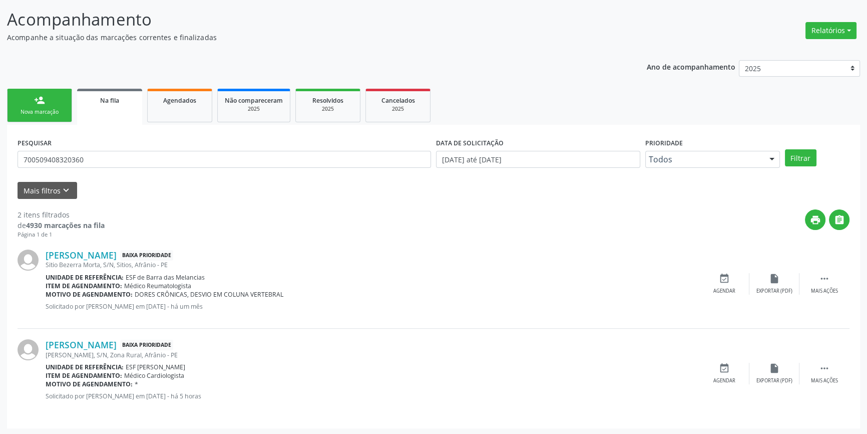
scroll to position [62, 0]
click at [717, 272] on div "event_available Agendar" at bounding box center [725, 283] width 50 height 22
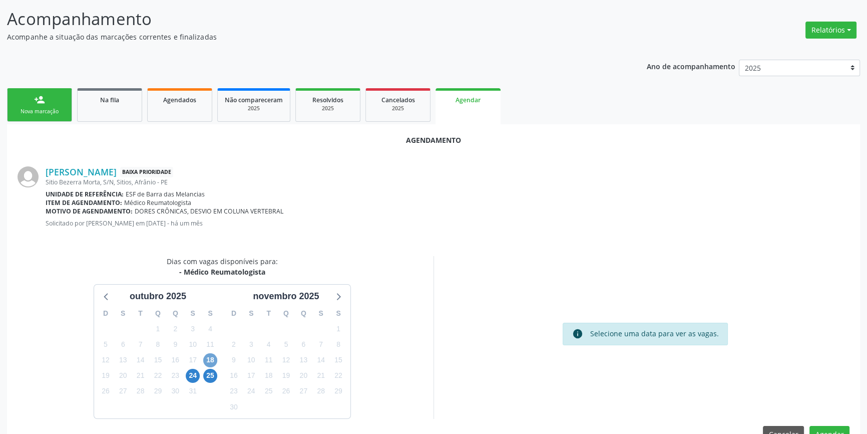
click at [205, 359] on span "18" at bounding box center [210, 360] width 14 height 14
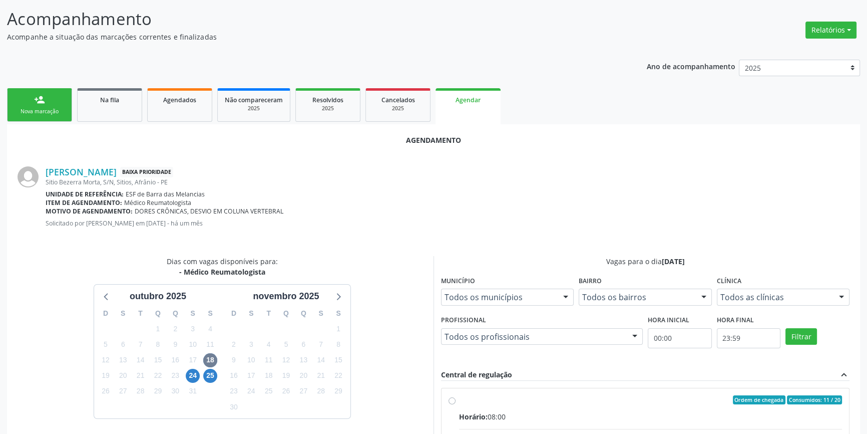
radio input "true"
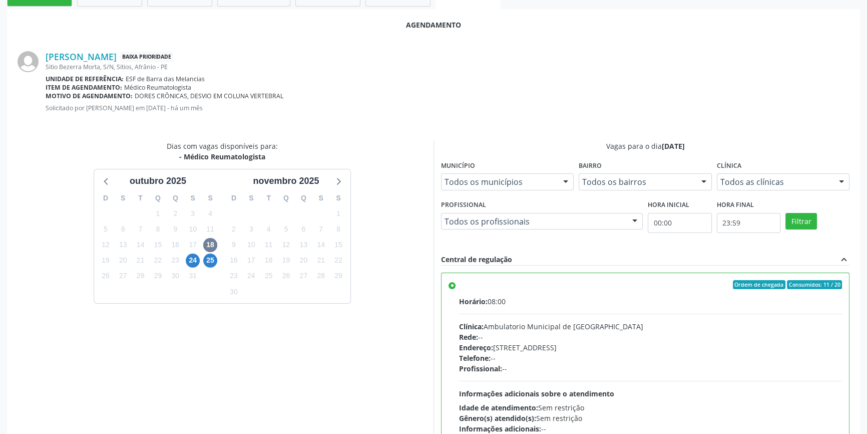
scroll to position [244, 0]
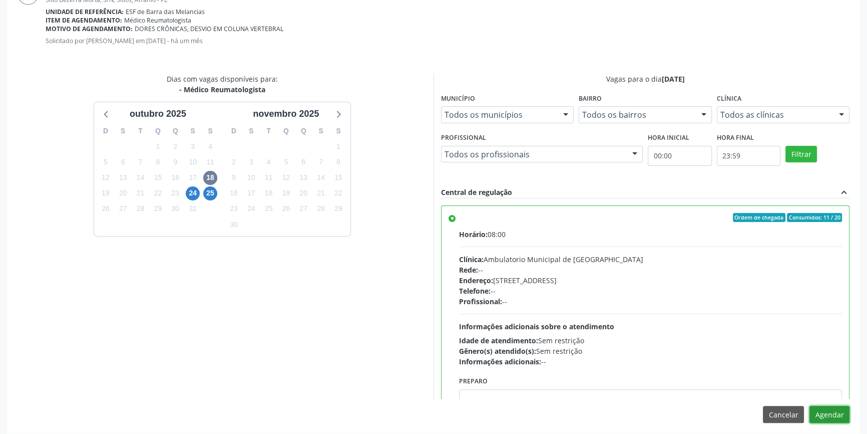
click at [827, 412] on button "Agendar" at bounding box center [830, 414] width 40 height 17
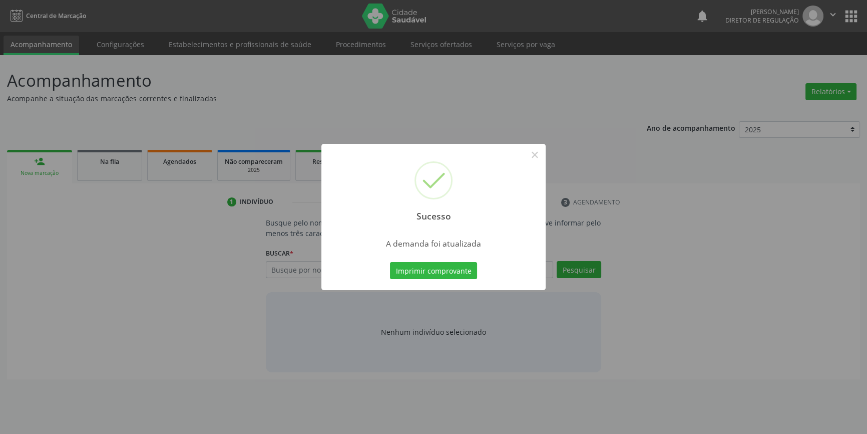
scroll to position [0, 0]
click at [439, 269] on button "Imprimir comprovante" at bounding box center [437, 270] width 87 height 17
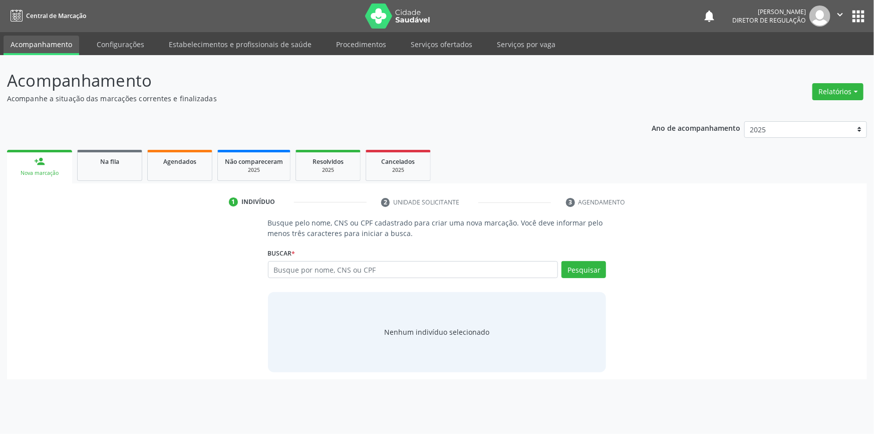
click at [143, 169] on ul "person_add Nova marcação Na fila Agendados Não compareceram 2025 Resolvidos 202…" at bounding box center [437, 165] width 860 height 36
click at [135, 168] on link "Na fila" at bounding box center [109, 165] width 65 height 31
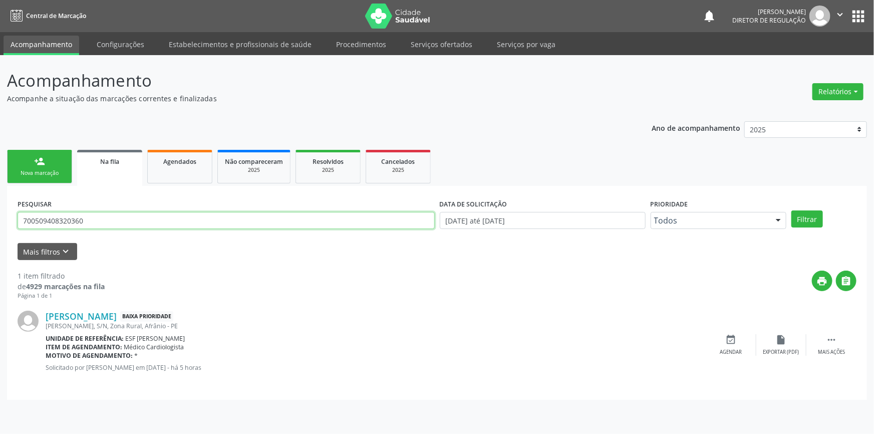
drag, startPoint x: 153, startPoint y: 219, endPoint x: 0, endPoint y: 202, distance: 154.2
click at [0, 202] on div "Acompanhamento Acompanhe a situação das marcações correntes e finalizadas Relat…" at bounding box center [437, 244] width 874 height 379
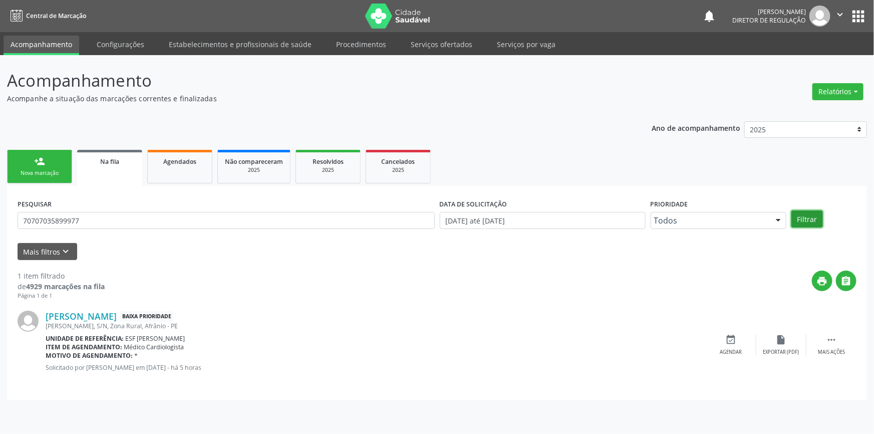
click at [809, 216] on button "Filtrar" at bounding box center [807, 218] width 32 height 17
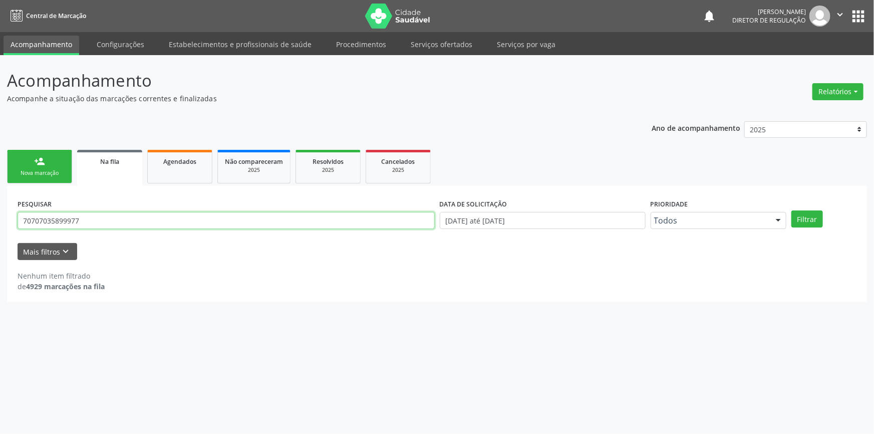
drag, startPoint x: 110, startPoint y: 216, endPoint x: 0, endPoint y: 212, distance: 109.7
click at [0, 212] on div "Acompanhamento Acompanhe a situação das marcações correntes e finalizadas Relat…" at bounding box center [437, 244] width 874 height 379
type input "707407035899977"
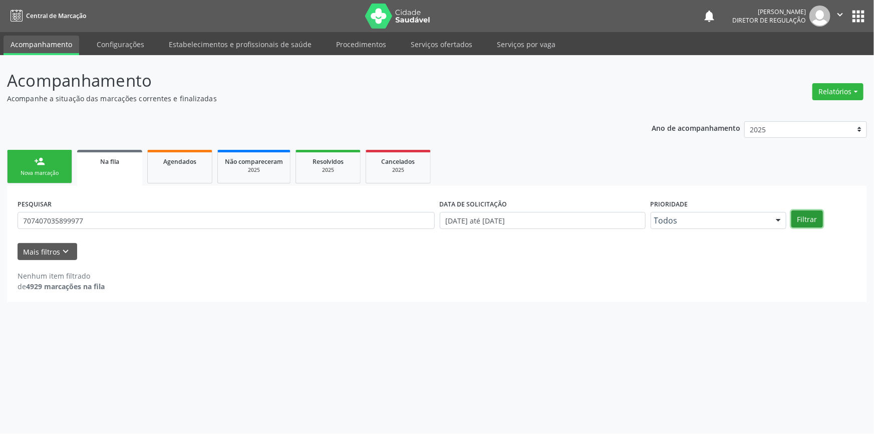
click at [804, 215] on button "Filtrar" at bounding box center [807, 218] width 32 height 17
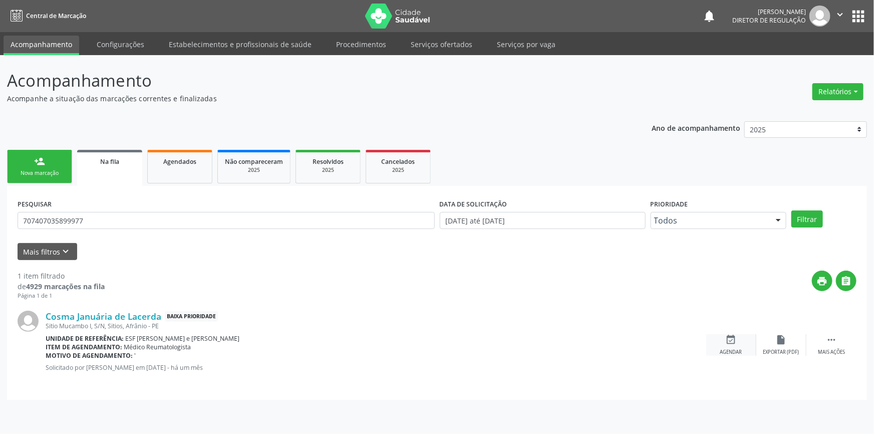
click at [728, 340] on icon "event_available" at bounding box center [731, 339] width 11 height 11
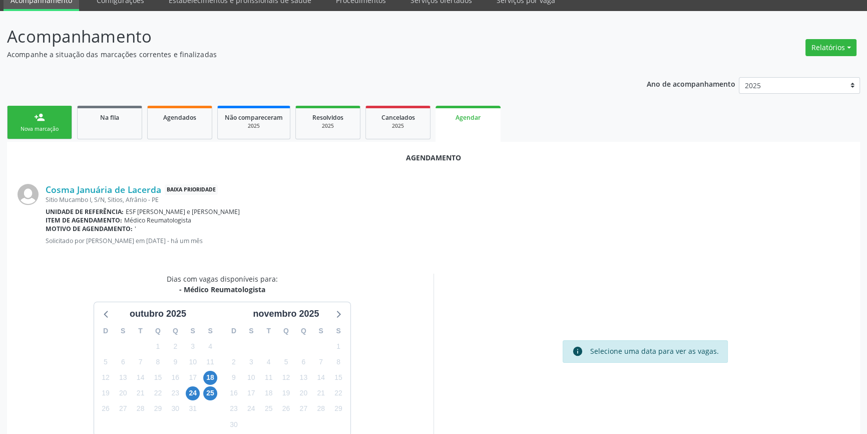
scroll to position [87, 0]
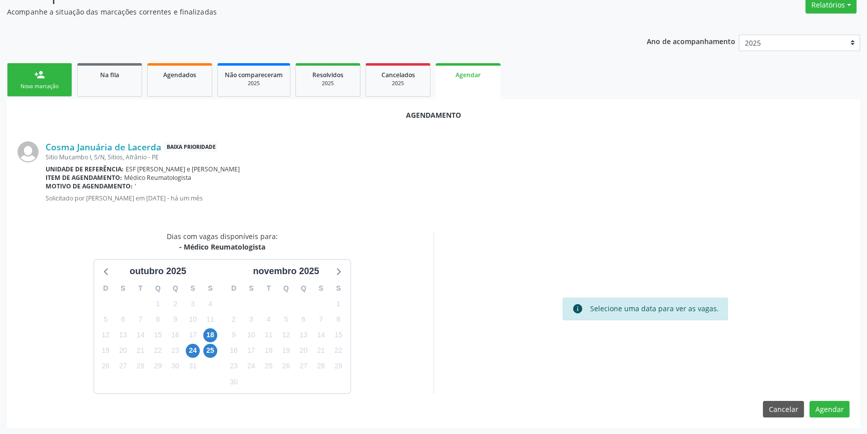
click at [203, 328] on div "18" at bounding box center [210, 335] width 14 height 16
click at [209, 332] on span "18" at bounding box center [210, 335] width 14 height 14
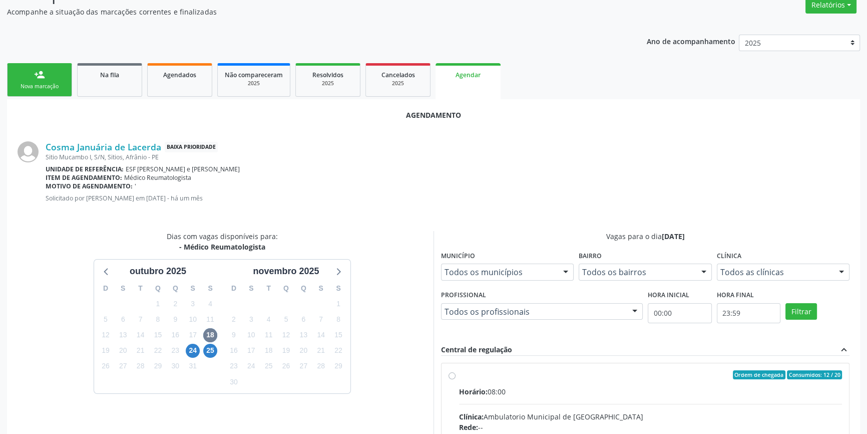
click at [546, 390] on div "Horário: 08:00" at bounding box center [650, 391] width 383 height 11
click at [456, 379] on input "Ordem de chegada Consumidos: 12 / 20 Horário: 08:00 Clínica: Ambulatorio Munici…" at bounding box center [452, 374] width 7 height 9
radio input "true"
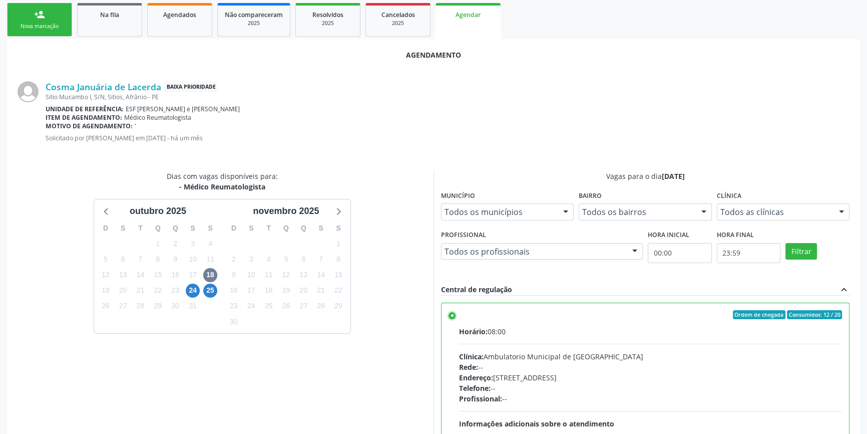
scroll to position [249, 0]
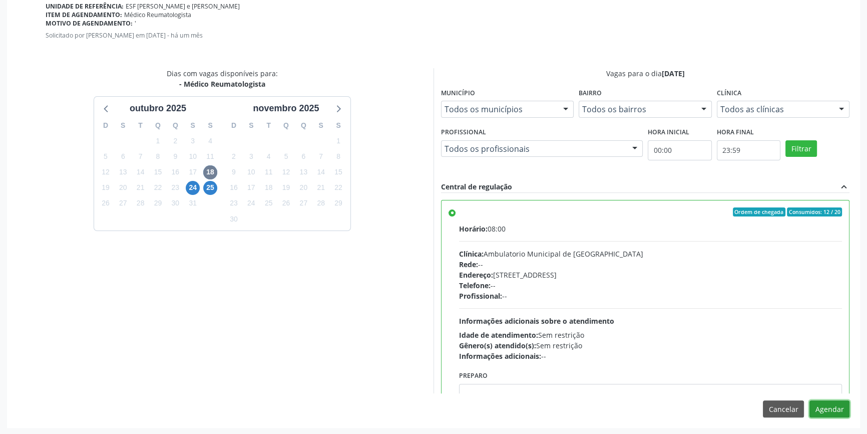
click at [820, 410] on button "Agendar" at bounding box center [830, 408] width 40 height 17
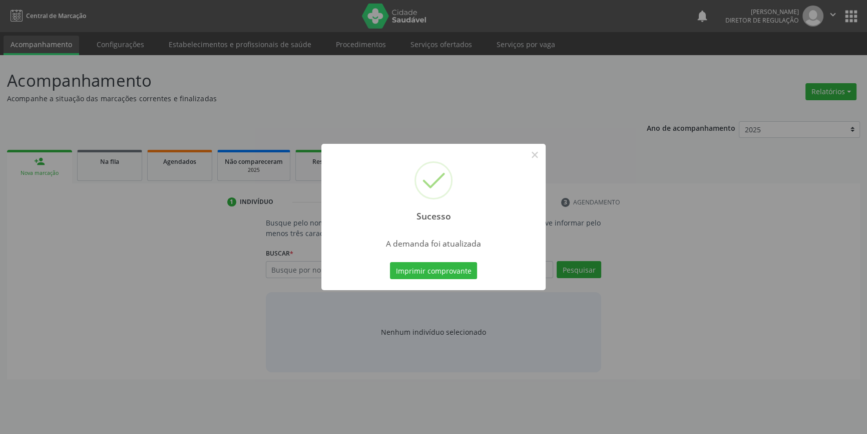
scroll to position [0, 0]
click at [419, 270] on button "Imprimir comprovante" at bounding box center [437, 270] width 87 height 17
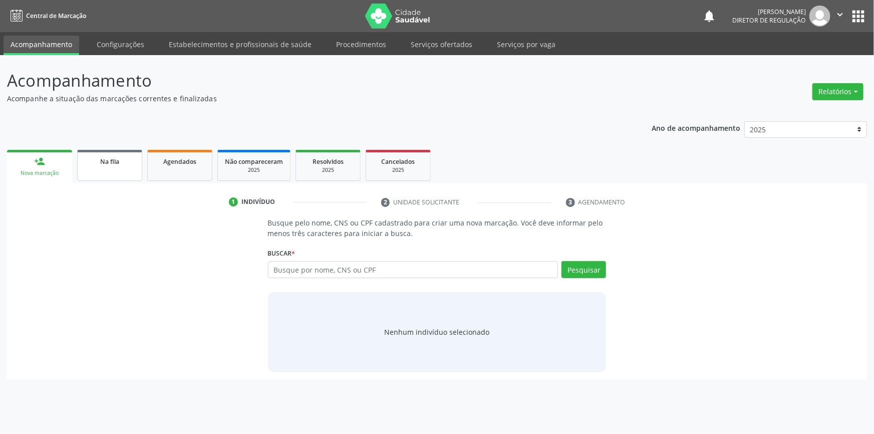
click at [127, 165] on div "Na fila" at bounding box center [110, 161] width 50 height 11
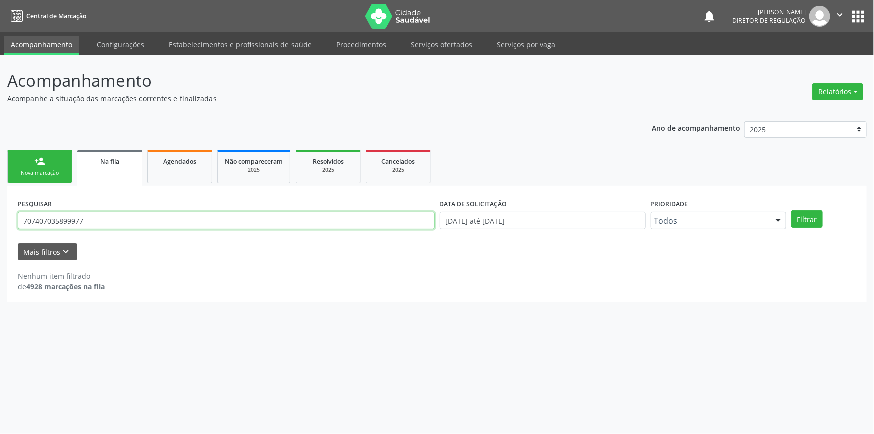
drag, startPoint x: 142, startPoint y: 220, endPoint x: 0, endPoint y: 223, distance: 142.2
click at [0, 223] on div "Acompanhamento Acompanhe a situação das marcações correntes e finalizadas Relat…" at bounding box center [437, 244] width 874 height 379
paste input "03725579458"
type input "03725579458"
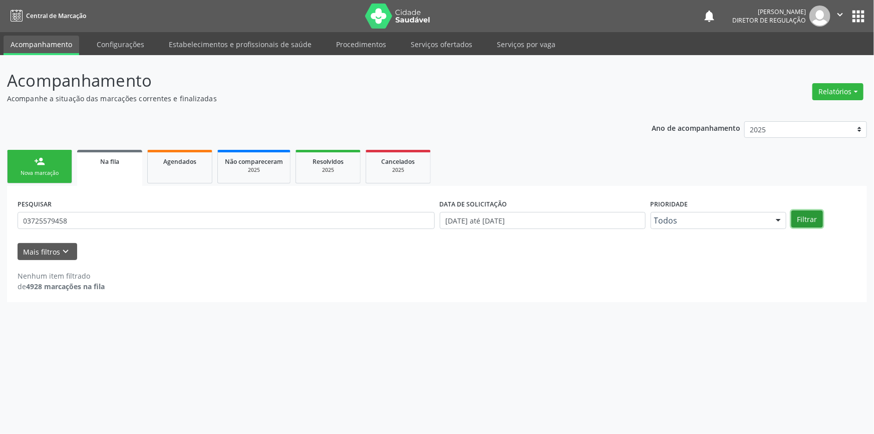
click at [806, 214] on button "Filtrar" at bounding box center [807, 218] width 32 height 17
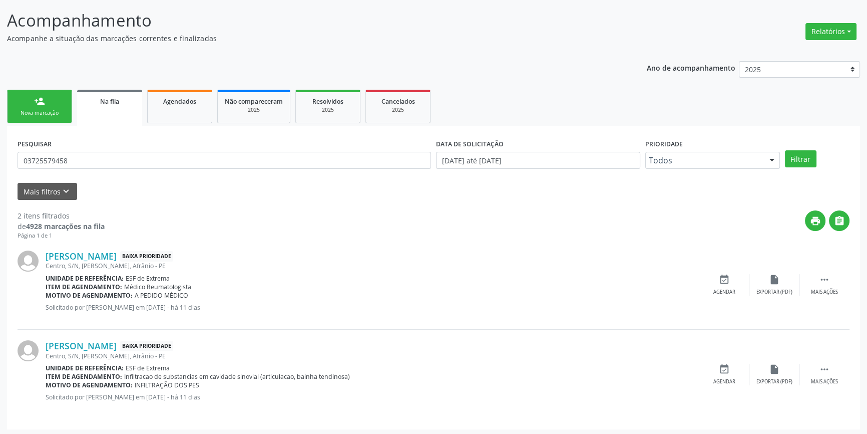
scroll to position [62, 0]
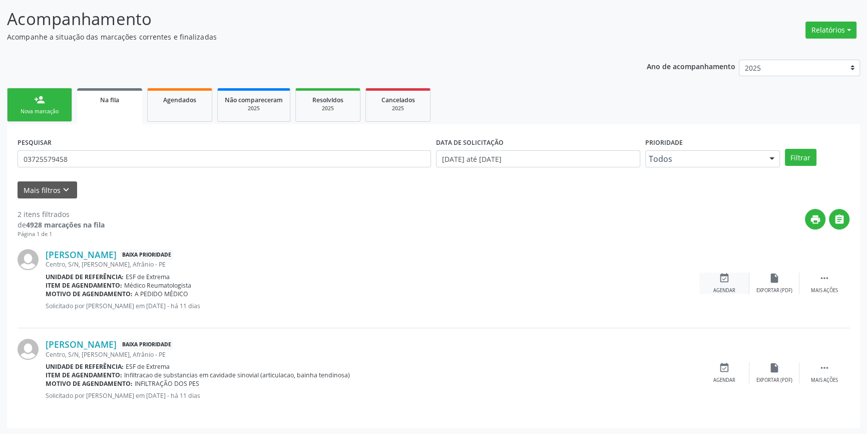
click at [732, 273] on div "event_available Agendar" at bounding box center [725, 283] width 50 height 22
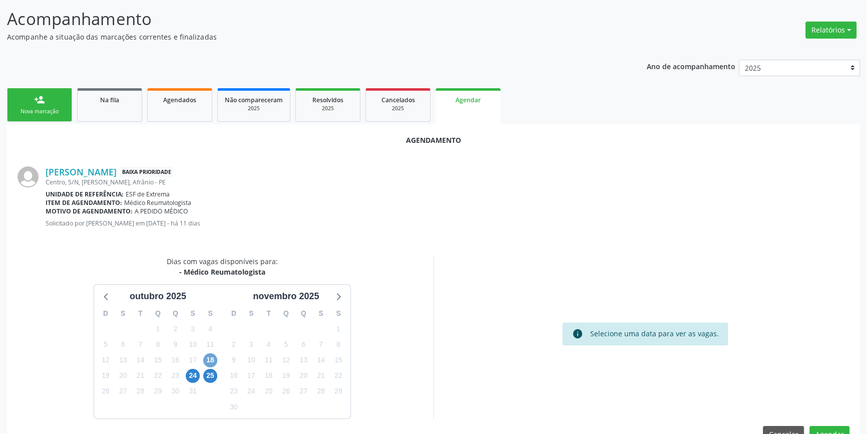
click at [212, 361] on span "18" at bounding box center [210, 360] width 14 height 14
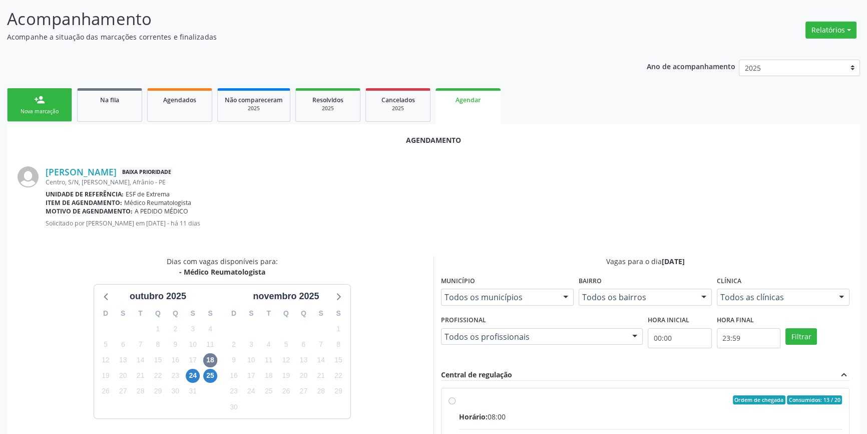
click at [456, 403] on input "Ordem de chegada Consumidos: 13 / 20 Horário: 08:00 Clínica: Ambulatorio Munici…" at bounding box center [452, 399] width 7 height 9
radio input "true"
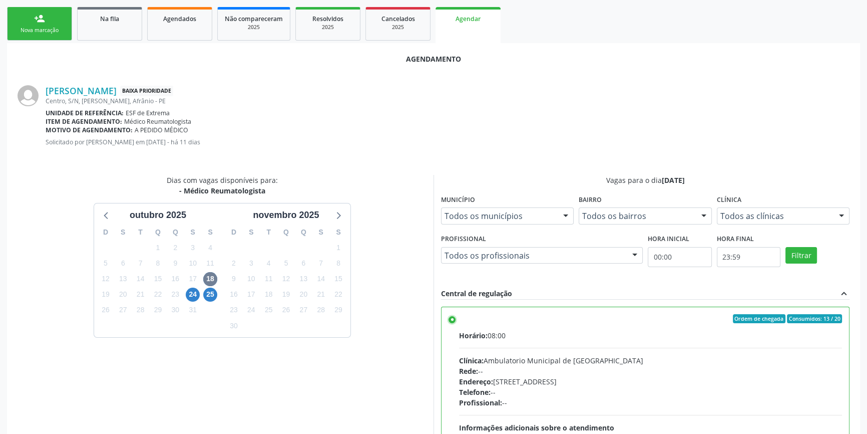
scroll to position [244, 0]
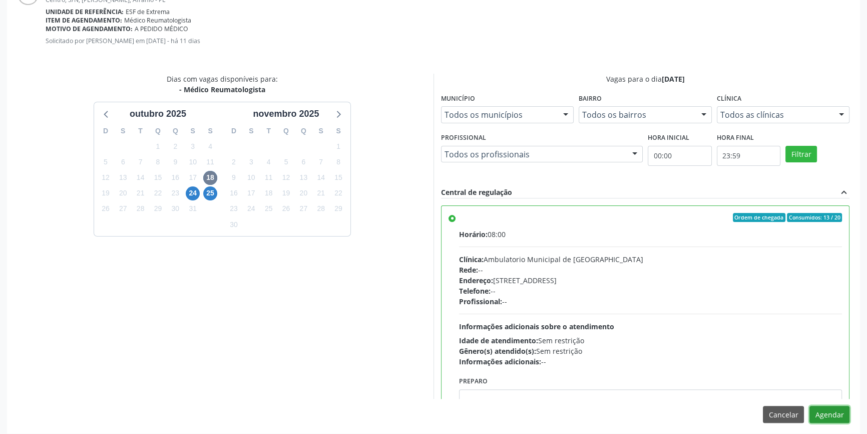
click at [835, 411] on button "Agendar" at bounding box center [830, 414] width 40 height 17
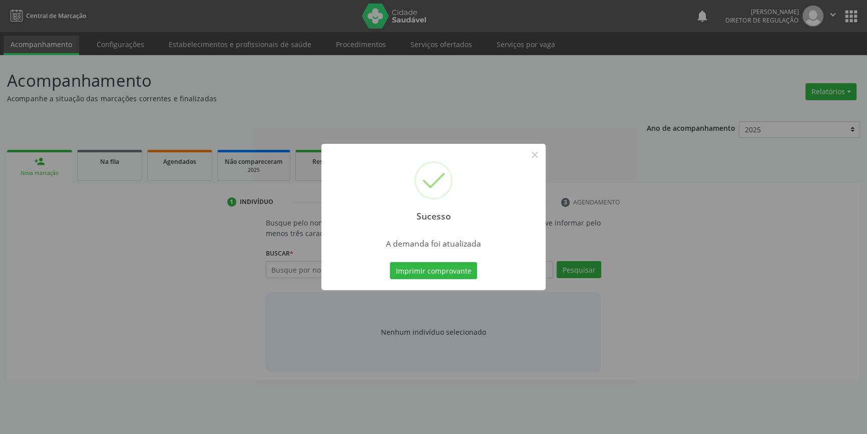
scroll to position [0, 0]
drag, startPoint x: 546, startPoint y: 147, endPoint x: 538, endPoint y: 157, distance: 12.8
click at [543, 150] on button "×" at bounding box center [538, 154] width 17 height 17
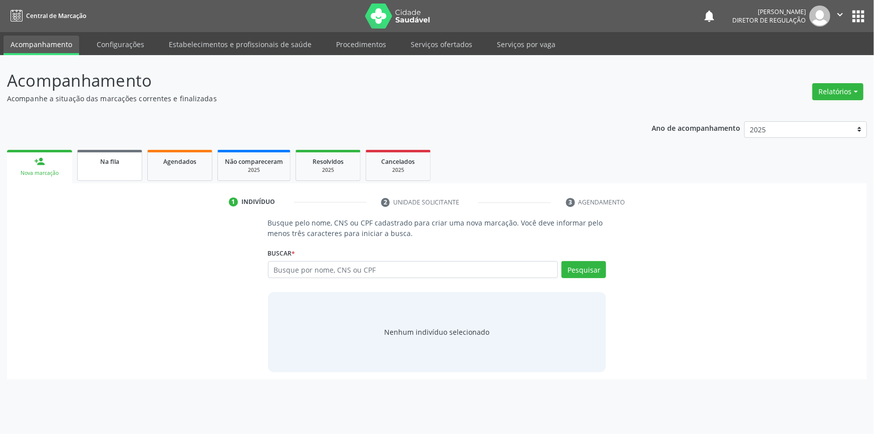
click at [87, 167] on link "Na fila" at bounding box center [109, 165] width 65 height 31
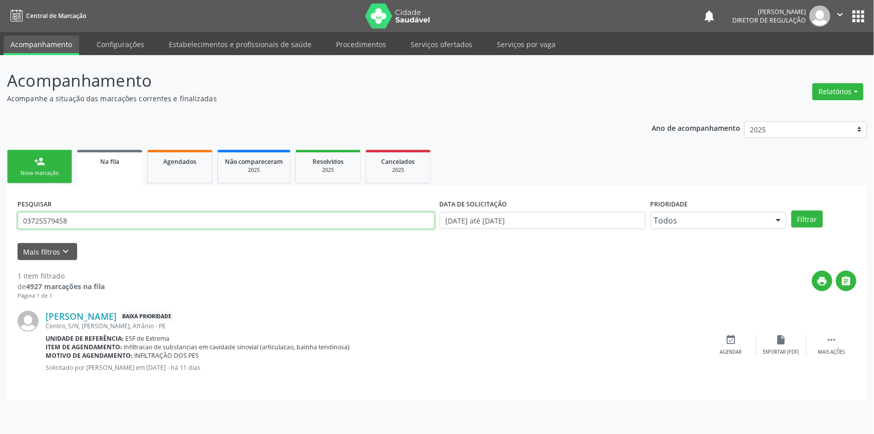
drag, startPoint x: 132, startPoint y: 218, endPoint x: 0, endPoint y: 218, distance: 131.7
click at [0, 218] on div "Acompanhamento Acompanhe a situação das marcações correntes e finalizadas Relat…" at bounding box center [437, 244] width 874 height 379
type input "707405061750576"
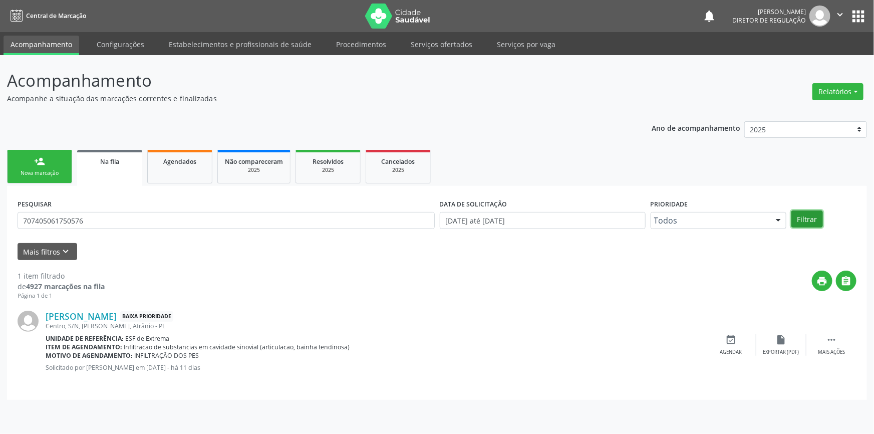
click at [812, 220] on button "Filtrar" at bounding box center [807, 218] width 32 height 17
click at [722, 346] on div "event_available Agendar" at bounding box center [731, 345] width 50 height 22
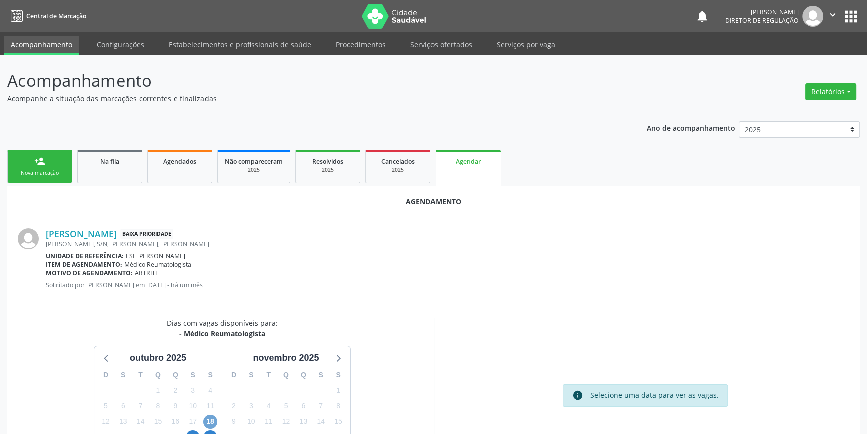
click at [208, 427] on span "18" at bounding box center [210, 422] width 14 height 14
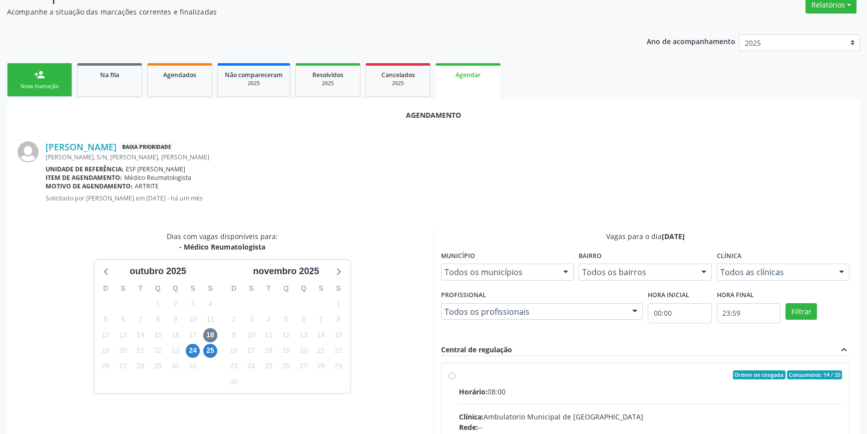
drag, startPoint x: 486, startPoint y: 379, endPoint x: 492, endPoint y: 307, distance: 72.3
click at [456, 379] on input "Ordem de chegada Consumidos: 14 / 20 Horário: 08:00 Clínica: Ambulatorio Munici…" at bounding box center [452, 374] width 7 height 9
radio input "true"
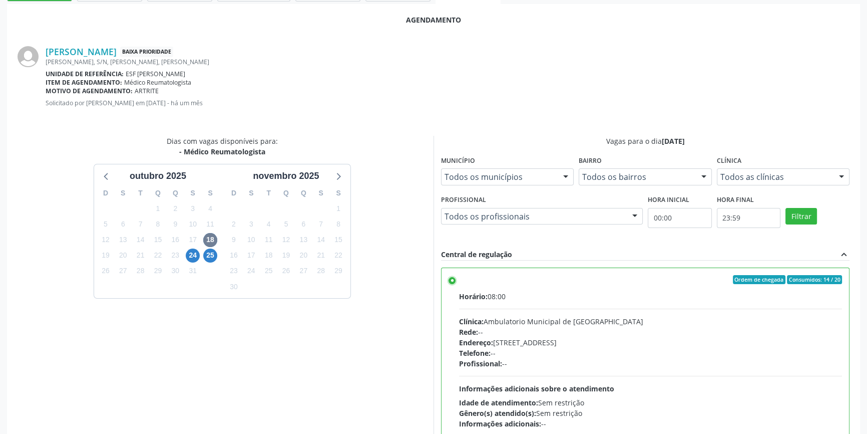
scroll to position [249, 0]
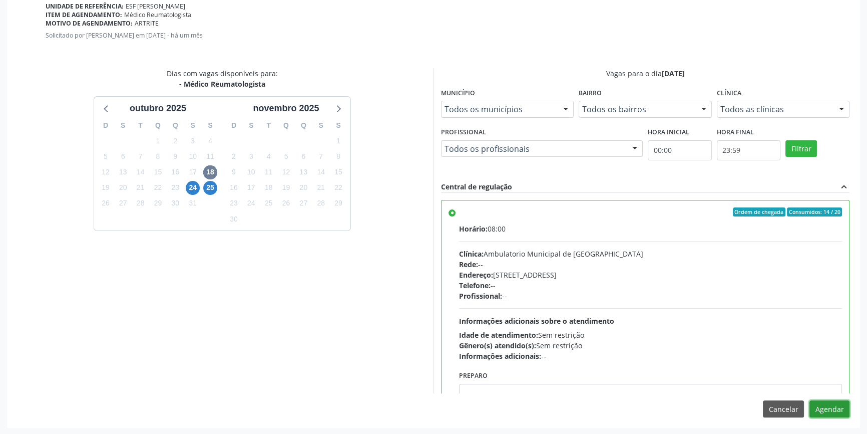
click at [831, 411] on button "Agendar" at bounding box center [830, 408] width 40 height 17
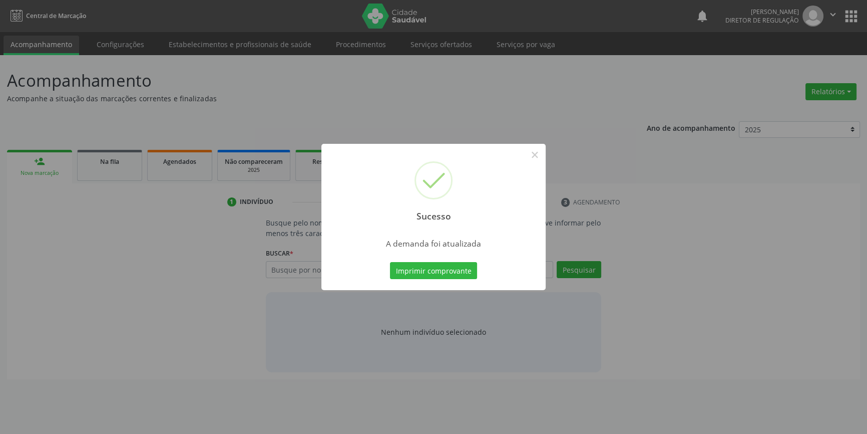
scroll to position [0, 0]
click at [412, 262] on button "Imprimir comprovante" at bounding box center [437, 270] width 87 height 17
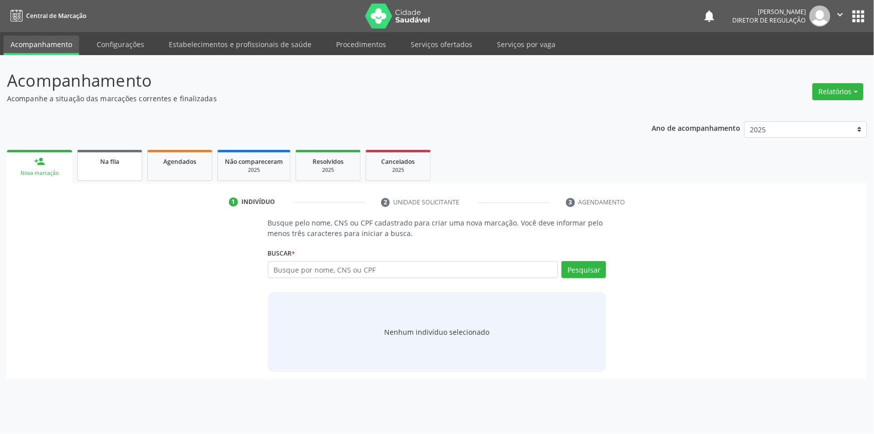
click at [117, 164] on span "Na fila" at bounding box center [109, 161] width 19 height 9
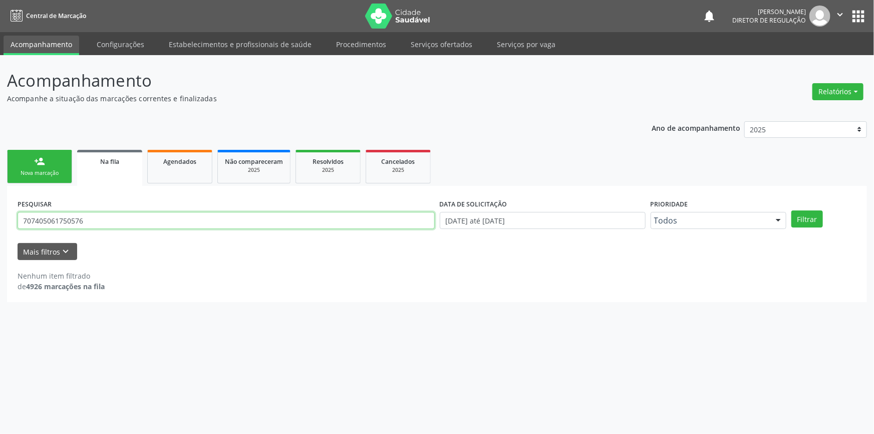
drag, startPoint x: 139, startPoint y: 223, endPoint x: 0, endPoint y: 206, distance: 140.2
click at [0, 206] on div "Acompanhamento Acompanhe a situação das marcações correntes e finalizadas Relat…" at bounding box center [437, 244] width 874 height 379
type input "708501321100979"
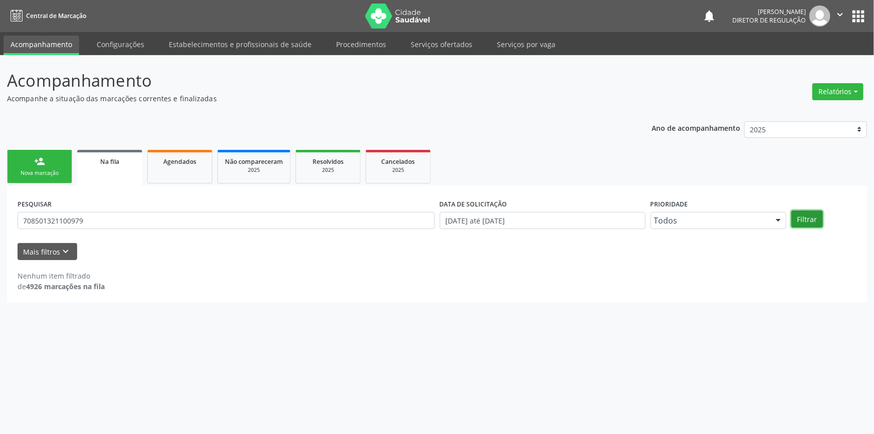
click at [791, 211] on button "Filtrar" at bounding box center [807, 218] width 32 height 17
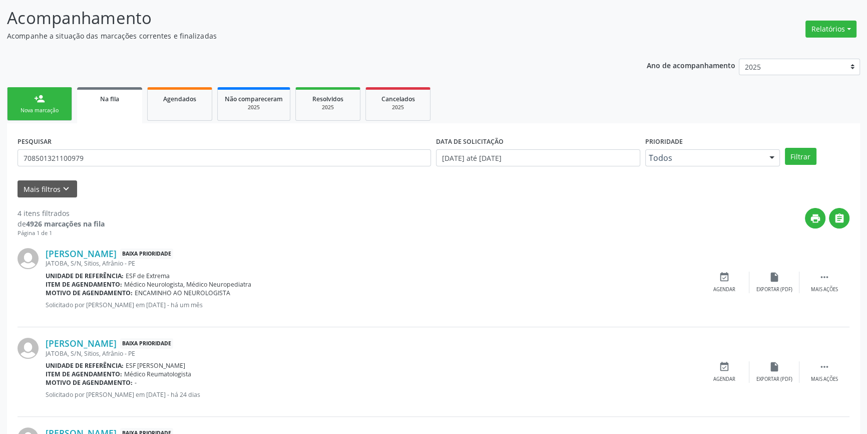
scroll to position [182, 0]
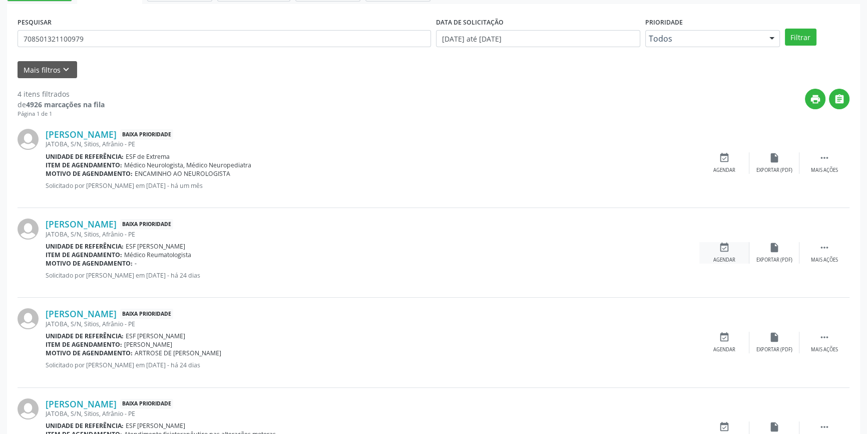
click at [717, 248] on div "event_available Agendar" at bounding box center [725, 253] width 50 height 22
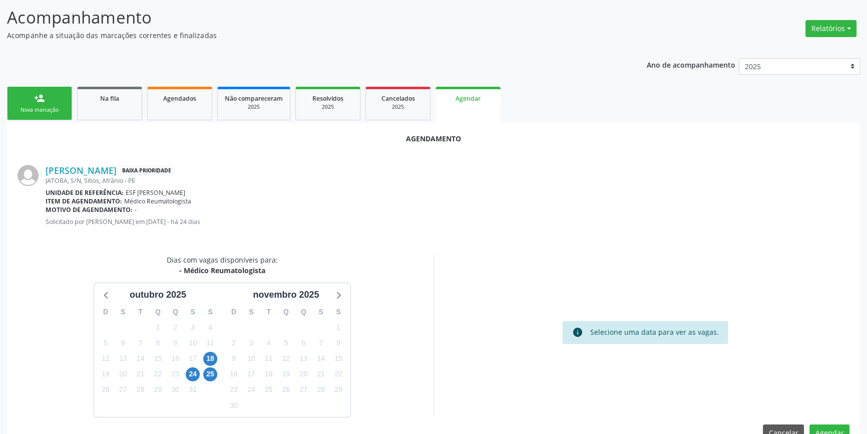
scroll to position [87, 0]
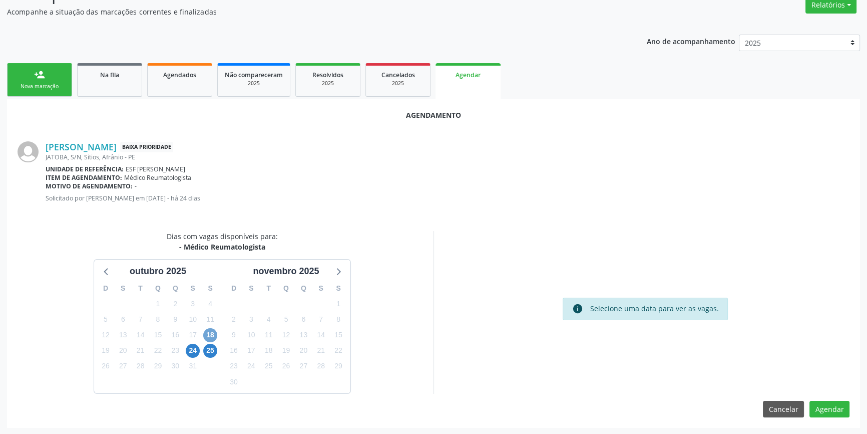
click at [214, 335] on span "18" at bounding box center [210, 335] width 14 height 14
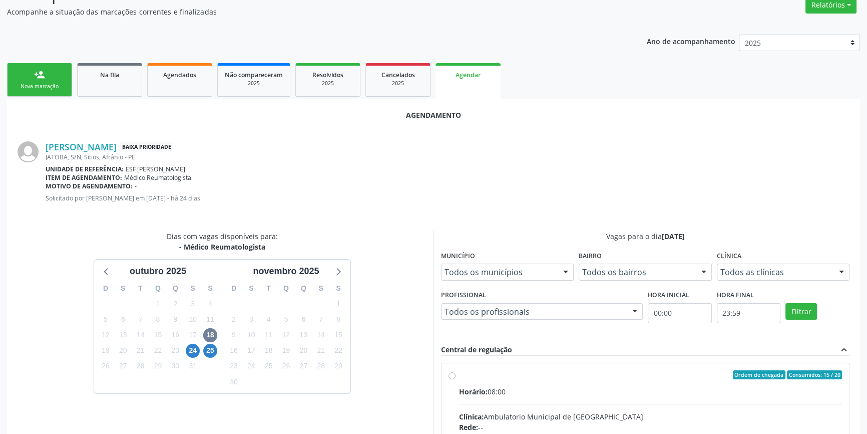
click at [463, 376] on div "Ordem de chegada Consumidos: 15 / 20" at bounding box center [650, 374] width 383 height 9
click at [456, 376] on input "Ordem de chegada Consumidos: 15 / 20 Horário: 08:00 Clínica: Ambulatorio Munici…" at bounding box center [452, 374] width 7 height 9
radio input "true"
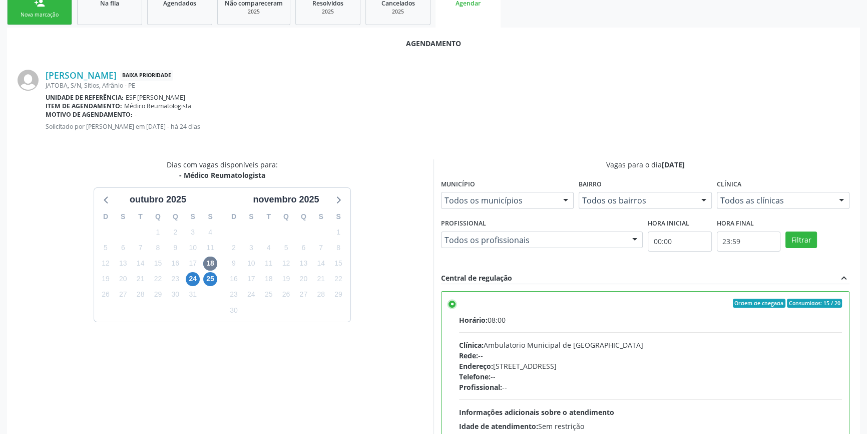
scroll to position [249, 0]
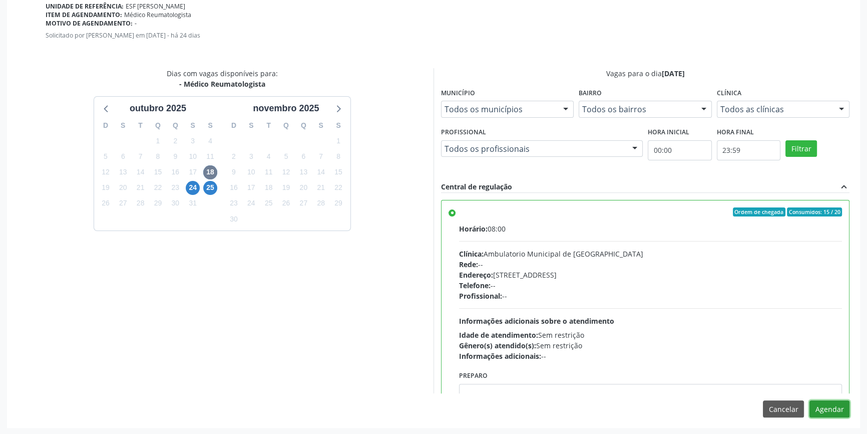
click at [826, 401] on button "Agendar" at bounding box center [830, 408] width 40 height 17
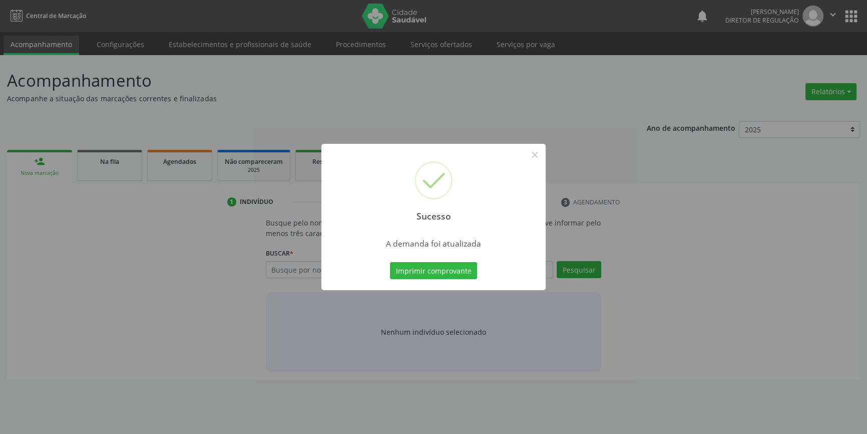
scroll to position [0, 0]
click at [458, 256] on div "Sucesso × A demanda foi atualizada Imprimir comprovante Cancel" at bounding box center [437, 217] width 224 height 146
click at [459, 264] on button "Imprimir comprovante" at bounding box center [437, 270] width 87 height 17
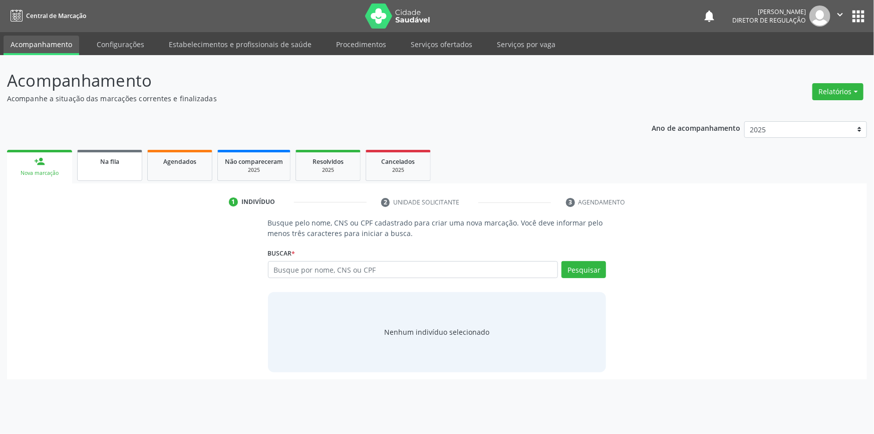
click at [119, 173] on link "Na fila" at bounding box center [109, 165] width 65 height 31
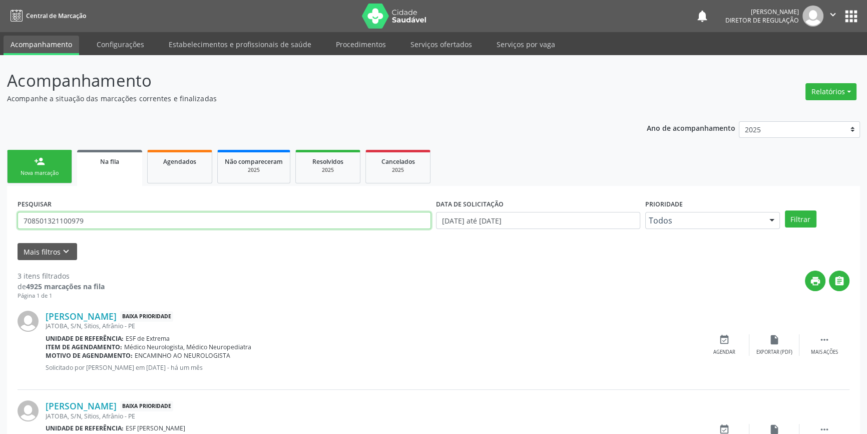
drag, startPoint x: 201, startPoint y: 220, endPoint x: 0, endPoint y: 199, distance: 202.0
click at [0, 199] on div "Acompanhamento Acompanhe a situação das marcações correntes e finalizadas Relat…" at bounding box center [433, 320] width 867 height 531
type input "700202948829324"
click at [806, 216] on button "Filtrar" at bounding box center [801, 218] width 32 height 17
click at [732, 334] on div "event_available Agendar" at bounding box center [725, 345] width 50 height 22
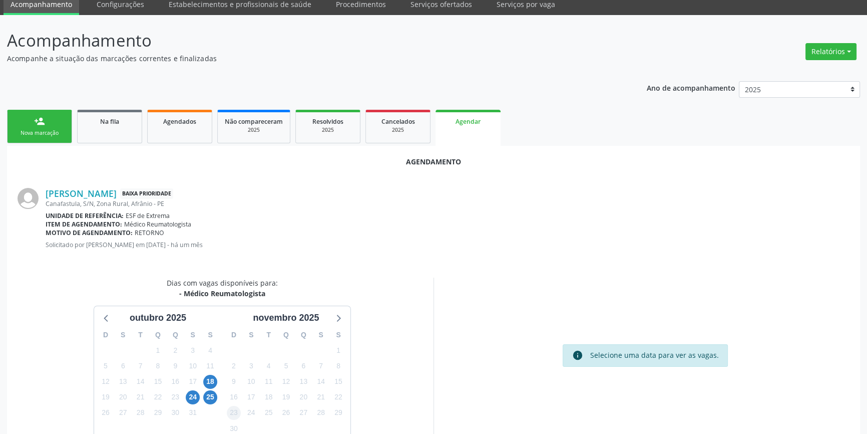
scroll to position [87, 0]
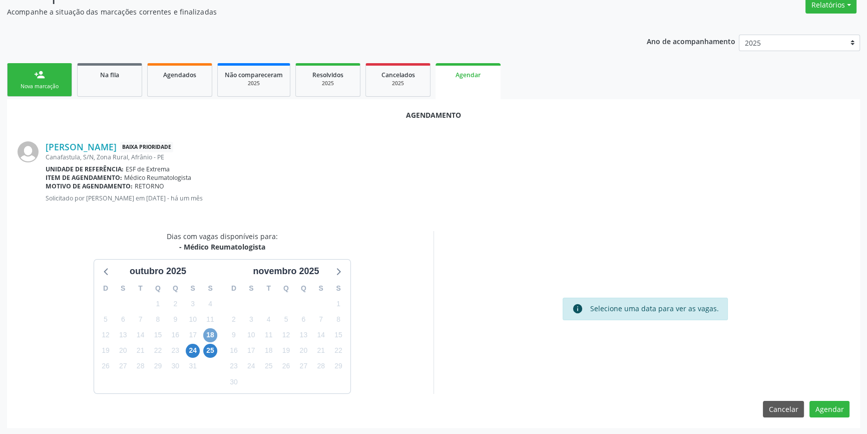
click at [213, 333] on span "18" at bounding box center [210, 335] width 14 height 14
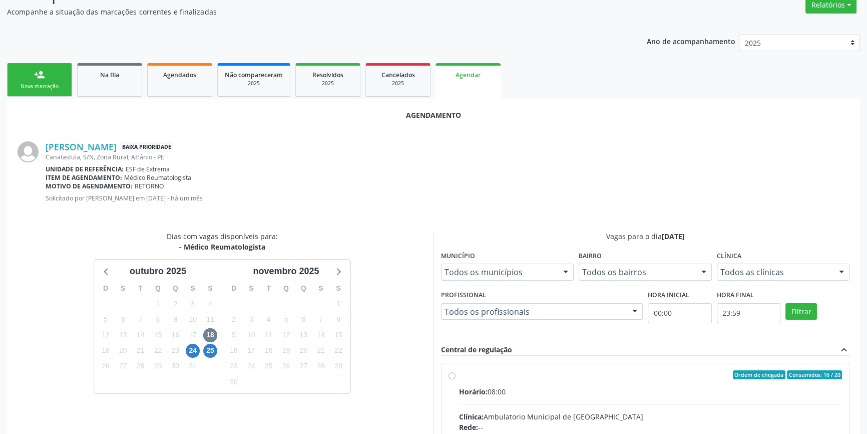
click at [520, 377] on div "Ordem de chegada Consumidos: 16 / 20" at bounding box center [650, 374] width 383 height 9
click at [456, 377] on input "Ordem de chegada Consumidos: 16 / 20 Horário: 08:00 Clínica: Ambulatorio Munici…" at bounding box center [452, 374] width 7 height 9
radio input "true"
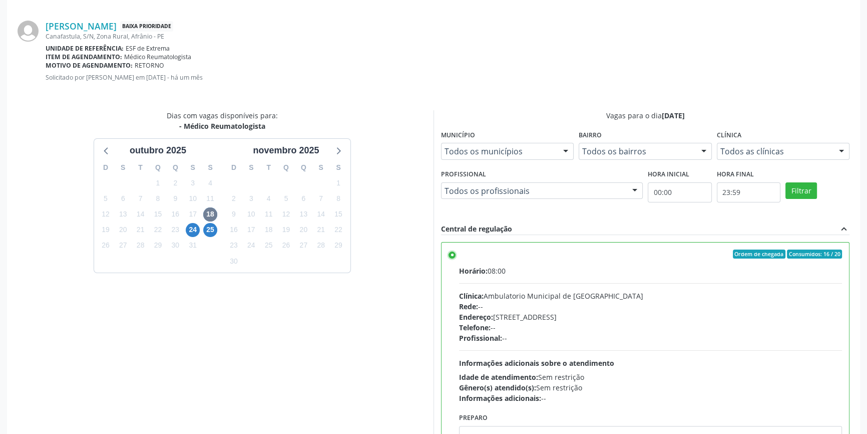
scroll to position [249, 0]
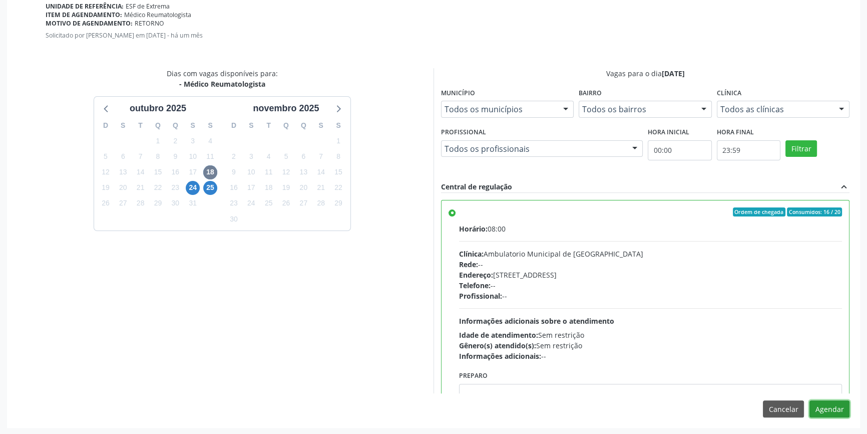
click at [830, 409] on button "Agendar" at bounding box center [830, 408] width 40 height 17
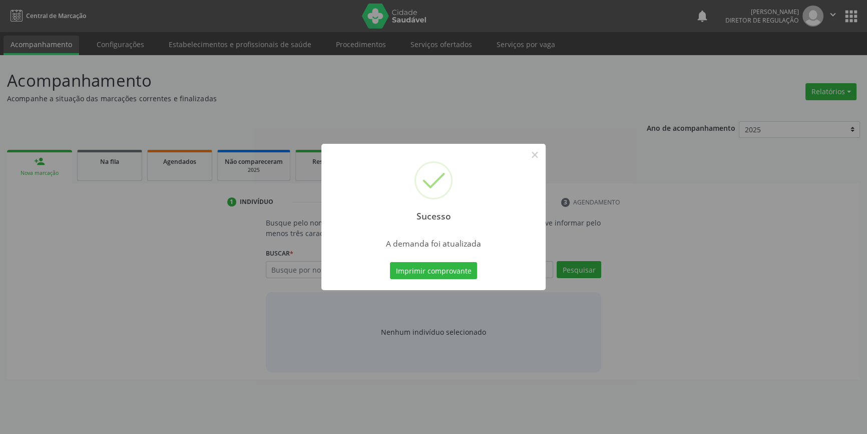
scroll to position [0, 0]
click at [441, 264] on button "Imprimir comprovante" at bounding box center [437, 270] width 87 height 17
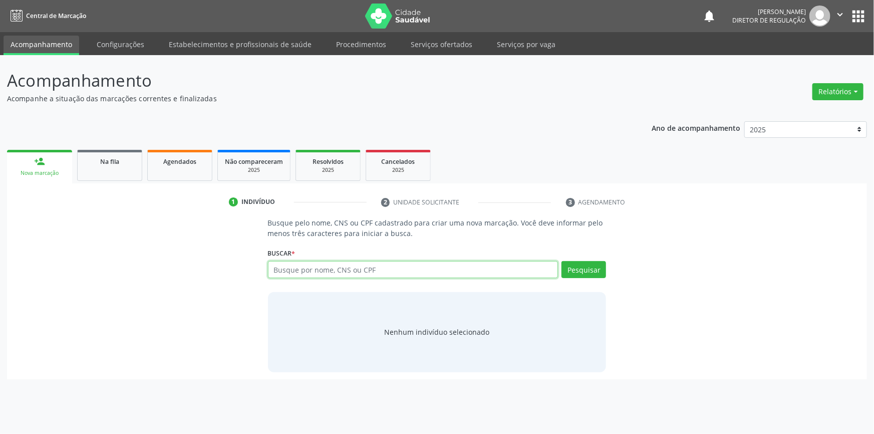
click at [296, 268] on input "text" at bounding box center [413, 269] width 290 height 17
type input "sildete cavalcanti"
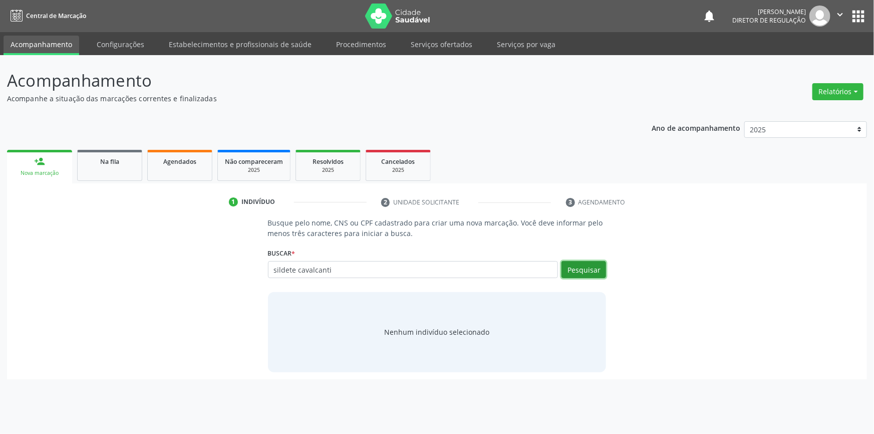
click at [590, 267] on button "Pesquisar" at bounding box center [583, 269] width 45 height 17
type input "sildete cavalcanti"
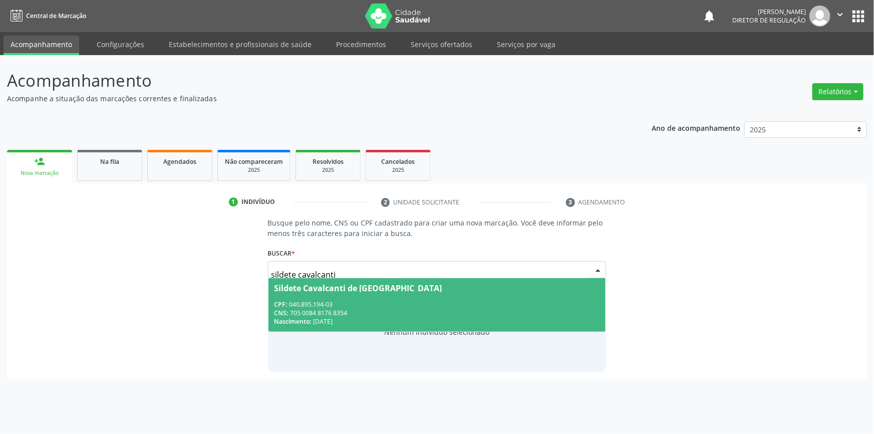
click at [357, 311] on div "CNS: 705 0084 8176 8354" at bounding box center [436, 312] width 325 height 9
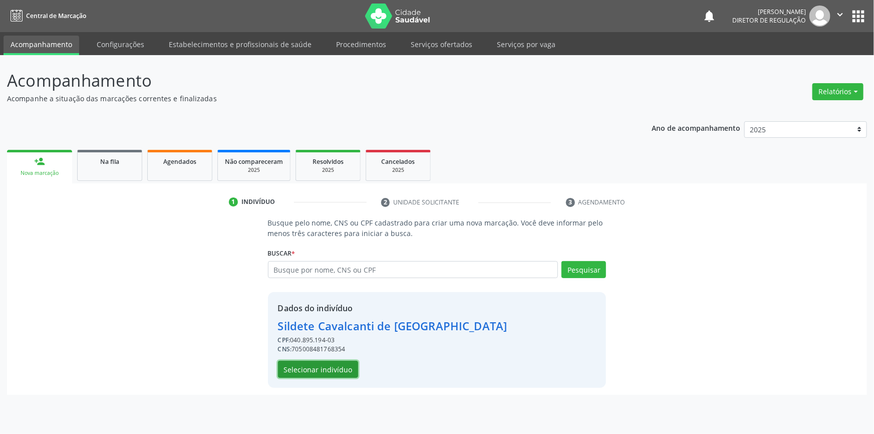
click at [308, 362] on button "Selecionar indivíduo" at bounding box center [318, 369] width 80 height 17
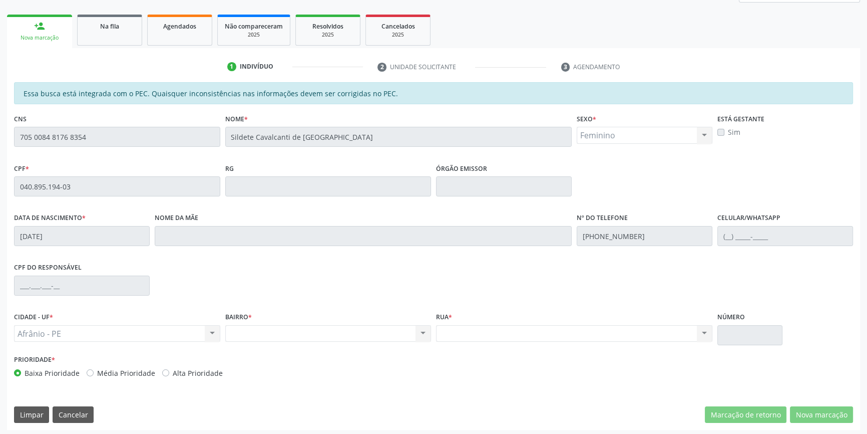
scroll to position [137, 0]
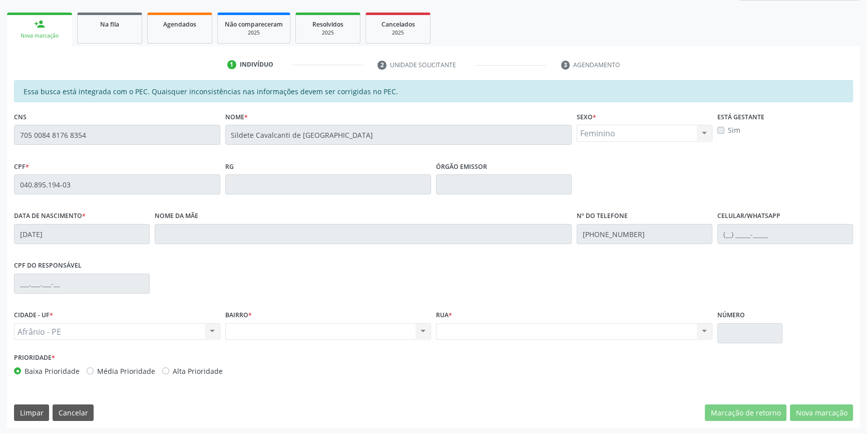
click at [0, 131] on div "Acompanhamento Acompanhe a situação das marcações correntes e finalizadas Relat…" at bounding box center [433, 176] width 867 height 517
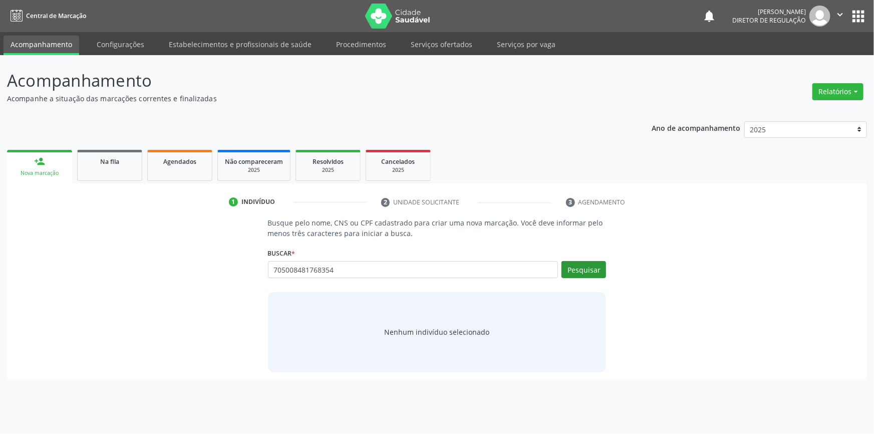
type input "705008481768354"
click at [581, 268] on button "Pesquisar" at bounding box center [583, 269] width 45 height 17
type input "705008481768354"
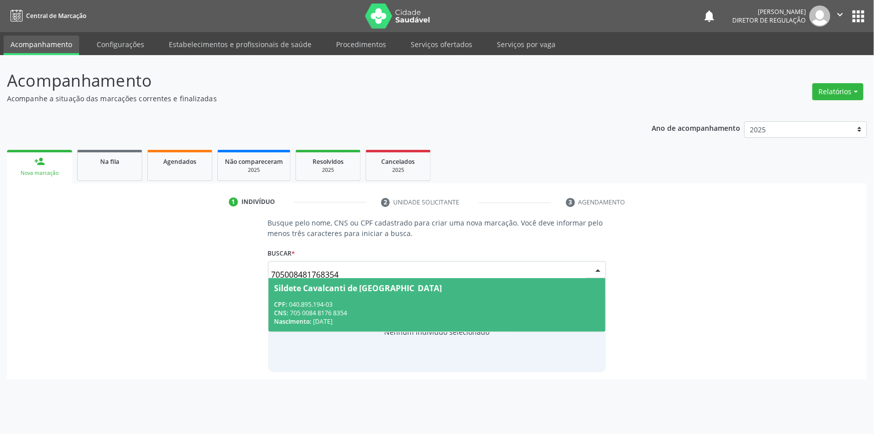
click at [346, 309] on div "CNS: 705 0084 8176 8354" at bounding box center [436, 312] width 325 height 9
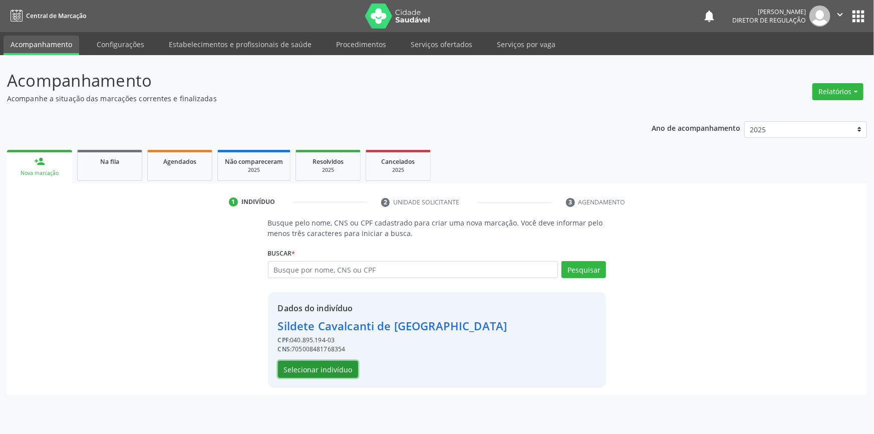
click at [330, 370] on button "Selecionar indivíduo" at bounding box center [318, 369] width 80 height 17
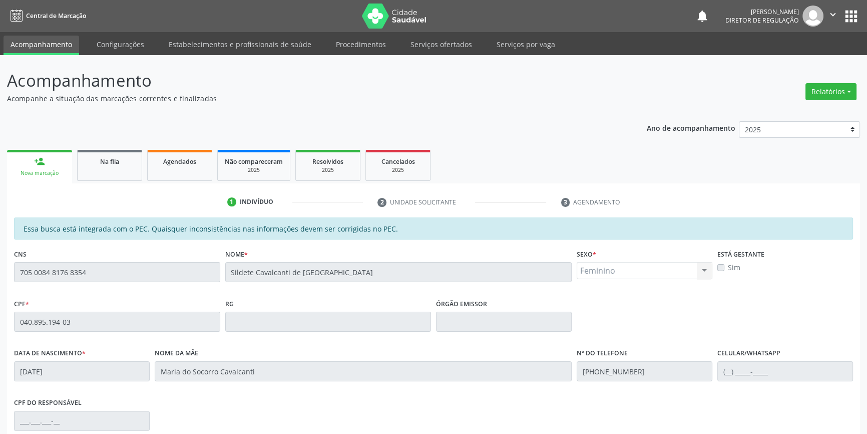
scroll to position [137, 0]
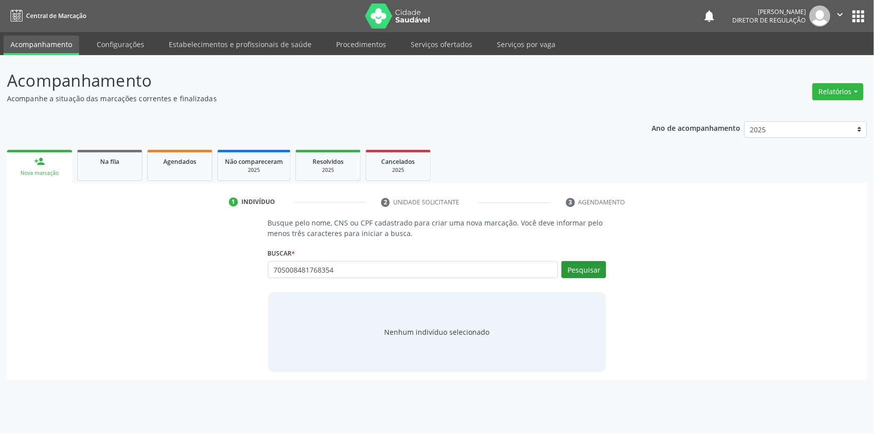
type input "705008481768354"
click at [580, 276] on button "Pesquisar" at bounding box center [583, 269] width 45 height 17
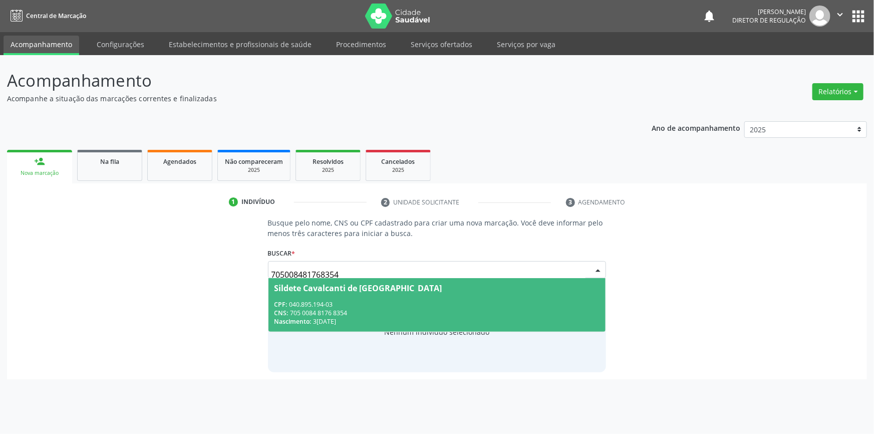
click at [381, 323] on div "Nascimento: 3[DATE]" at bounding box center [436, 321] width 325 height 9
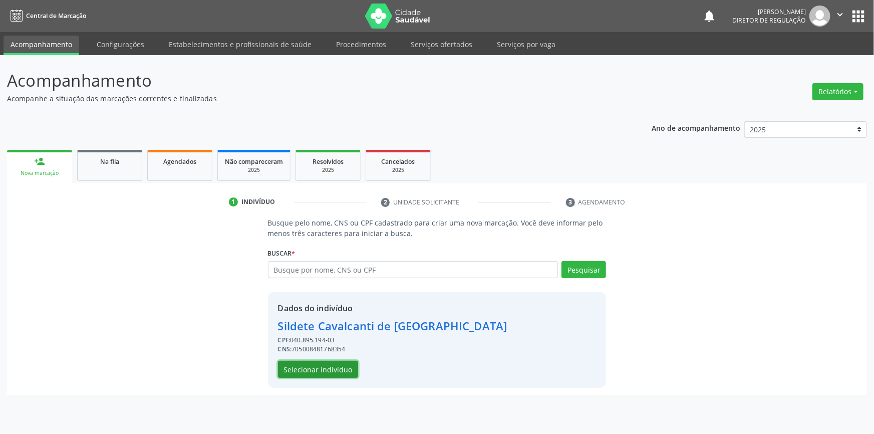
click at [322, 361] on button "Selecionar indivíduo" at bounding box center [318, 369] width 80 height 17
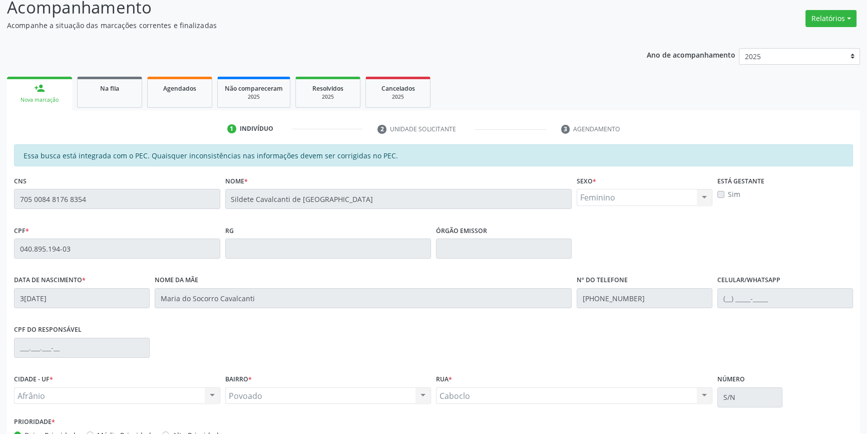
scroll to position [137, 0]
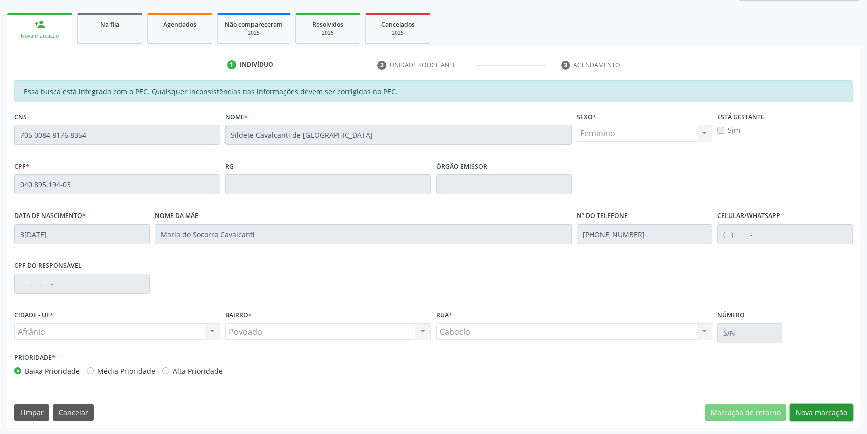
click at [822, 409] on button "Nova marcação" at bounding box center [821, 412] width 63 height 17
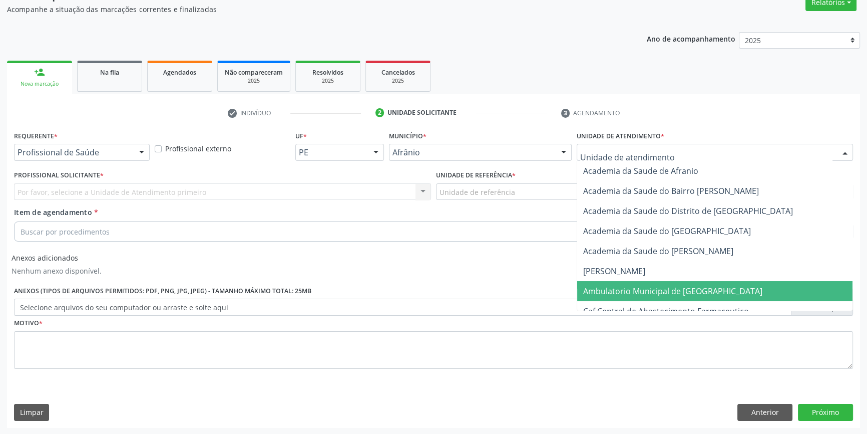
click at [614, 287] on span "Ambulatorio Municipal de [GEOGRAPHIC_DATA]" at bounding box center [672, 290] width 179 height 11
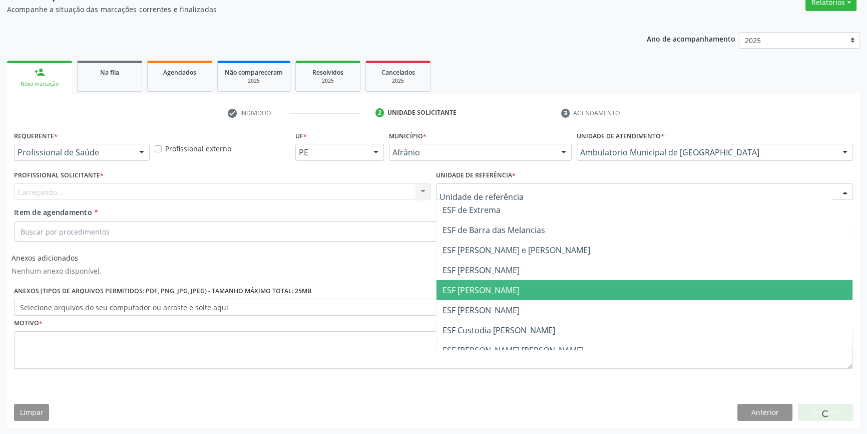
click at [498, 286] on span "ESF [PERSON_NAME]" at bounding box center [481, 289] width 77 height 11
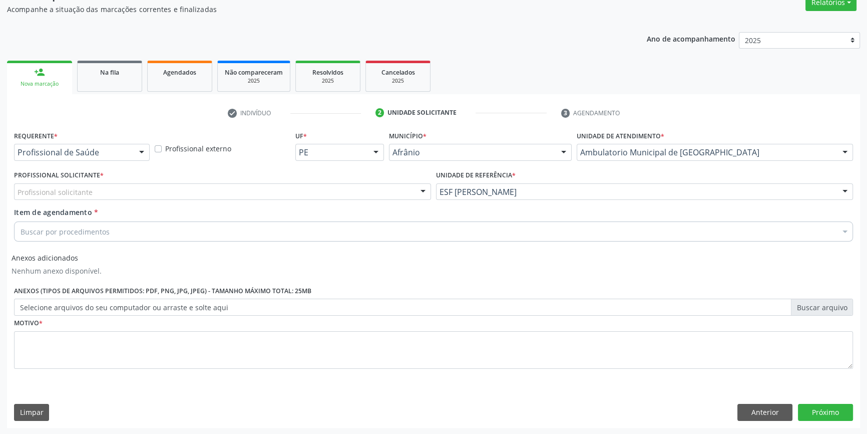
click at [266, 200] on div "Profissional Solicitante * Profissional solicitante Médico Anestesiologista - […" at bounding box center [223, 187] width 422 height 39
click at [255, 192] on div "Profissional solicitante" at bounding box center [222, 191] width 417 height 17
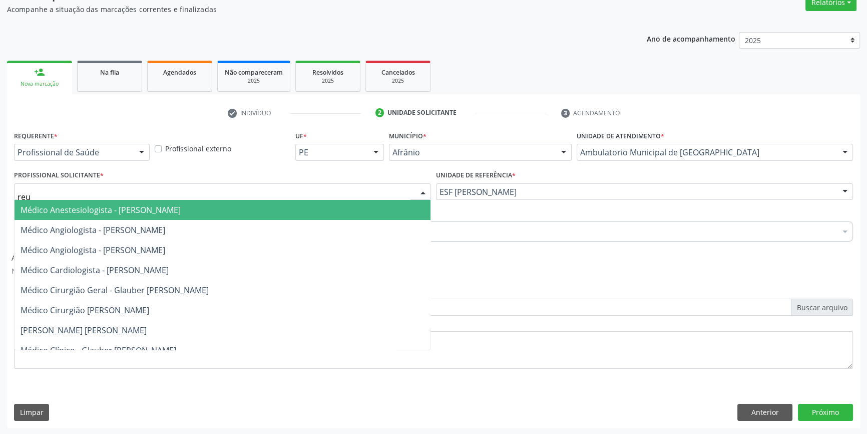
type input "reum"
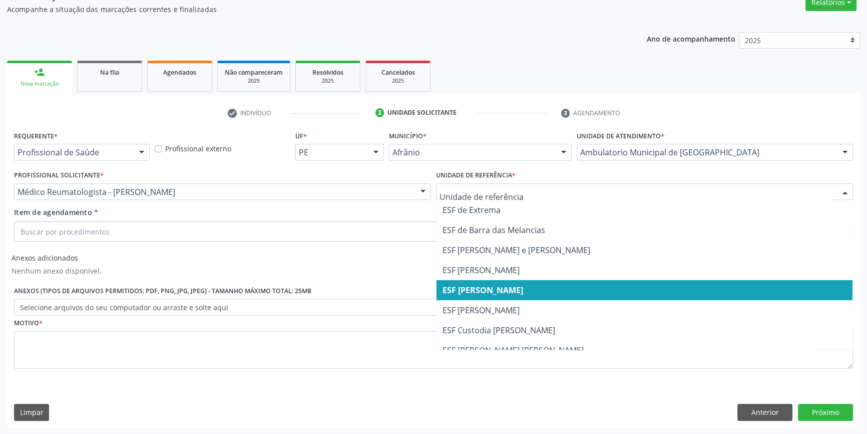
click at [176, 229] on div "Buscar por procedimentos" at bounding box center [433, 231] width 839 height 20
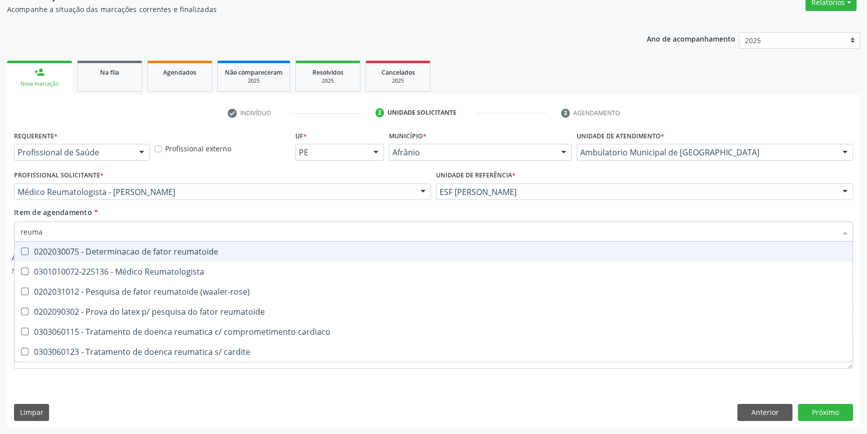
type input "reumat"
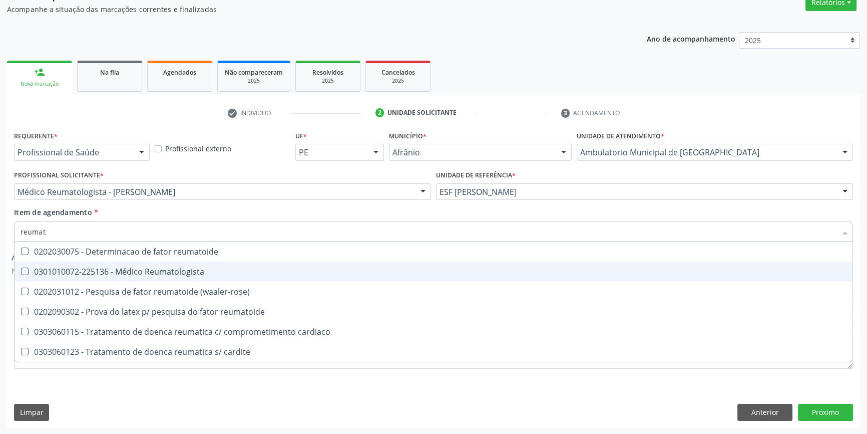
click at [185, 264] on span "0301010072-225136 - Médico Reumatologista" at bounding box center [434, 271] width 838 height 20
checkbox Reumatologista "true"
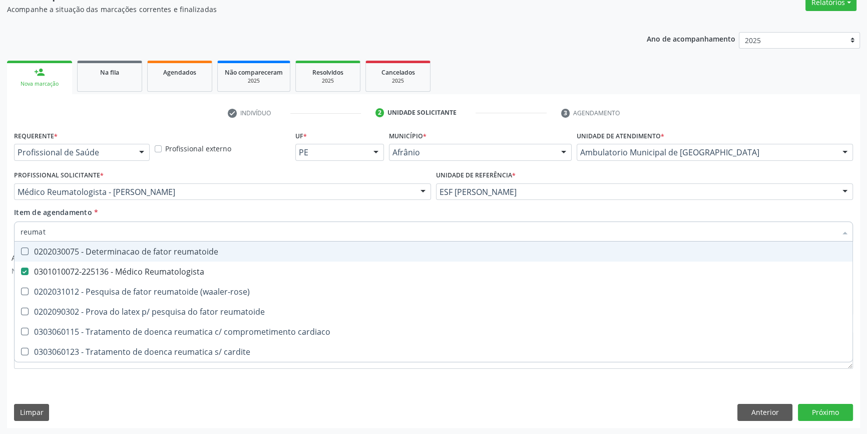
click at [262, 207] on div "Item de agendamento * reumat Desfazer seleção 0202030075 - Determinacao de fato…" at bounding box center [433, 223] width 839 height 32
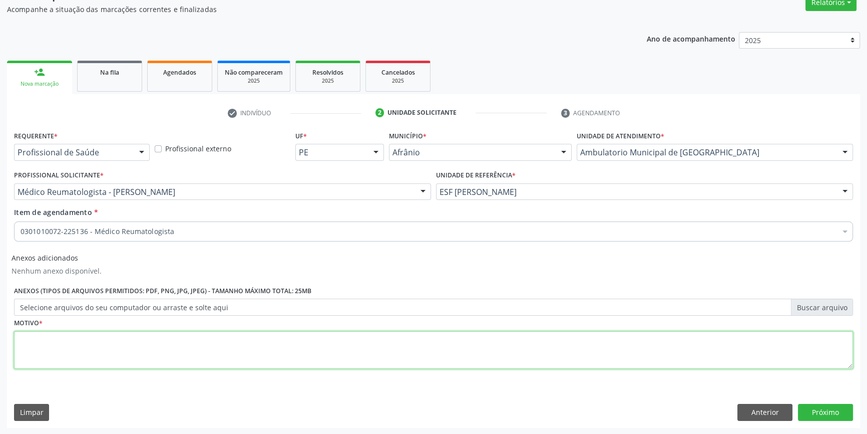
click at [190, 347] on textarea at bounding box center [433, 350] width 839 height 38
type textarea "'"
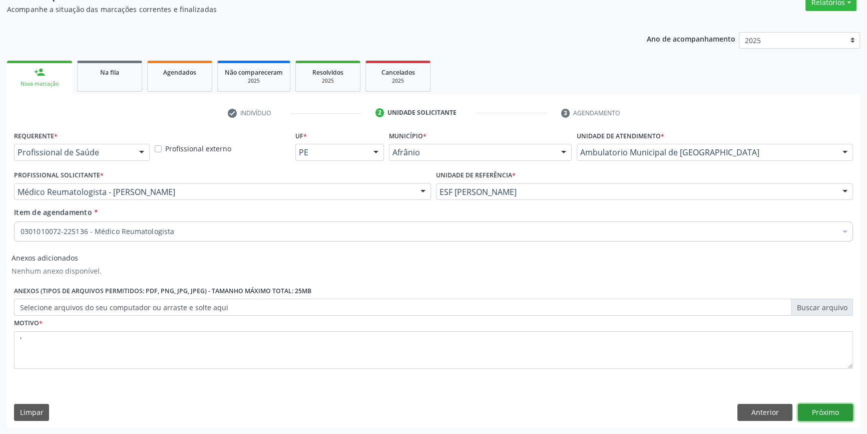
click at [833, 416] on button "Próximo" at bounding box center [825, 412] width 55 height 17
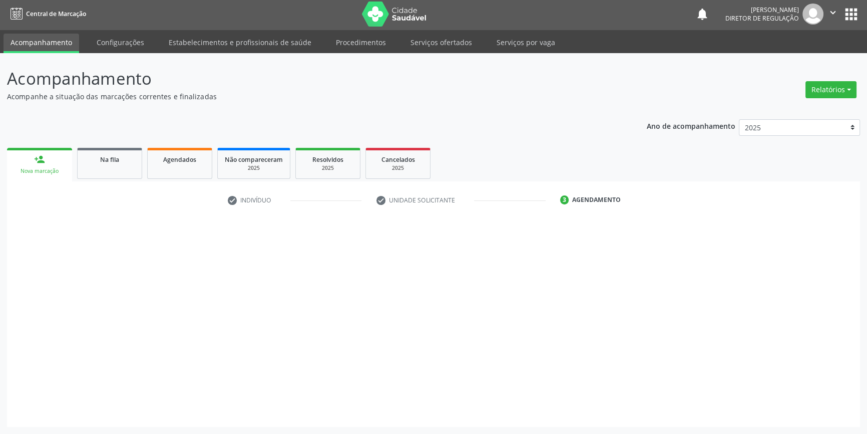
scroll to position [1, 0]
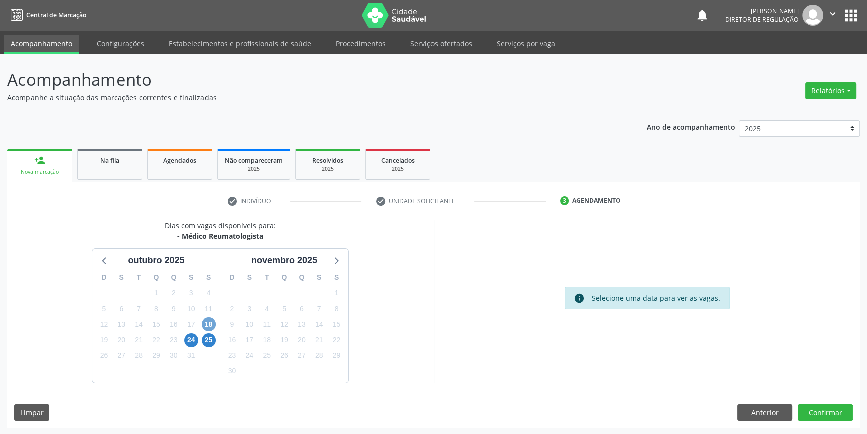
click at [206, 324] on span "18" at bounding box center [209, 324] width 14 height 14
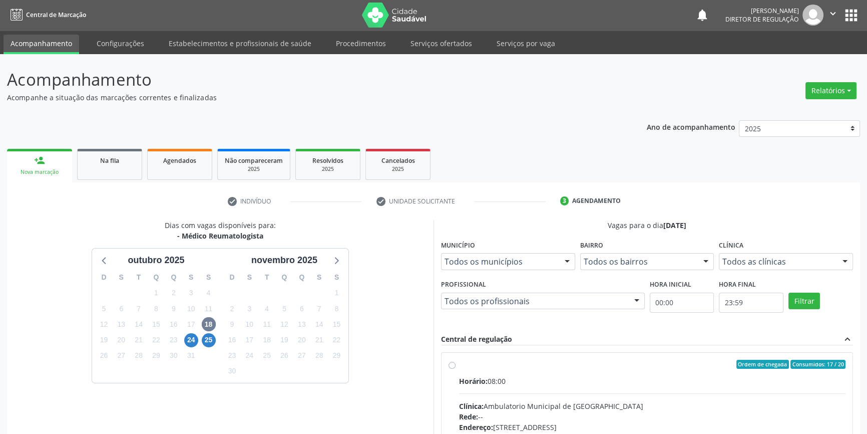
click at [459, 362] on label "Ordem de chegada Consumidos: 17 / 20 Horário: 08:00 Clínica: Ambulatorio Munici…" at bounding box center [652, 437] width 387 height 154
click at [452, 362] on input "Ordem de chegada Consumidos: 17 / 20 Horário: 08:00 Clínica: Ambulatorio Munici…" at bounding box center [452, 364] width 7 height 9
radio input "true"
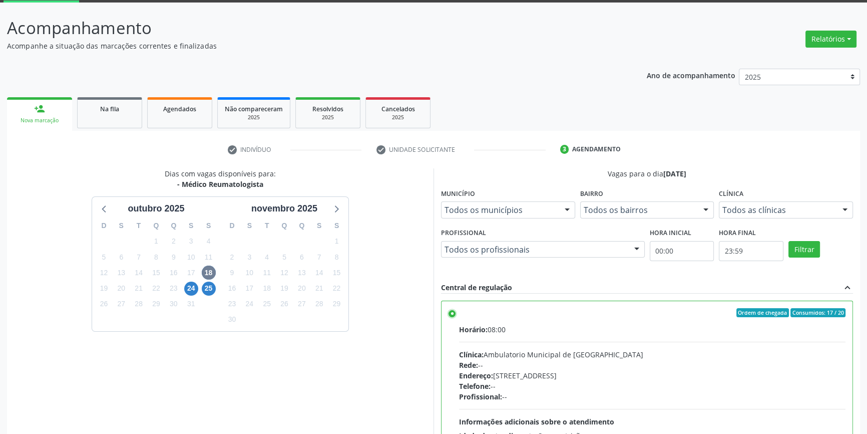
scroll to position [164, 0]
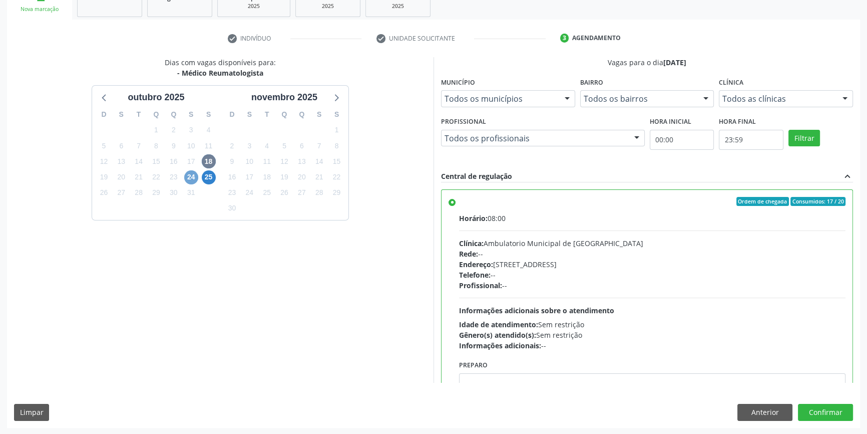
click at [186, 178] on span "24" at bounding box center [191, 177] width 14 height 14
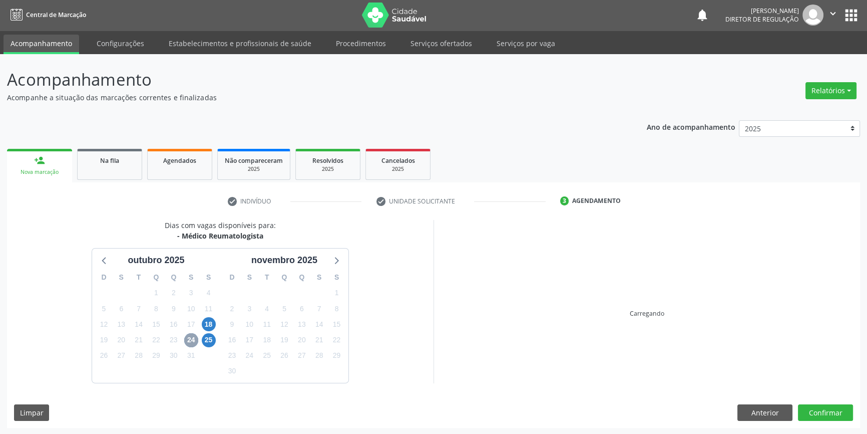
scroll to position [146, 0]
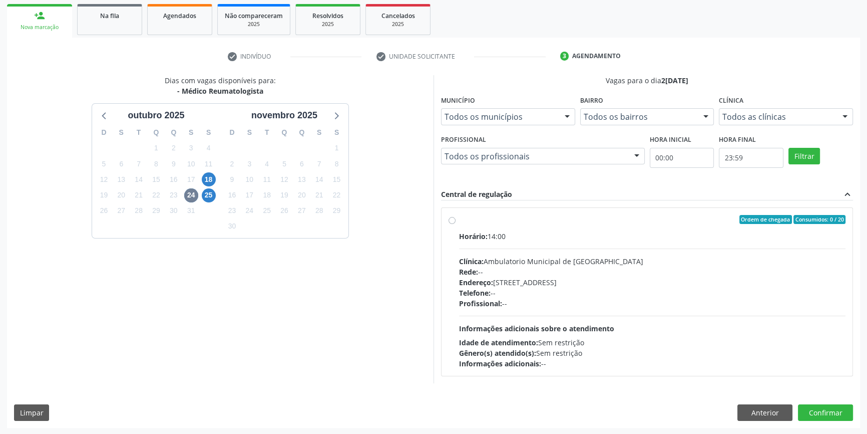
click at [505, 242] on div "Horário: 14:00 Clínica: Ambulatorio Municipal de Saude Rede: -- Endereço: [STRE…" at bounding box center [652, 300] width 387 height 138
click at [456, 224] on input "Ordem de chegada Consumidos: 0 / 20 Horário: 14:00 Clínica: Ambulatorio Municip…" at bounding box center [452, 219] width 7 height 9
radio input "true"
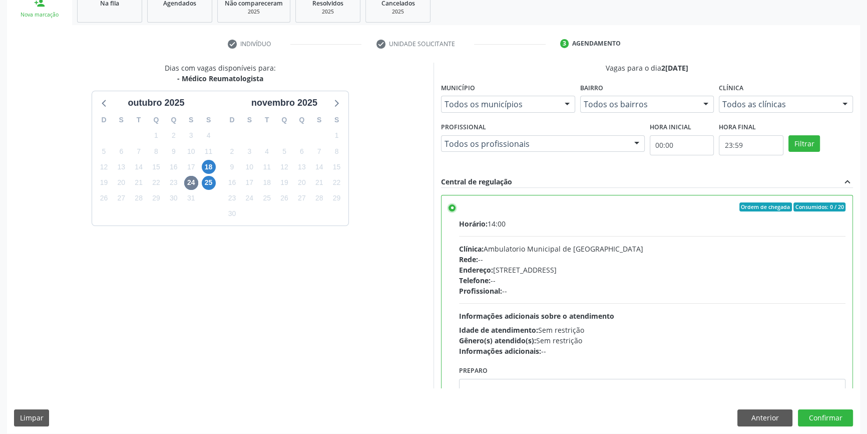
scroll to position [164, 0]
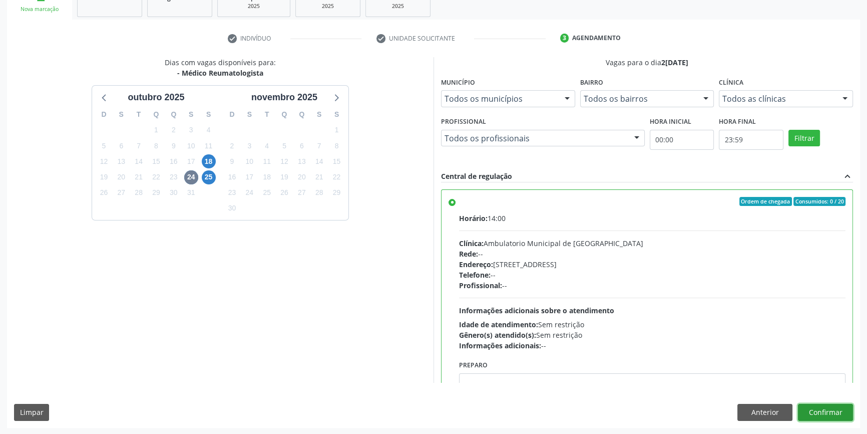
click at [826, 409] on button "Confirmar" at bounding box center [825, 412] width 55 height 17
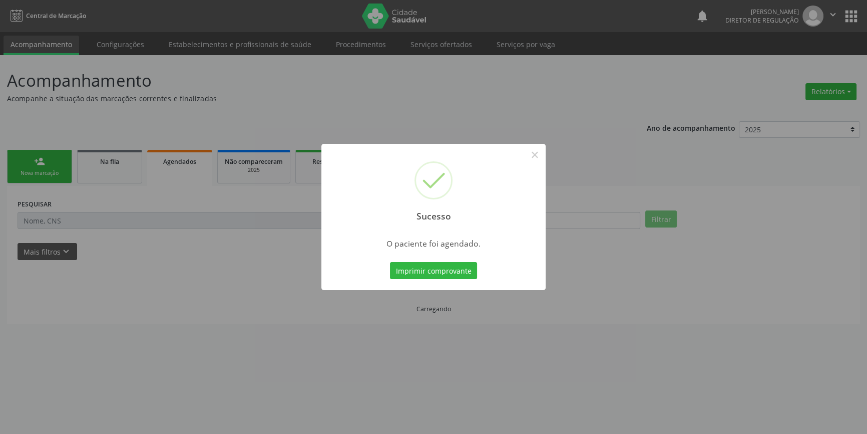
scroll to position [0, 0]
click at [466, 273] on button "Imprimir comprovante" at bounding box center [437, 270] width 87 height 17
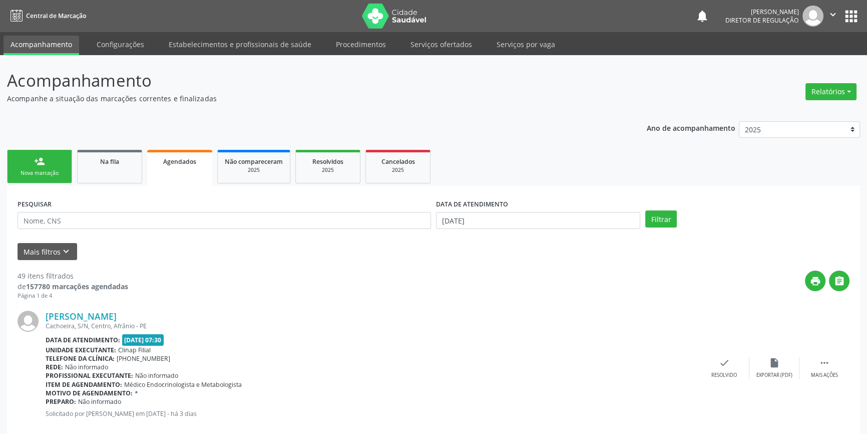
click at [47, 170] on div "Nova marcação" at bounding box center [40, 173] width 50 height 8
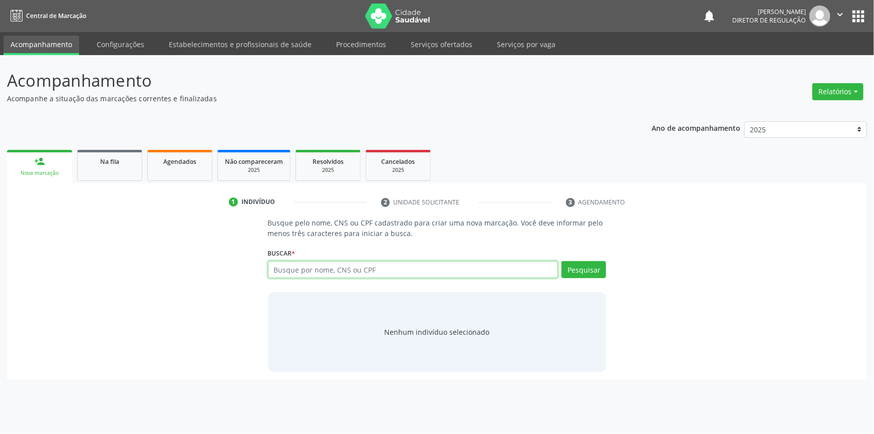
click at [316, 270] on input "text" at bounding box center [413, 269] width 290 height 17
type input "708204128111242"
drag, startPoint x: 394, startPoint y: 259, endPoint x: 344, endPoint y: 259, distance: 50.6
click at [344, 259] on div "Buscar * Busque por nome, CNS ou CPF Nenhum resultado encontrado para: " " Não …" at bounding box center [437, 264] width 339 height 39
drag, startPoint x: 347, startPoint y: 271, endPoint x: 213, endPoint y: 261, distance: 133.5
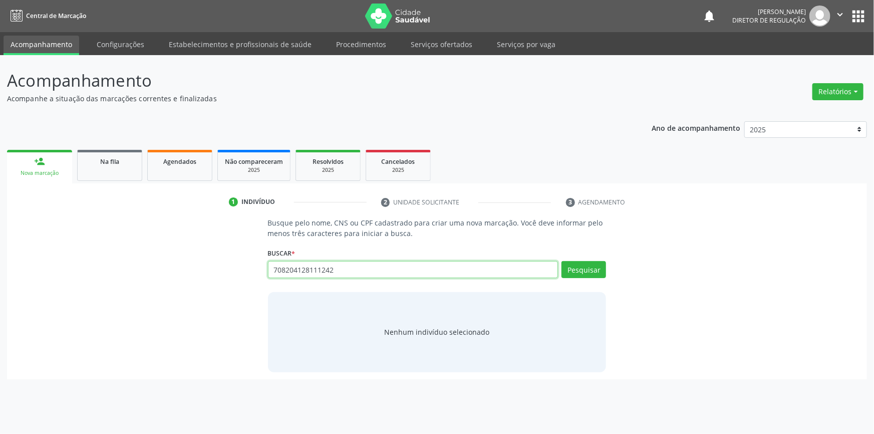
click at [213, 261] on div "Busque pelo nome, CNS ou CPF cadastrado para criar uma nova marcação. Você deve…" at bounding box center [437, 294] width 846 height 154
click at [121, 164] on div "Na fila" at bounding box center [110, 161] width 50 height 11
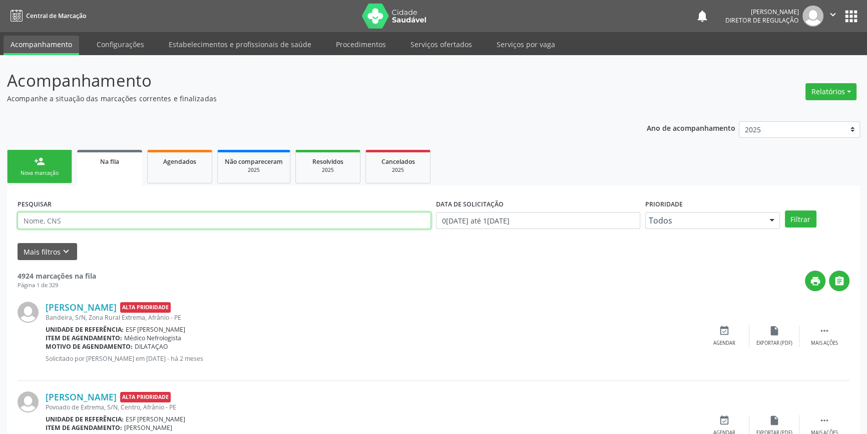
click at [100, 215] on input "text" at bounding box center [225, 220] width 414 height 17
paste input "708204128111242"
type input "708204128111242"
click at [802, 221] on button "Filtrar" at bounding box center [801, 218] width 32 height 17
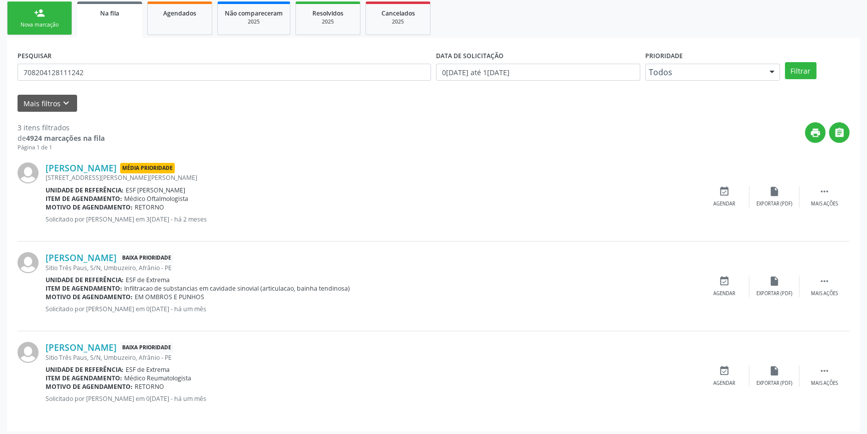
scroll to position [151, 0]
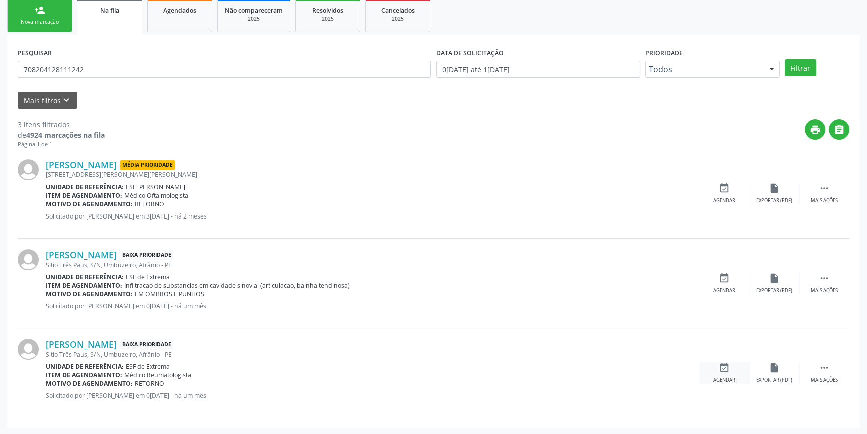
click at [731, 375] on div "event_available Agendar" at bounding box center [725, 373] width 50 height 22
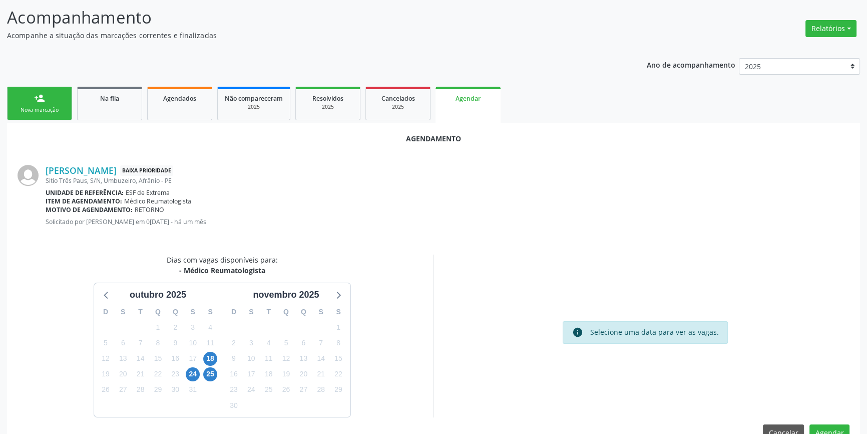
scroll to position [87, 0]
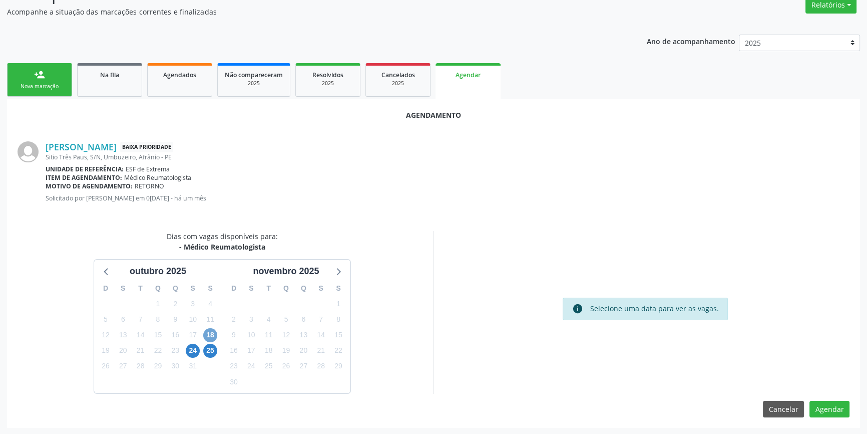
click at [209, 334] on span "18" at bounding box center [210, 335] width 14 height 14
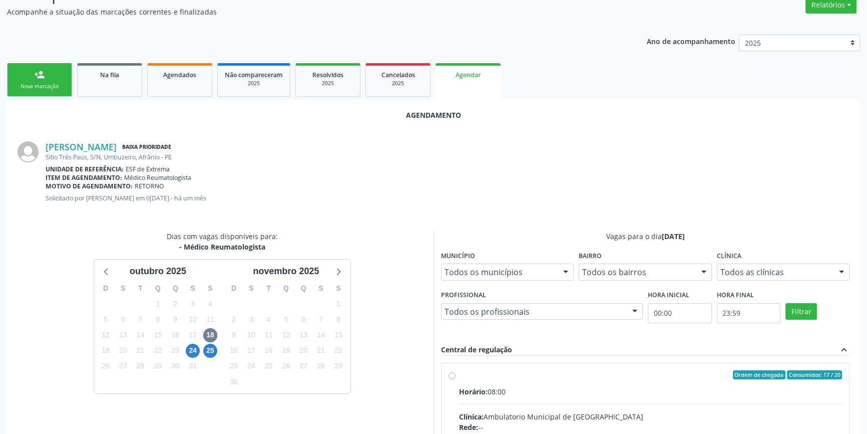
radio input "true"
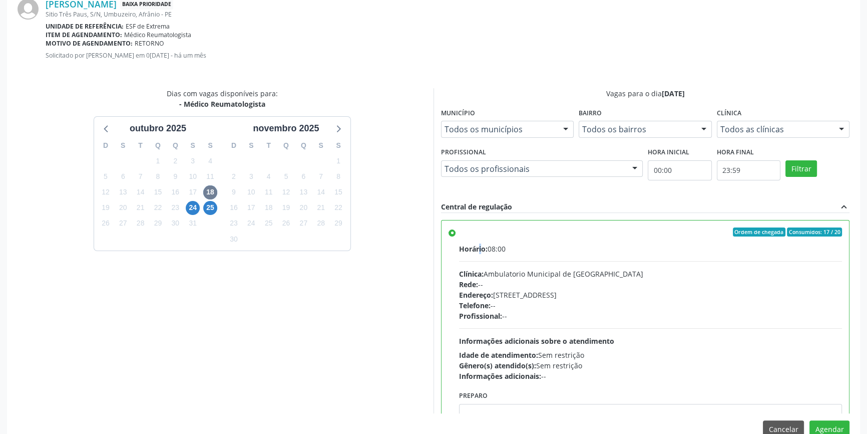
scroll to position [249, 0]
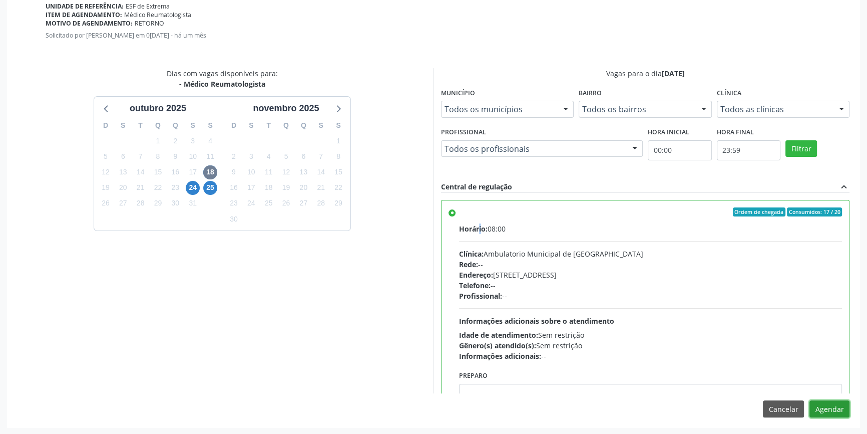
click at [833, 407] on button "Agendar" at bounding box center [830, 408] width 40 height 17
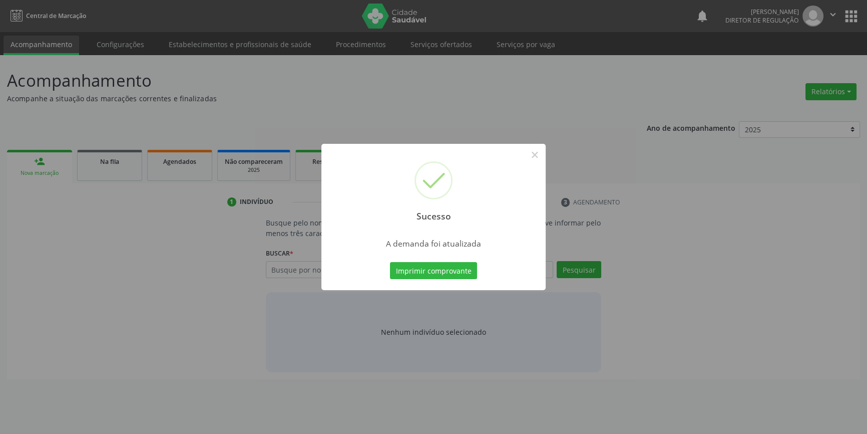
scroll to position [0, 0]
click at [465, 275] on button "Imprimir comprovante" at bounding box center [437, 270] width 87 height 17
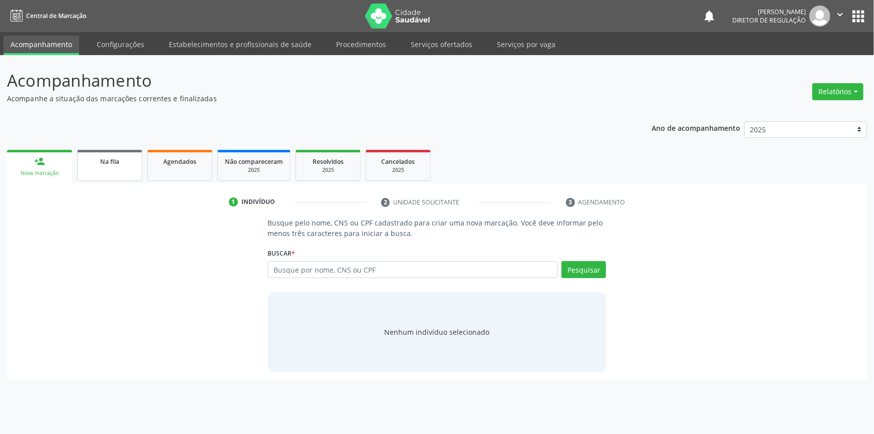
click at [114, 167] on link "Na fila" at bounding box center [109, 165] width 65 height 31
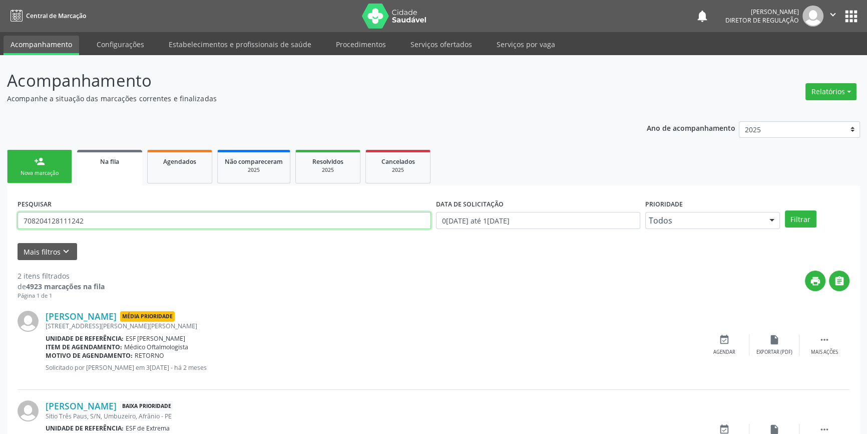
drag, startPoint x: 143, startPoint y: 220, endPoint x: 0, endPoint y: 208, distance: 143.7
click at [0, 208] on div "Acompanhamento Acompanhe a situação das marcações correntes e finalizadas Relat…" at bounding box center [433, 275] width 867 height 441
type input "708505345338472"
click at [810, 220] on button "Filtrar" at bounding box center [801, 218] width 32 height 17
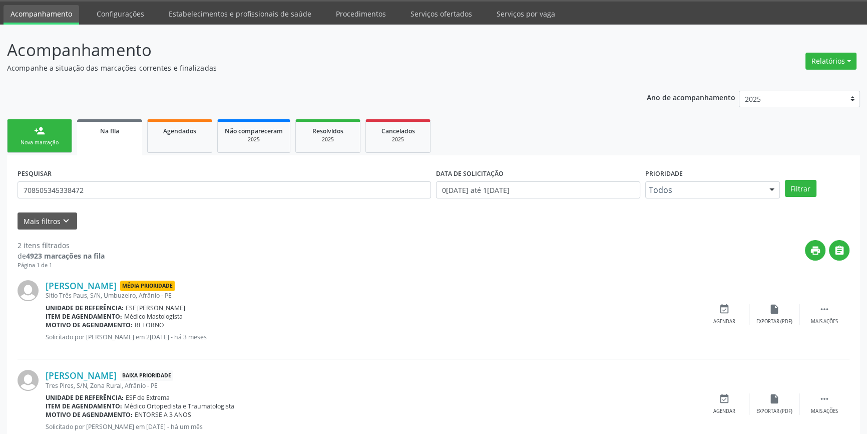
scroll to position [62, 0]
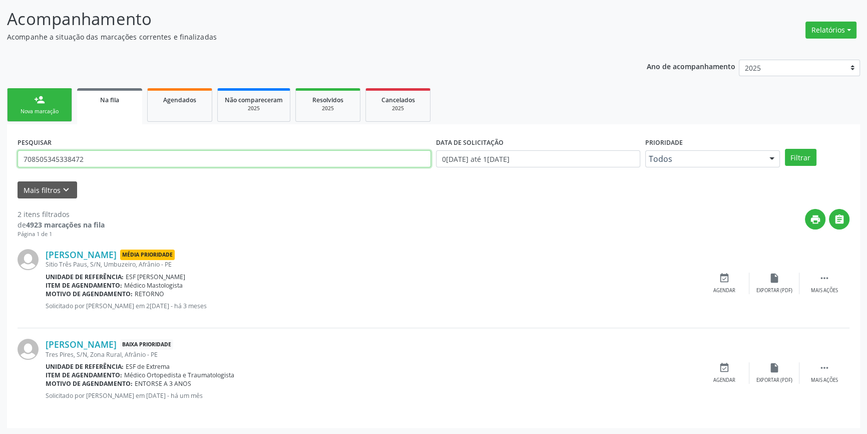
drag, startPoint x: 113, startPoint y: 160, endPoint x: 0, endPoint y: 158, distance: 112.7
click at [0, 158] on div "Acompanhamento Acompanhe a situação das marcações correntes e finalizadas Relat…" at bounding box center [433, 213] width 867 height 441
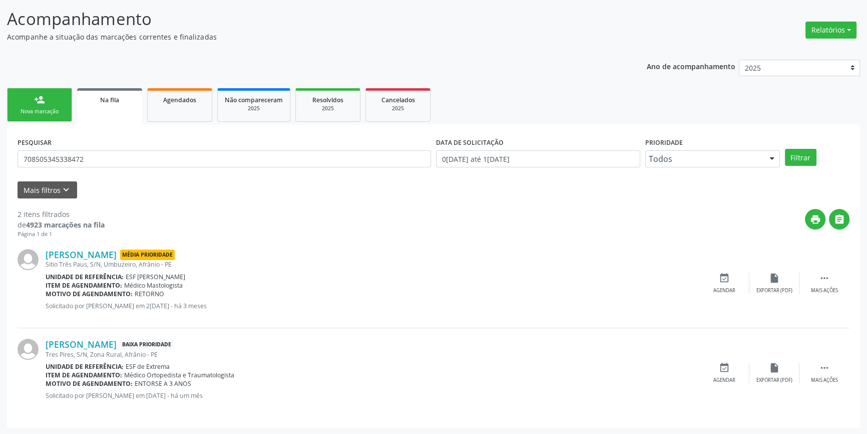
click at [37, 101] on div "person_add" at bounding box center [39, 99] width 11 height 11
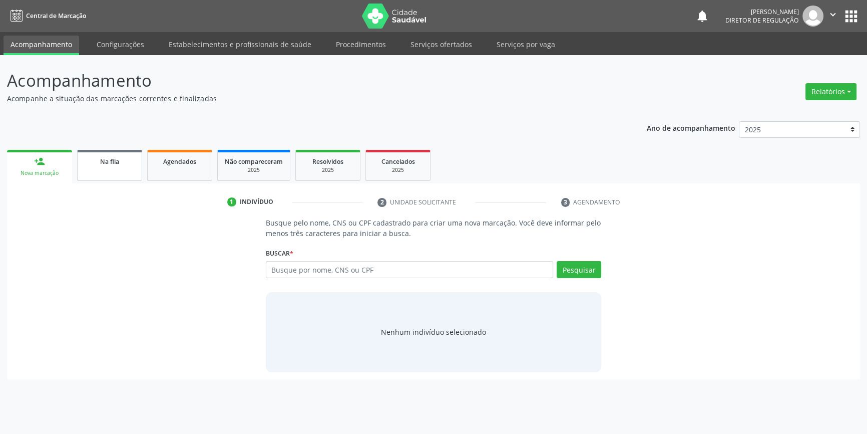
scroll to position [0, 0]
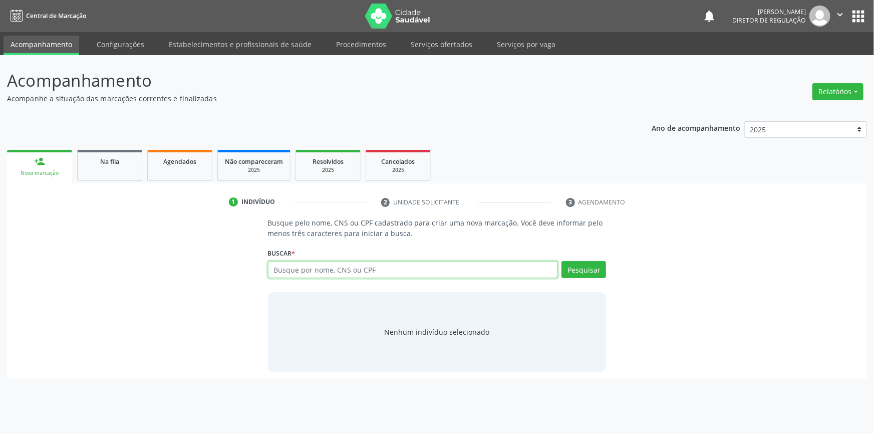
click at [310, 265] on input "text" at bounding box center [413, 269] width 290 height 17
paste input "708505345338472"
type input "708505345338472"
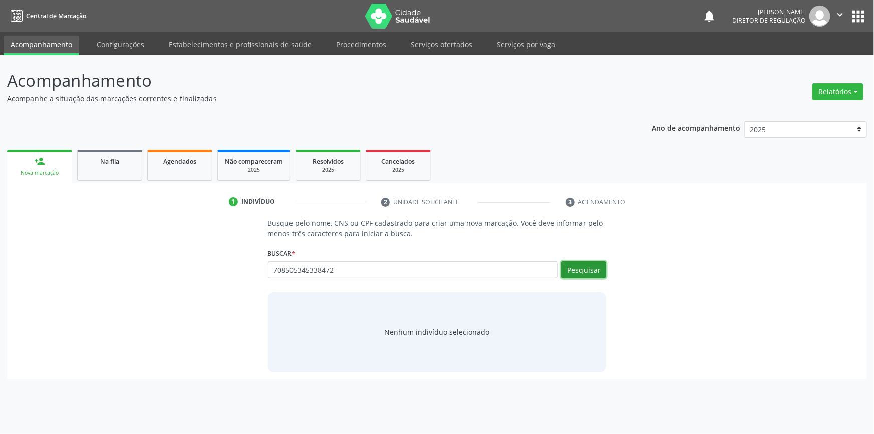
drag, startPoint x: 587, startPoint y: 266, endPoint x: 586, endPoint y: 243, distance: 23.1
click at [587, 266] on button "Pesquisar" at bounding box center [583, 269] width 45 height 17
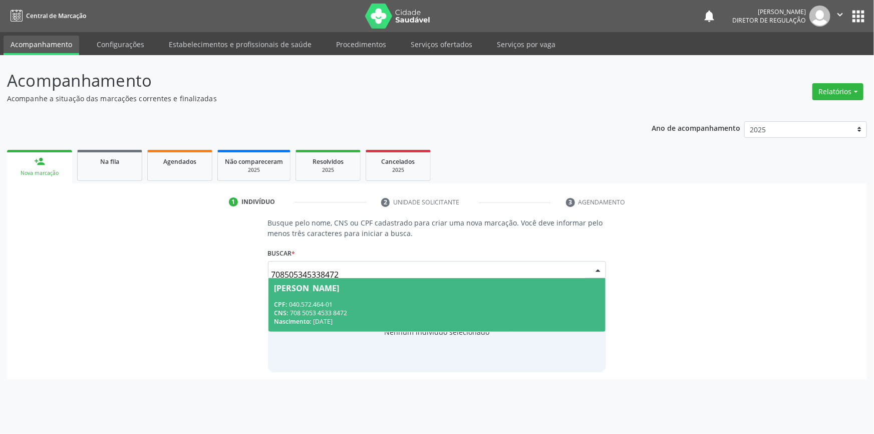
click at [372, 311] on div "CNS: 708 5053 4533 8472" at bounding box center [436, 312] width 325 height 9
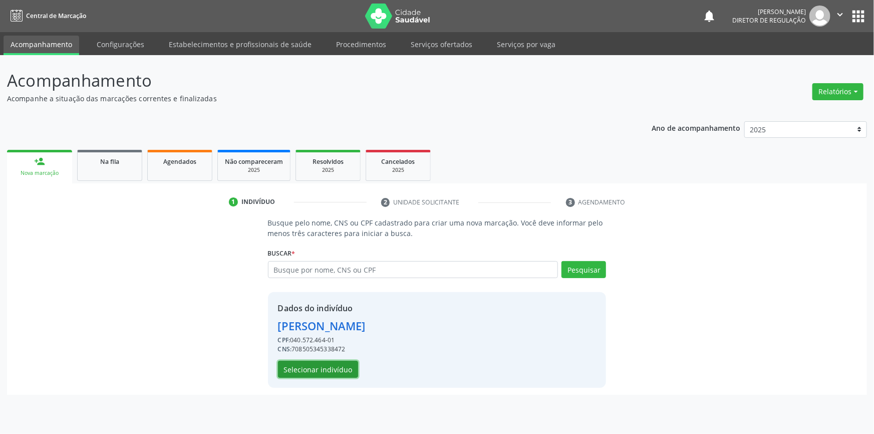
click at [330, 361] on button "Selecionar indivíduo" at bounding box center [318, 369] width 80 height 17
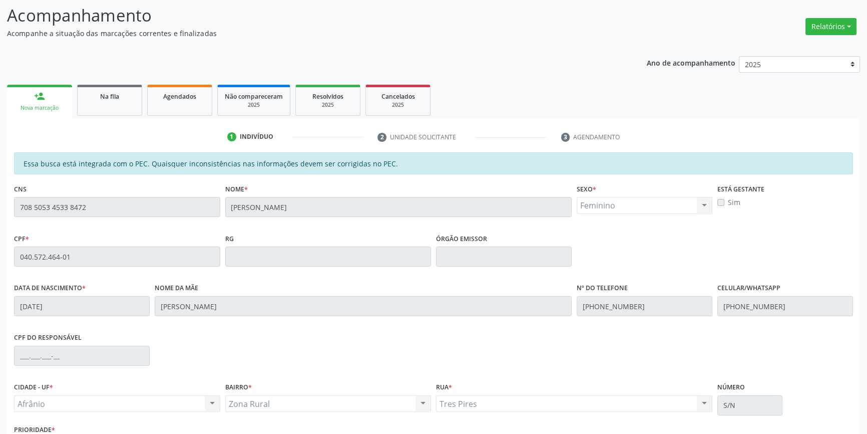
scroll to position [137, 0]
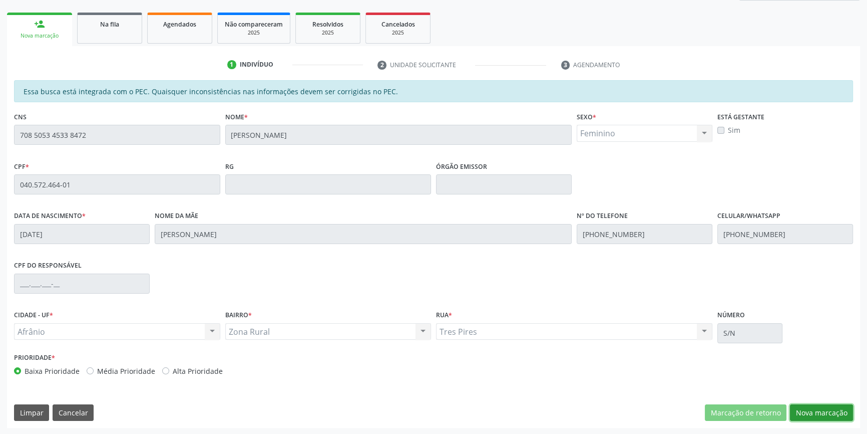
click at [817, 408] on button "Nova marcação" at bounding box center [821, 412] width 63 height 17
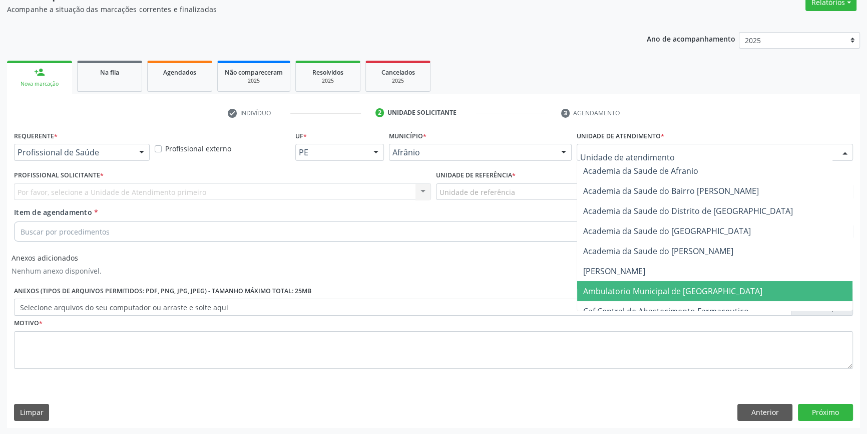
click at [629, 296] on span "Ambulatorio Municipal de [GEOGRAPHIC_DATA]" at bounding box center [714, 291] width 275 height 20
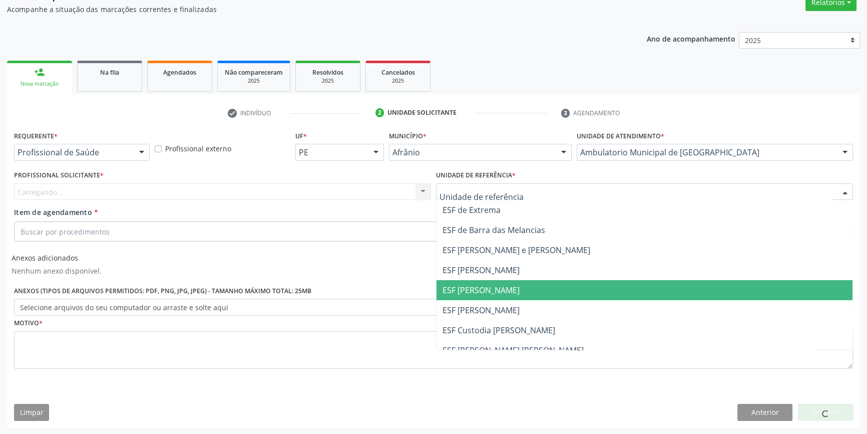
click at [490, 294] on span "ESF [PERSON_NAME]" at bounding box center [481, 289] width 77 height 11
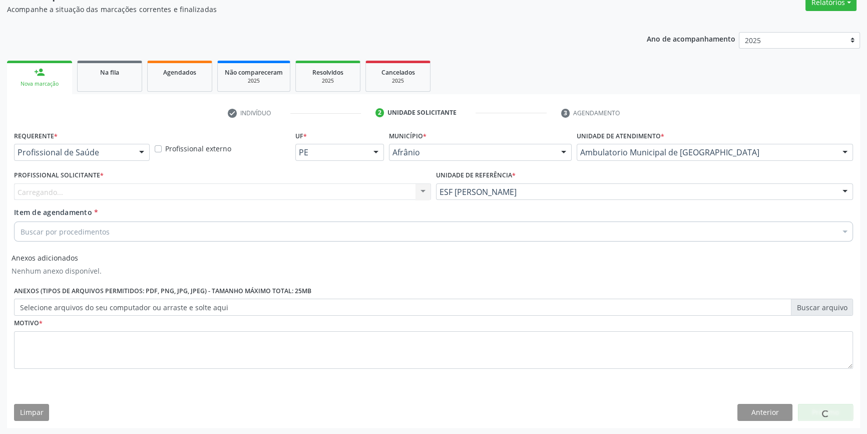
click at [258, 179] on div "Profissional Solicitante * Carregando... Nenhum resultado encontrado para: " " …" at bounding box center [222, 184] width 417 height 32
click at [250, 190] on div "Profissional solicitante" at bounding box center [222, 191] width 417 height 17
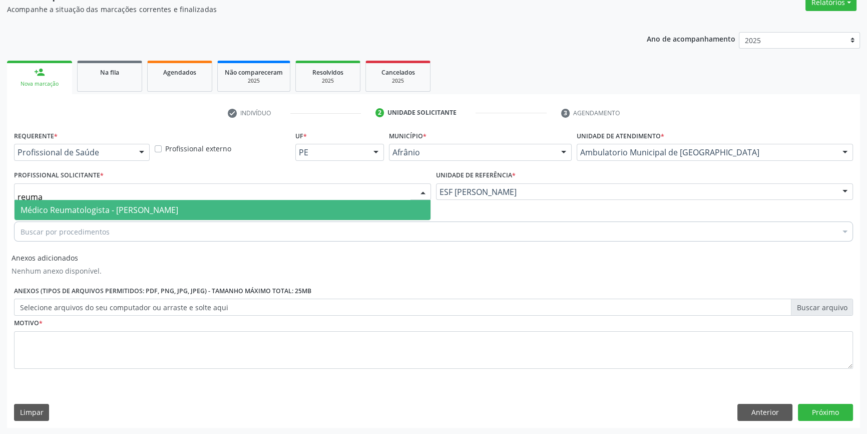
type input "reumat"
click at [178, 205] on span "Médico Reumatologista - Ramon Carvalho Rodrigues Cavalcanti" at bounding box center [100, 209] width 158 height 11
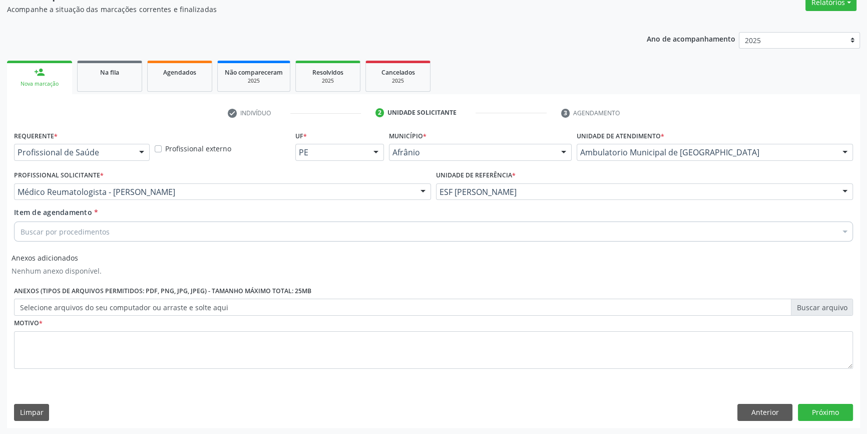
click at [122, 233] on div "Buscar por procedimentos" at bounding box center [433, 231] width 839 height 20
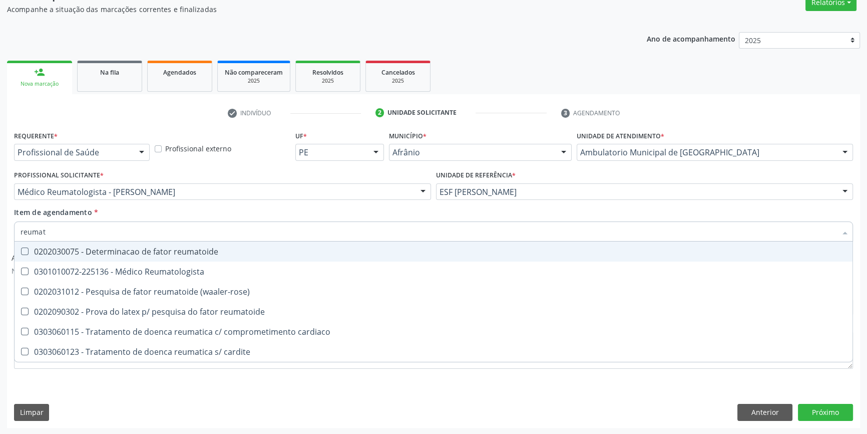
type input "reumato"
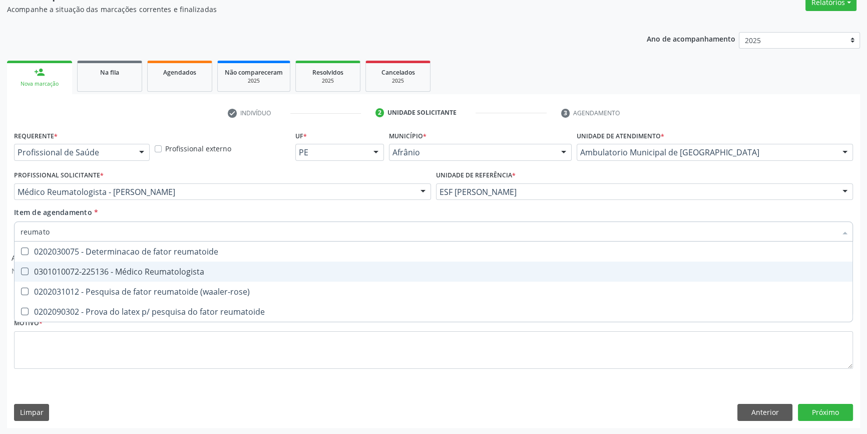
click at [148, 265] on span "0301010072-225136 - Médico Reumatologista" at bounding box center [434, 271] width 838 height 20
checkbox Reumatologista "true"
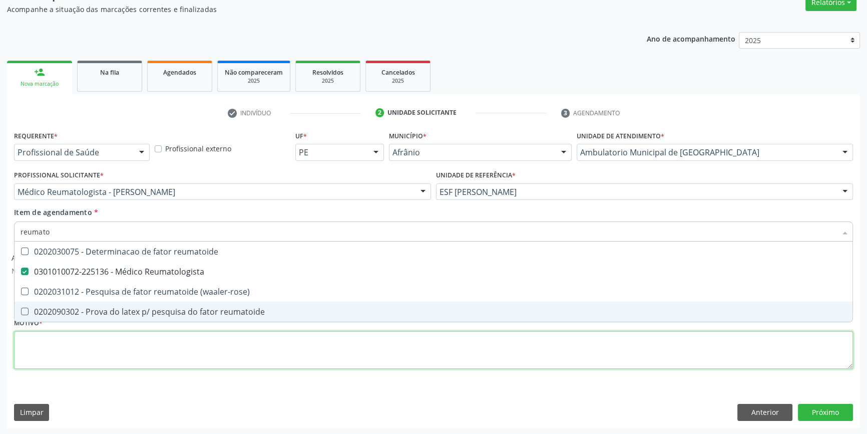
click at [87, 351] on div "Requerente * Profissional de Saúde Profissional de Saúde Paciente Nenhum result…" at bounding box center [433, 255] width 839 height 254
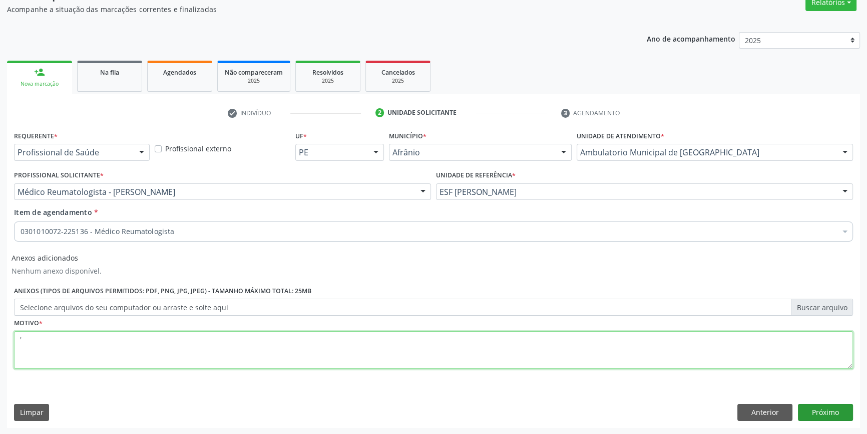
type textarea "'"
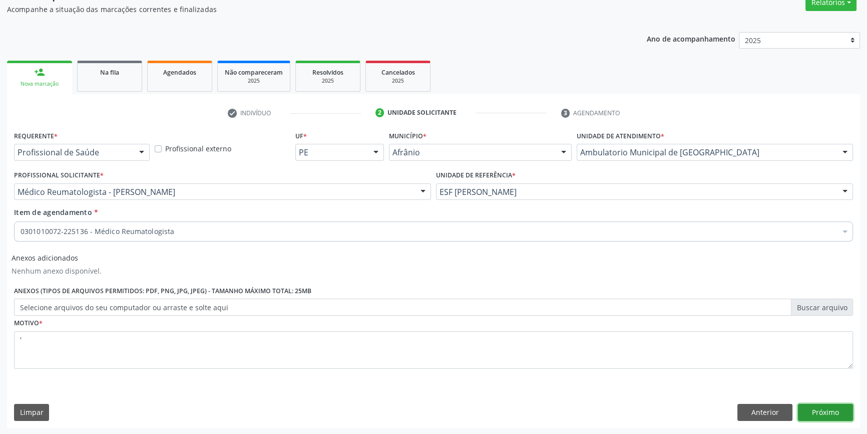
click at [816, 410] on button "Próximo" at bounding box center [825, 412] width 55 height 17
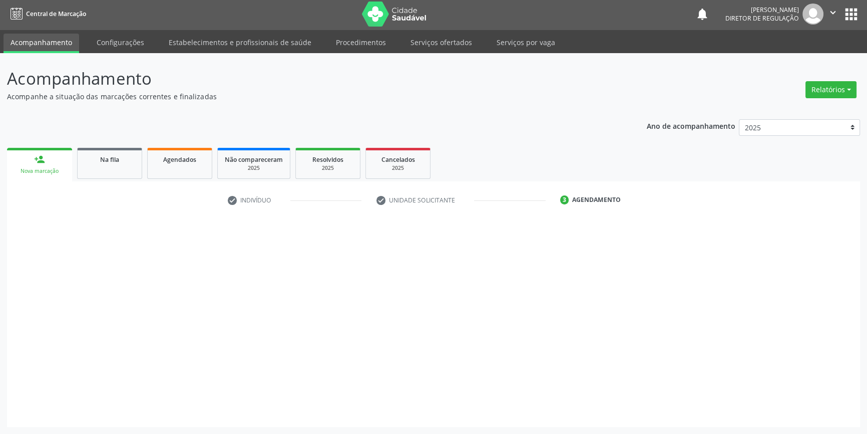
scroll to position [1, 0]
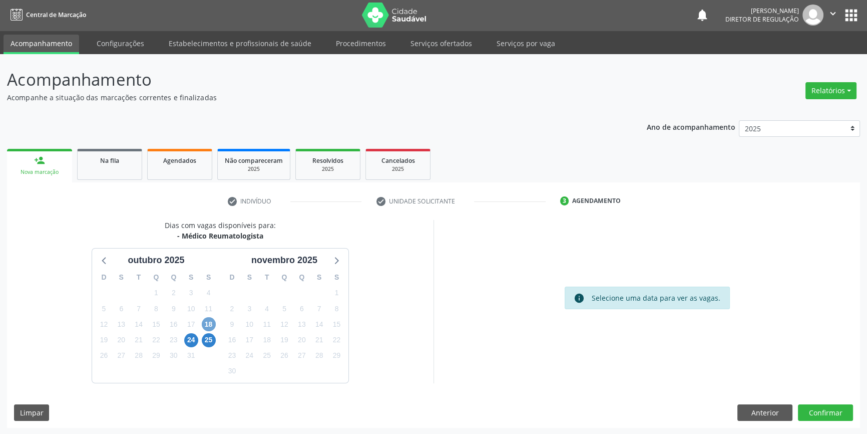
click at [205, 320] on span "18" at bounding box center [209, 324] width 14 height 14
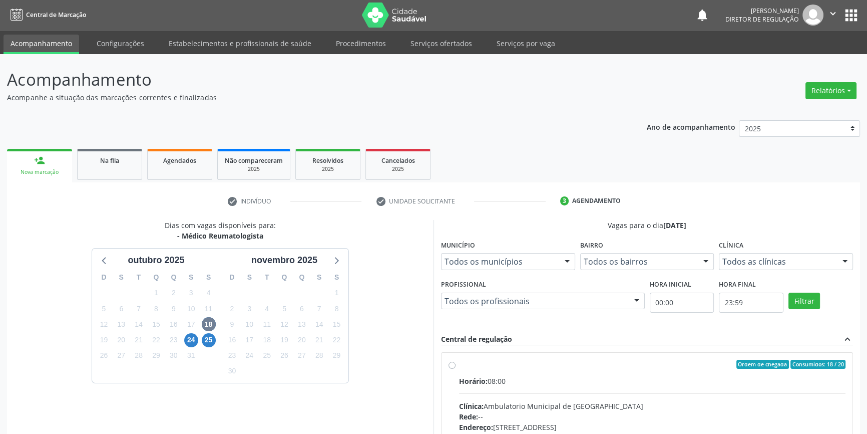
click at [456, 369] on input "Ordem de chegada Consumidos: 18 / 20 Horário: 08:00 Clínica: Ambulatorio Munici…" at bounding box center [452, 364] width 7 height 9
radio input "true"
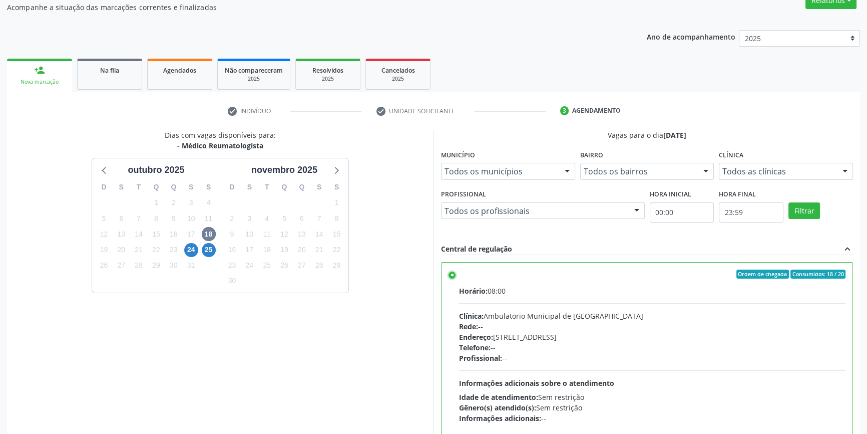
scroll to position [164, 0]
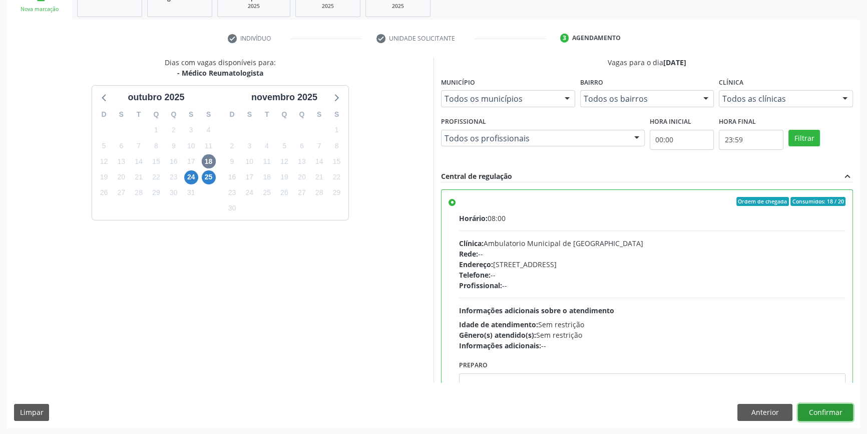
click at [817, 406] on button "Confirmar" at bounding box center [825, 412] width 55 height 17
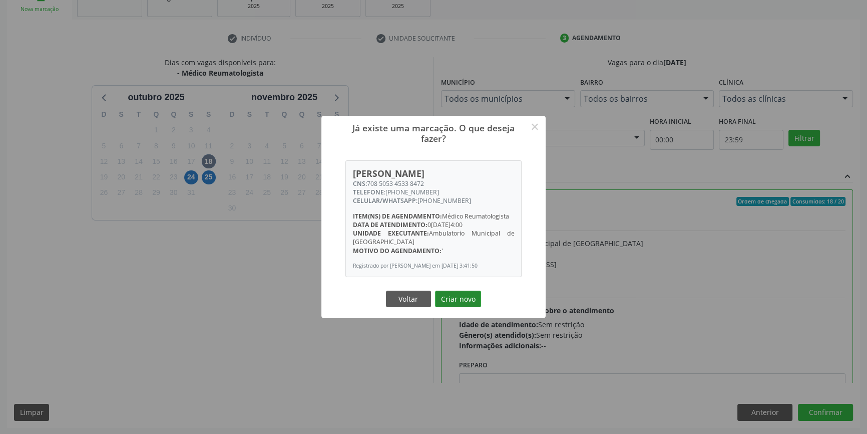
click at [473, 307] on button "Criar novo" at bounding box center [458, 298] width 46 height 17
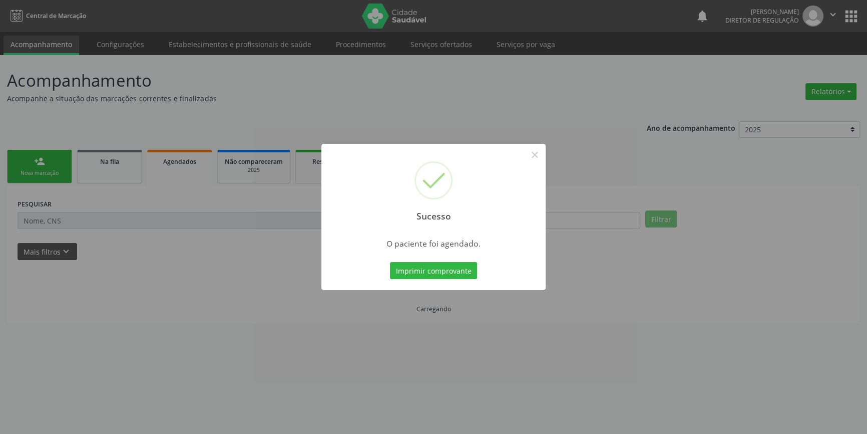
scroll to position [0, 0]
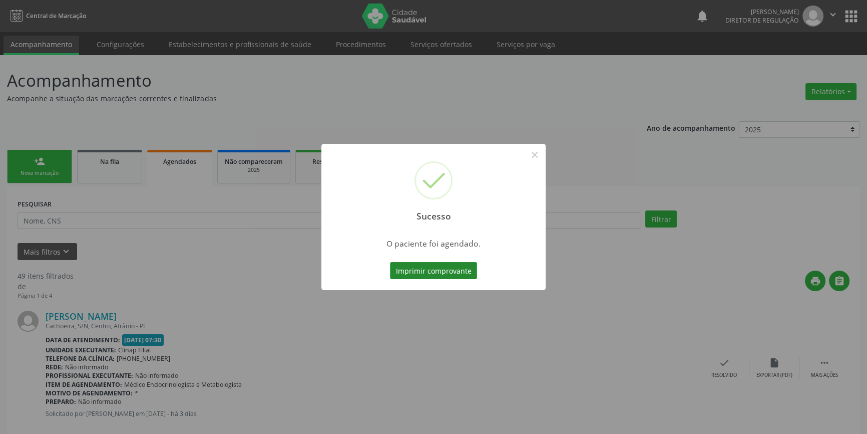
click at [448, 274] on button "Imprimir comprovante" at bounding box center [433, 270] width 87 height 17
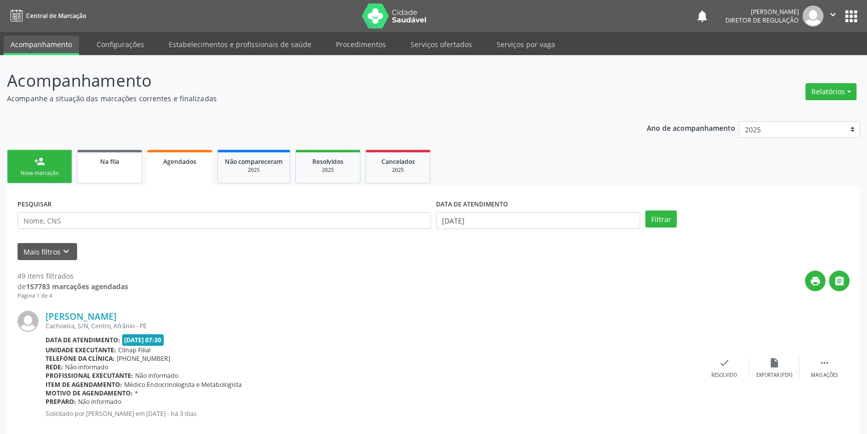
click at [108, 159] on span "Na fila" at bounding box center [109, 161] width 19 height 9
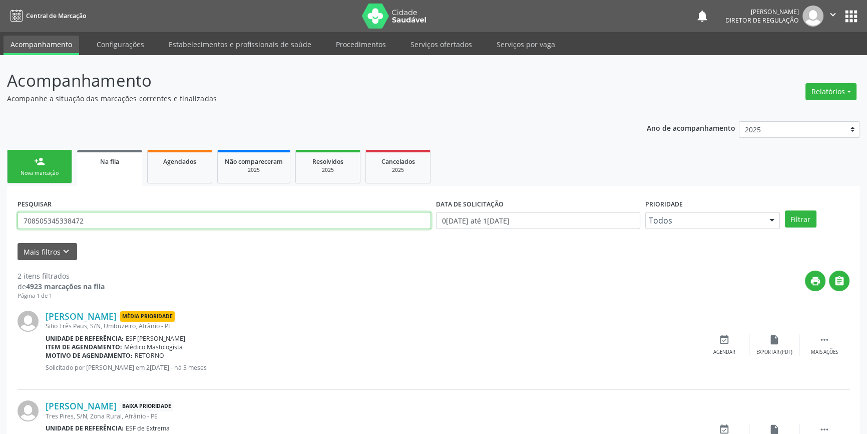
drag, startPoint x: 112, startPoint y: 216, endPoint x: 0, endPoint y: 210, distance: 111.8
click at [0, 210] on div "Acompanhamento Acompanhe a situação das marcações correntes e finalizadas Relat…" at bounding box center [433, 275] width 867 height 441
type input "701808245106874"
click at [802, 216] on button "Filtrar" at bounding box center [801, 218] width 32 height 17
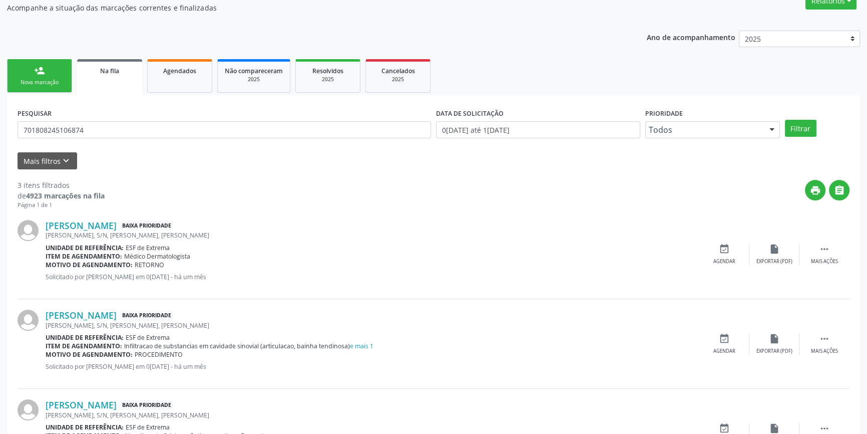
scroll to position [151, 0]
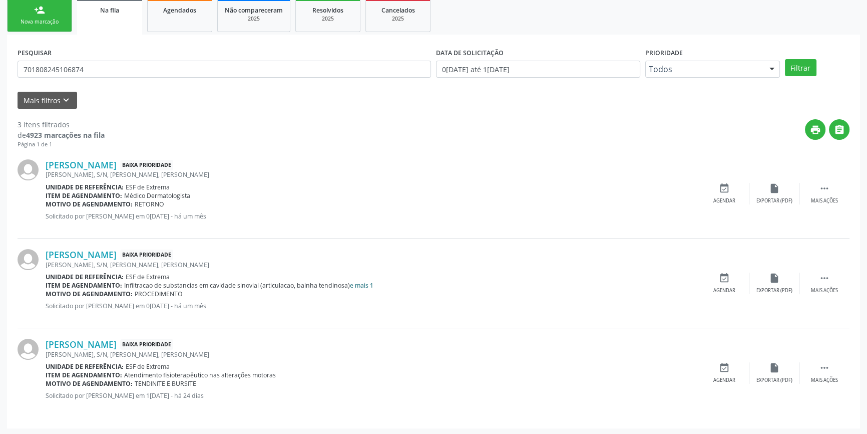
click at [354, 285] on link "e mais 1" at bounding box center [362, 285] width 24 height 9
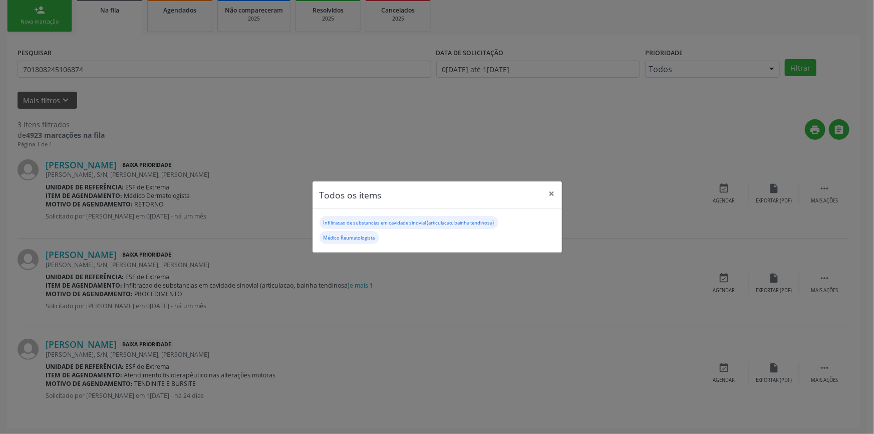
click at [823, 268] on div "Todos os items × Infiltracao de substancias em cavidade sinovial (articulacao, …" at bounding box center [437, 217] width 874 height 434
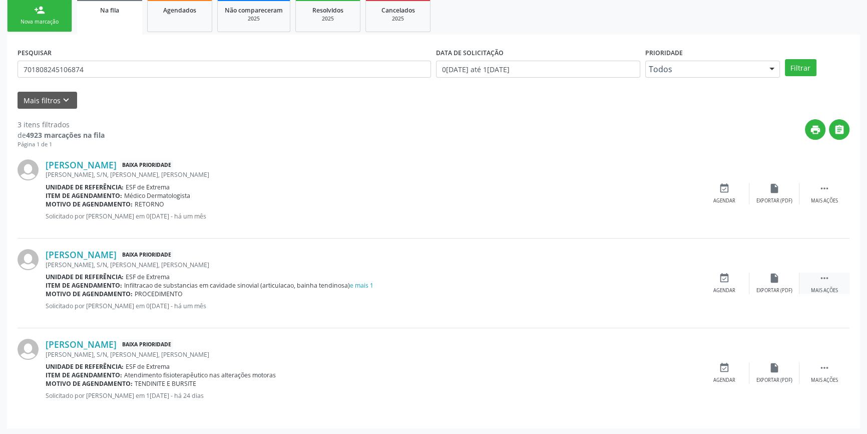
click at [817, 282] on div " Mais ações" at bounding box center [825, 283] width 50 height 22
click at [773, 282] on div "edit Editar" at bounding box center [775, 283] width 50 height 22
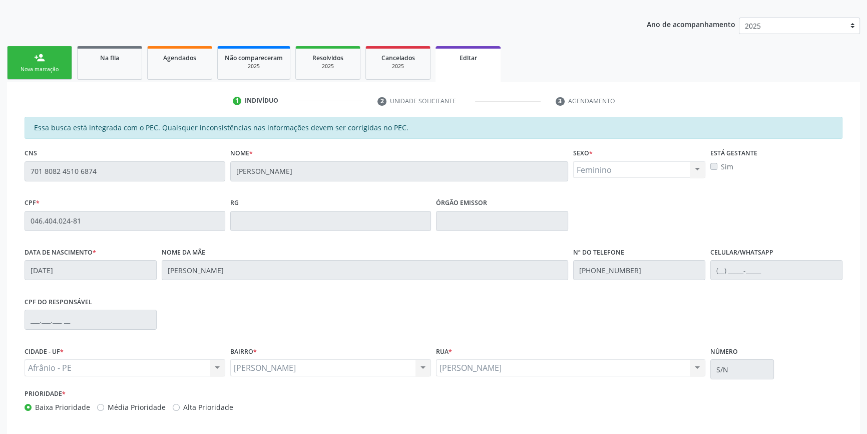
scroll to position [150, 0]
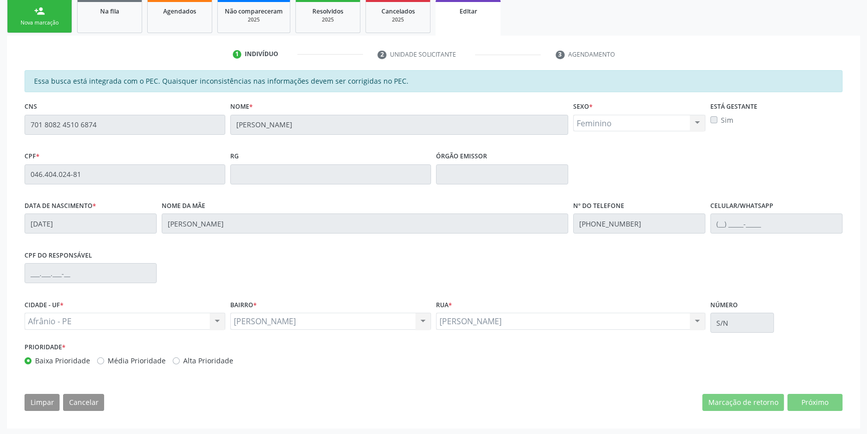
drag, startPoint x: 788, startPoint y: 388, endPoint x: 630, endPoint y: 353, distance: 161.7
click at [661, 359] on div "Essa busca está integrada com o PEC. Quaisquer inconsistências nas informações …" at bounding box center [434, 244] width 832 height 348
click at [451, 298] on label "Rua *" at bounding box center [444, 305] width 16 height 16
drag, startPoint x: 222, startPoint y: 315, endPoint x: 206, endPoint y: 302, distance: 20.6
click at [212, 307] on div "CIDADE - UF * Afrânio - PE Afrânio - PE Nenhum resultado encontrado para: " " N…" at bounding box center [433, 318] width 823 height 43
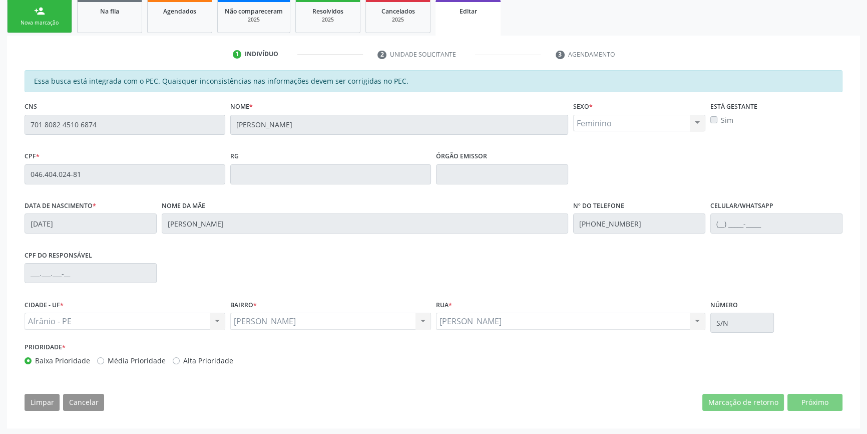
click at [121, 147] on div "CNS 701 8082 4510 6874" at bounding box center [125, 124] width 206 height 50
click at [195, 141] on div "CNS 701 8082 4510 6874" at bounding box center [125, 124] width 206 height 50
drag, startPoint x: 235, startPoint y: 161, endPoint x: 188, endPoint y: 245, distance: 96.2
click at [249, 186] on div "Essa busca está integrada com o PEC. Quaisquer inconsistências nas informações …" at bounding box center [434, 221] width 818 height 302
drag, startPoint x: 188, startPoint y: 245, endPoint x: 184, endPoint y: 249, distance: 5.3
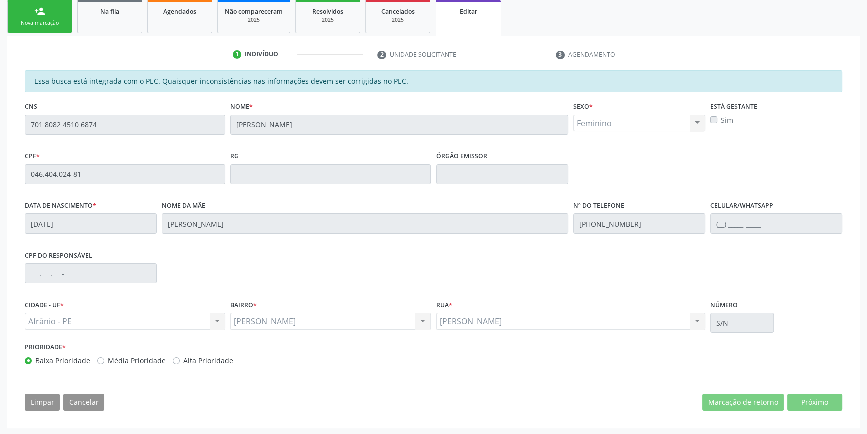
click at [182, 249] on div "Essa busca está integrada com o PEC. Quaisquer inconsistências nas informações …" at bounding box center [434, 221] width 818 height 302
drag, startPoint x: 386, startPoint y: 289, endPoint x: 310, endPoint y: 290, distance: 75.6
click at [351, 304] on div "Essa busca está integrada com o PEC. Quaisquer inconsistências nas informações …" at bounding box center [434, 221] width 818 height 302
click at [257, 292] on div "CPF do responsável" at bounding box center [433, 272] width 823 height 50
click at [59, 21] on div "Nova marcação" at bounding box center [40, 23] width 50 height 8
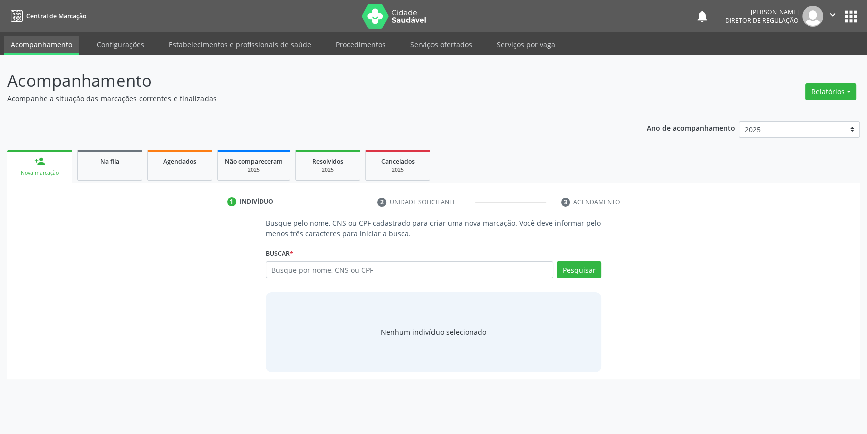
scroll to position [0, 0]
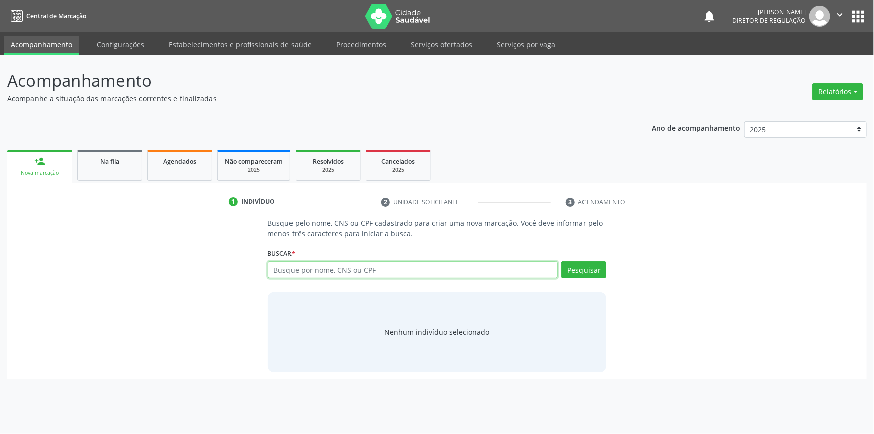
click at [385, 277] on input "text" at bounding box center [413, 269] width 290 height 17
type input "701808245106874"
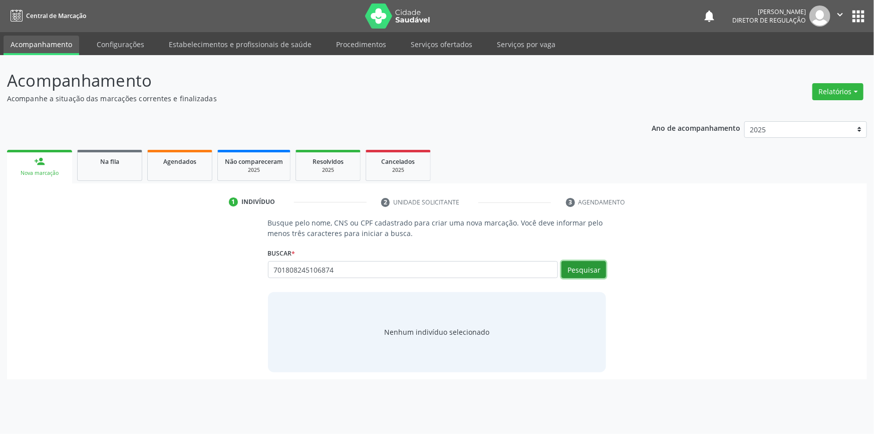
click at [592, 275] on button "Pesquisar" at bounding box center [583, 269] width 45 height 17
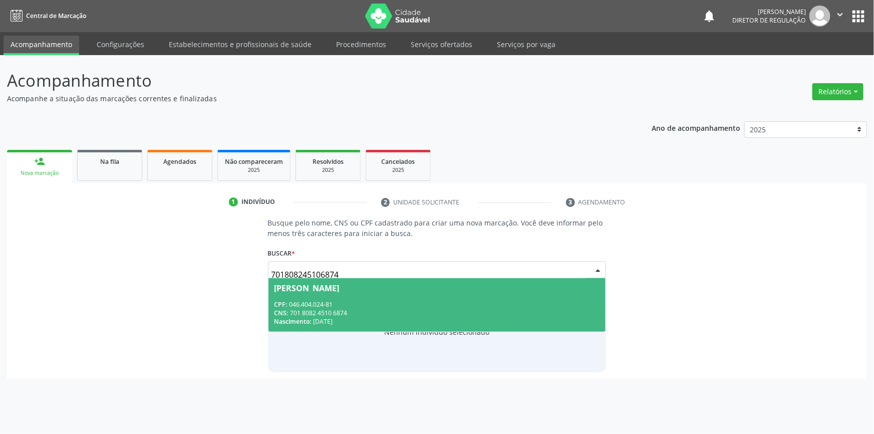
click at [361, 329] on span "Maria Alzira da Silva CPF: 046.404.024-81 CNS: 701 8082 4510 6874 Nascimento: 0…" at bounding box center [437, 305] width 338 height 54
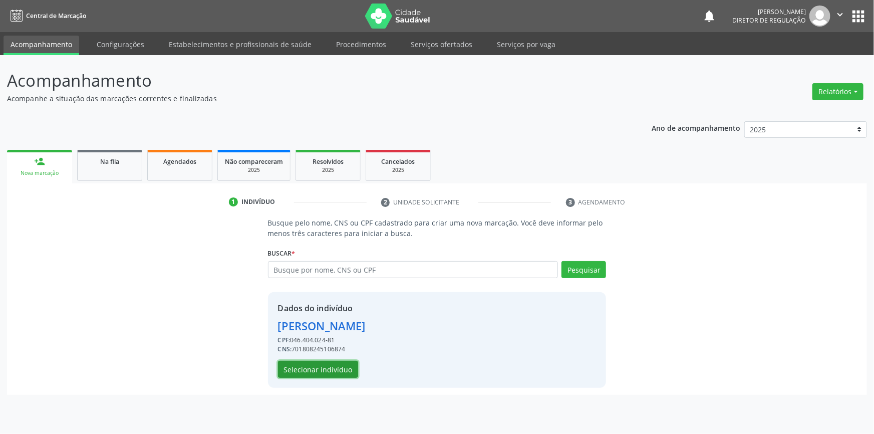
click at [324, 372] on button "Selecionar indivíduo" at bounding box center [318, 369] width 80 height 17
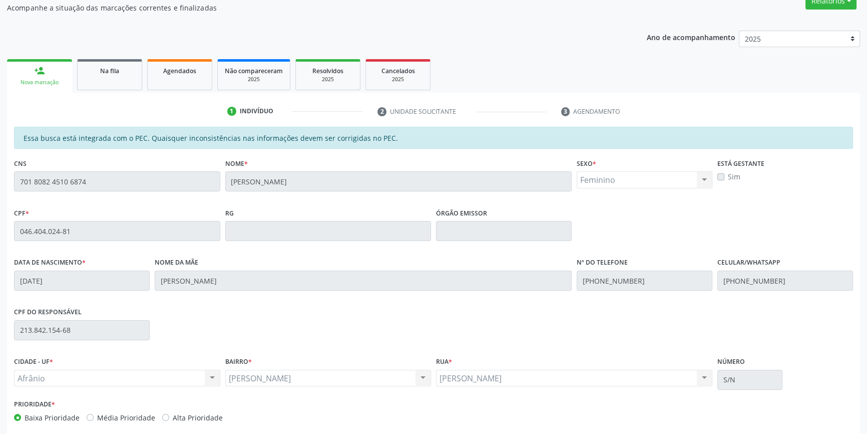
scroll to position [137, 0]
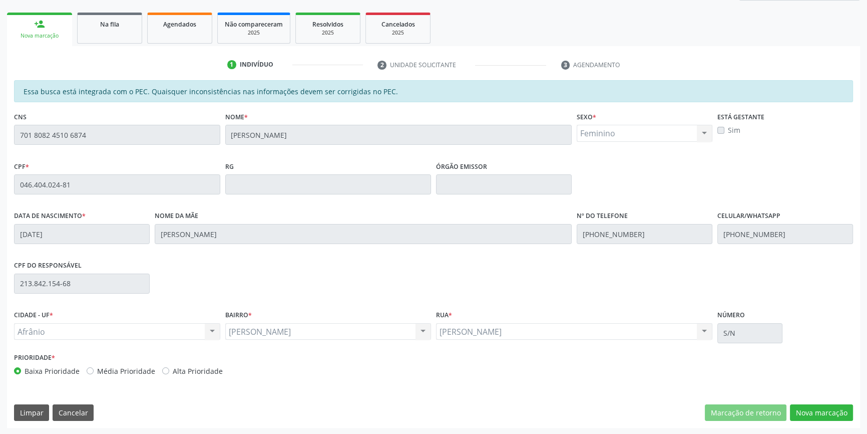
click at [829, 402] on div "Essa busca está integrada com o PEC. Quaisquer inconsistências nas informações …" at bounding box center [433, 254] width 853 height 348
click at [826, 411] on button "Nova marcação" at bounding box center [821, 412] width 63 height 17
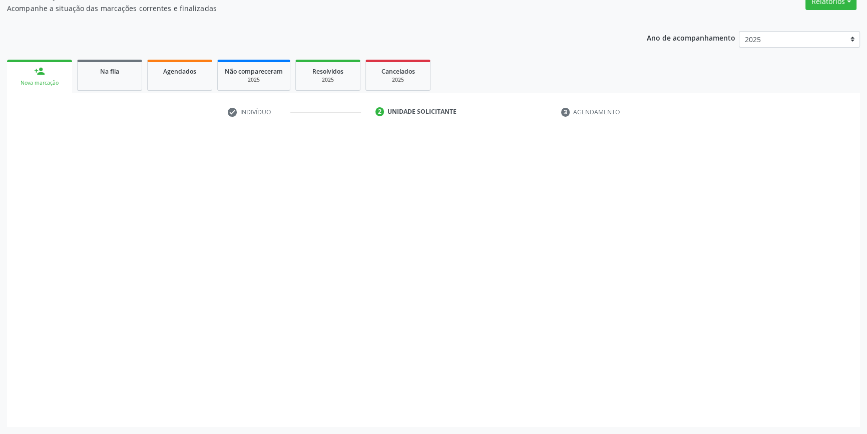
scroll to position [89, 0]
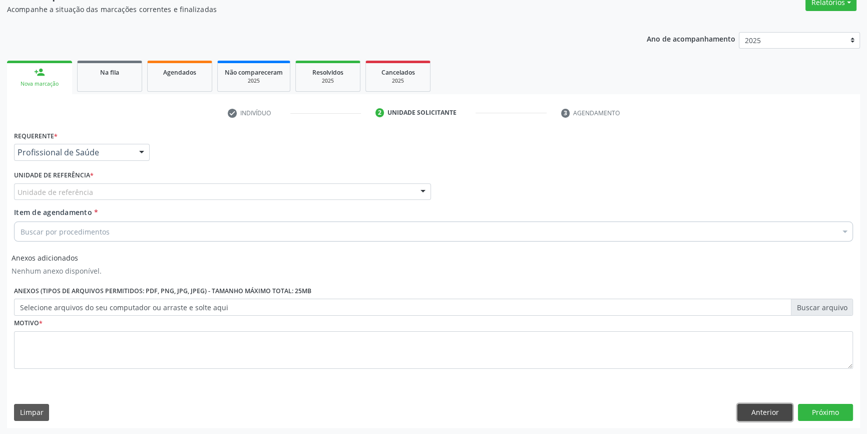
click at [771, 407] on button "Anterior" at bounding box center [765, 412] width 55 height 17
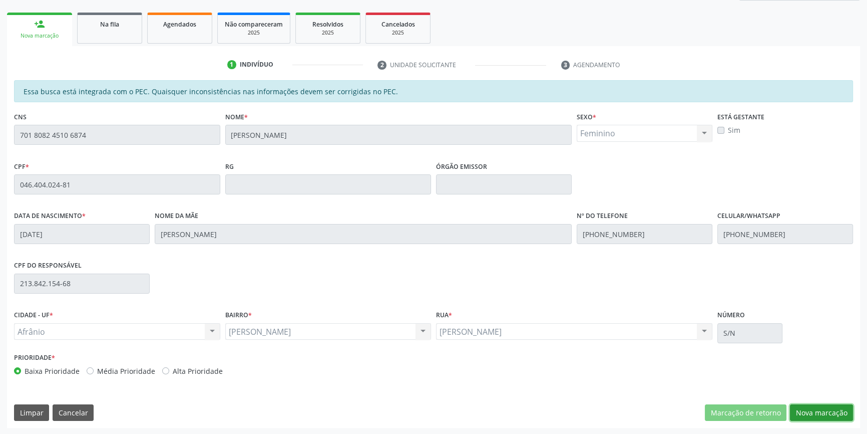
click at [812, 417] on button "Nova marcação" at bounding box center [821, 412] width 63 height 17
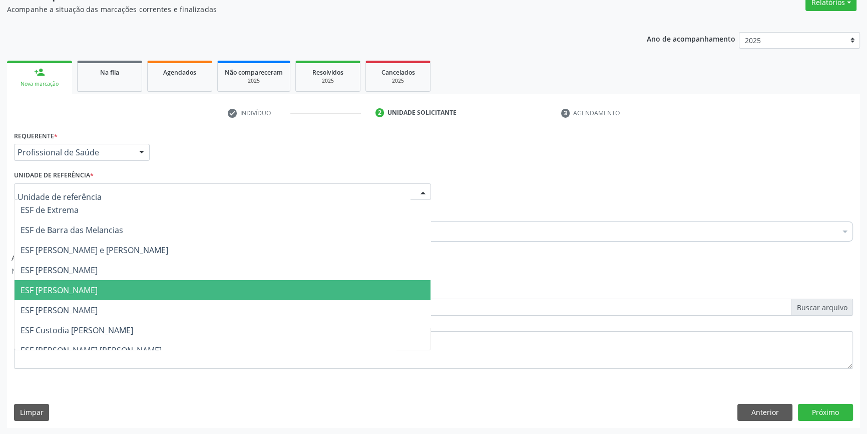
click at [80, 280] on span "ESF [PERSON_NAME]" at bounding box center [223, 290] width 416 height 20
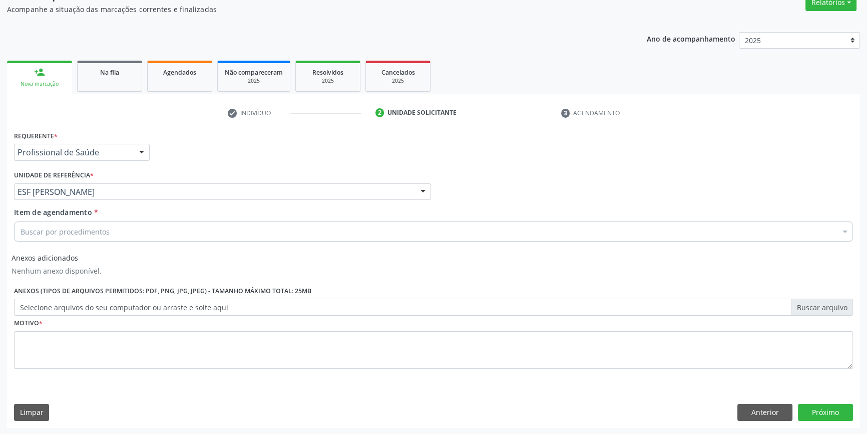
click at [89, 241] on div "Item de agendamento * Buscar por procedimentos Selecionar todos 0604320140 - Ab…" at bounding box center [434, 226] width 844 height 39
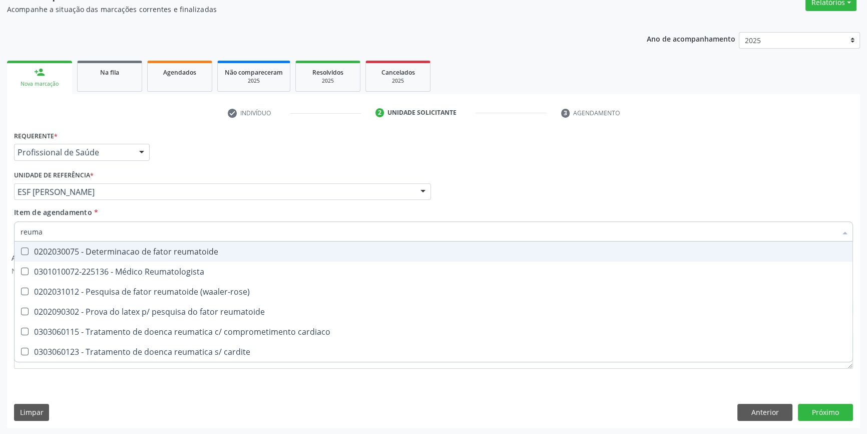
type input "reumat"
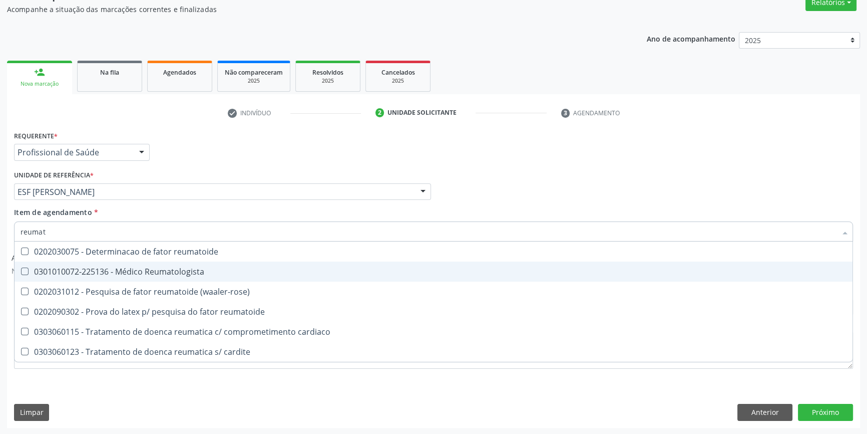
click at [56, 271] on div "0301010072-225136 - Médico Reumatologista" at bounding box center [434, 271] width 826 height 8
checkbox Reumatologista "true"
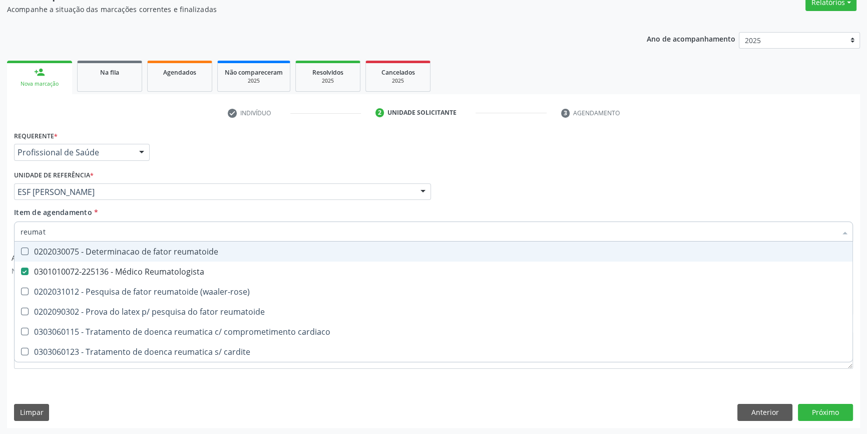
click at [117, 208] on div "Item de agendamento * reumat Desfazer seleção 0202030075 - Determinacao de fato…" at bounding box center [433, 223] width 839 height 32
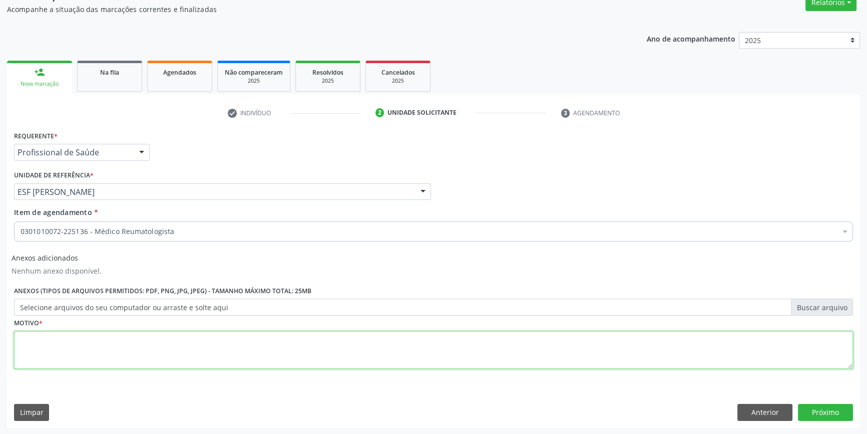
click at [76, 349] on textarea at bounding box center [433, 350] width 839 height 38
type textarea "'"
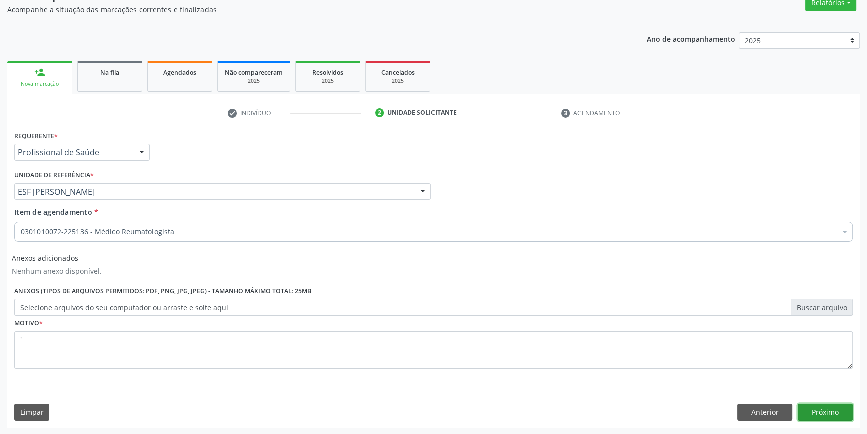
click at [821, 406] on button "Próximo" at bounding box center [825, 412] width 55 height 17
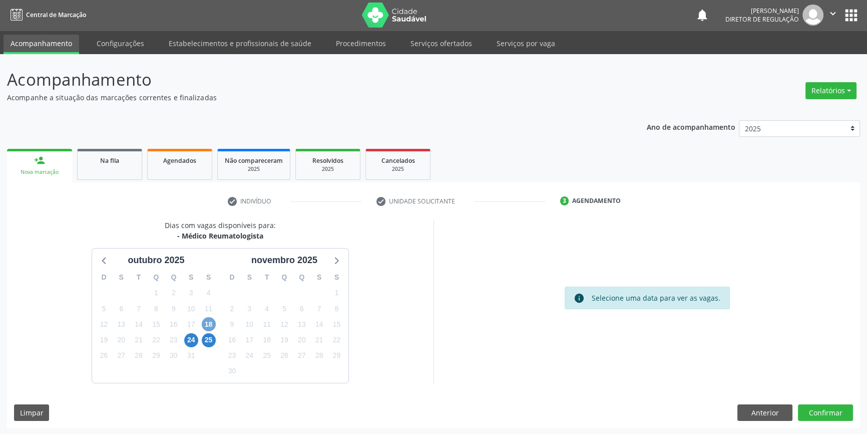
click at [208, 324] on span "18" at bounding box center [209, 324] width 14 height 14
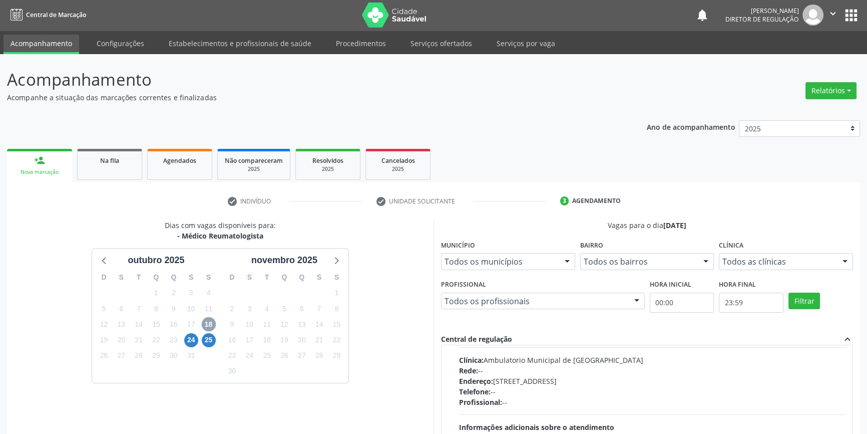
scroll to position [91, 0]
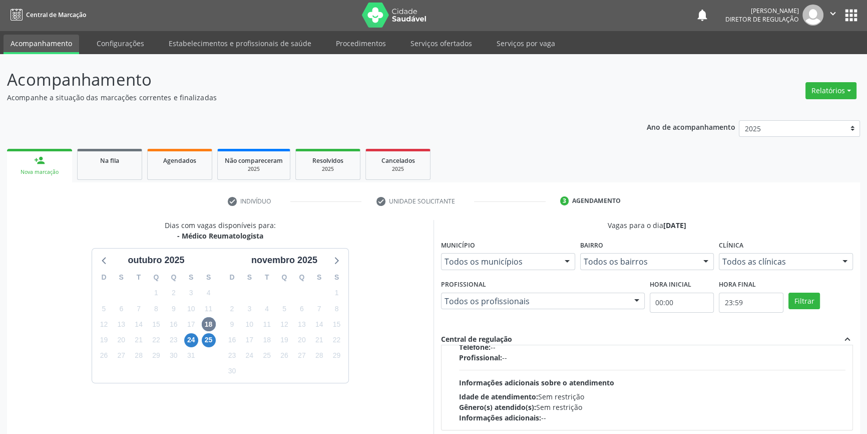
click at [698, 359] on div "Profissional: --" at bounding box center [652, 357] width 387 height 11
click at [456, 278] on input "Ordem de chegada Consumidos: 19 / 20 Horário: 08:00 Clínica: Ambulatorio Munici…" at bounding box center [452, 273] width 7 height 9
radio input "true"
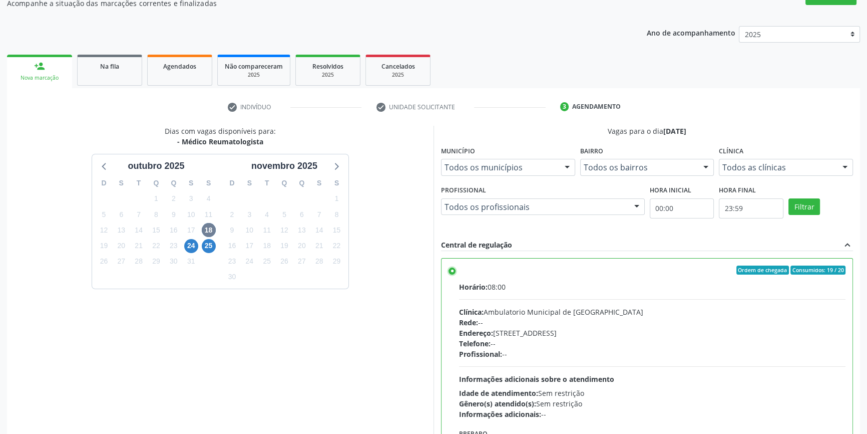
scroll to position [164, 0]
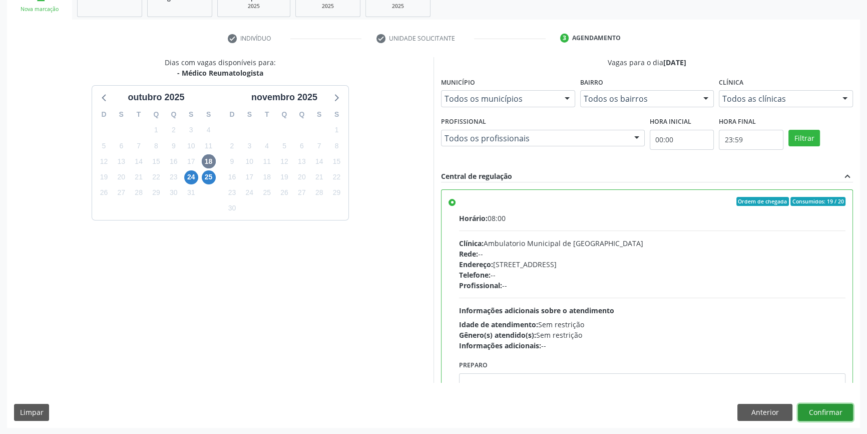
click at [827, 416] on button "Confirmar" at bounding box center [825, 412] width 55 height 17
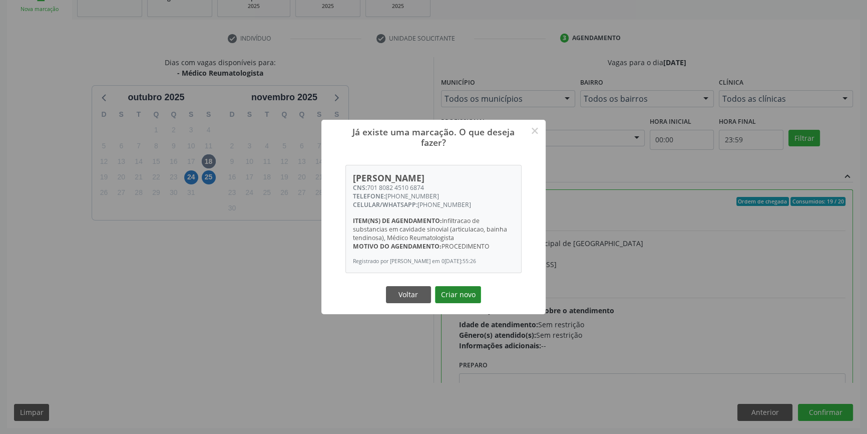
click at [470, 295] on button "Criar novo" at bounding box center [458, 294] width 46 height 17
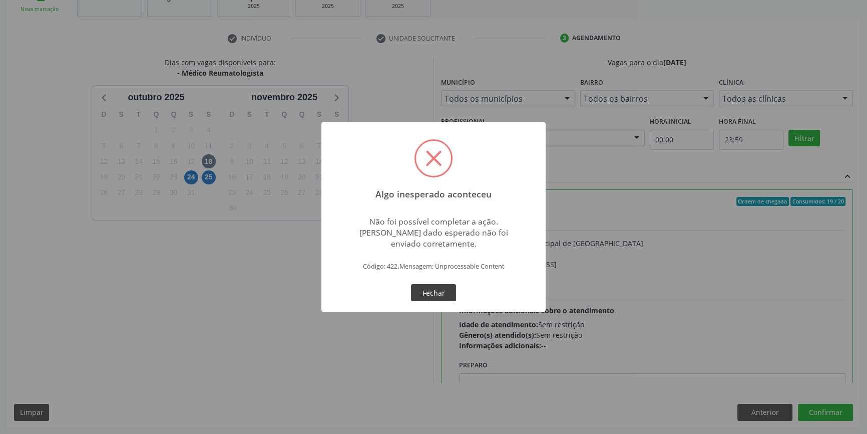
click at [420, 288] on button "Fechar" at bounding box center [433, 292] width 45 height 17
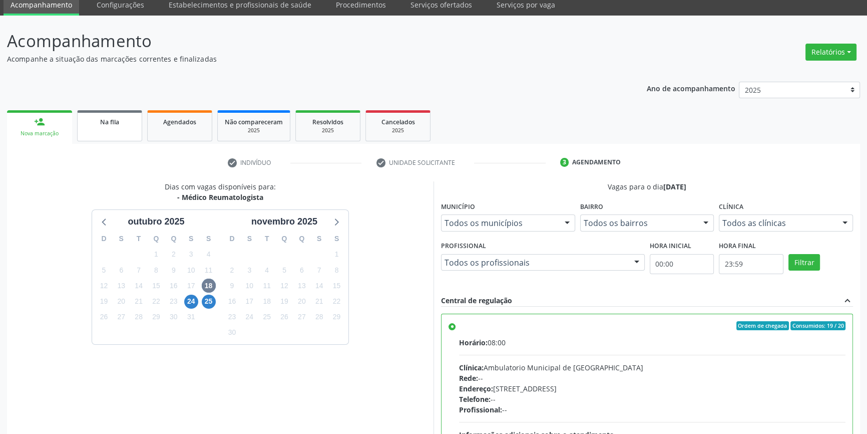
scroll to position [27, 0]
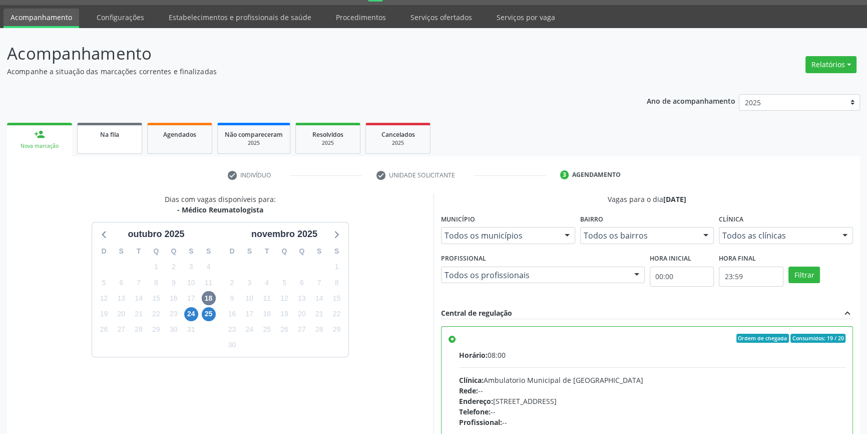
click at [126, 127] on link "Na fila" at bounding box center [109, 138] width 65 height 31
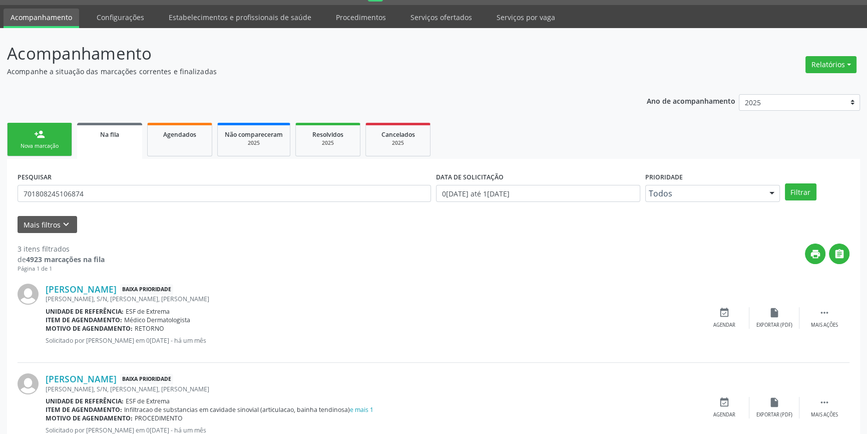
scroll to position [0, 0]
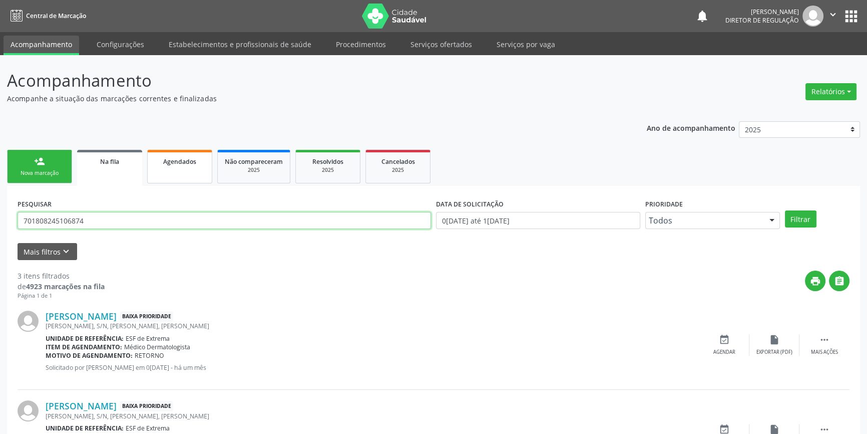
drag, startPoint x: 104, startPoint y: 215, endPoint x: 152, endPoint y: 149, distance: 81.7
click at [0, 191] on div "Acompanhamento Acompanhe a situação das marcações correntes e finalizadas Relat…" at bounding box center [433, 320] width 867 height 531
type input "03878999445"
click at [806, 221] on button "Filtrar" at bounding box center [801, 218] width 32 height 17
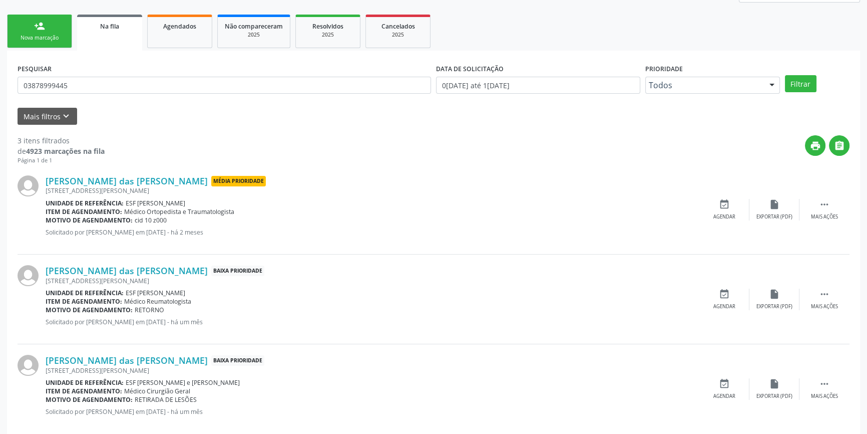
scroll to position [136, 0]
click at [727, 297] on icon "event_available" at bounding box center [724, 292] width 11 height 11
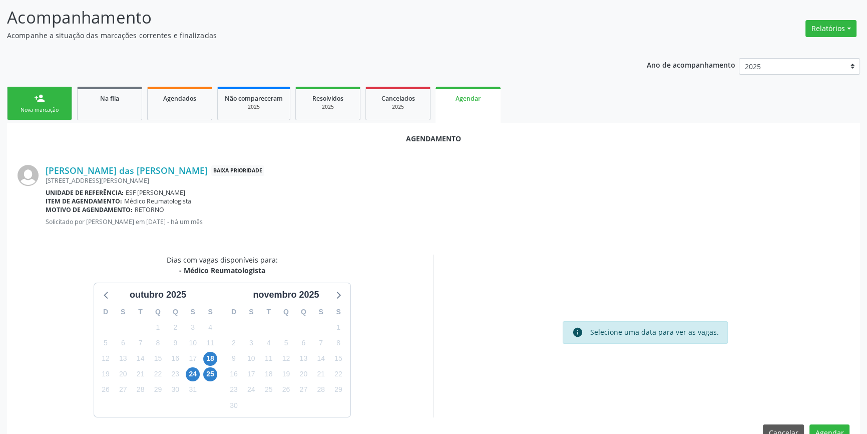
scroll to position [87, 0]
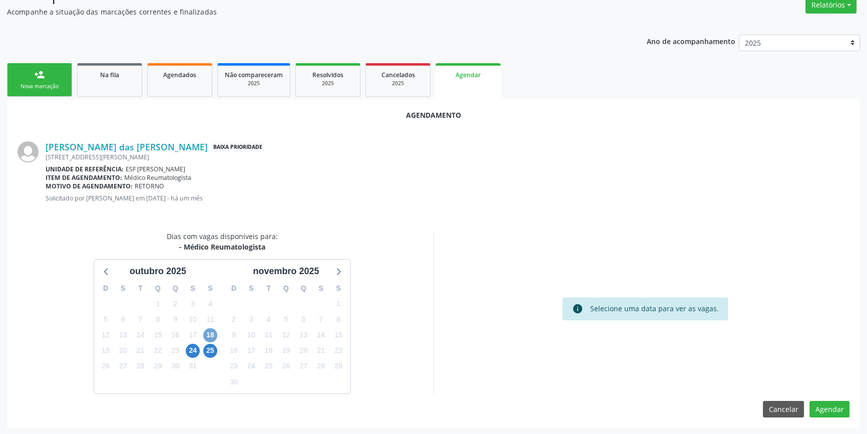
click at [216, 335] on span "18" at bounding box center [210, 335] width 14 height 14
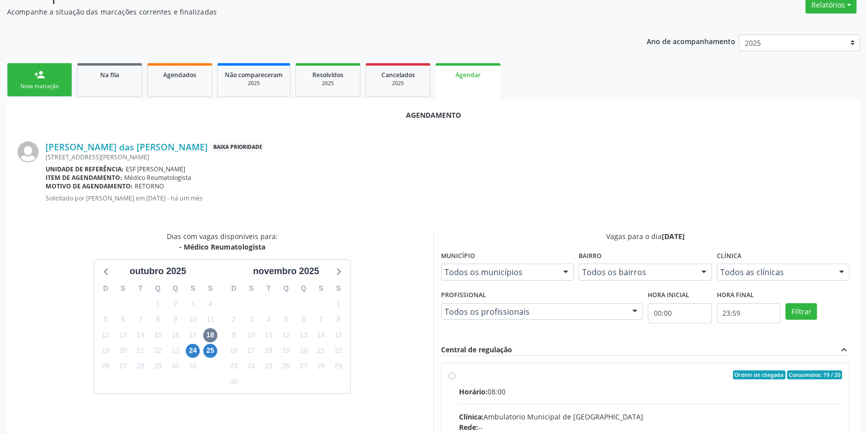
drag, startPoint x: 579, startPoint y: 400, endPoint x: 585, endPoint y: 378, distance: 22.8
click at [456, 379] on input "Ordem de chegada Consumidos: 19 / 20 Horário: 08:00 Clínica: Ambulatorio Munici…" at bounding box center [452, 374] width 7 height 9
radio input "true"
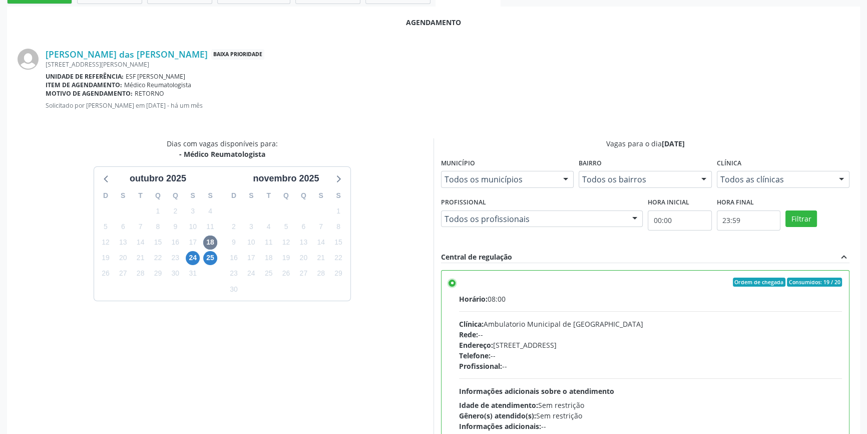
scroll to position [249, 0]
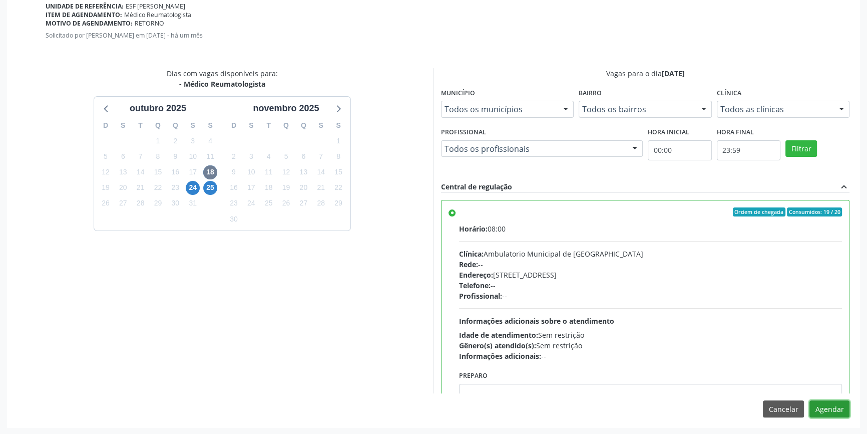
click at [836, 411] on button "Agendar" at bounding box center [830, 408] width 40 height 17
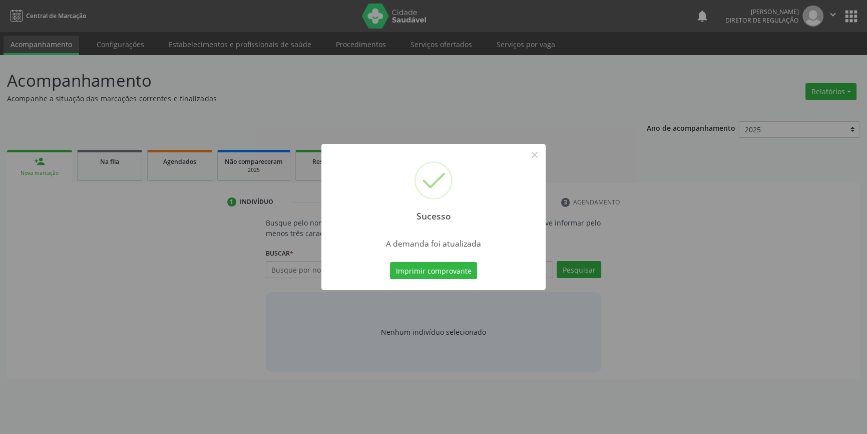
scroll to position [0, 0]
click at [475, 270] on button "Imprimir comprovante" at bounding box center [437, 270] width 87 height 17
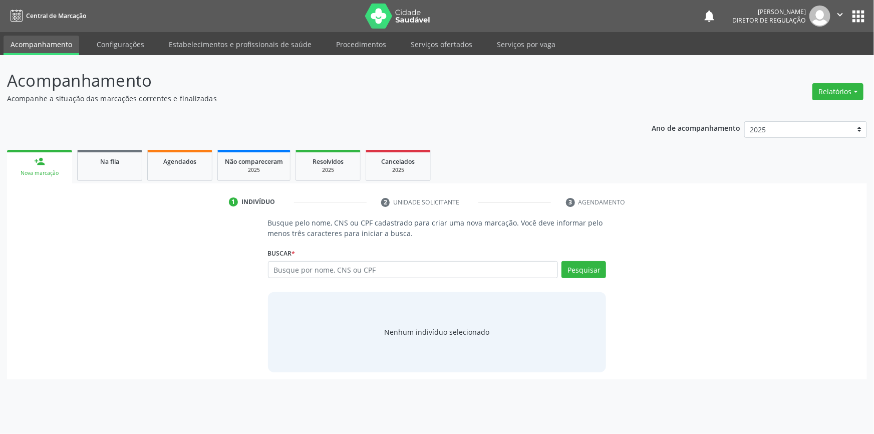
click at [134, 189] on div "1 Indivíduo 2 Unidade solicitante 3 Agendamento Busque pelo nome, CNS ou CPF ca…" at bounding box center [437, 281] width 860 height 196
click at [122, 158] on div "Na fila" at bounding box center [110, 161] width 50 height 11
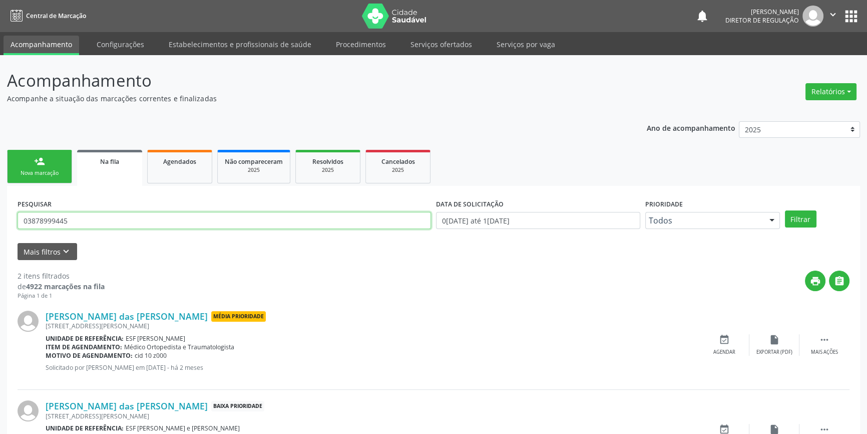
drag, startPoint x: 12, startPoint y: 219, endPoint x: 0, endPoint y: 221, distance: 12.1
click at [0, 221] on div "Acompanhamento Acompanhe a situação das marcações correntes e finalizadas Relat…" at bounding box center [433, 275] width 867 height 441
type input "700004863926604"
drag, startPoint x: 817, startPoint y: 204, endPoint x: 805, endPoint y: 215, distance: 16.3
click at [815, 206] on div "PESQUISAR 700004863926604 DATA DE SOLICITAÇÃO 01/01/2018 até 10/10/2025 Priorid…" at bounding box center [433, 215] width 837 height 39
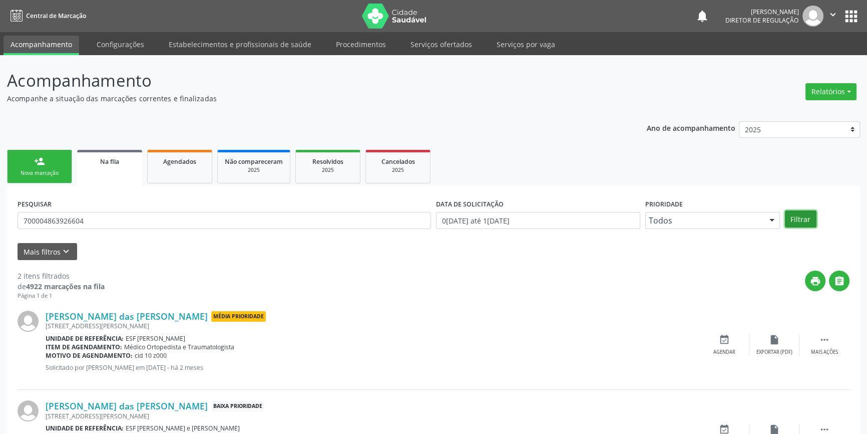
click at [805, 215] on button "Filtrar" at bounding box center [801, 218] width 32 height 17
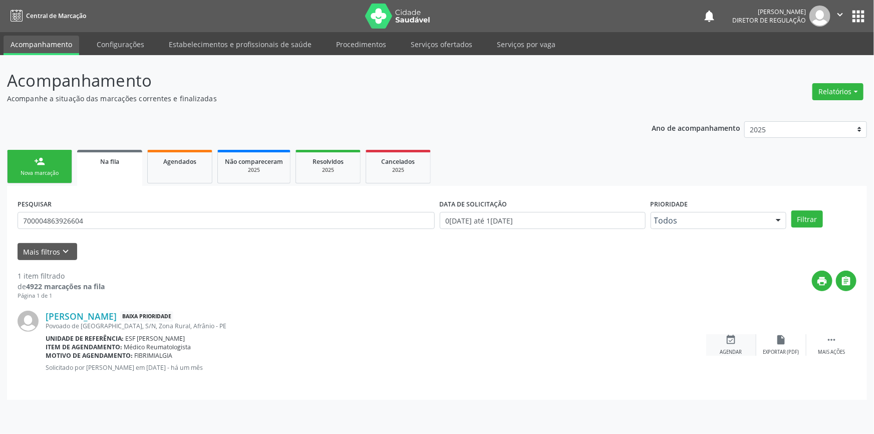
click at [721, 351] on div "Agendar" at bounding box center [731, 352] width 22 height 7
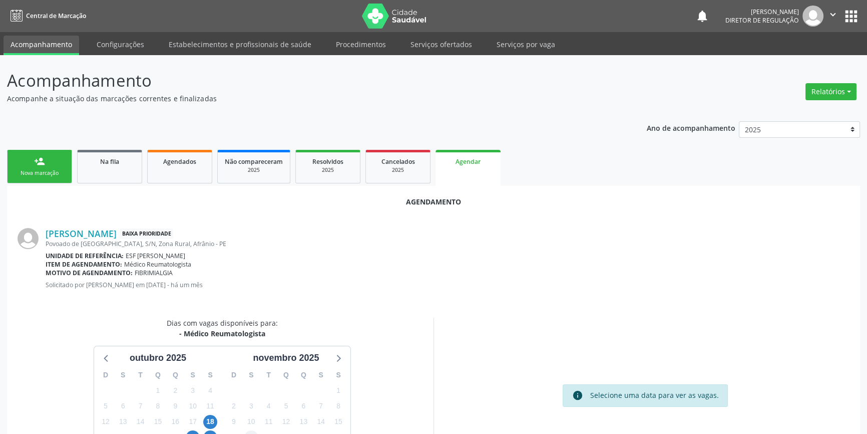
scroll to position [87, 0]
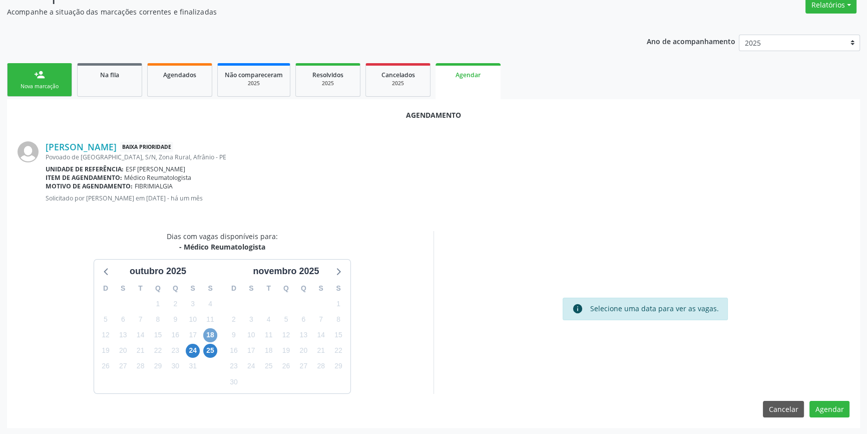
click at [215, 333] on span "18" at bounding box center [210, 335] width 14 height 14
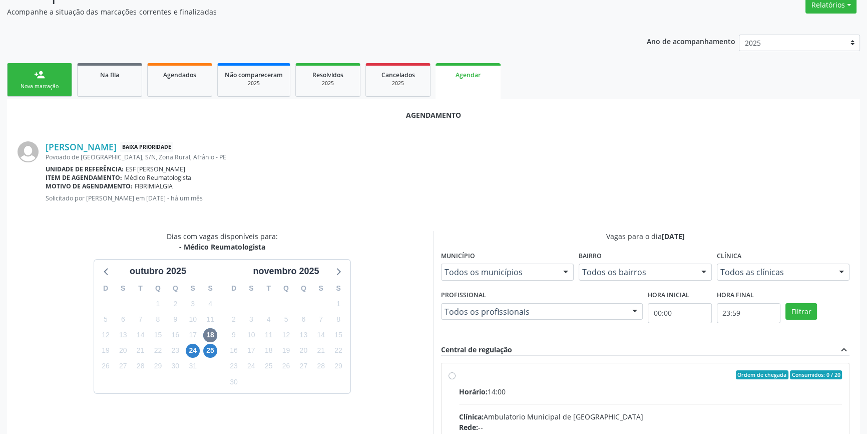
click at [480, 376] on div "Ordem de chegada Consumidos: 0 / 20" at bounding box center [650, 374] width 383 height 9
click at [456, 376] on input "Ordem de chegada Consumidos: 0 / 20 Horário: 14:00 Clínica: Ambulatorio Municip…" at bounding box center [452, 374] width 7 height 9
radio input "true"
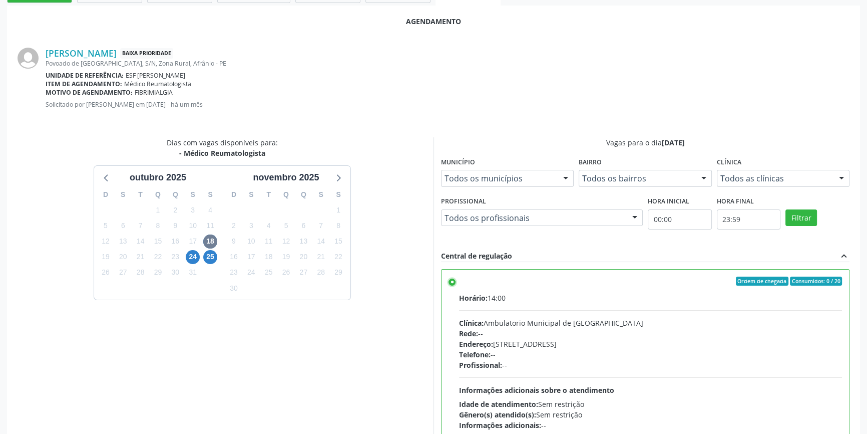
scroll to position [249, 0]
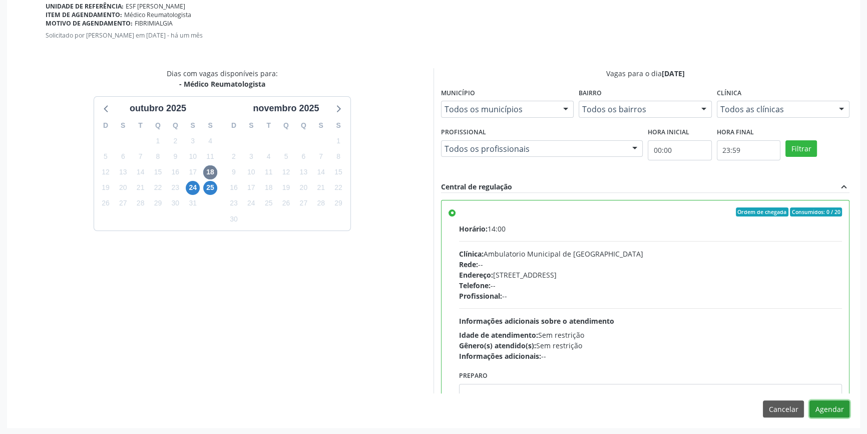
click at [845, 409] on button "Agendar" at bounding box center [830, 408] width 40 height 17
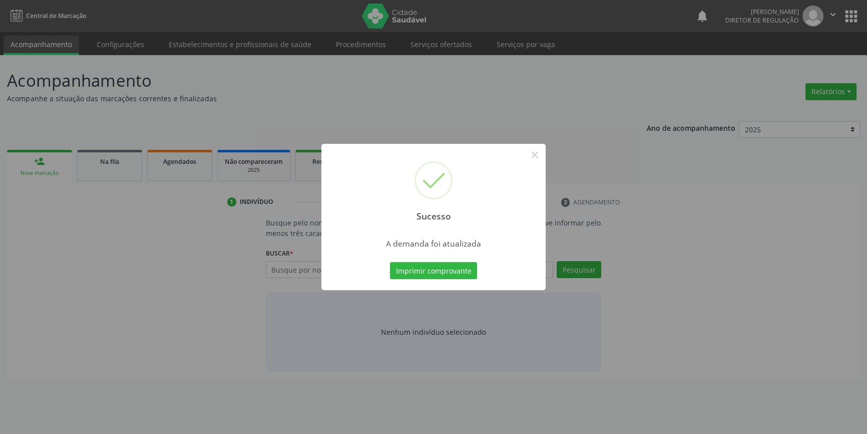
scroll to position [0, 0]
click at [459, 276] on button "Imprimir comprovante" at bounding box center [437, 270] width 87 height 17
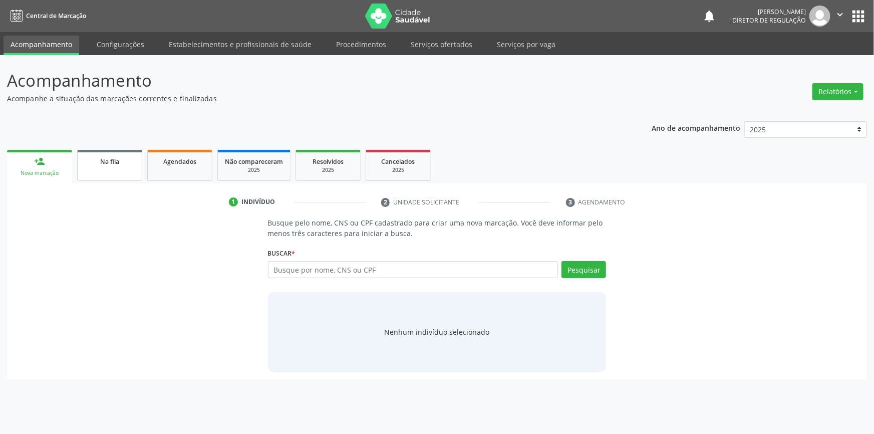
click at [122, 171] on link "Na fila" at bounding box center [109, 165] width 65 height 31
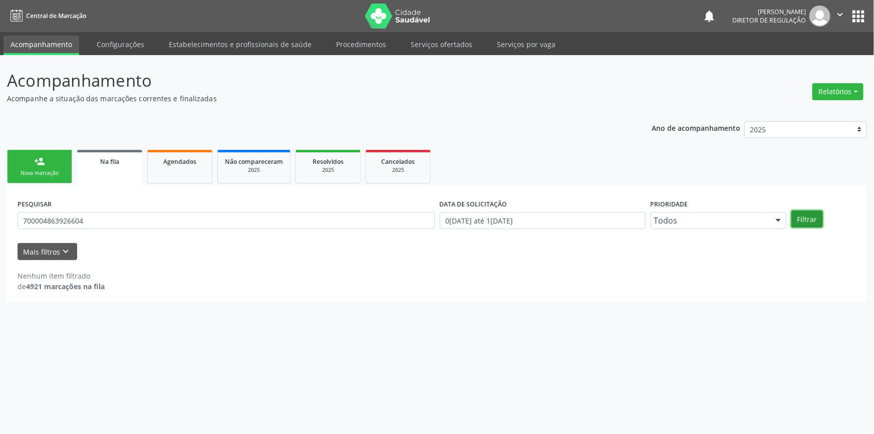
click at [796, 218] on button "Filtrar" at bounding box center [807, 218] width 32 height 17
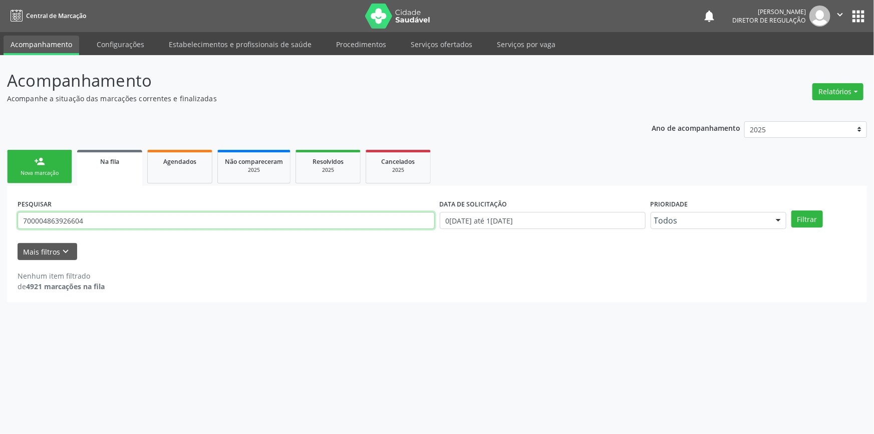
drag, startPoint x: 119, startPoint y: 224, endPoint x: 0, endPoint y: 226, distance: 118.7
click at [0, 226] on div "Acompanhamento Acompanhe a situação das marcações correntes e finalizadas Relat…" at bounding box center [437, 244] width 874 height 379
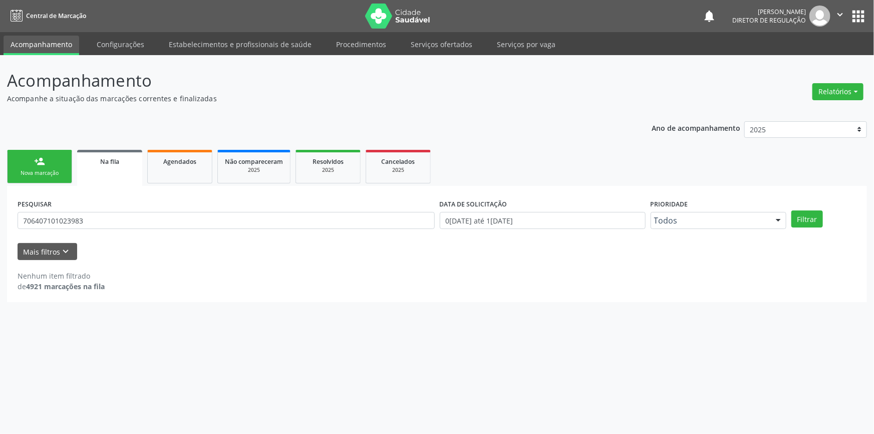
click at [811, 228] on div "PESQUISAR 706407101023983 DATA DE SOLICITAÇÃO 01/01/2018 até 10/10/2025 Priorid…" at bounding box center [437, 215] width 844 height 39
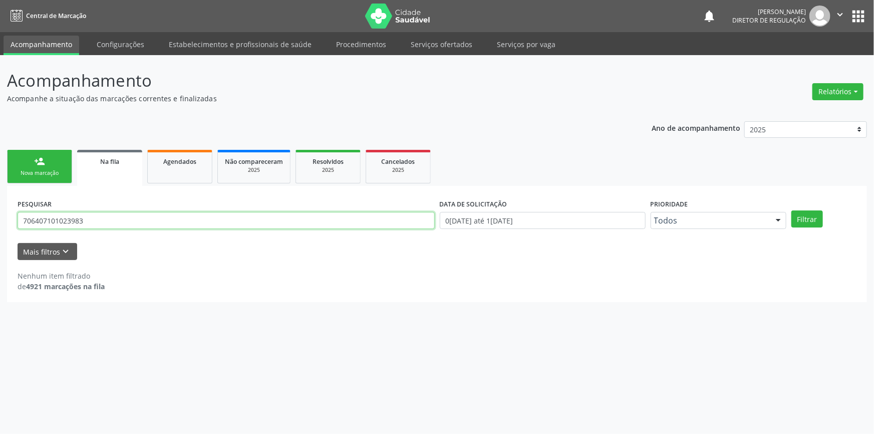
drag, startPoint x: 276, startPoint y: 219, endPoint x: 0, endPoint y: 173, distance: 280.2
click at [0, 173] on div "Acompanhamento Acompanhe a situação das marcações correntes e finalizadas Relat…" at bounding box center [437, 244] width 874 height 379
type input "703408269006411"
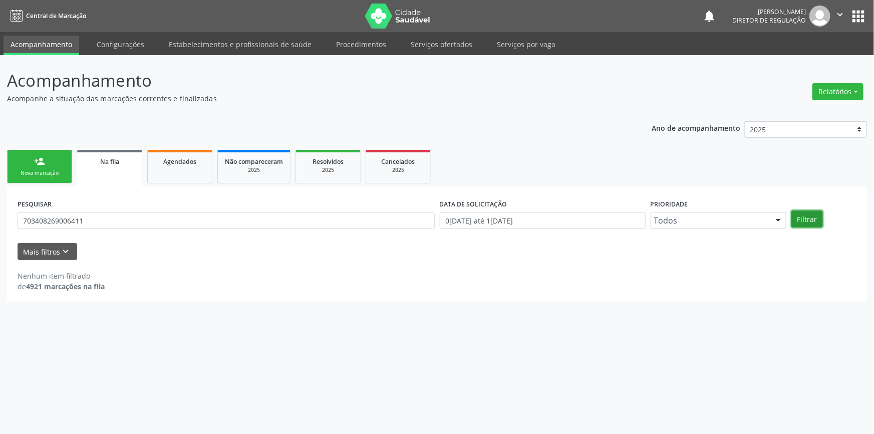
click at [820, 221] on button "Filtrar" at bounding box center [807, 218] width 32 height 17
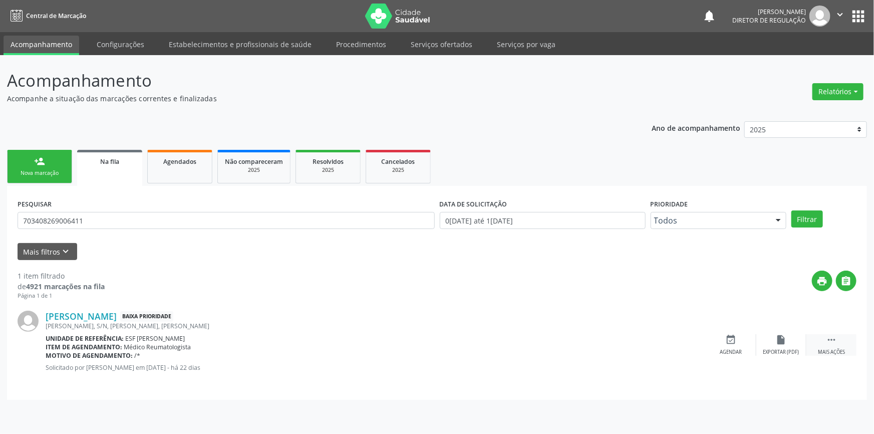
click at [825, 351] on div "Mais ações" at bounding box center [831, 352] width 27 height 7
click at [687, 347] on div "print Imprimir" at bounding box center [681, 345] width 50 height 22
click at [586, 340] on icon "event_available" at bounding box center [580, 339] width 11 height 11
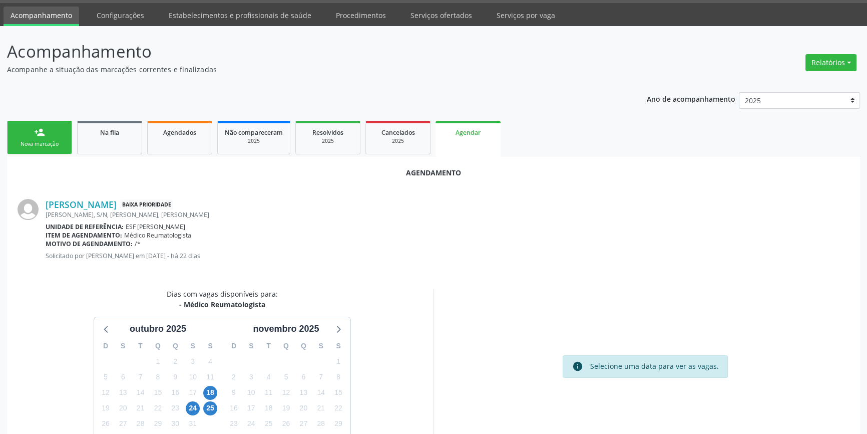
scroll to position [45, 0]
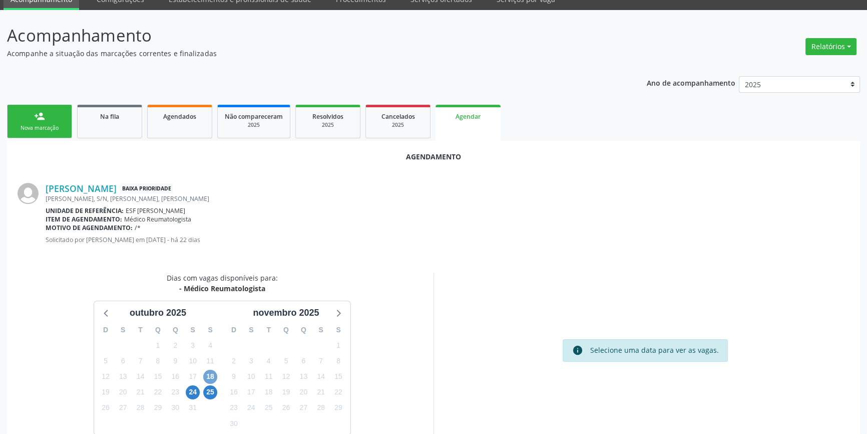
click at [215, 374] on span "18" at bounding box center [210, 377] width 14 height 14
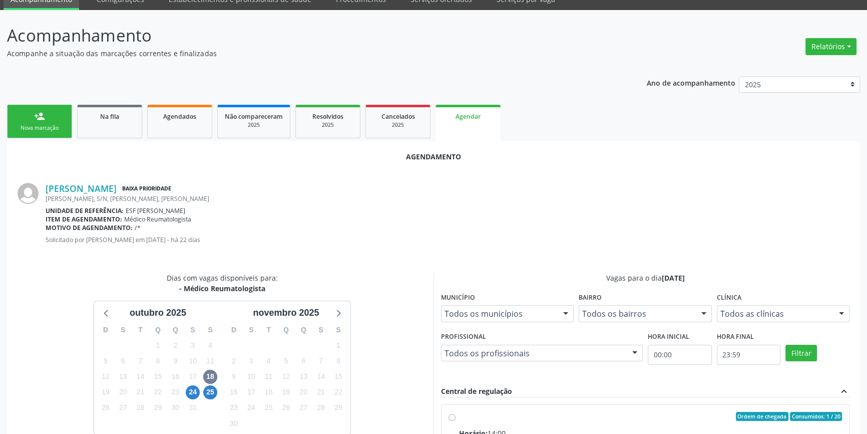
click at [466, 418] on div "Ordem de chegada Consumidos: 1 / 20" at bounding box center [650, 416] width 383 height 9
click at [456, 418] on input "Ordem de chegada Consumidos: 1 / 20 Horário: 14:00 Clínica: Ambulatorio Municip…" at bounding box center [452, 416] width 7 height 9
radio input "true"
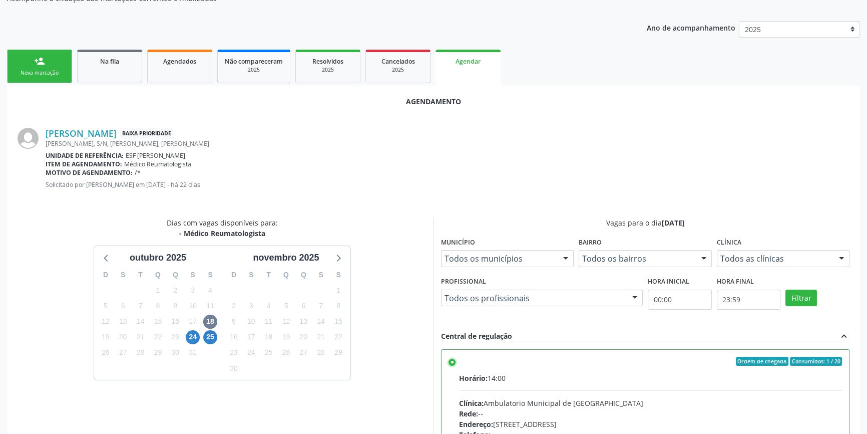
scroll to position [227, 0]
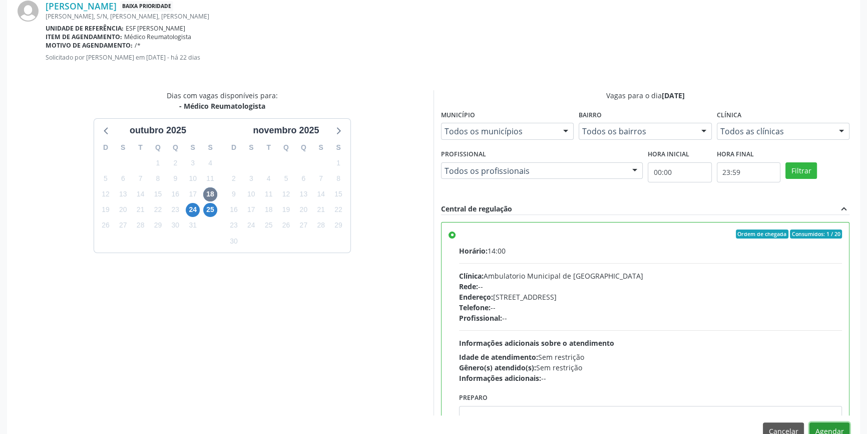
click at [824, 431] on button "Agendar" at bounding box center [830, 430] width 40 height 17
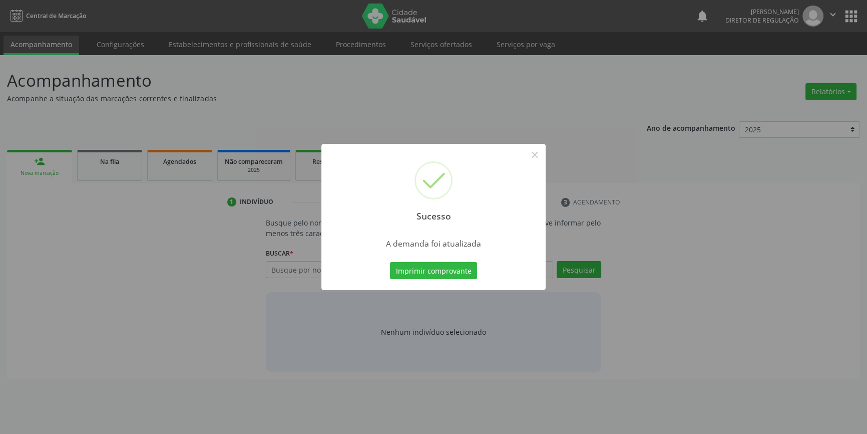
scroll to position [0, 0]
click at [461, 270] on button "Imprimir comprovante" at bounding box center [437, 270] width 87 height 17
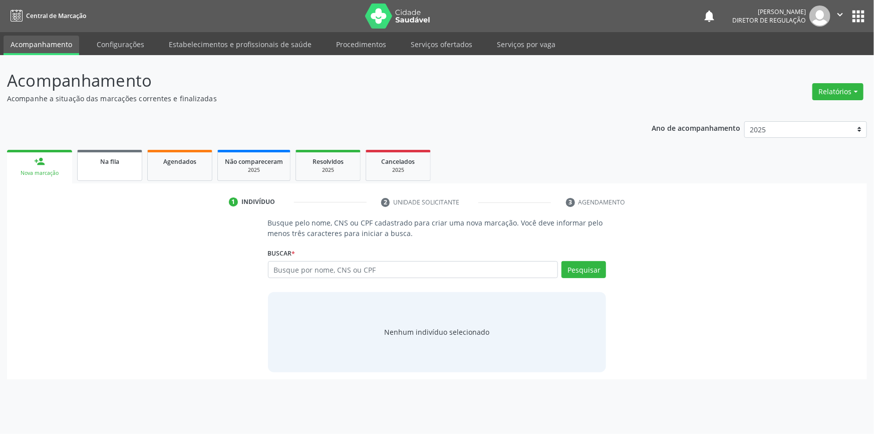
click at [110, 152] on link "Na fila" at bounding box center [109, 165] width 65 height 31
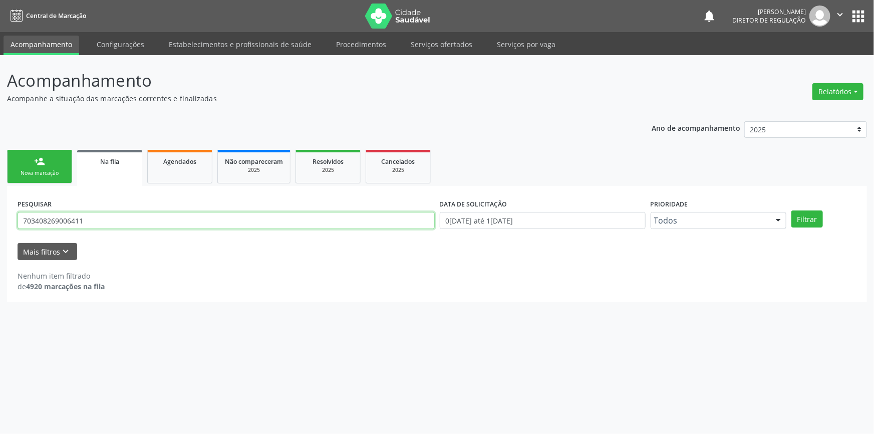
drag, startPoint x: 141, startPoint y: 218, endPoint x: 0, endPoint y: 206, distance: 141.2
click at [0, 206] on div "Acompanhamento Acompanhe a situação das marcações correntes e finalizadas Relat…" at bounding box center [437, 244] width 874 height 379
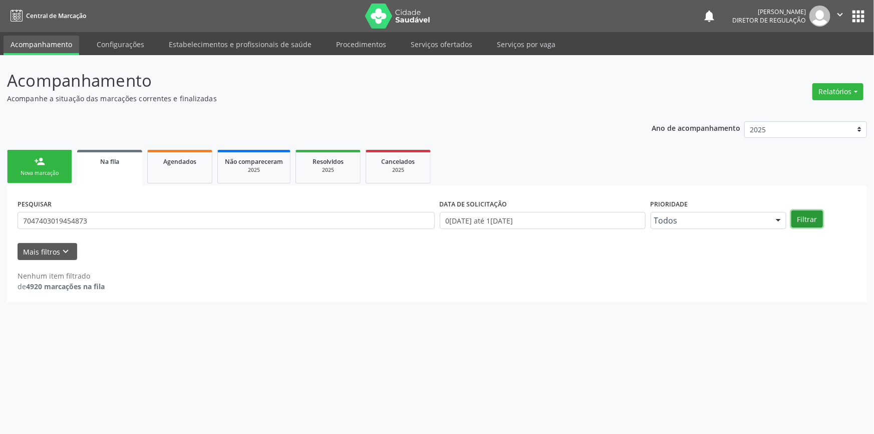
click at [797, 215] on button "Filtrar" at bounding box center [807, 218] width 32 height 17
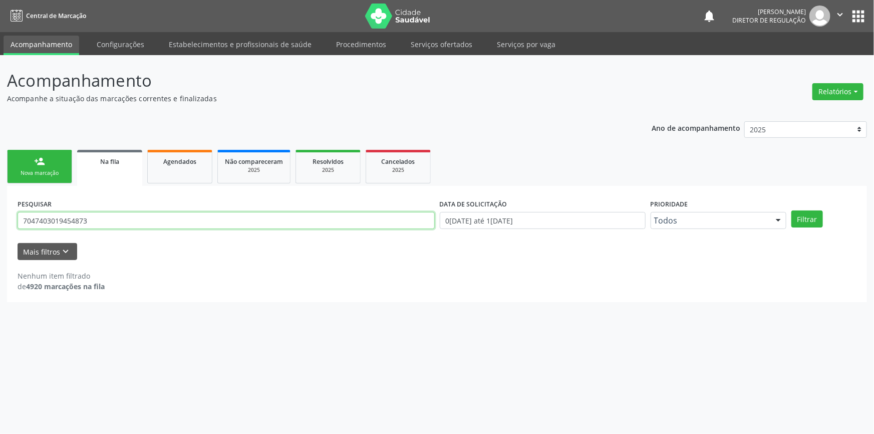
drag, startPoint x: 115, startPoint y: 218, endPoint x: 294, endPoint y: 152, distance: 190.9
click at [0, 213] on div "Acompanhamento Acompanhe a situação das marcações correntes e finalizadas Relat…" at bounding box center [437, 244] width 874 height 379
type input "707403019454873"
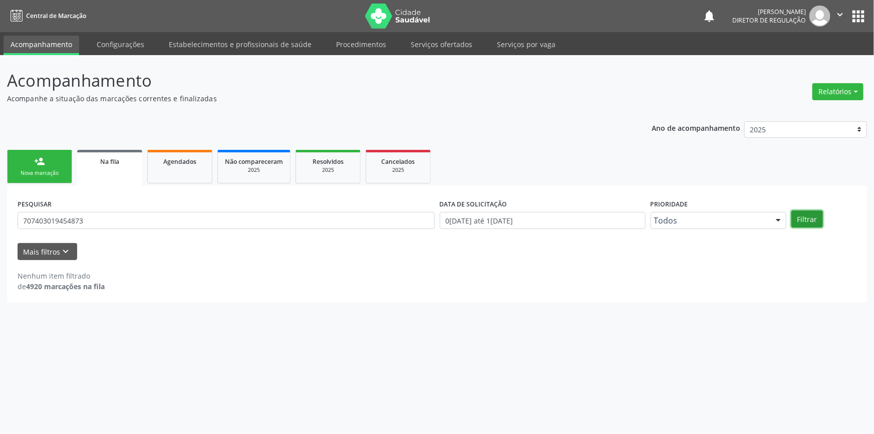
click at [807, 224] on button "Filtrar" at bounding box center [807, 218] width 32 height 17
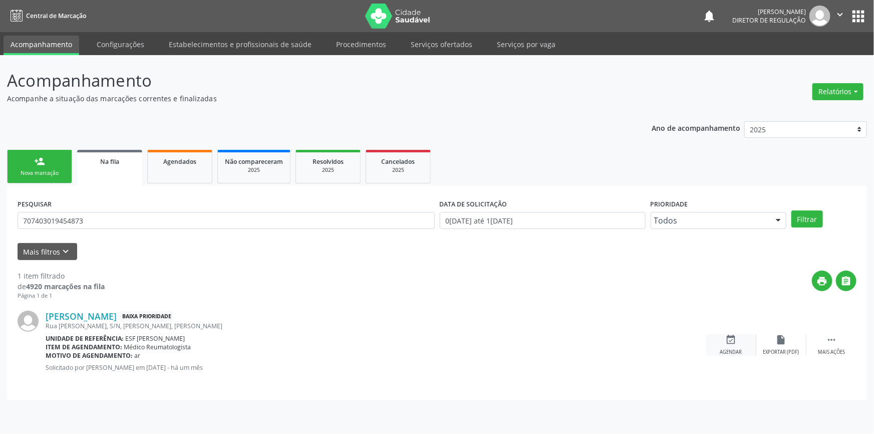
click at [743, 350] on div "event_available Agendar" at bounding box center [731, 345] width 50 height 22
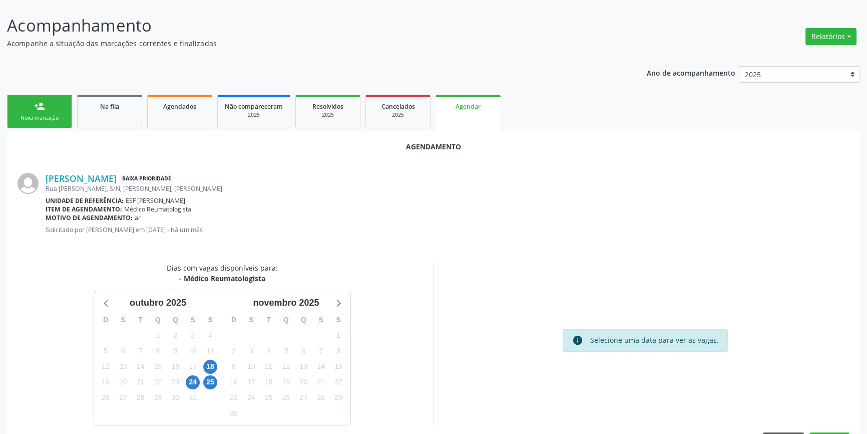
scroll to position [87, 0]
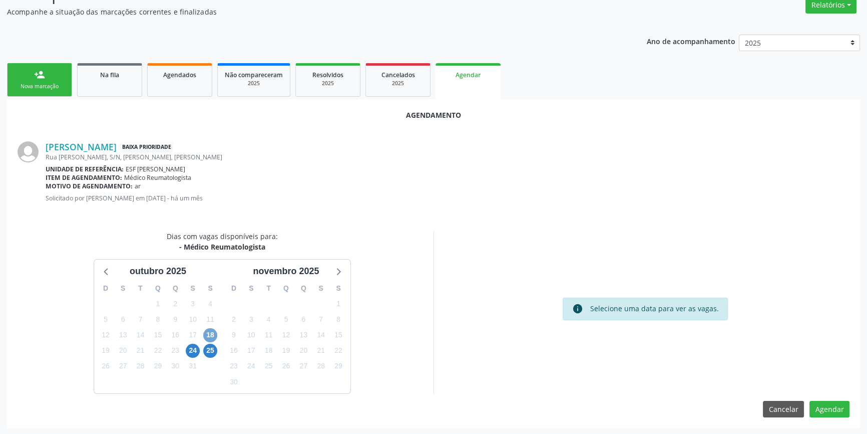
click at [216, 334] on span "18" at bounding box center [210, 335] width 14 height 14
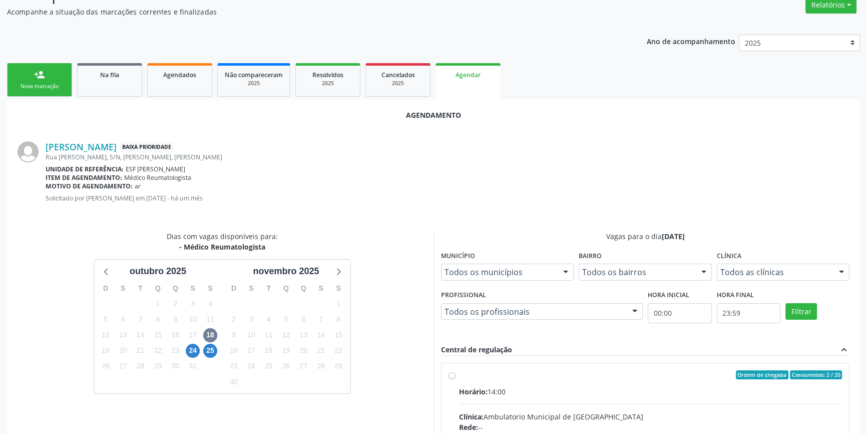
click at [472, 378] on div "Ordem de chegada Consumidos: 2 / 20" at bounding box center [650, 374] width 383 height 9
click at [456, 378] on input "Ordem de chegada Consumidos: 2 / 20 Horário: 14:00 Clínica: Ambulatorio Municip…" at bounding box center [452, 374] width 7 height 9
radio input "true"
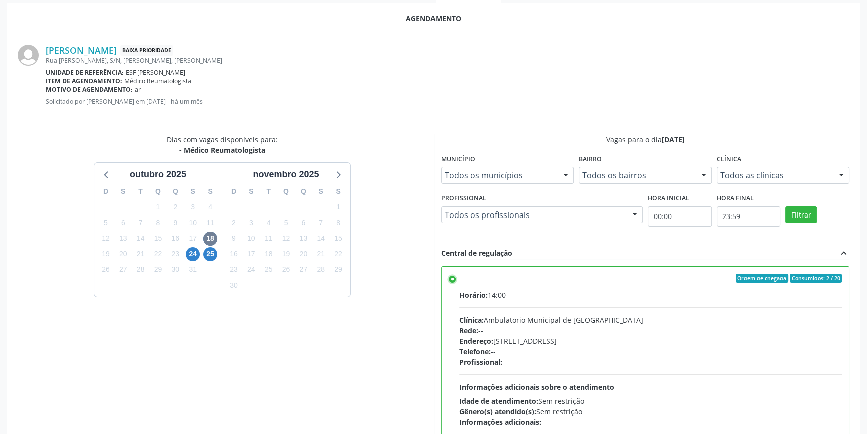
scroll to position [249, 0]
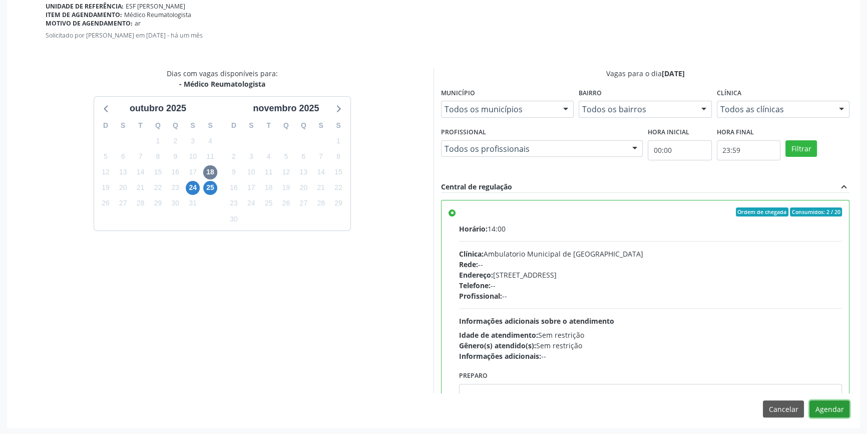
click at [831, 411] on button "Agendar" at bounding box center [830, 408] width 40 height 17
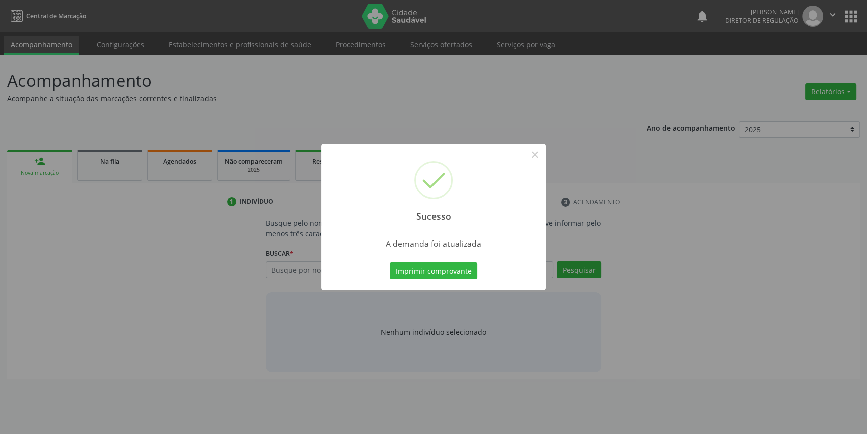
scroll to position [0, 0]
click at [447, 276] on button "Imprimir comprovante" at bounding box center [437, 270] width 87 height 17
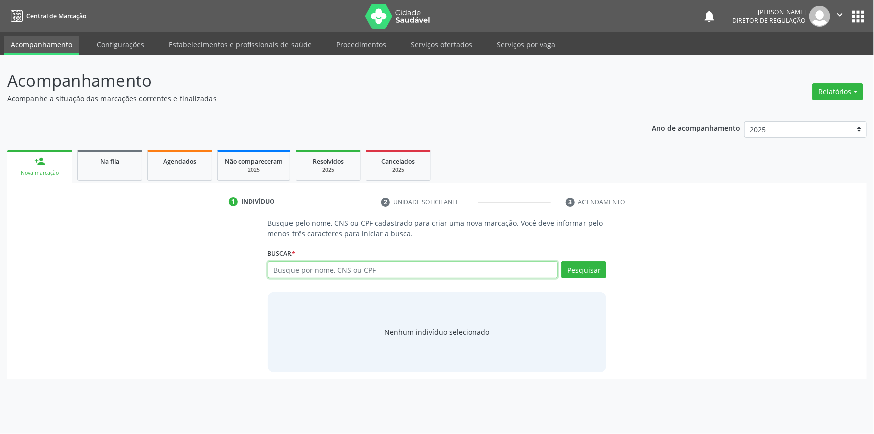
click at [314, 273] on input "text" at bounding box center [413, 269] width 290 height 17
type input "700001932952106"
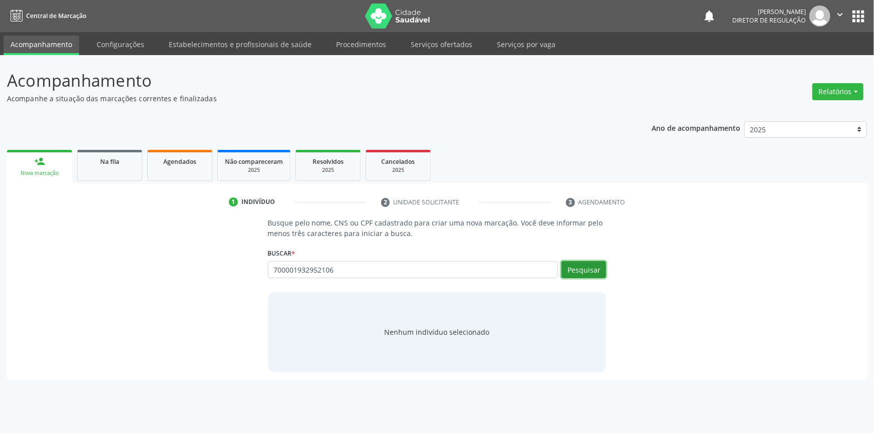
click at [593, 267] on button "Pesquisar" at bounding box center [583, 269] width 45 height 17
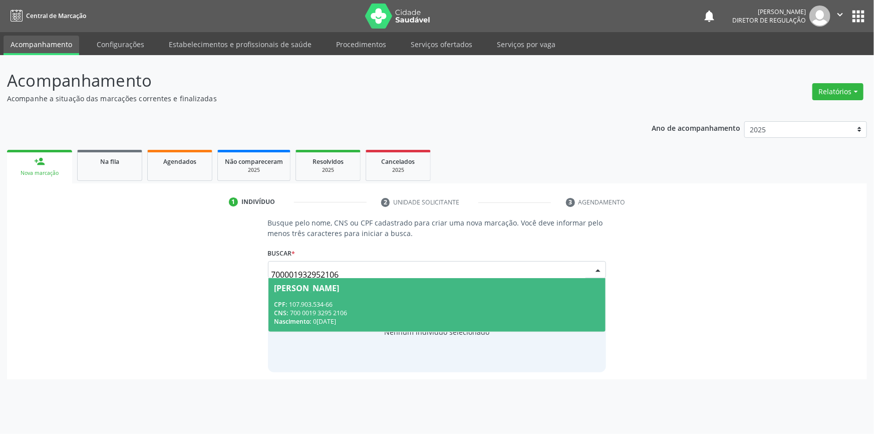
click at [371, 297] on span "Daniela Mirelle da Silva CPF: 107.903.534-66 CNS: 700 0019 3295 2106 Nascimento…" at bounding box center [437, 305] width 338 height 54
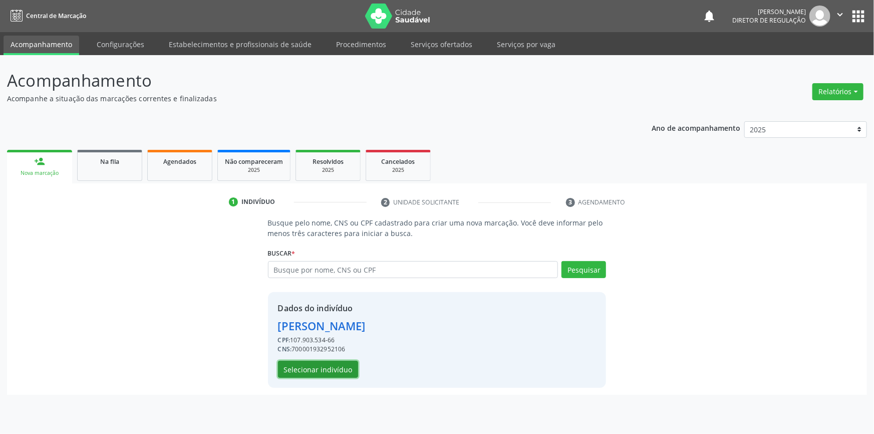
click at [318, 369] on button "Selecionar indivíduo" at bounding box center [318, 369] width 80 height 17
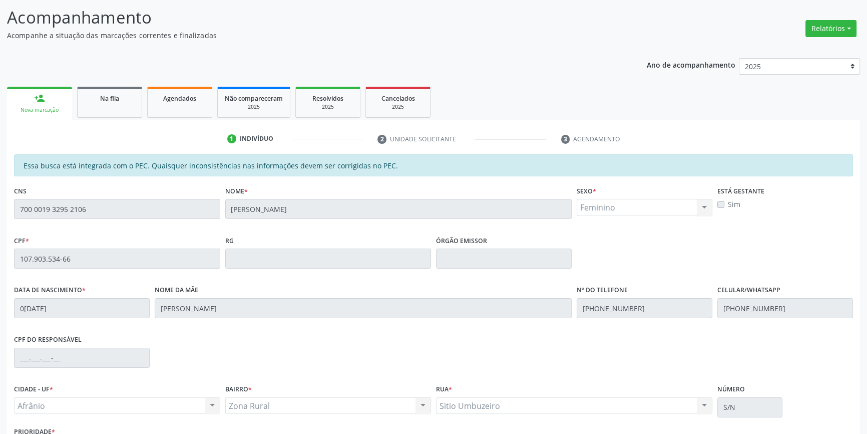
scroll to position [137, 0]
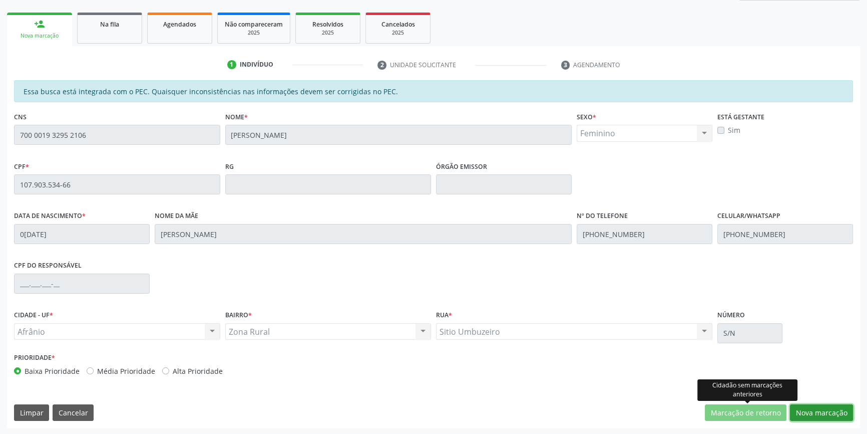
click at [813, 408] on button "Nova marcação" at bounding box center [821, 412] width 63 height 17
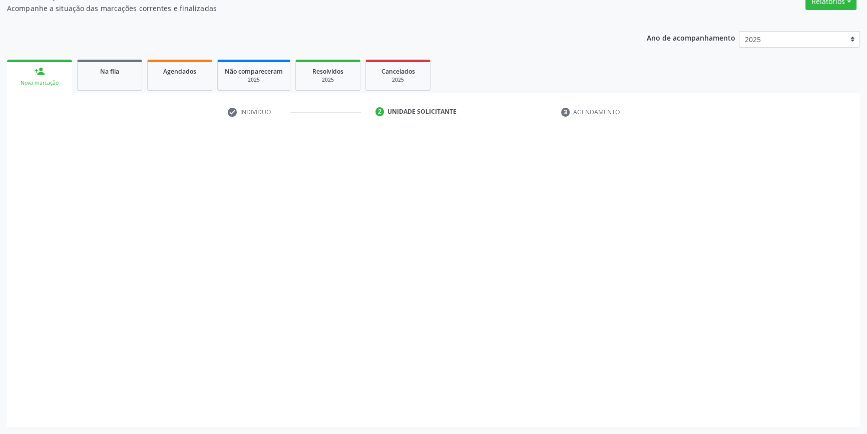
scroll to position [89, 0]
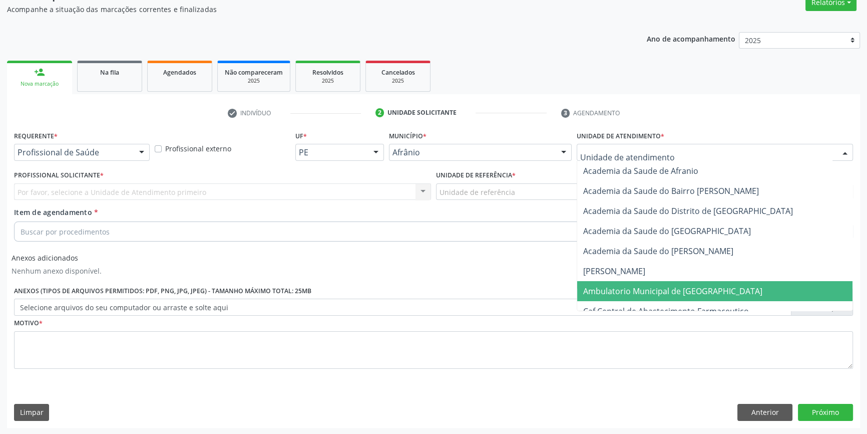
click at [611, 289] on span "Ambulatorio Municipal de [GEOGRAPHIC_DATA]" at bounding box center [672, 290] width 179 height 11
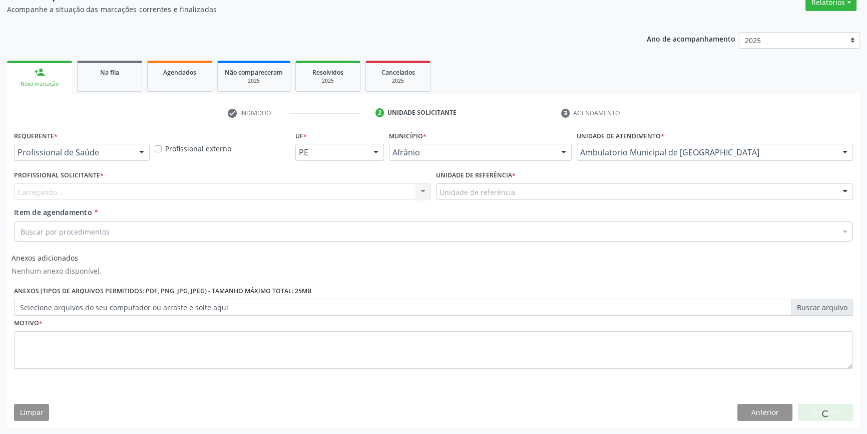
click at [514, 177] on span "*" at bounding box center [514, 175] width 4 height 9
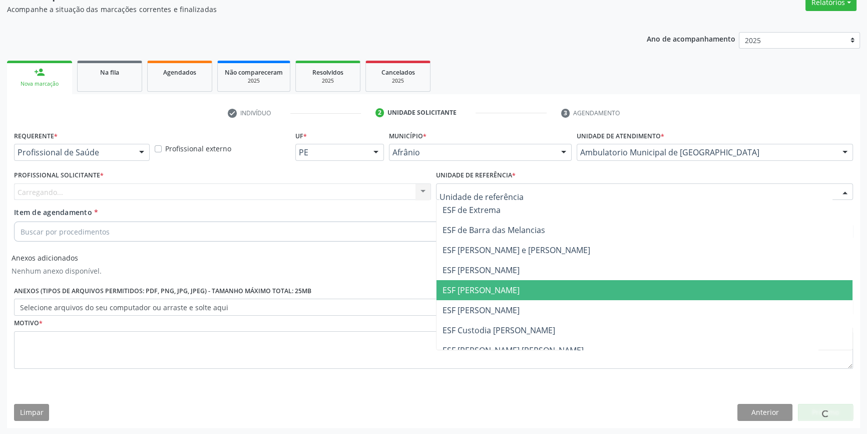
click at [504, 283] on span "ESF [PERSON_NAME]" at bounding box center [645, 290] width 416 height 20
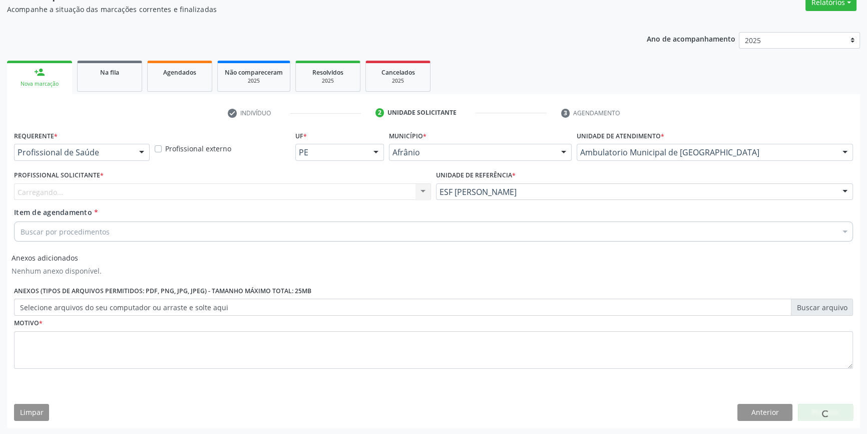
click at [219, 193] on div "Carregando... Nenhum resultado encontrado para: " " Não há nenhuma opção para s…" at bounding box center [222, 191] width 417 height 17
click at [206, 181] on div "Profissional Solicitante * Carregando... Nenhum resultado encontrado para: " " …" at bounding box center [222, 184] width 417 height 32
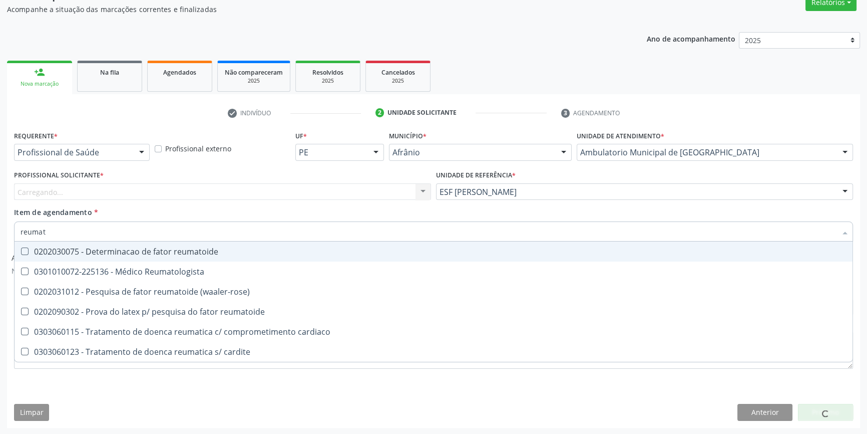
type input "reumato"
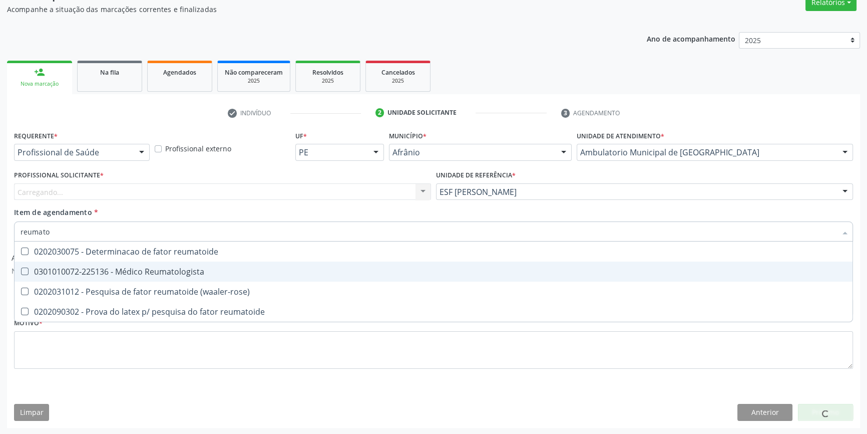
click at [176, 275] on div "0301010072-225136 - Médico Reumatologista" at bounding box center [434, 271] width 826 height 8
checkbox Reumatologista "true"
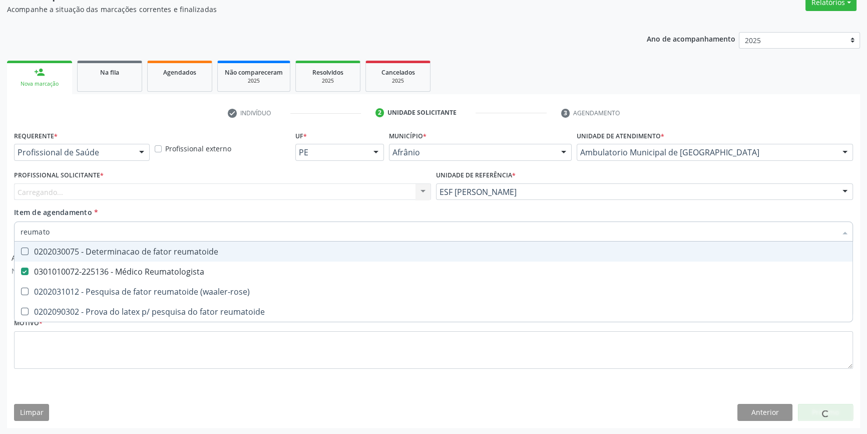
click at [118, 192] on div "Carregando... Nenhum resultado encontrado para: " " Não há nenhuma opção para s…" at bounding box center [222, 191] width 417 height 17
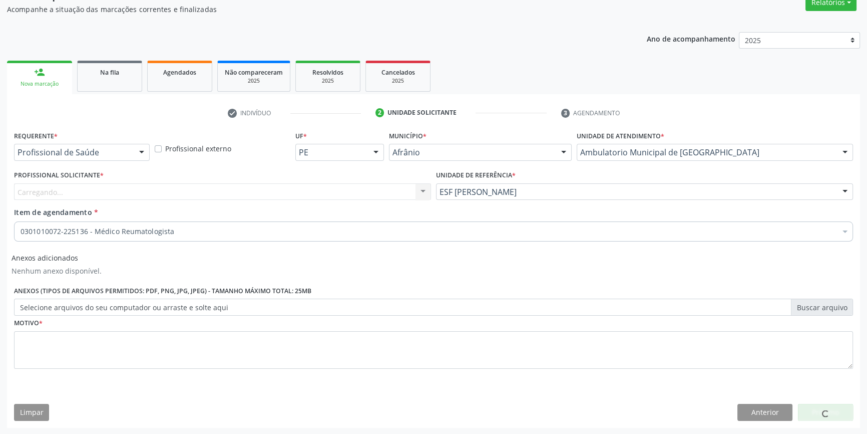
click at [118, 192] on div "Carregando... Nenhum resultado encontrado para: " " Não há nenhuma opção para s…" at bounding box center [222, 191] width 417 height 17
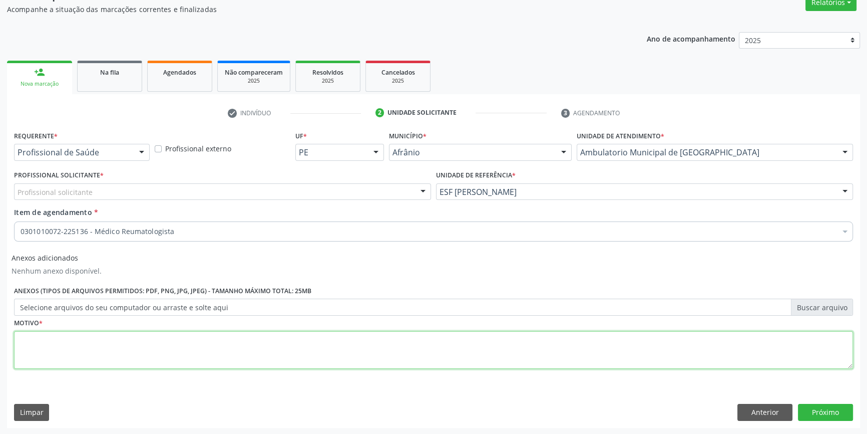
click at [107, 343] on textarea at bounding box center [433, 350] width 839 height 38
type textarea "'"
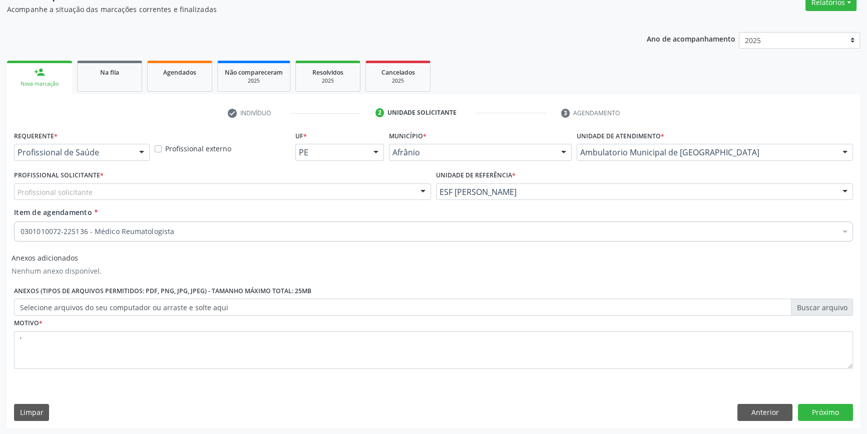
click at [95, 190] on div "Profissional solicitante" at bounding box center [222, 191] width 417 height 17
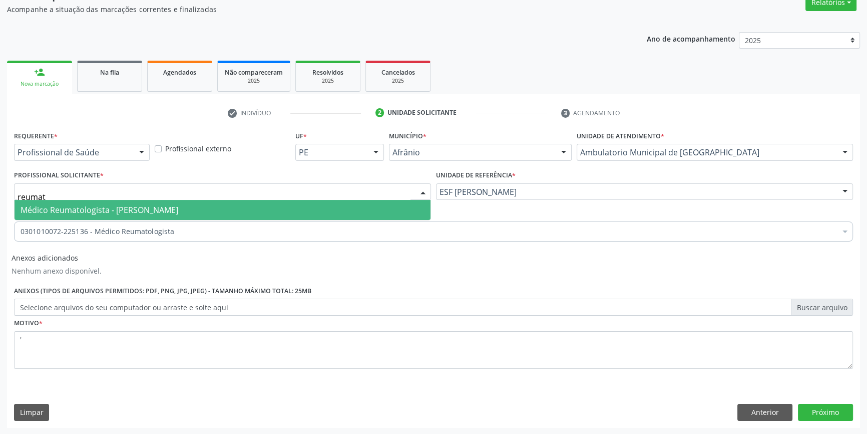
type input "reumato"
click at [138, 209] on span "Médico Reumatologista - Ramon Carvalho Rodrigues Cavalcanti" at bounding box center [100, 209] width 158 height 11
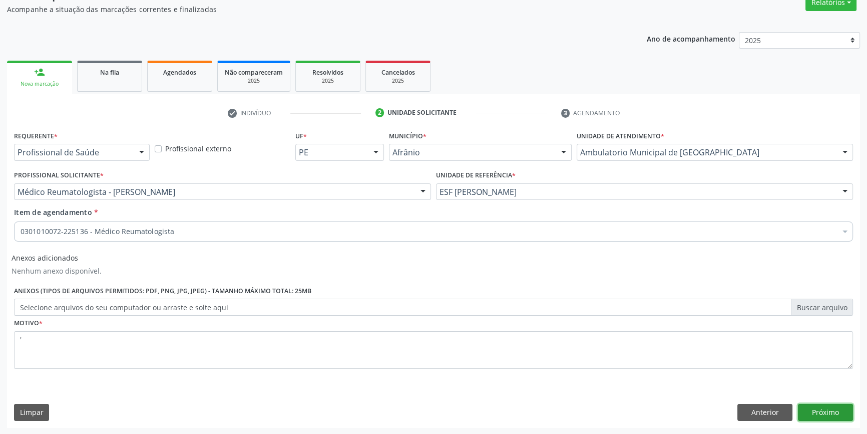
click at [851, 414] on button "Próximo" at bounding box center [825, 412] width 55 height 17
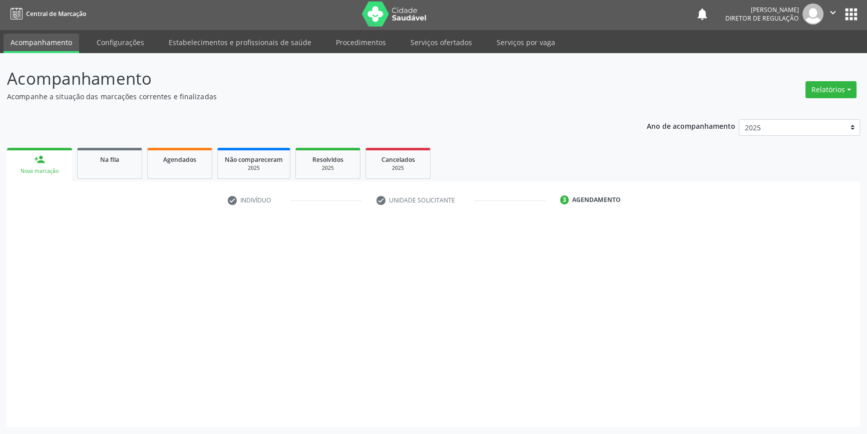
scroll to position [1, 0]
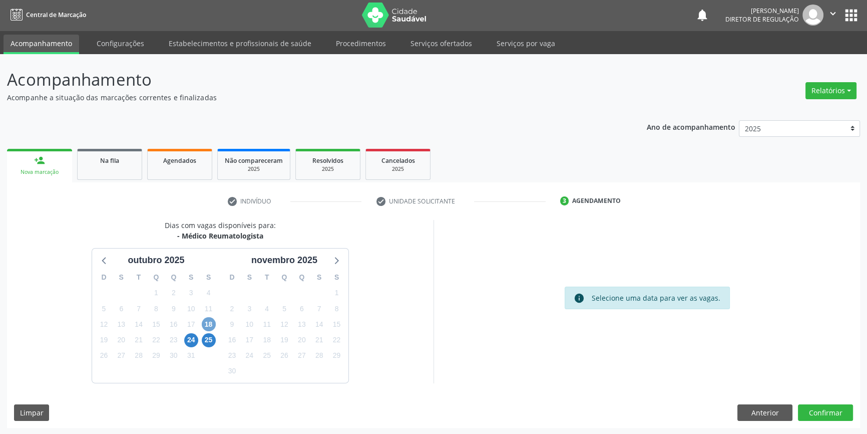
click at [205, 321] on span "18" at bounding box center [209, 324] width 14 height 14
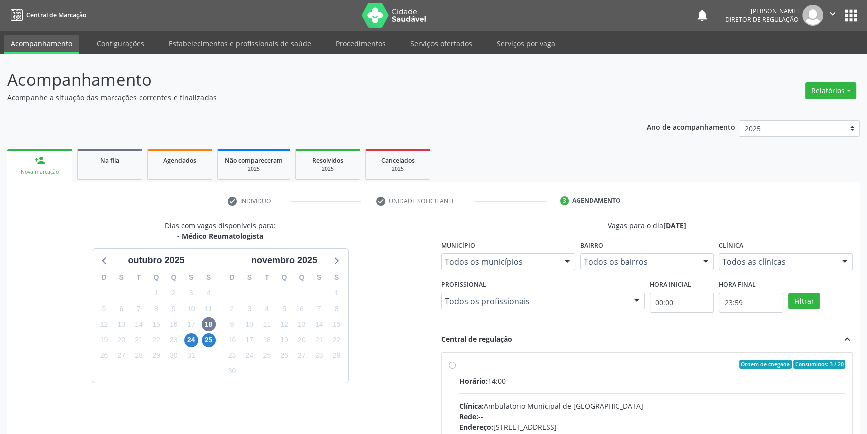
click at [471, 382] on span "Horário:" at bounding box center [473, 381] width 29 height 10
click at [456, 369] on input "Ordem de chegada Consumidos: 3 / 20 Horário: 14:00 Clínica: Ambulatorio Municip…" at bounding box center [452, 364] width 7 height 9
radio input "true"
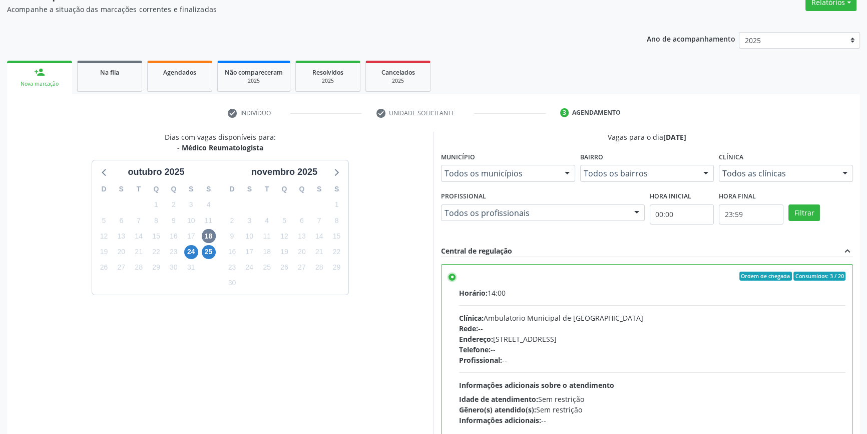
scroll to position [164, 0]
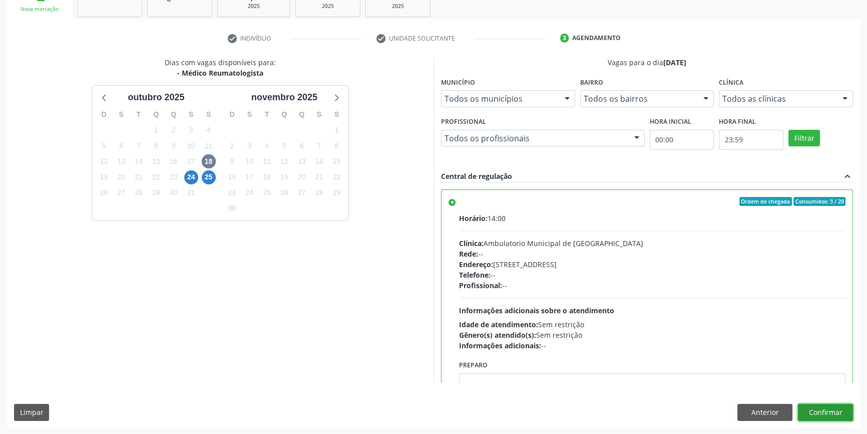
click at [837, 405] on button "Confirmar" at bounding box center [825, 412] width 55 height 17
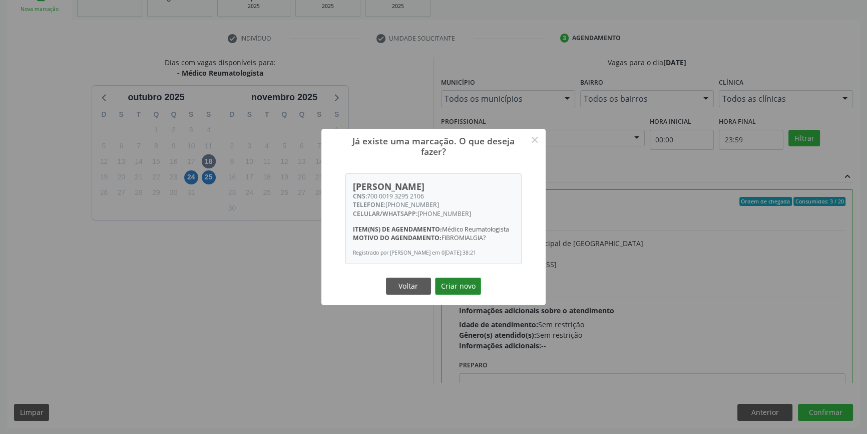
click at [462, 286] on button "Criar novo" at bounding box center [458, 285] width 46 height 17
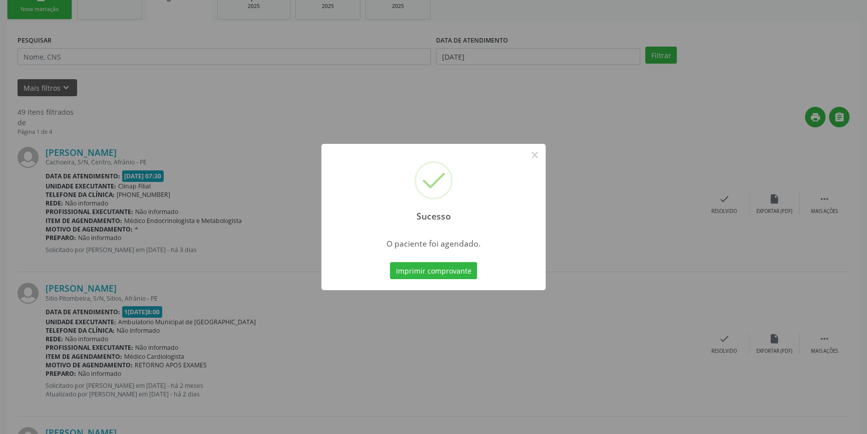
scroll to position [0, 0]
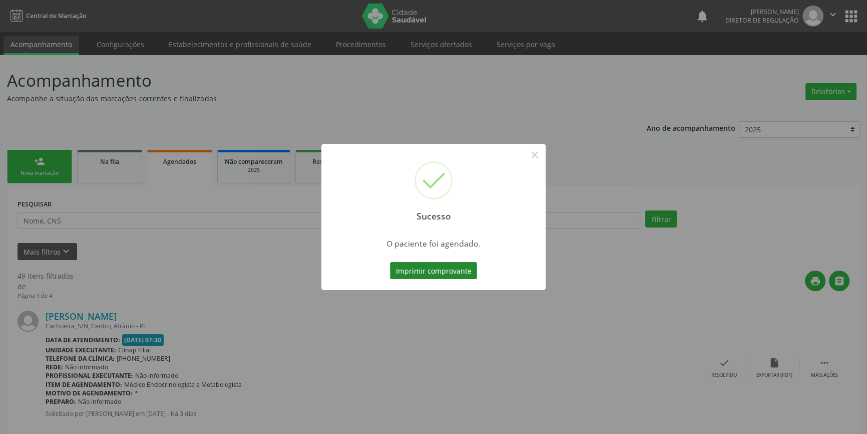
click at [441, 270] on button "Imprimir comprovante" at bounding box center [433, 270] width 87 height 17
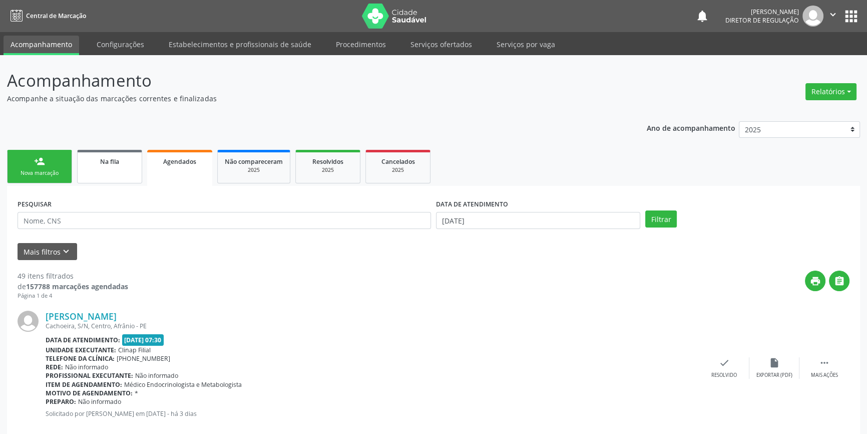
click at [112, 164] on span "Na fila" at bounding box center [109, 161] width 19 height 9
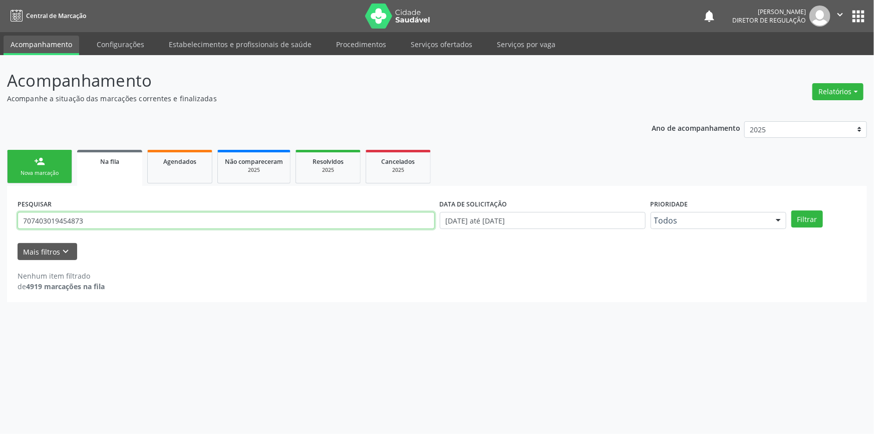
drag, startPoint x: 68, startPoint y: 216, endPoint x: 1, endPoint y: 194, distance: 70.0
click at [0, 195] on div "Acompanhamento Acompanhe a situação das marcações correntes e finalizadas Relat…" at bounding box center [437, 244] width 874 height 379
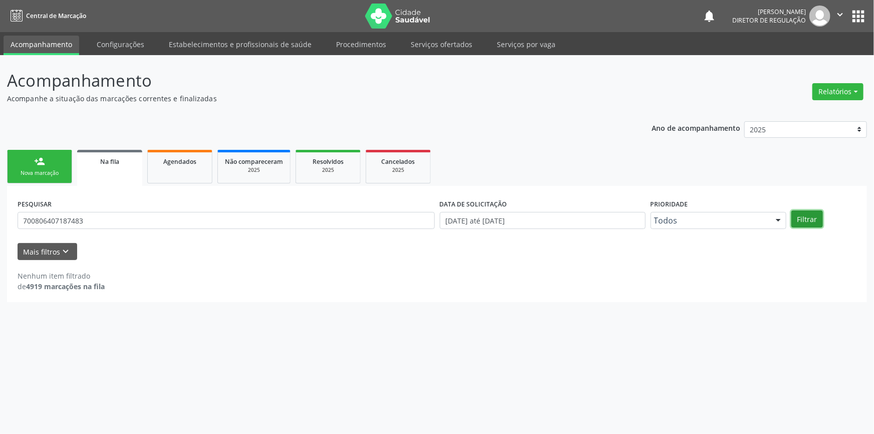
click at [804, 215] on button "Filtrar" at bounding box center [807, 218] width 32 height 17
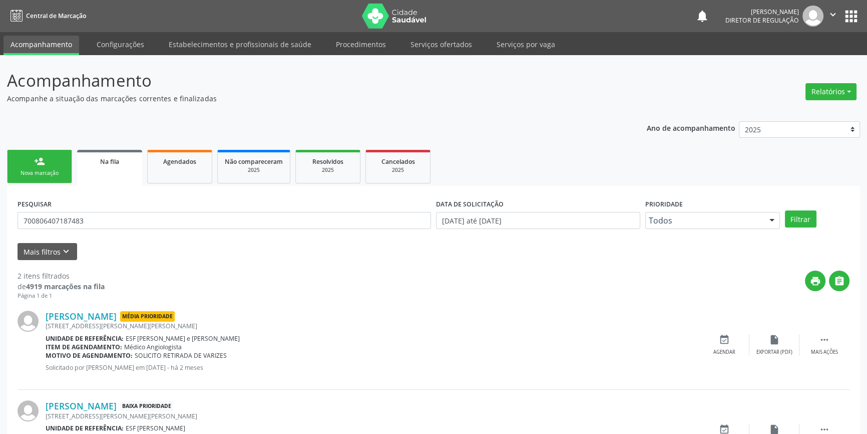
scroll to position [62, 0]
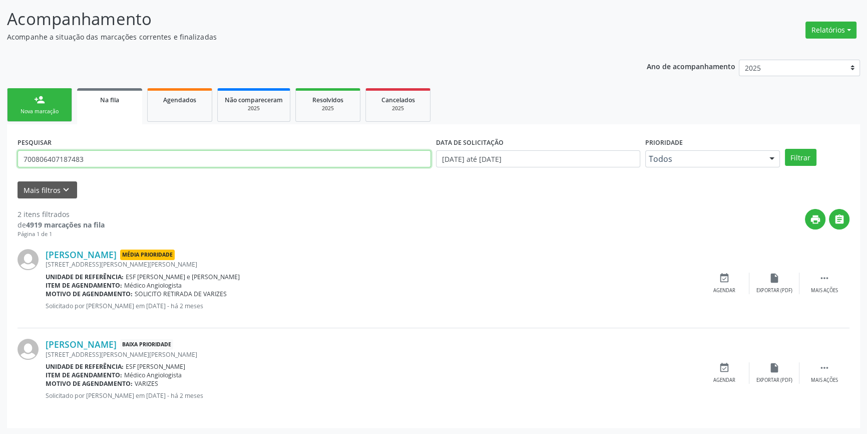
drag, startPoint x: 125, startPoint y: 162, endPoint x: 0, endPoint y: 182, distance: 126.8
click at [0, 182] on div "Acompanhamento Acompanhe a situação das marcações correntes e finalizadas Relat…" at bounding box center [433, 213] width 867 height 441
type input "709603614649973"
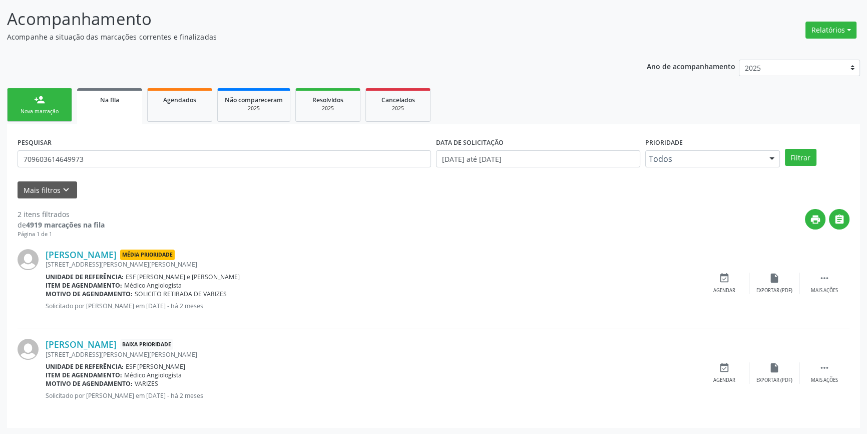
click at [793, 143] on div "PESQUISAR 709603614649973 DATA DE SOLICITAÇÃO [DATE] até [DATE] Prioridade Todo…" at bounding box center [433, 154] width 837 height 39
click at [793, 149] on button "Filtrar" at bounding box center [801, 157] width 32 height 17
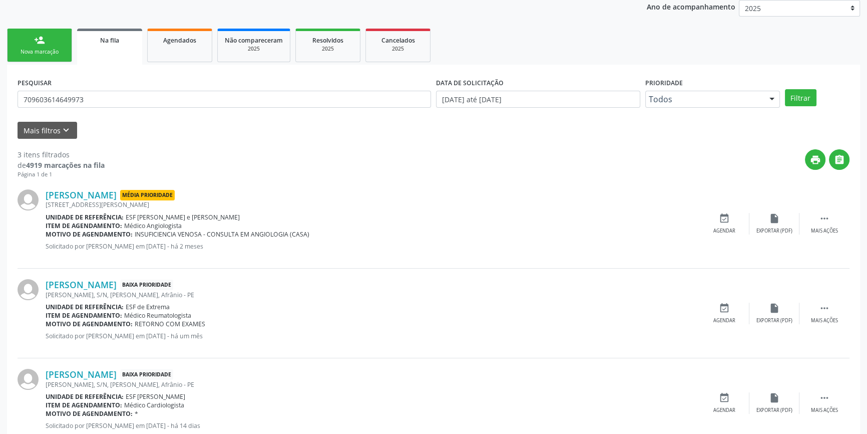
scroll to position [151, 0]
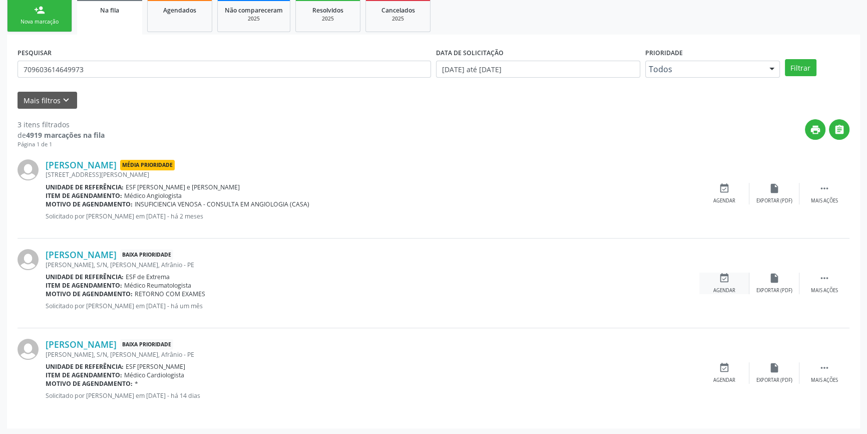
click at [709, 278] on div "event_available Agendar" at bounding box center [725, 283] width 50 height 22
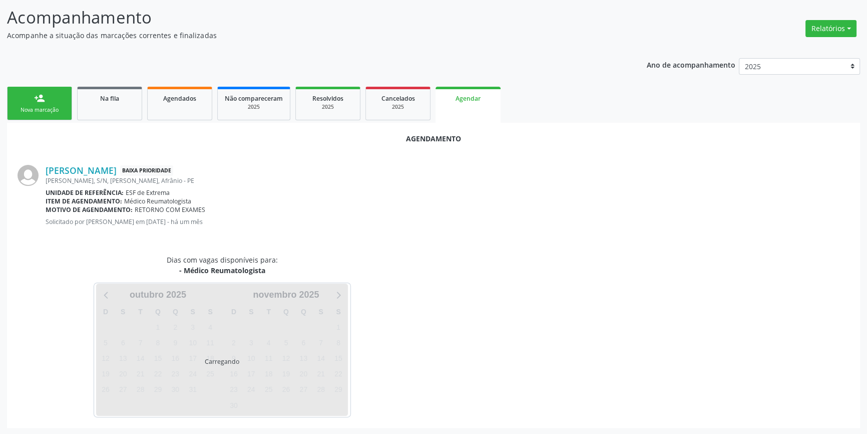
scroll to position [87, 0]
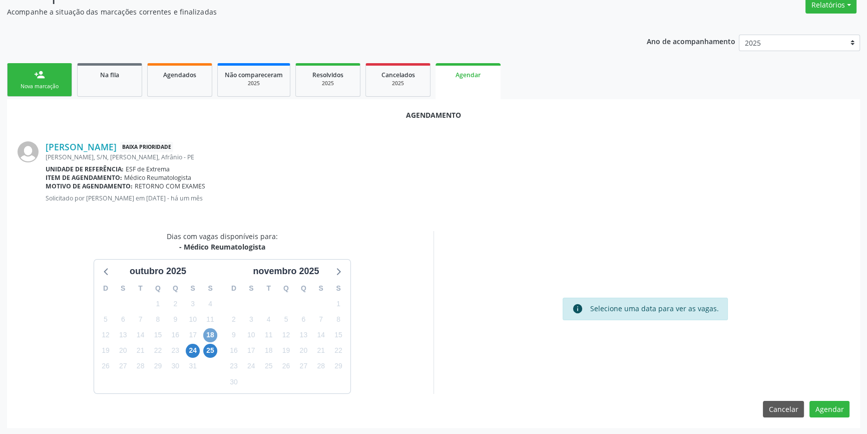
click at [209, 337] on span "18" at bounding box center [210, 335] width 14 height 14
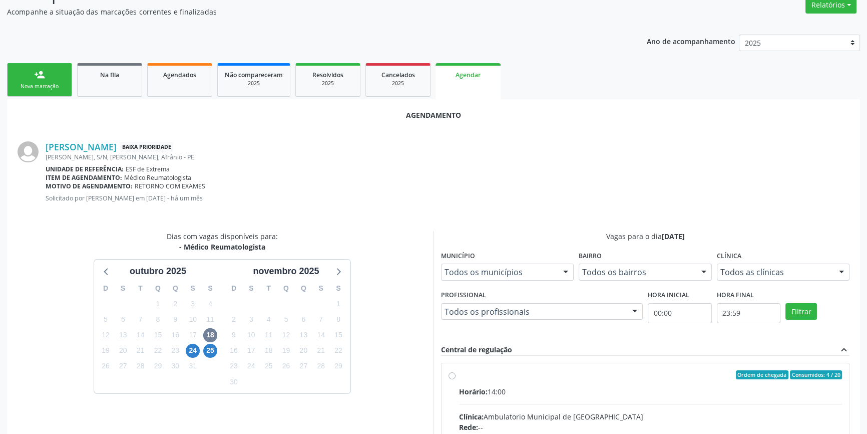
click at [478, 386] on div "Horário: 14:00" at bounding box center [650, 391] width 383 height 11
click at [456, 379] on input "Ordem de chegada Consumidos: 4 / 20 Horário: 14:00 Clínica: Ambulatorio Municip…" at bounding box center [452, 374] width 7 height 9
radio input "true"
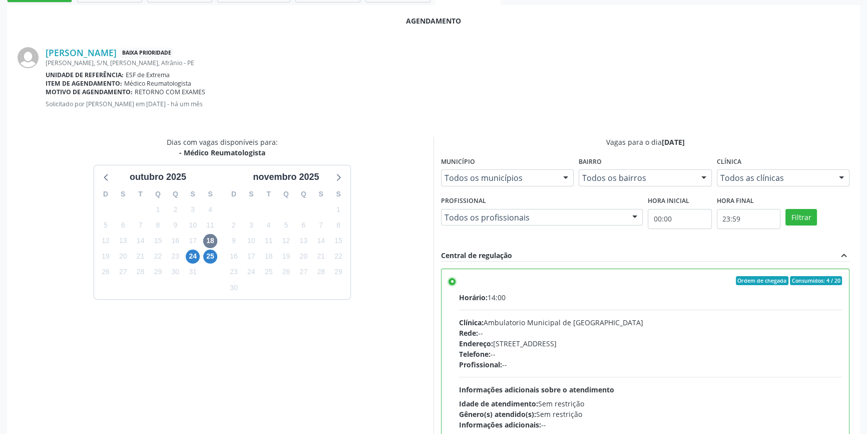
scroll to position [249, 0]
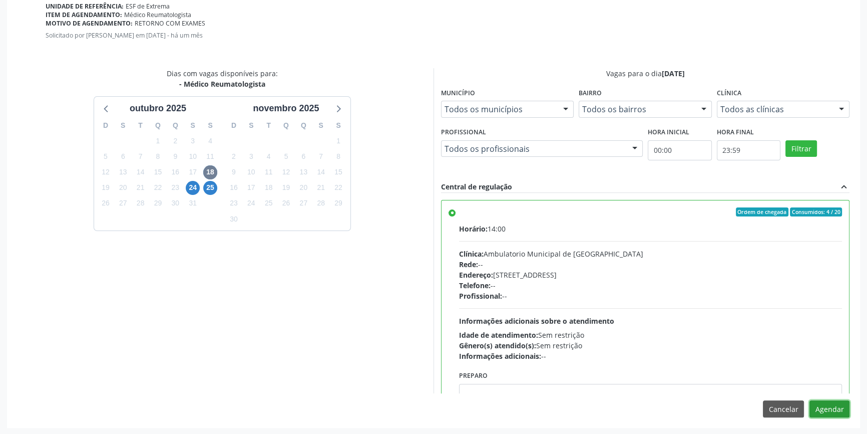
click at [824, 403] on button "Agendar" at bounding box center [830, 408] width 40 height 17
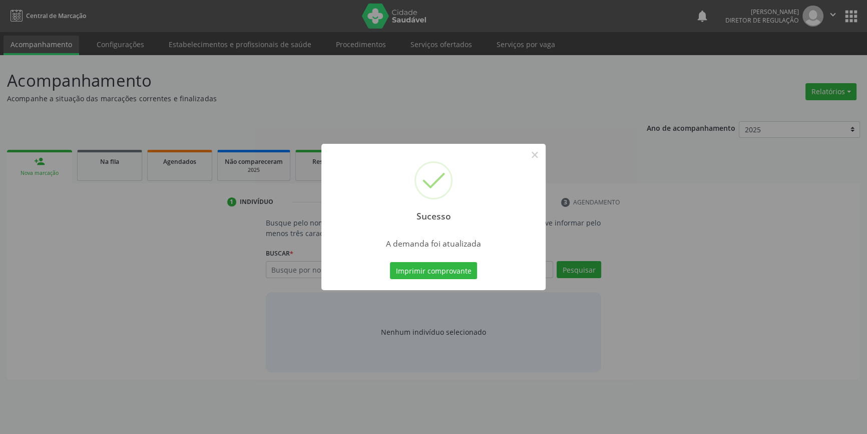
scroll to position [0, 0]
click at [433, 273] on button "Imprimir comprovante" at bounding box center [437, 270] width 87 height 17
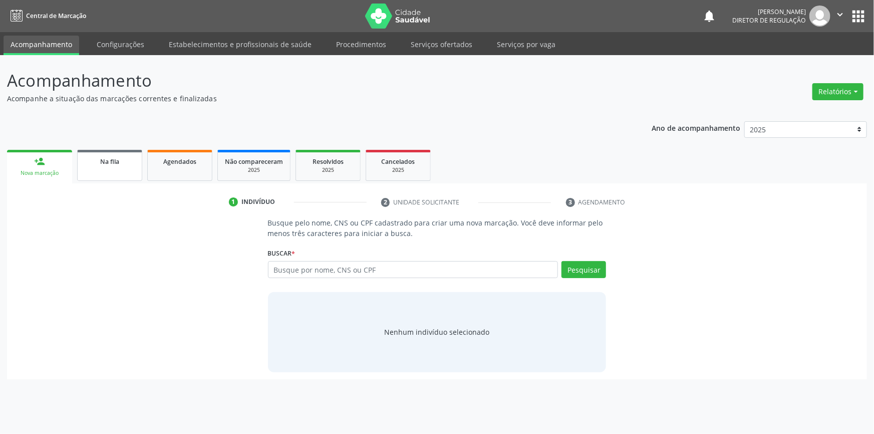
click at [97, 171] on link "Na fila" at bounding box center [109, 165] width 65 height 31
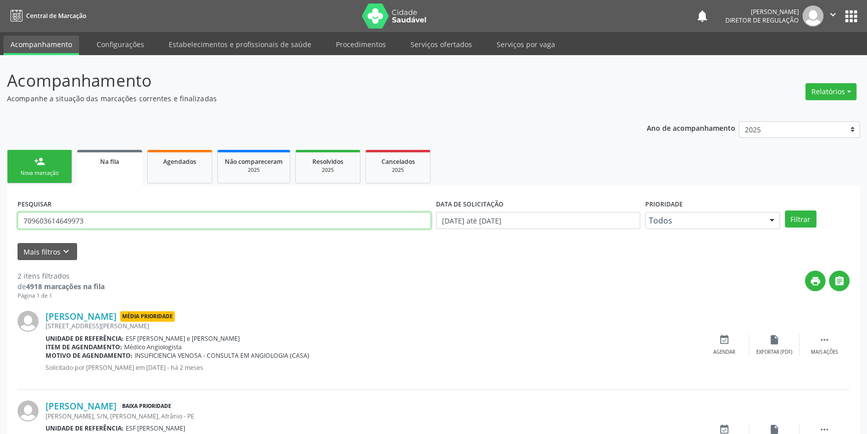
drag, startPoint x: 119, startPoint y: 217, endPoint x: 3, endPoint y: 208, distance: 116.6
click at [0, 207] on div "Acompanhamento Acompanhe a situação das marcações correntes e finalizadas Relat…" at bounding box center [433, 275] width 867 height 441
type input "706309709286677"
click at [815, 215] on button "Filtrar" at bounding box center [801, 218] width 32 height 17
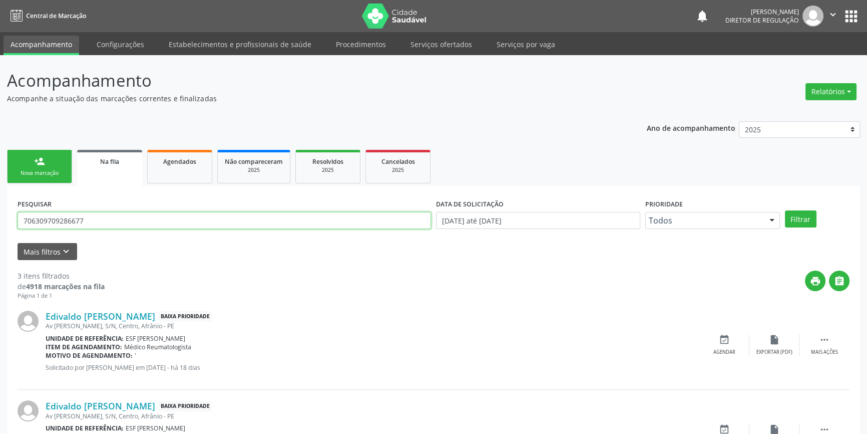
drag, startPoint x: 101, startPoint y: 218, endPoint x: 0, endPoint y: 233, distance: 102.2
click at [0, 228] on div "Acompanhamento Acompanhe a situação das marcações correntes e finalizadas Relat…" at bounding box center [433, 320] width 867 height 531
click at [725, 334] on icon "event_available" at bounding box center [724, 339] width 11 height 11
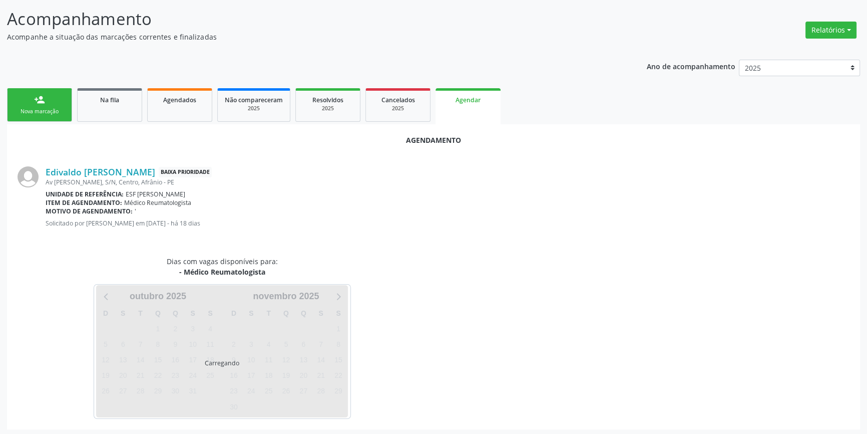
scroll to position [63, 0]
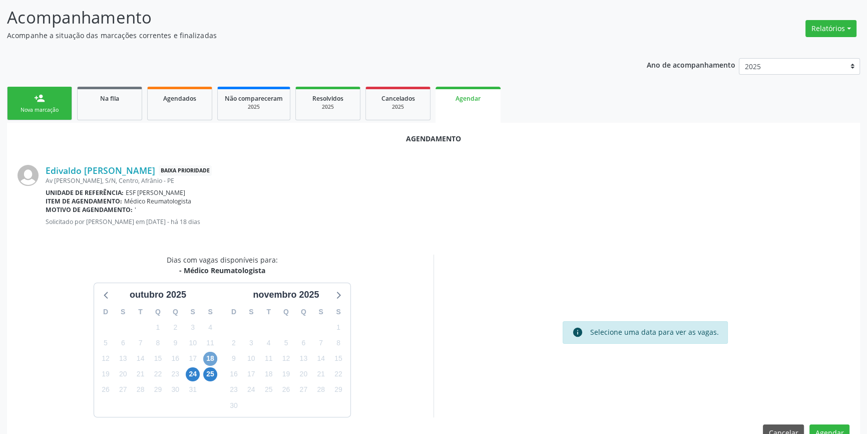
click at [211, 361] on span "18" at bounding box center [210, 359] width 14 height 14
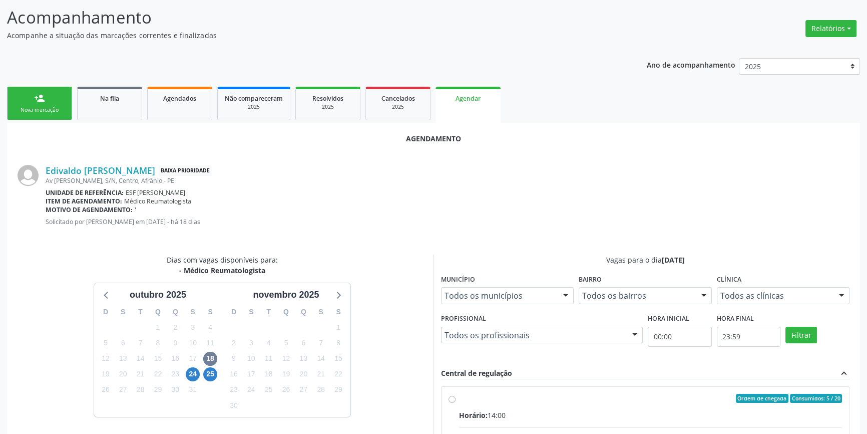
click at [495, 410] on div "Horário: 14:00" at bounding box center [650, 415] width 383 height 11
click at [456, 403] on input "Ordem de chegada Consumidos: 5 / 20 Horário: 14:00 Clínica: Ambulatorio Municip…" at bounding box center [452, 398] width 7 height 9
radio input "true"
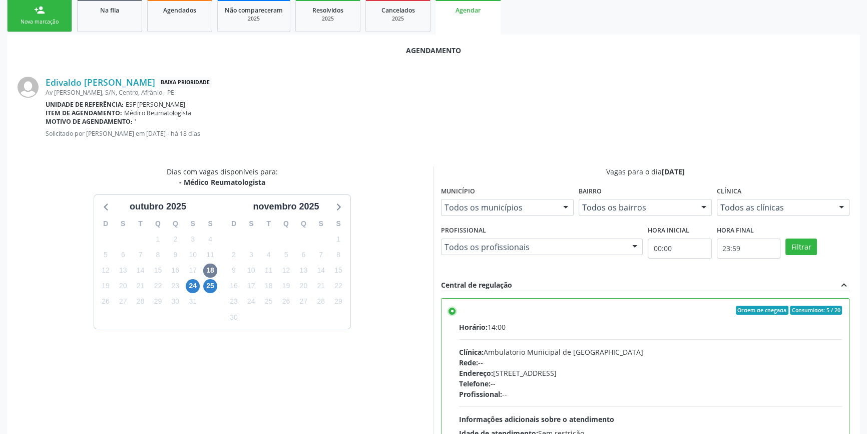
scroll to position [249, 0]
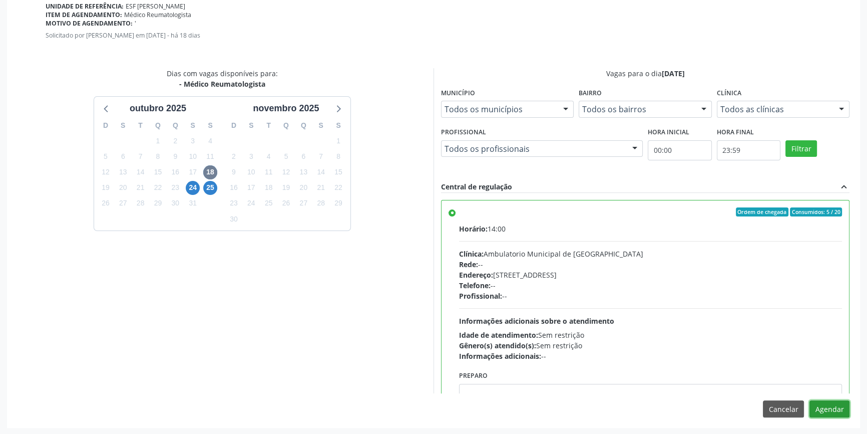
click at [831, 411] on button "Agendar" at bounding box center [830, 408] width 40 height 17
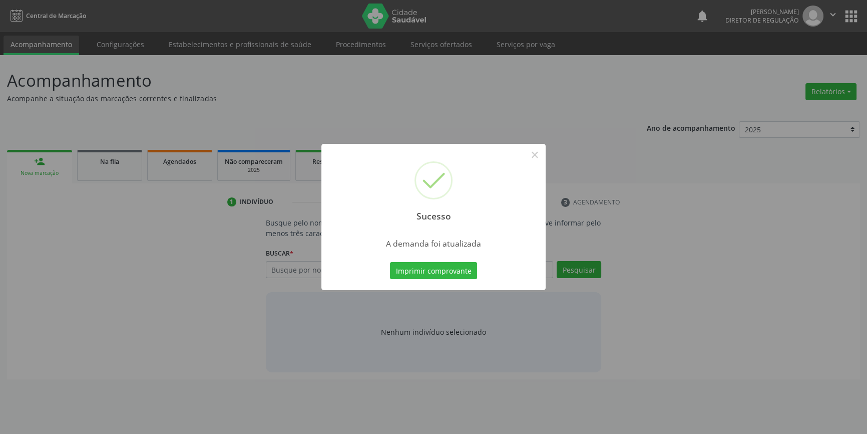
scroll to position [0, 0]
click at [406, 268] on button "Imprimir comprovante" at bounding box center [437, 270] width 87 height 17
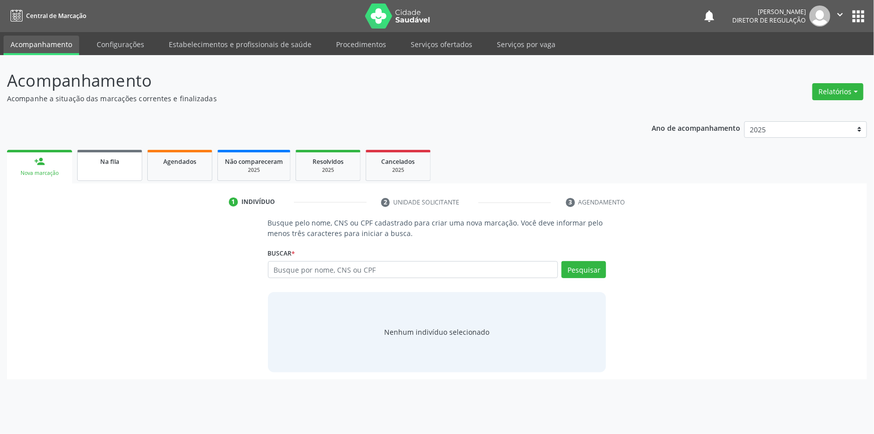
click at [108, 170] on link "Na fila" at bounding box center [109, 165] width 65 height 31
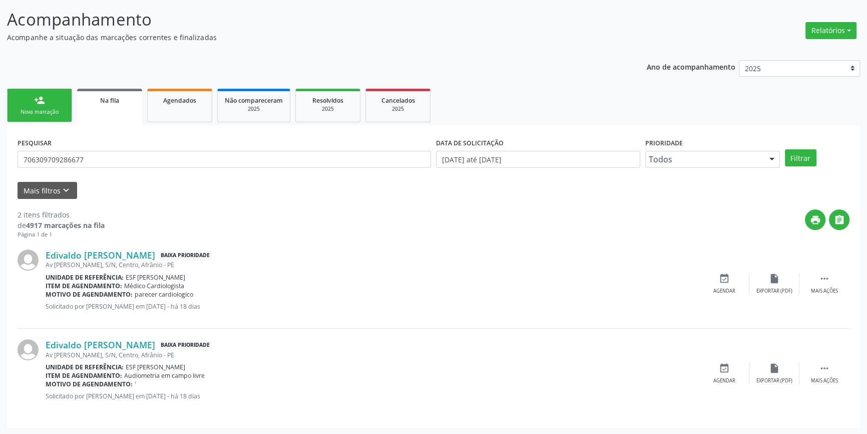
scroll to position [62, 0]
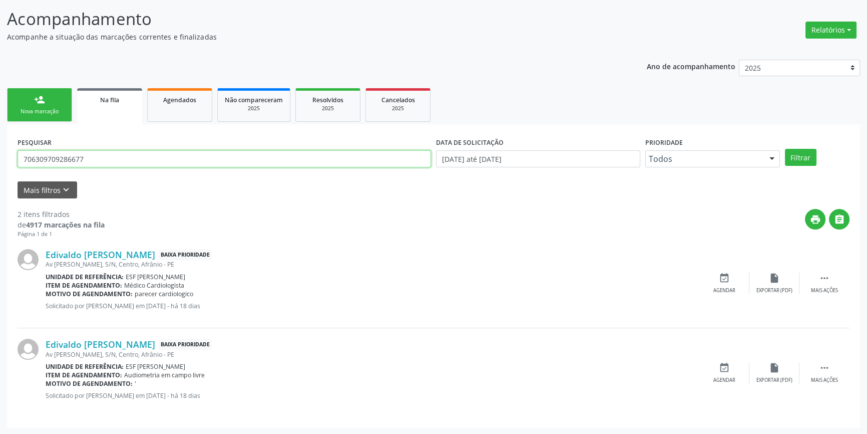
drag, startPoint x: 103, startPoint y: 156, endPoint x: 0, endPoint y: 159, distance: 102.7
click at [0, 159] on div "Acompanhamento Acompanhe a situação das marcações correntes e finalizadas Relat…" at bounding box center [433, 213] width 867 height 441
type input "03654640400"
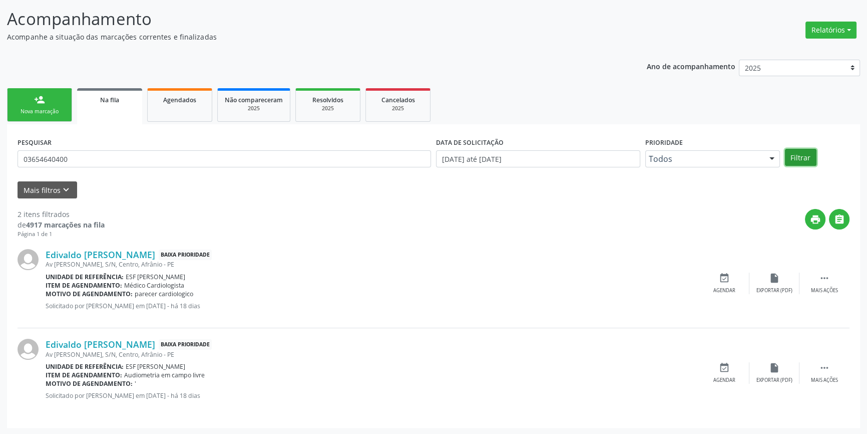
click at [808, 157] on button "Filtrar" at bounding box center [801, 157] width 32 height 17
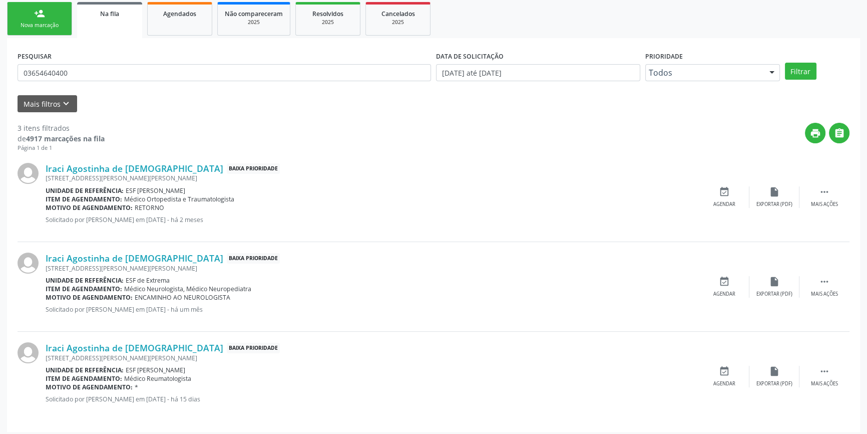
scroll to position [151, 0]
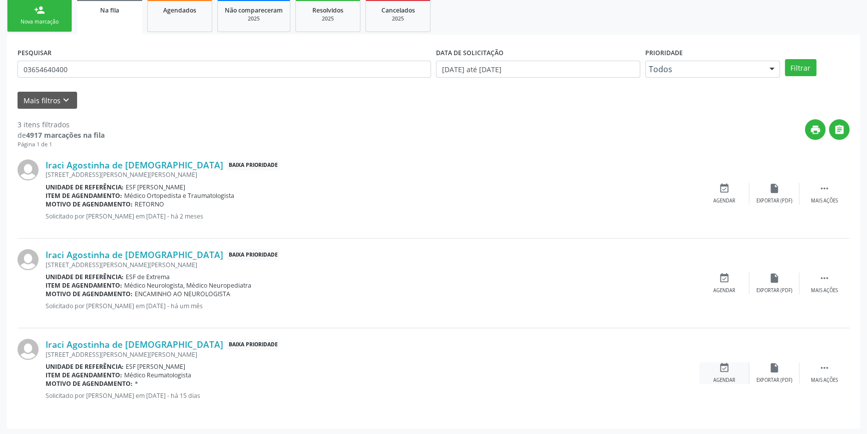
click at [713, 372] on div "event_available Agendar" at bounding box center [725, 373] width 50 height 22
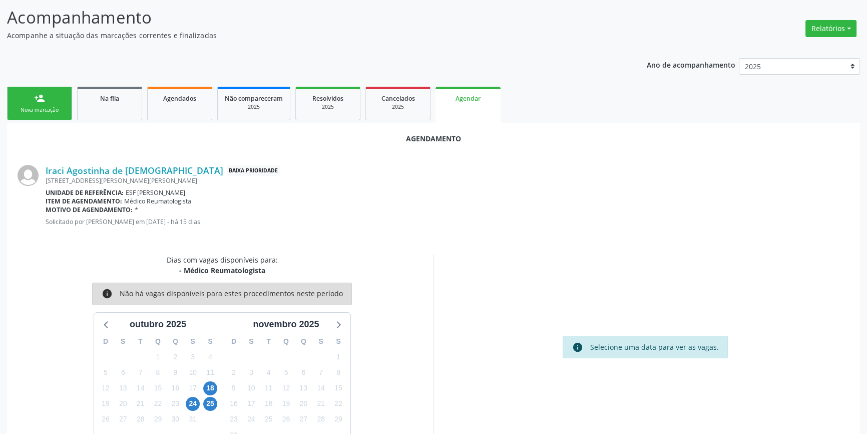
scroll to position [87, 0]
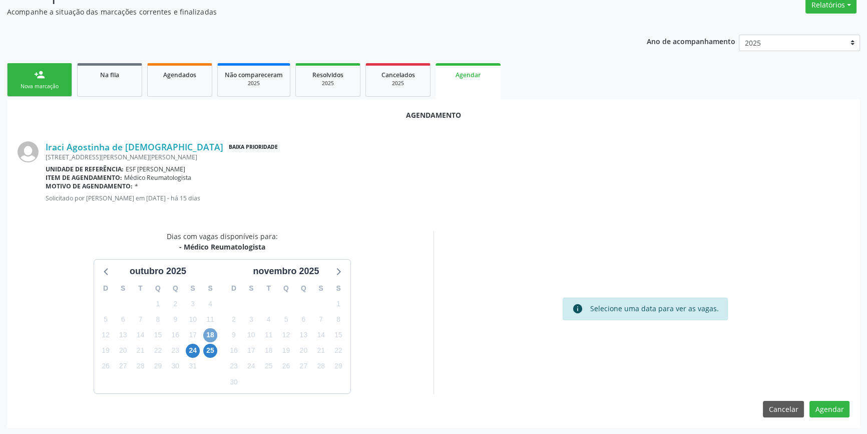
click at [214, 336] on span "18" at bounding box center [210, 335] width 14 height 14
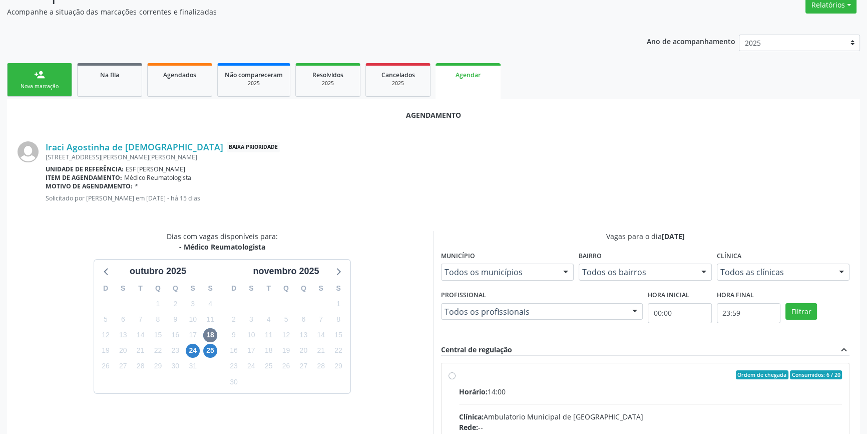
radio input "true"
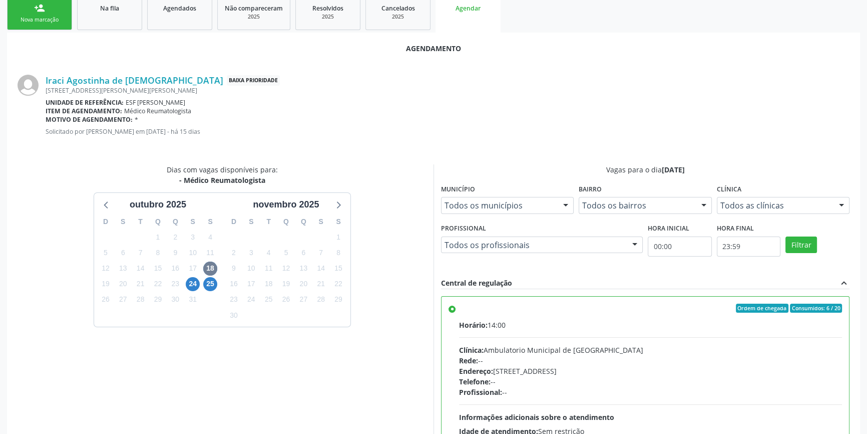
scroll to position [249, 0]
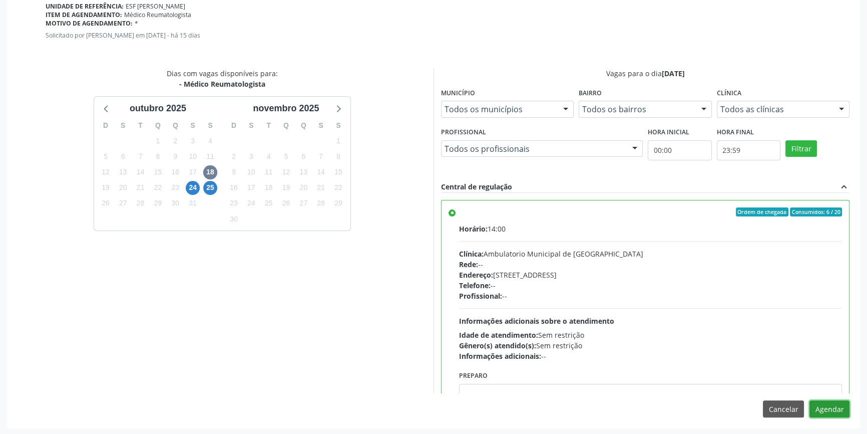
click at [826, 414] on button "Agendar" at bounding box center [830, 408] width 40 height 17
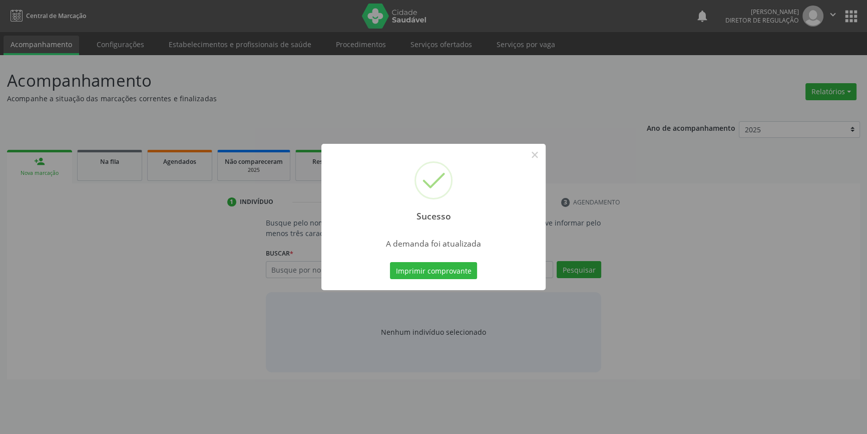
scroll to position [0, 0]
click at [441, 269] on button "Imprimir comprovante" at bounding box center [437, 270] width 87 height 17
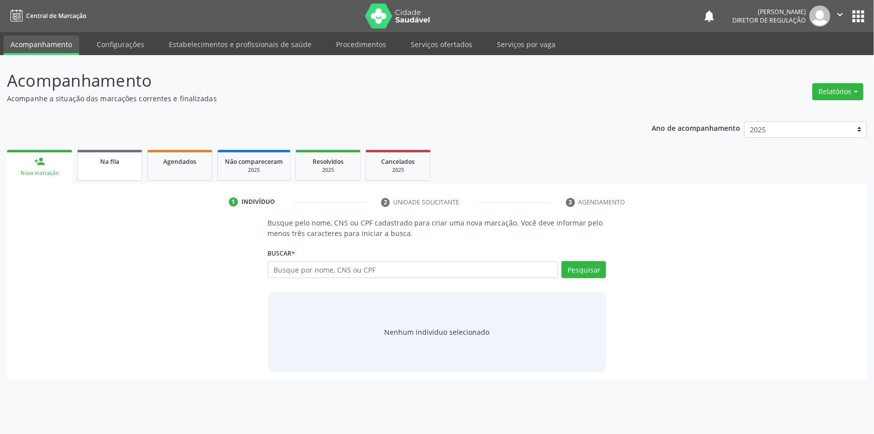
click at [118, 179] on link "Na fila" at bounding box center [109, 165] width 65 height 31
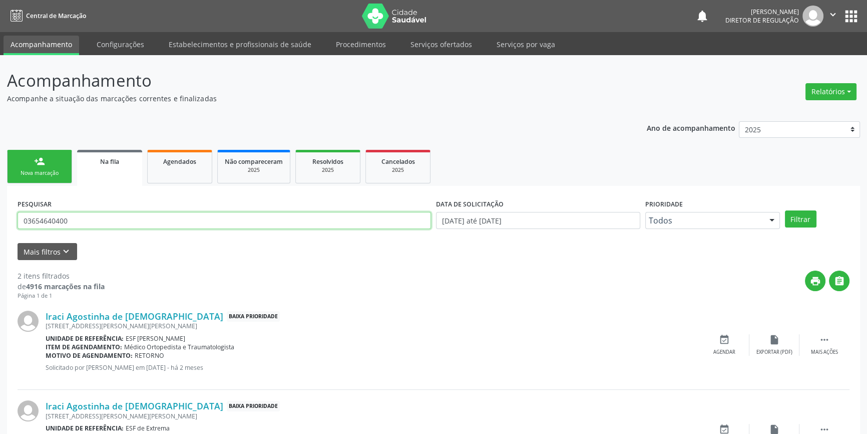
drag, startPoint x: 96, startPoint y: 226, endPoint x: 0, endPoint y: 205, distance: 97.8
click at [0, 205] on div "Acompanhamento Acompanhe a situação das marcações correntes e finalizadas Relat…" at bounding box center [433, 275] width 867 height 441
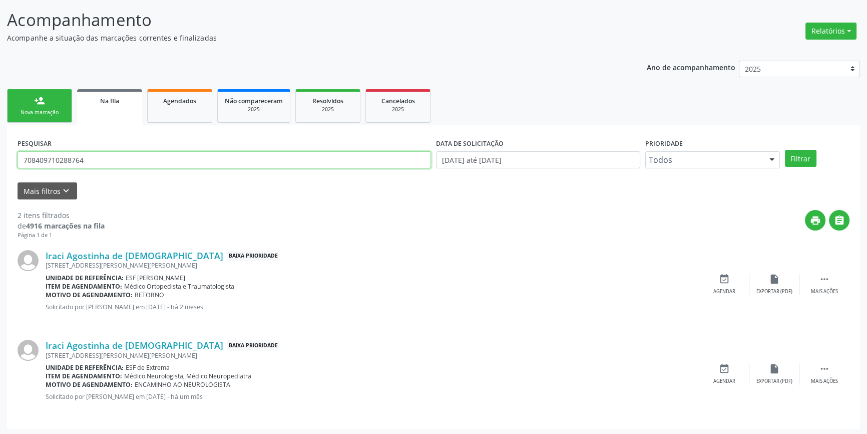
scroll to position [62, 0]
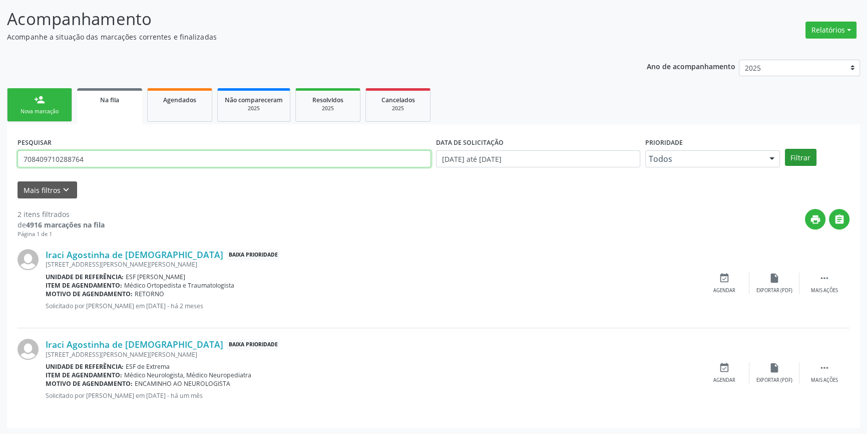
type input "708409710288764"
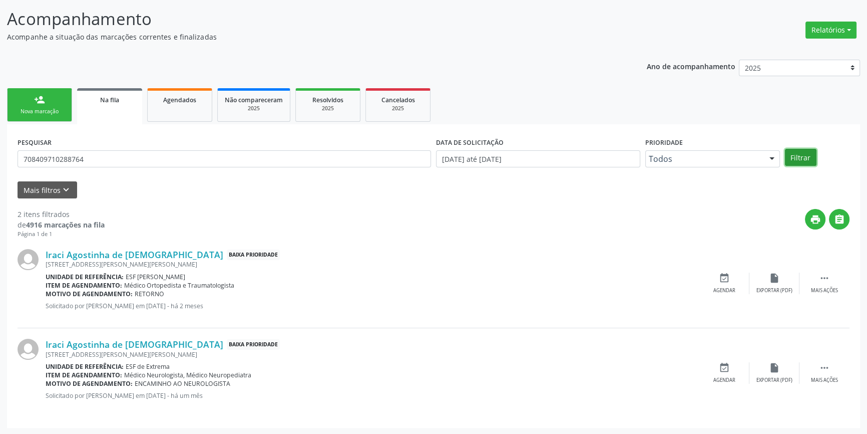
click at [796, 156] on button "Filtrar" at bounding box center [801, 157] width 32 height 17
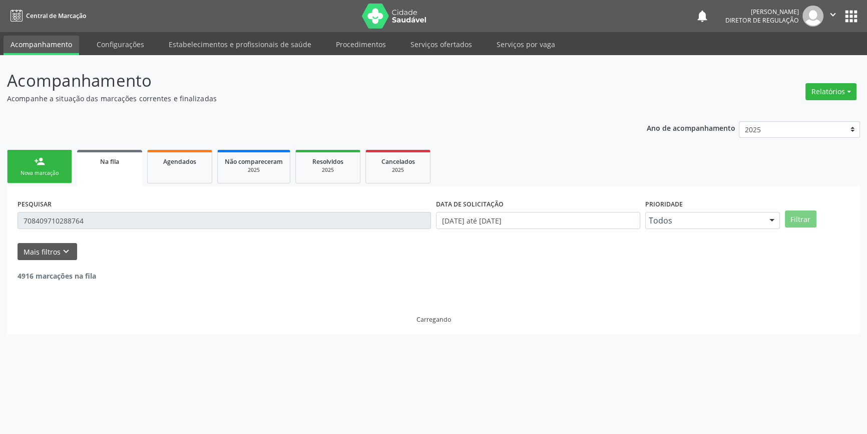
scroll to position [0, 0]
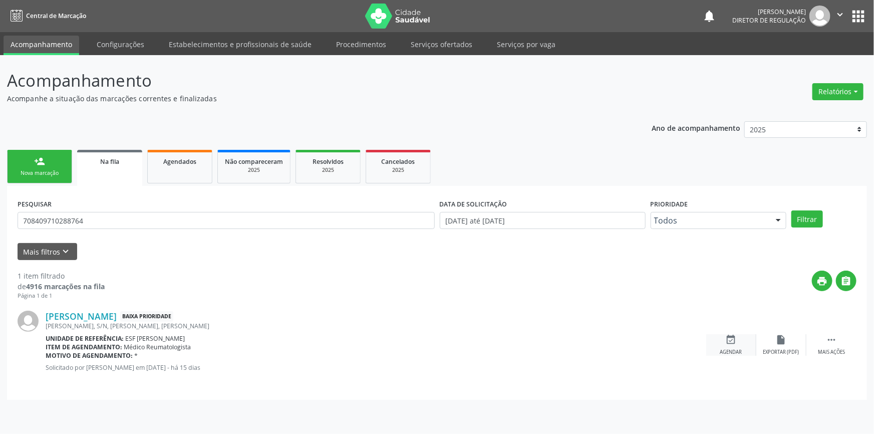
click at [723, 342] on div "event_available Agendar" at bounding box center [731, 345] width 50 height 22
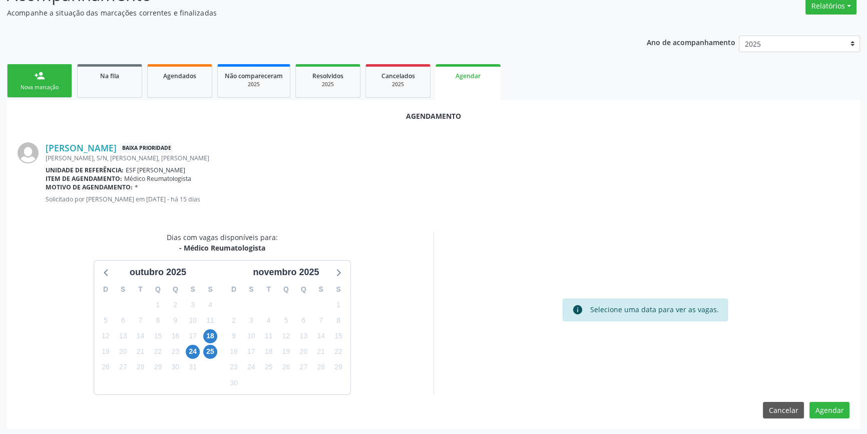
scroll to position [87, 0]
click at [209, 338] on span "18" at bounding box center [210, 335] width 14 height 14
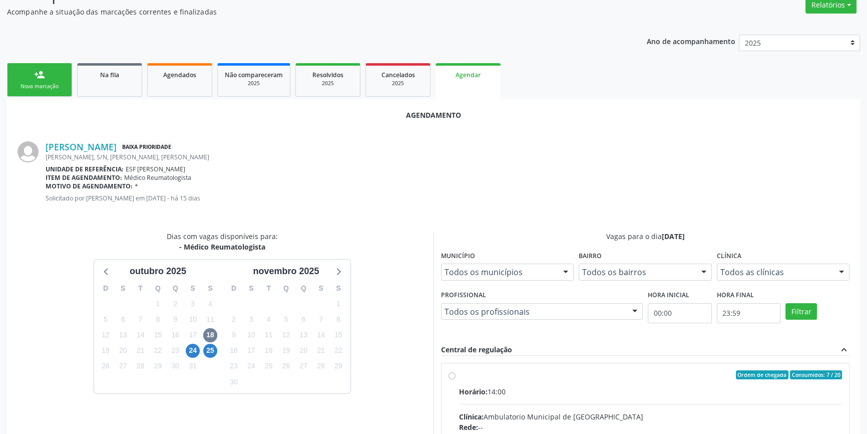
click at [477, 391] on span "Horário:" at bounding box center [473, 392] width 29 height 10
click at [456, 379] on input "Ordem de chegada Consumidos: 7 / 20 Horário: 14:00 Clínica: Ambulatorio Municip…" at bounding box center [452, 374] width 7 height 9
radio input "true"
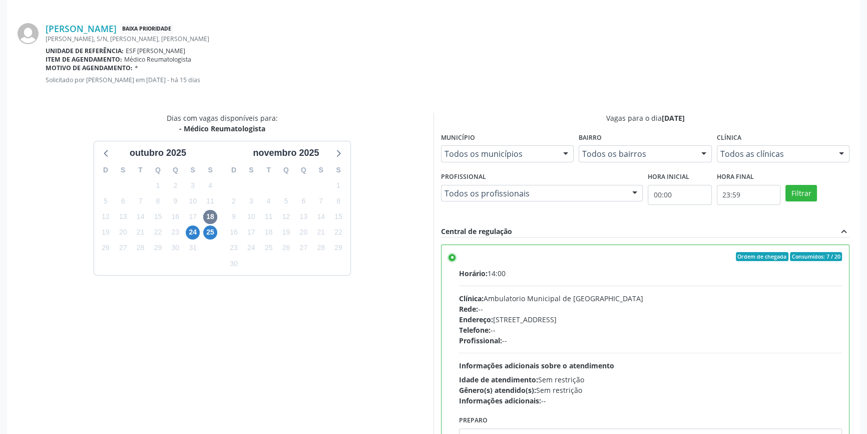
scroll to position [249, 0]
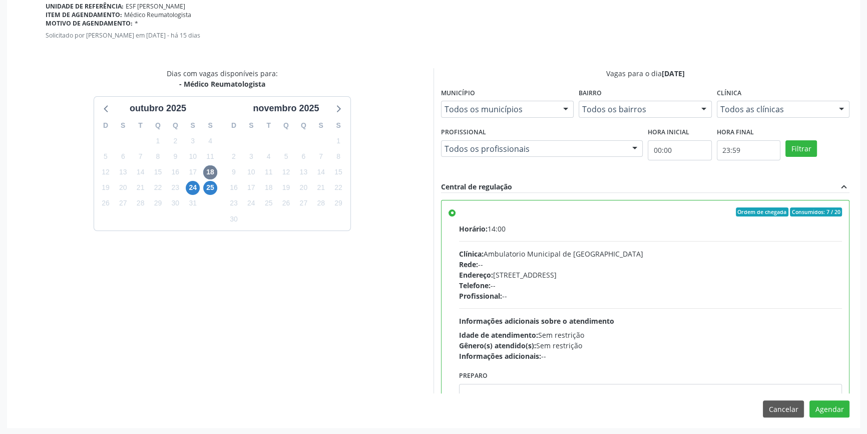
click at [821, 397] on div "Agendamento [PERSON_NAME] Baixa Prioridade [PERSON_NAME], S/N, [PERSON_NAME], […" at bounding box center [433, 181] width 853 height 491
click at [822, 400] on button "Agendar" at bounding box center [830, 408] width 40 height 17
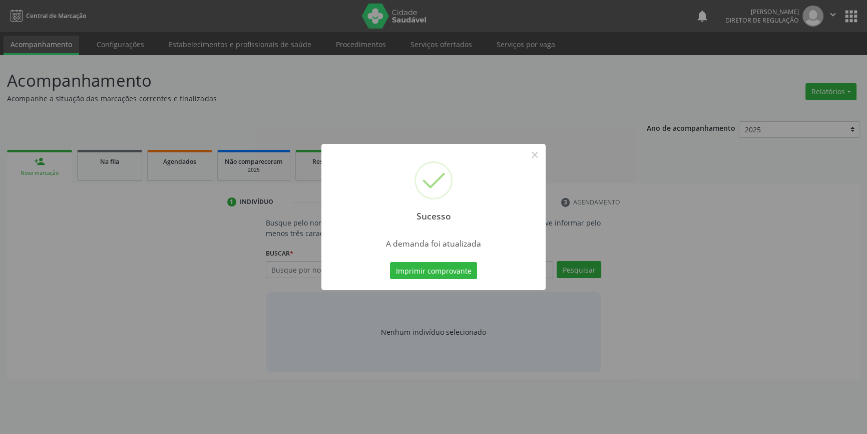
scroll to position [0, 0]
click at [463, 275] on button "Imprimir comprovante" at bounding box center [437, 270] width 87 height 17
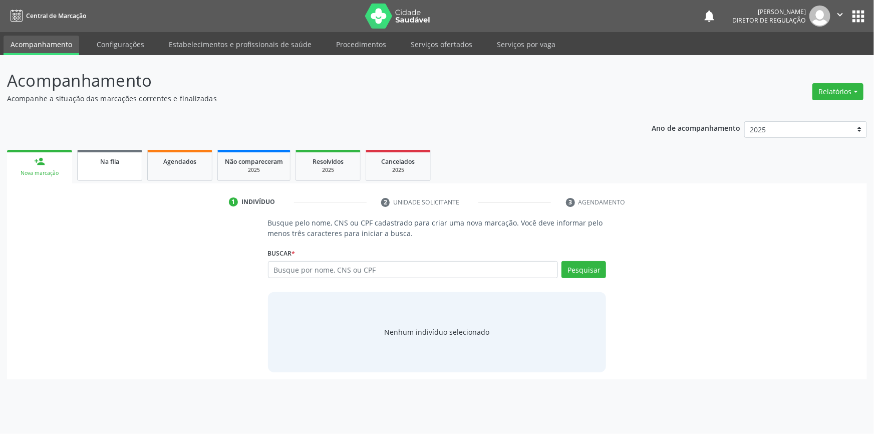
click at [102, 153] on link "Na fila" at bounding box center [109, 165] width 65 height 31
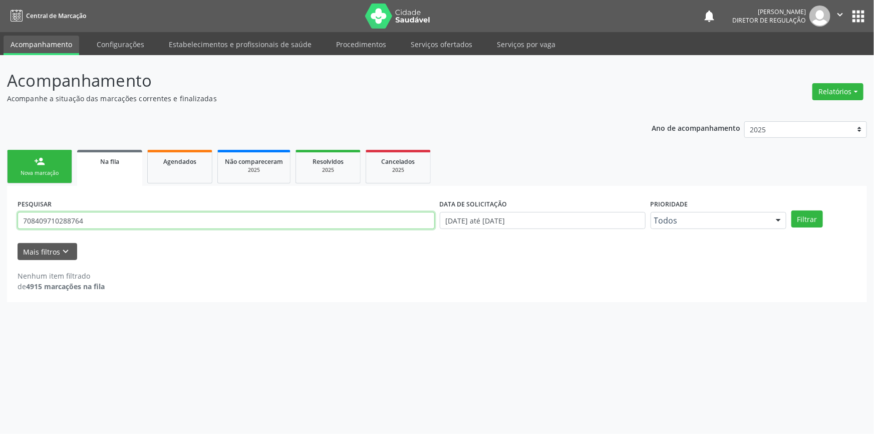
drag, startPoint x: 120, startPoint y: 214, endPoint x: 0, endPoint y: 204, distance: 120.1
click at [0, 204] on div "Acompanhamento Acompanhe a situação das marcações correntes e finalizadas Relat…" at bounding box center [437, 244] width 874 height 379
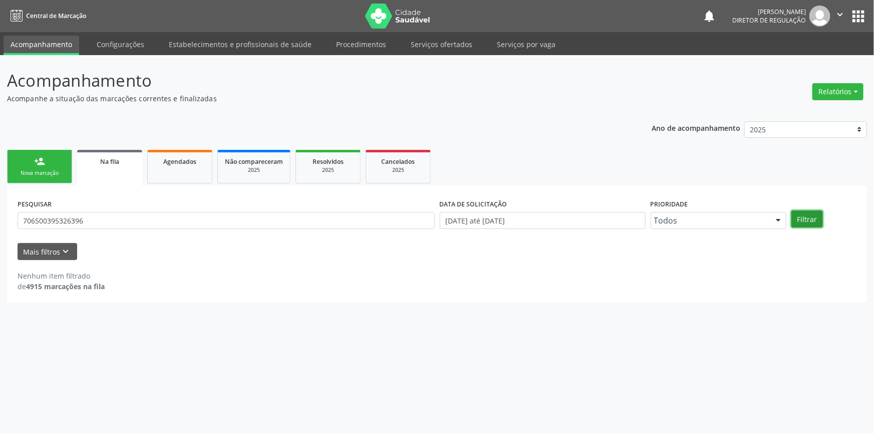
click at [795, 215] on button "Filtrar" at bounding box center [807, 218] width 32 height 17
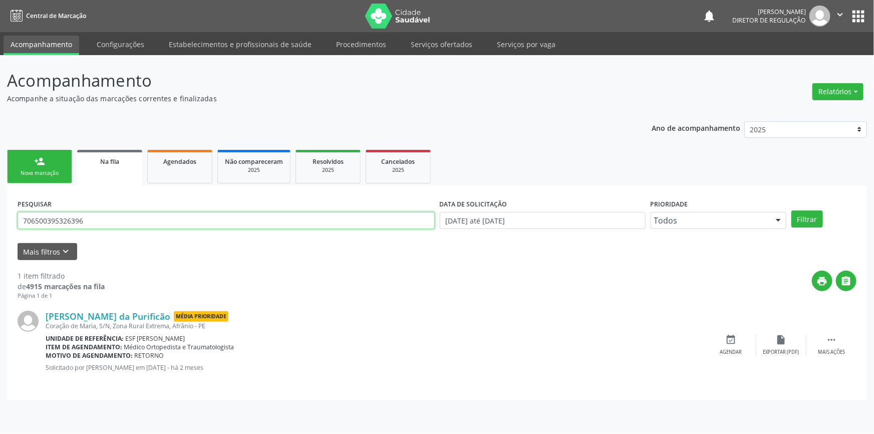
drag, startPoint x: 134, startPoint y: 224, endPoint x: 0, endPoint y: 191, distance: 138.1
click at [0, 191] on div "Acompanhamento Acompanhe a situação das marcações correntes e finalizadas Relat…" at bounding box center [437, 244] width 874 height 379
type input "10411053477"
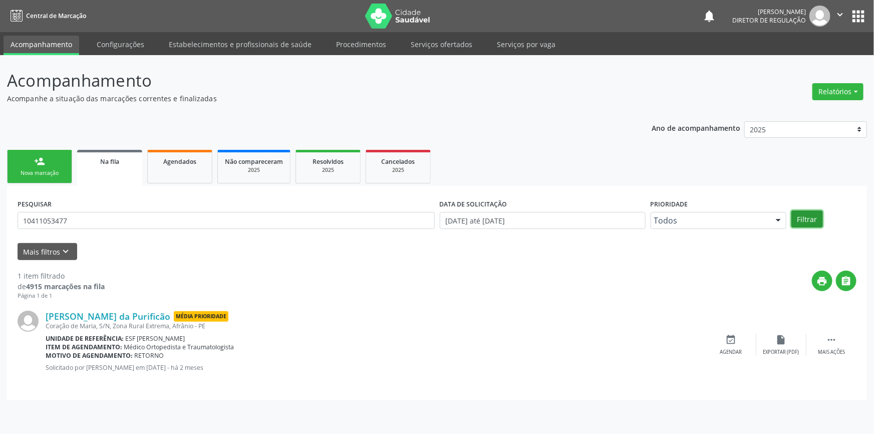
click at [800, 212] on button "Filtrar" at bounding box center [807, 218] width 32 height 17
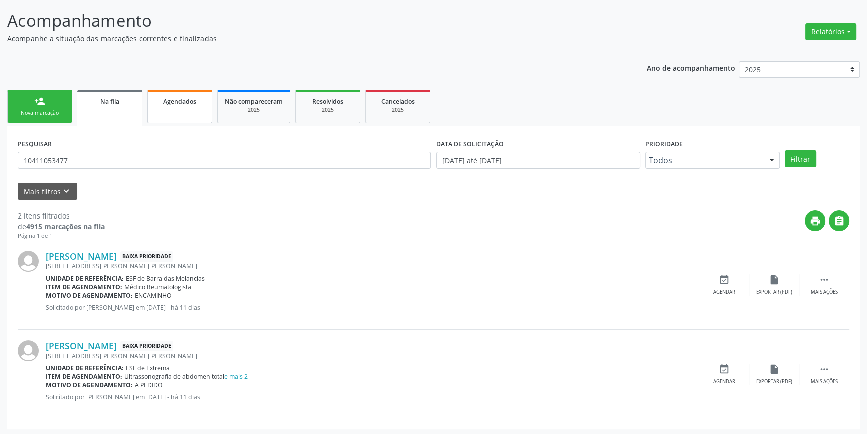
scroll to position [62, 0]
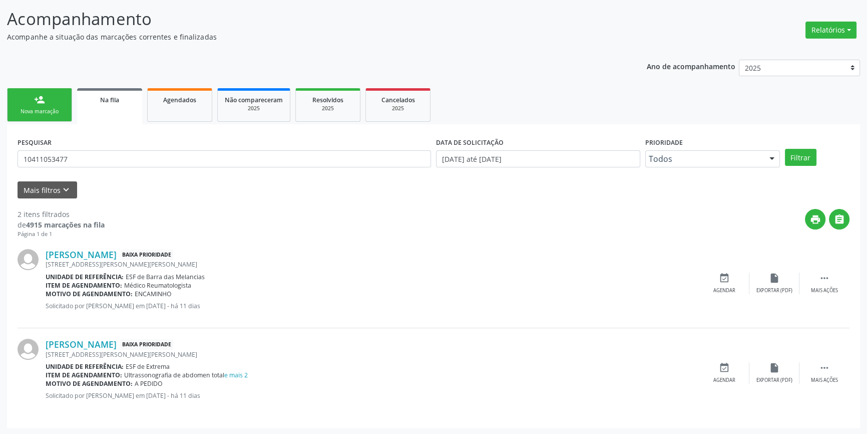
click at [701, 270] on div "[PERSON_NAME] Baixa Prioridade [STREET_ADDRESS][PERSON_NAME][PERSON_NAME] Unida…" at bounding box center [434, 283] width 832 height 90
click at [723, 278] on icon "event_available" at bounding box center [724, 277] width 11 height 11
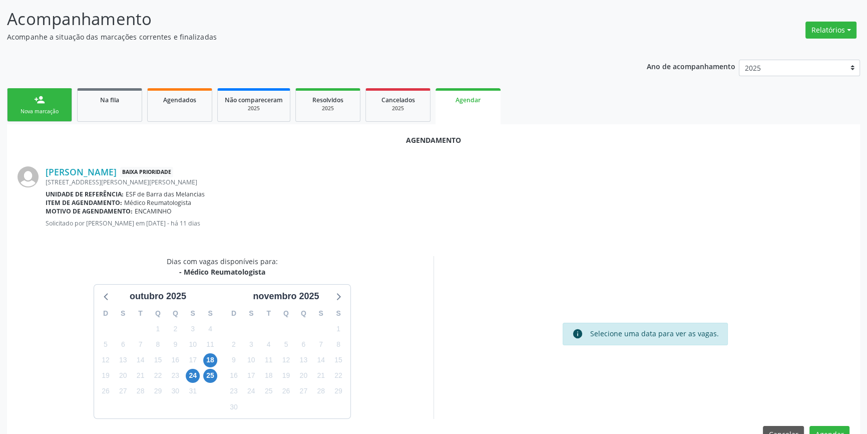
click at [217, 354] on div "18" at bounding box center [211, 360] width 18 height 16
click at [209, 358] on span "18" at bounding box center [210, 360] width 14 height 14
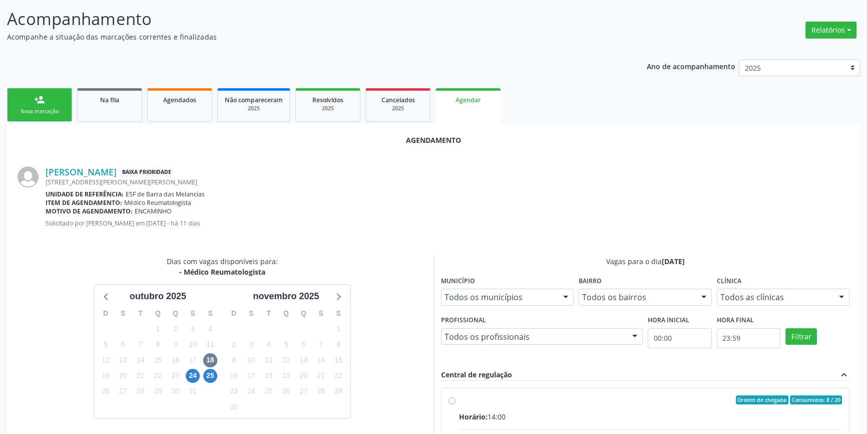
click at [456, 404] on input "Ordem de chegada Consumidos: 8 / 20 Horário: 14:00 Clínica: Ambulatorio Municip…" at bounding box center [452, 399] width 7 height 9
radio input "true"
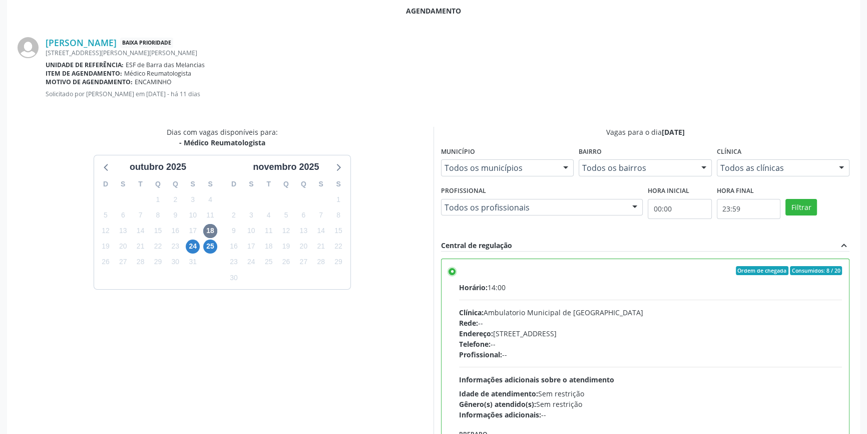
scroll to position [249, 0]
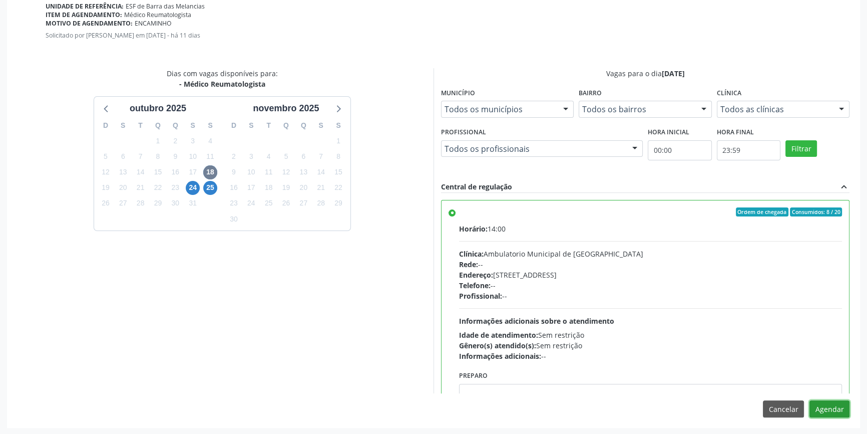
click at [832, 413] on button "Agendar" at bounding box center [830, 408] width 40 height 17
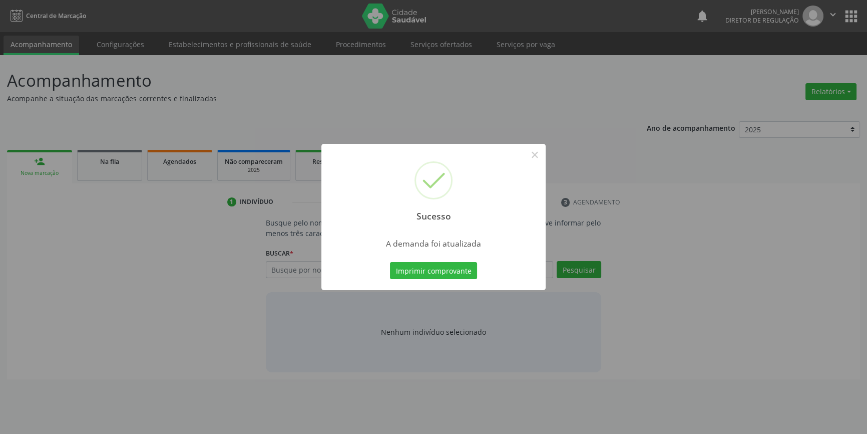
scroll to position [0, 0]
click at [428, 267] on button "Imprimir comprovante" at bounding box center [437, 270] width 87 height 17
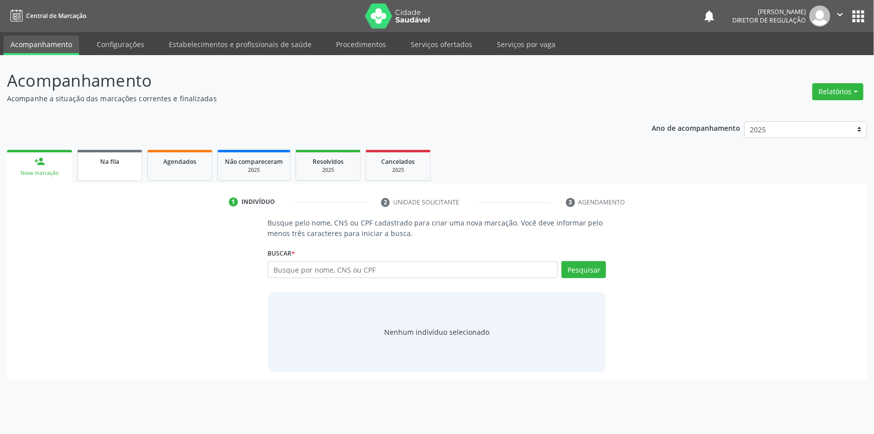
click at [95, 175] on link "Na fila" at bounding box center [109, 165] width 65 height 31
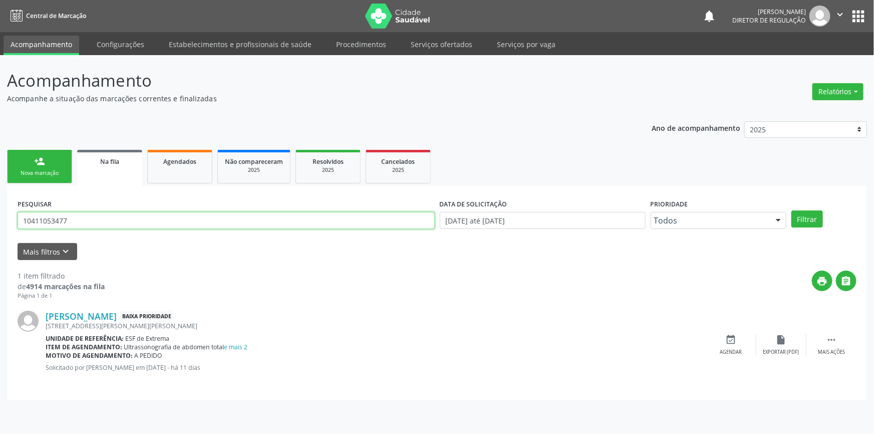
drag, startPoint x: 90, startPoint y: 217, endPoint x: 0, endPoint y: 133, distance: 123.3
click at [0, 181] on div "Acompanhamento Acompanhe a situação das marcações correntes e finalizadas Relat…" at bounding box center [437, 244] width 874 height 379
type input "7"
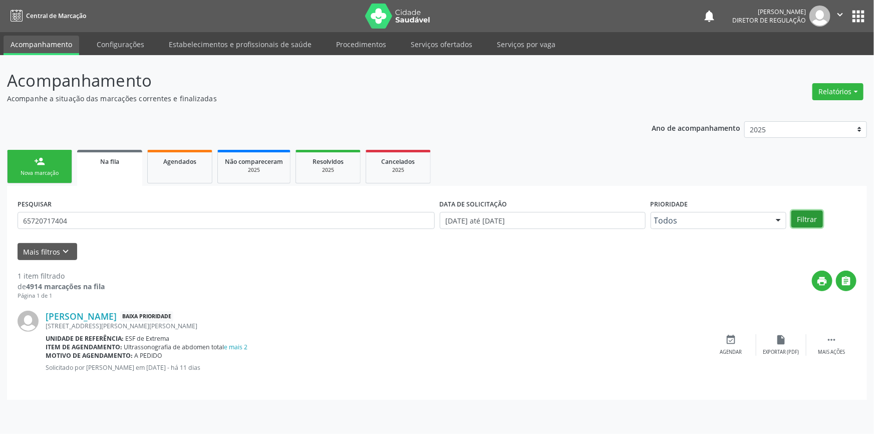
click at [809, 215] on button "Filtrar" at bounding box center [807, 218] width 32 height 17
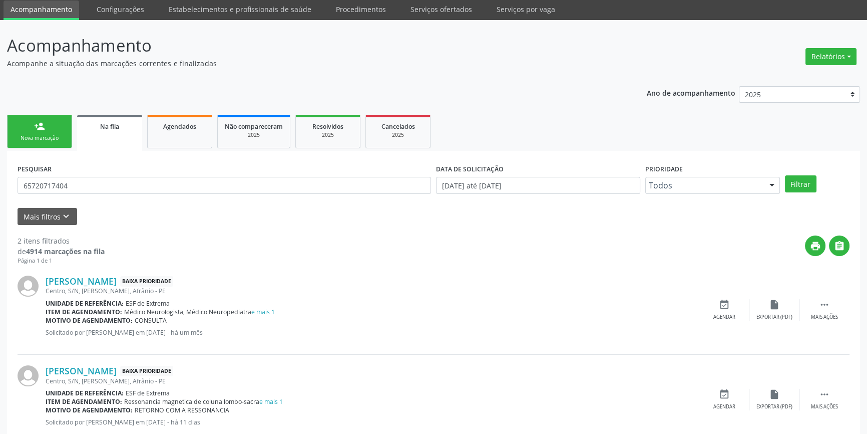
scroll to position [62, 0]
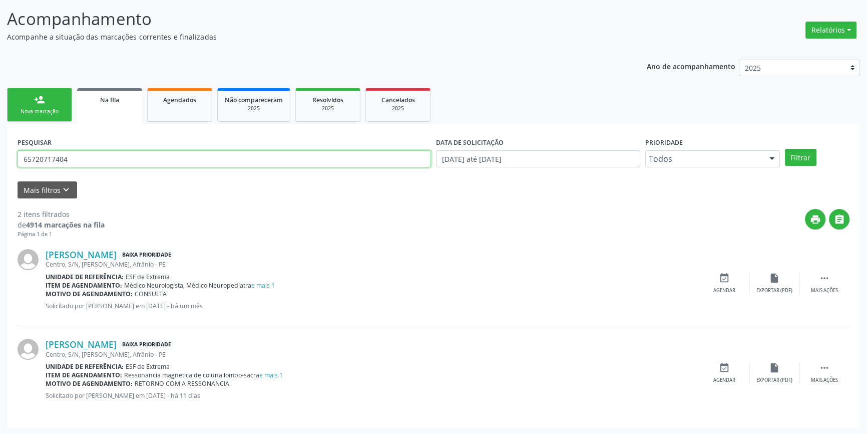
drag, startPoint x: 106, startPoint y: 163, endPoint x: 0, endPoint y: 107, distance: 119.6
click at [0, 108] on div "Acompanhamento Acompanhe a situação das marcações correntes e finalizadas Relat…" at bounding box center [433, 213] width 867 height 441
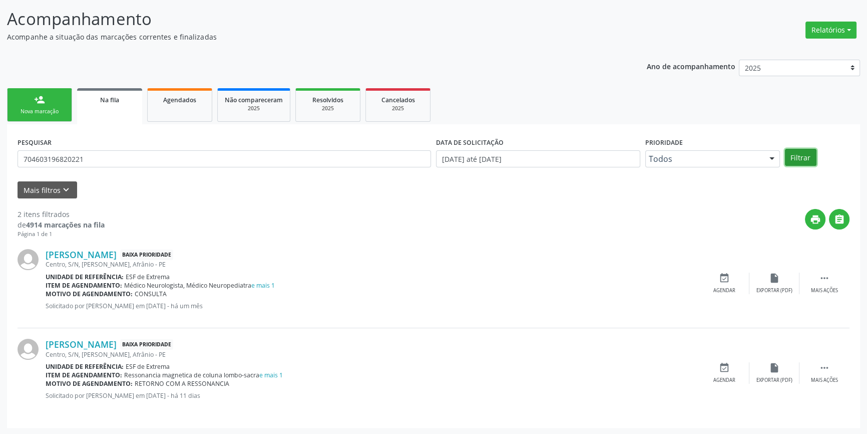
click at [806, 153] on button "Filtrar" at bounding box center [801, 157] width 32 height 17
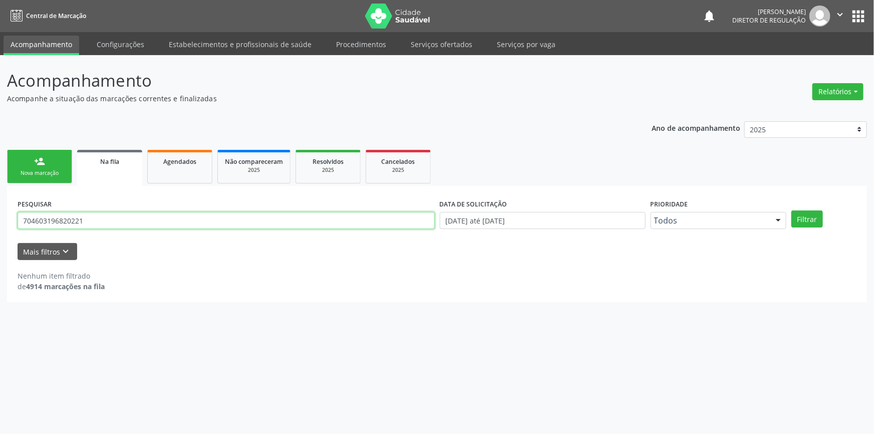
drag, startPoint x: 142, startPoint y: 217, endPoint x: 0, endPoint y: 208, distance: 142.5
click at [0, 208] on div "Acompanhamento Acompanhe a situação das marcações correntes e finalizadas Relat…" at bounding box center [437, 244] width 874 height 379
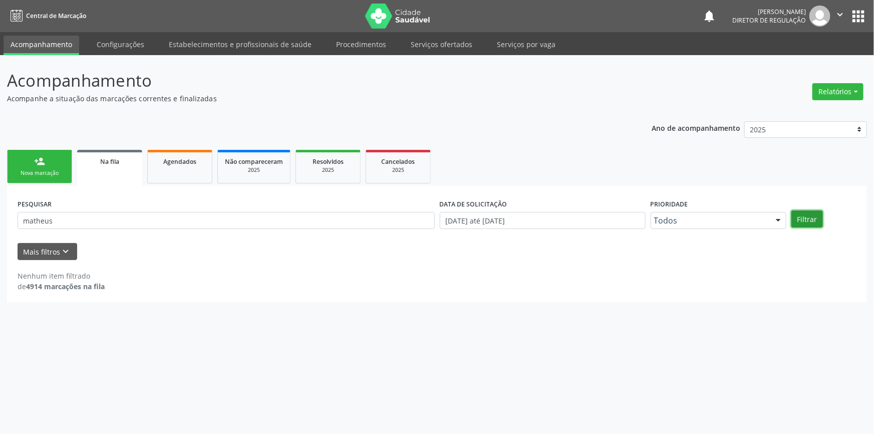
click at [796, 214] on button "Filtrar" at bounding box center [807, 218] width 32 height 17
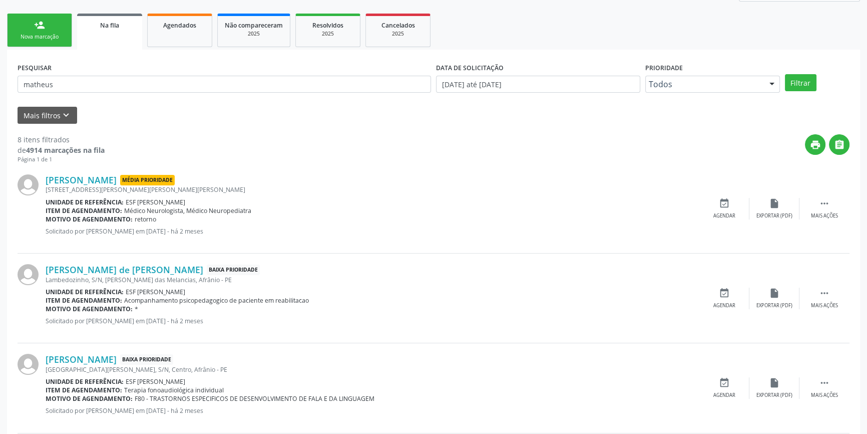
scroll to position [182, 0]
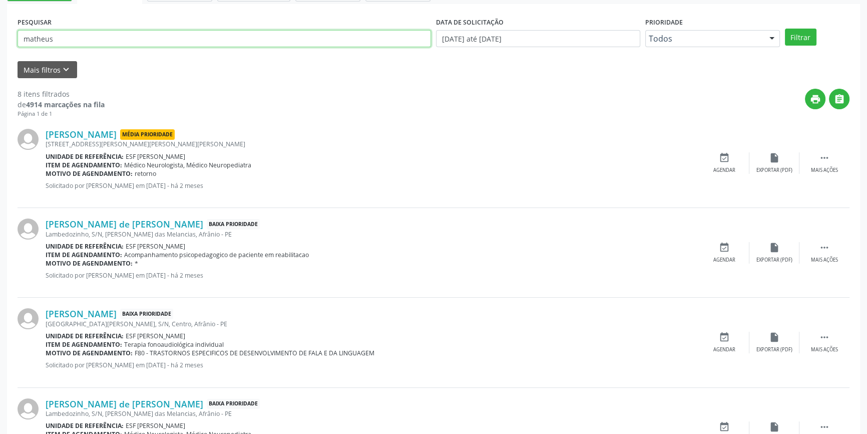
click at [105, 40] on input "matheus" at bounding box center [225, 38] width 414 height 17
type input "matheus he"
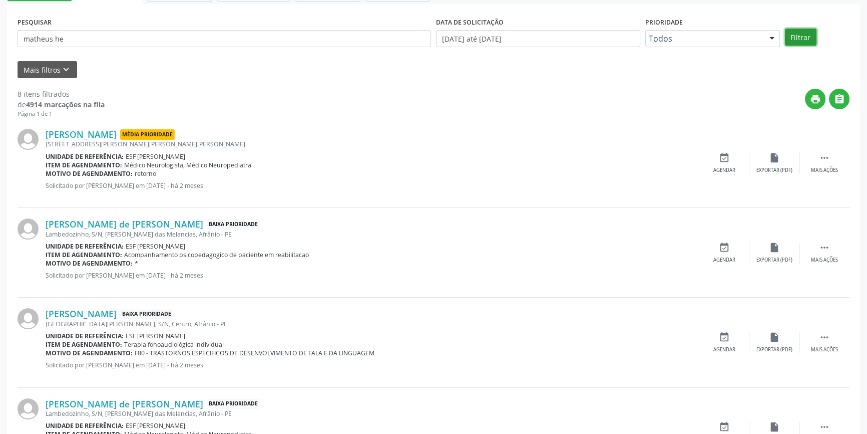
click at [786, 41] on button "Filtrar" at bounding box center [801, 37] width 32 height 17
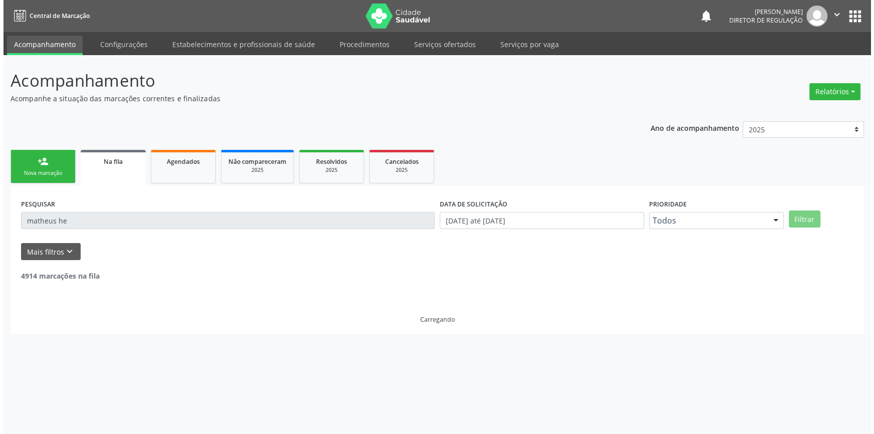
scroll to position [0, 0]
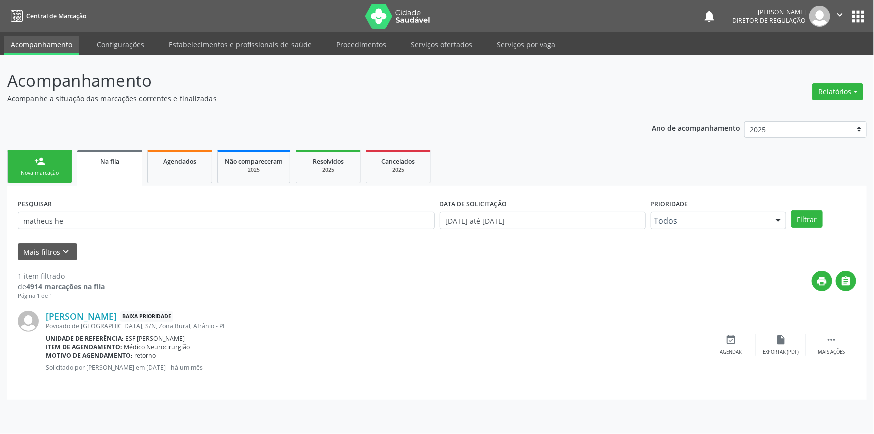
drag, startPoint x: 108, startPoint y: 232, endPoint x: 102, endPoint y: 224, distance: 9.7
click at [103, 226] on div "PESQUISAR matheus he" at bounding box center [226, 215] width 422 height 39
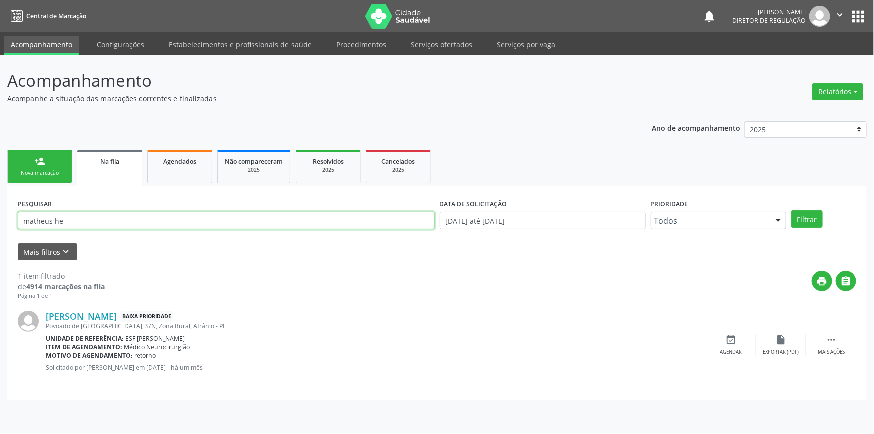
drag, startPoint x: 102, startPoint y: 220, endPoint x: 0, endPoint y: 215, distance: 102.3
click at [0, 215] on div "Acompanhamento Acompanhe a situação das marcações correntes e finalizadas Relat…" at bounding box center [437, 244] width 874 height 379
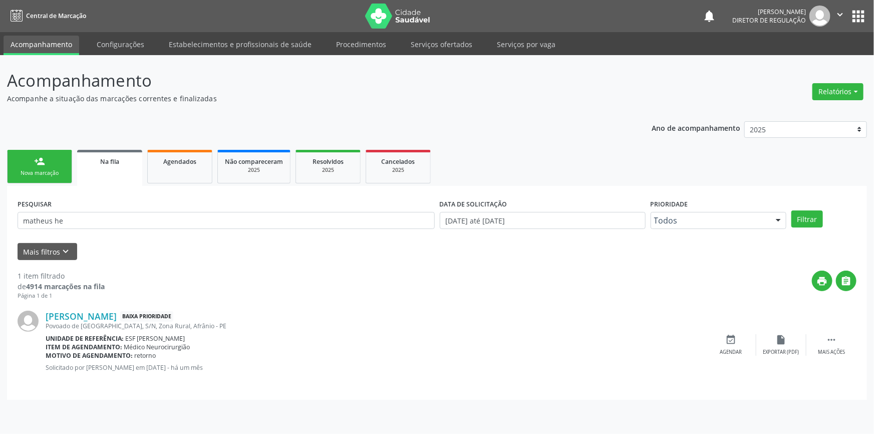
click at [69, 167] on link "person_add Nova marcação" at bounding box center [39, 167] width 65 height 34
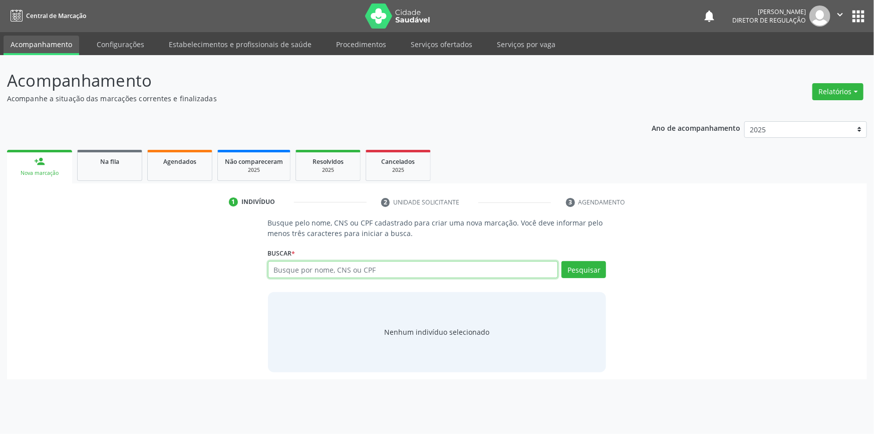
click at [372, 261] on input "text" at bounding box center [413, 269] width 290 height 17
type input "railde [PERSON_NAME]"
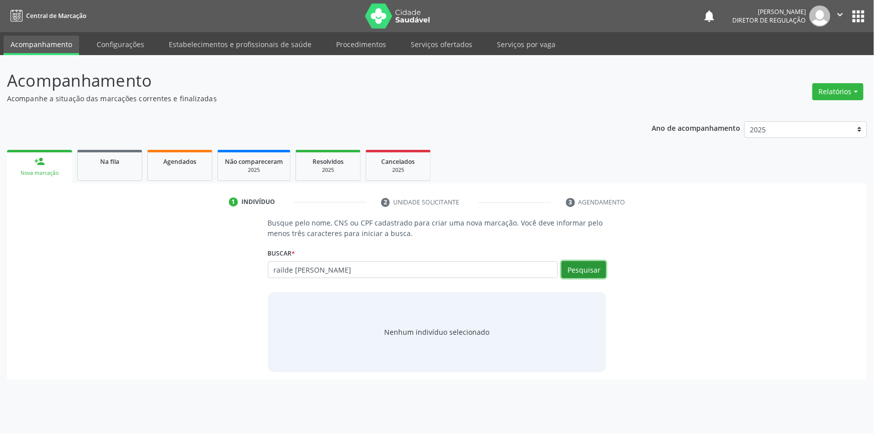
click at [586, 267] on button "Pesquisar" at bounding box center [583, 269] width 45 height 17
